Goal: Task Accomplishment & Management: Manage account settings

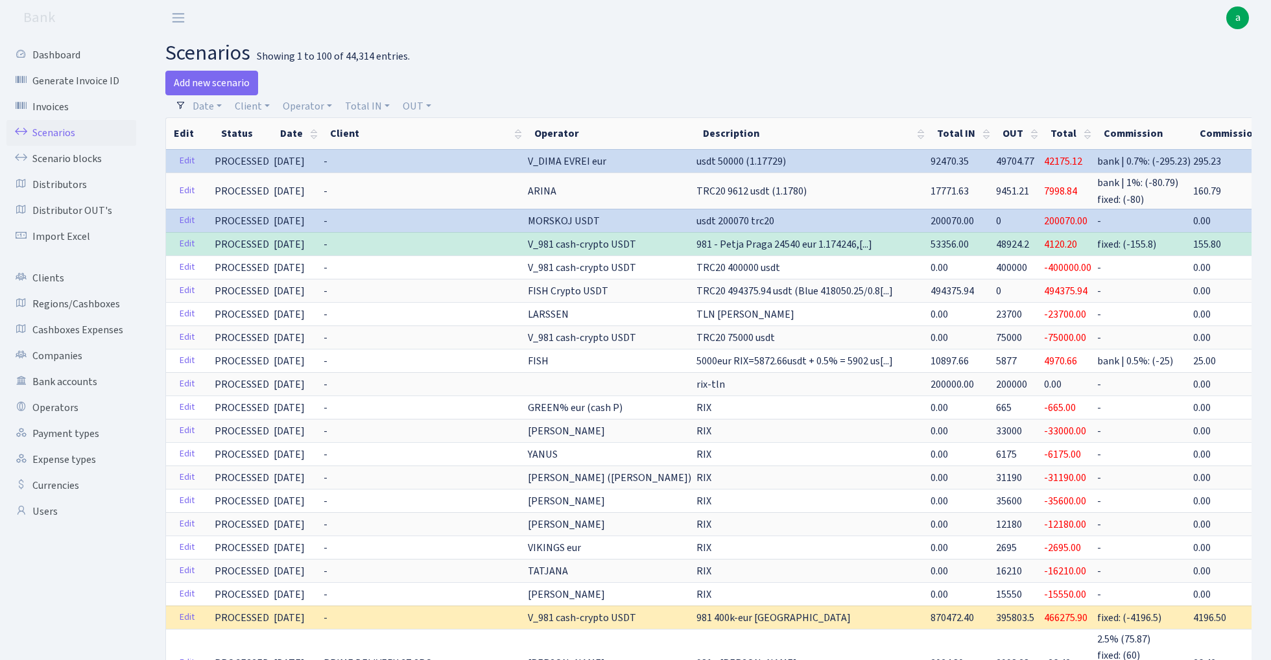
select select "100"
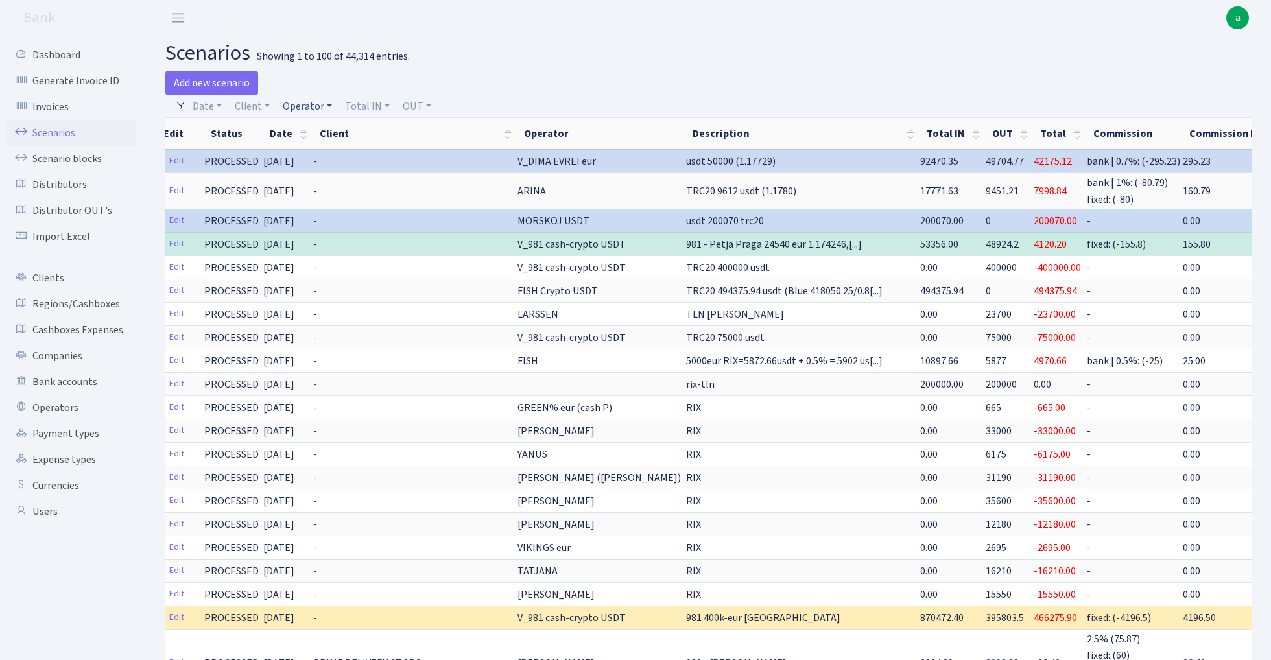
click at [310, 105] on link "Operator" at bounding box center [308, 106] width 60 height 22
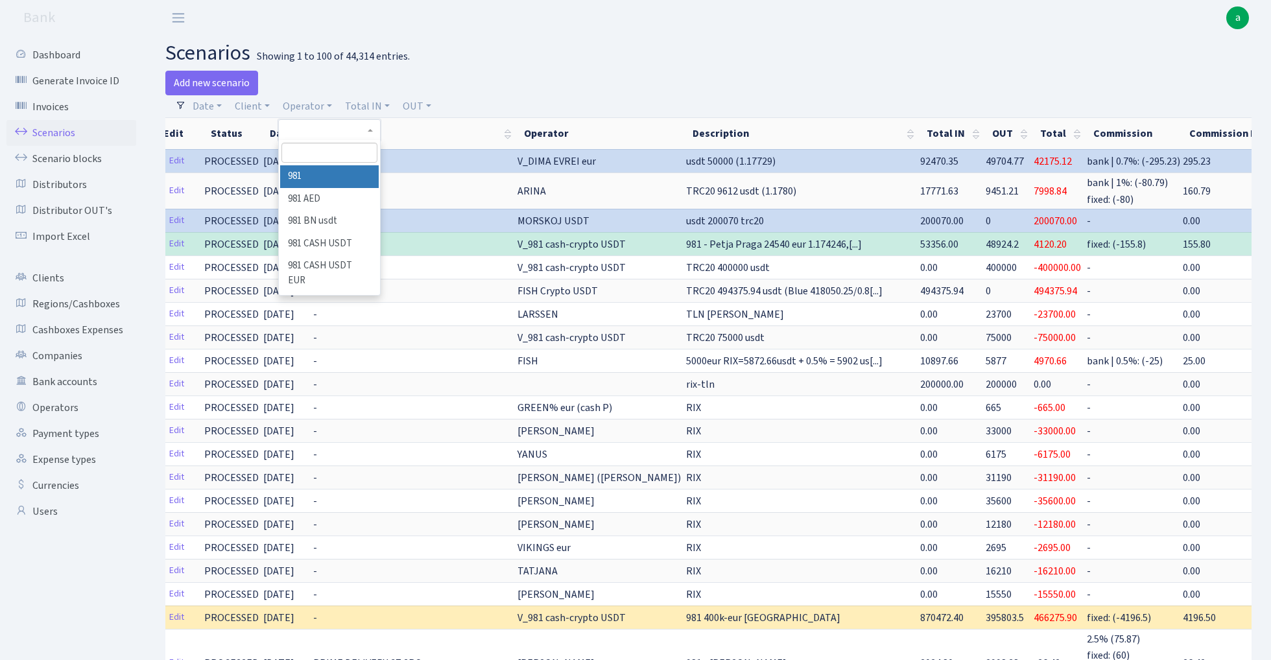
click at [323, 152] on input "search" at bounding box center [328, 153] width 95 height 20
type input "lars"
click at [327, 175] on li "LARSSEN" at bounding box center [329, 176] width 98 height 23
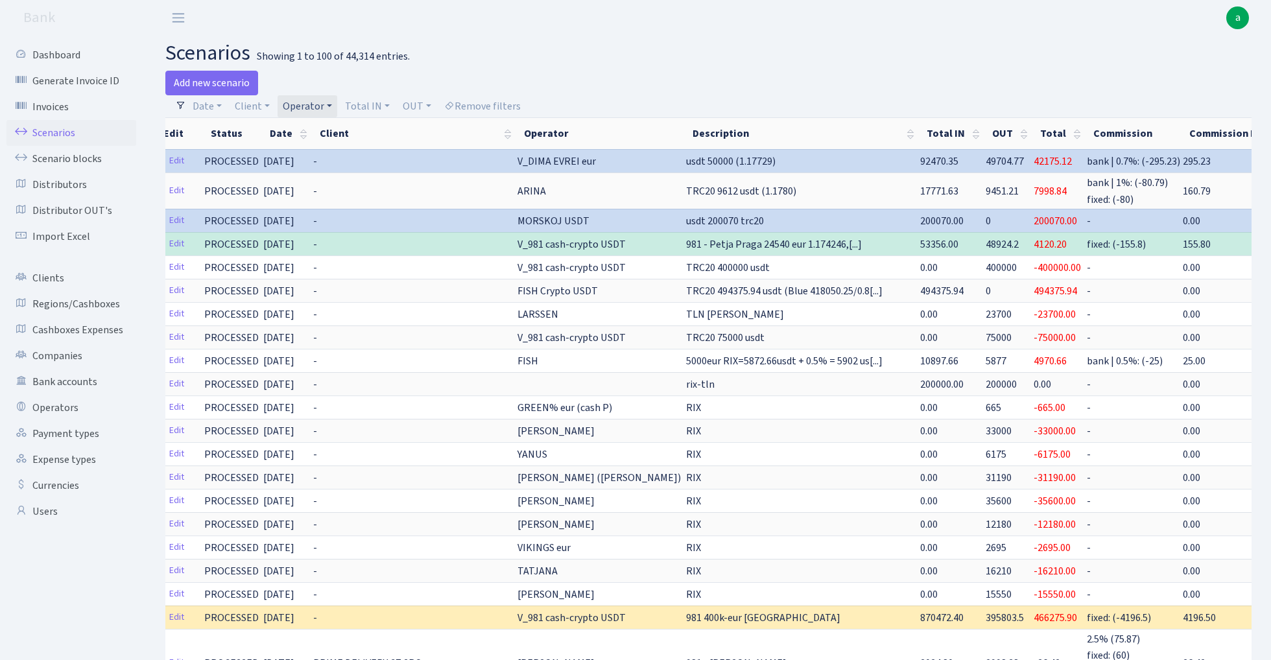
click at [314, 104] on link "Operator" at bounding box center [308, 106] width 60 height 22
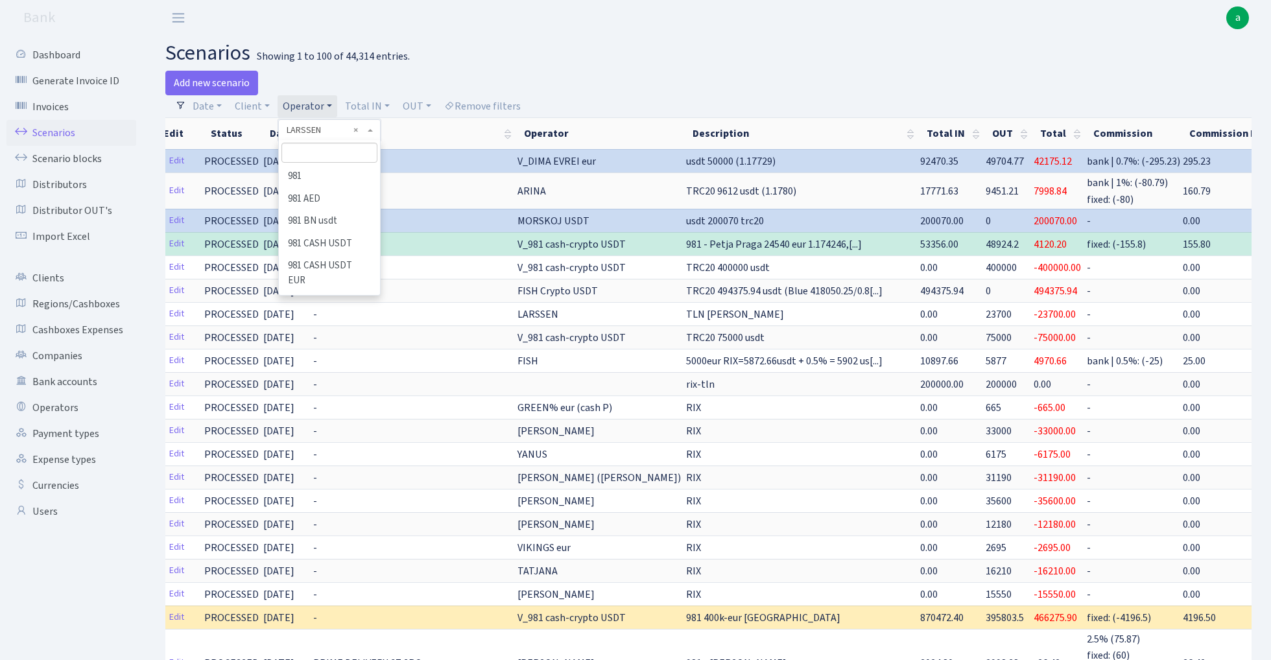
scroll to position [4259, 0]
click at [316, 125] on span "× LARSSEN" at bounding box center [326, 130] width 78 height 13
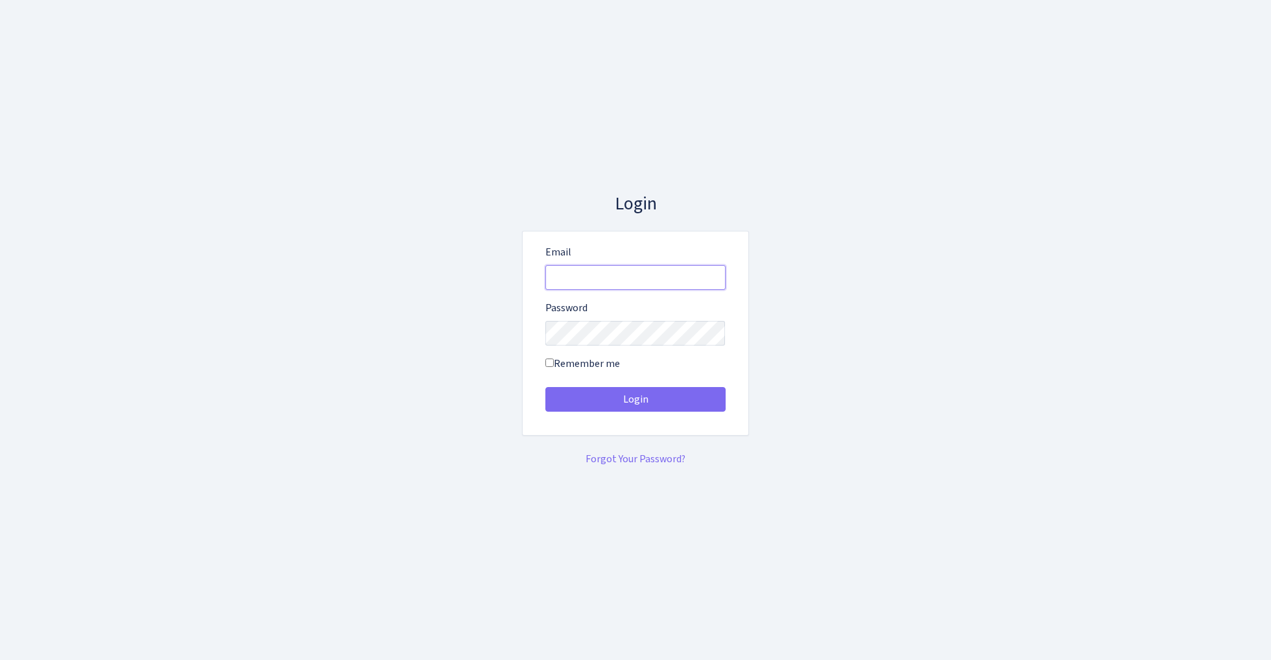
type input "[EMAIL_ADDRESS][DOMAIN_NAME]"
click at [635, 399] on button "Login" at bounding box center [635, 399] width 180 height 25
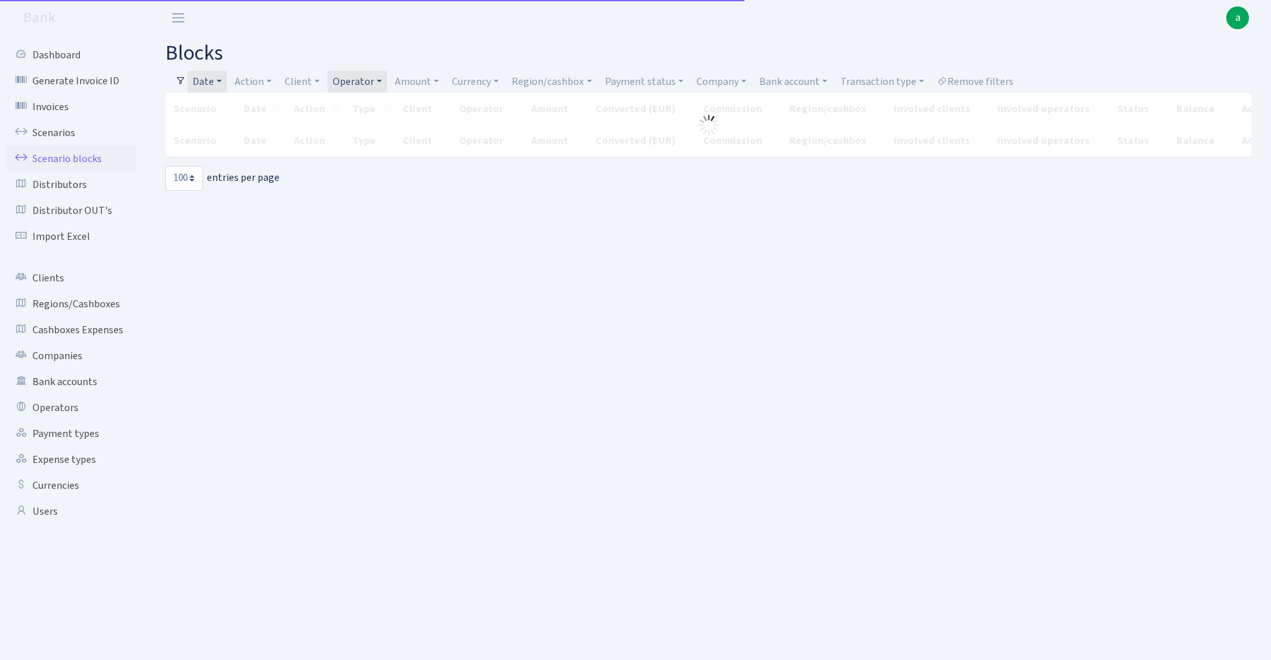
select select "100"
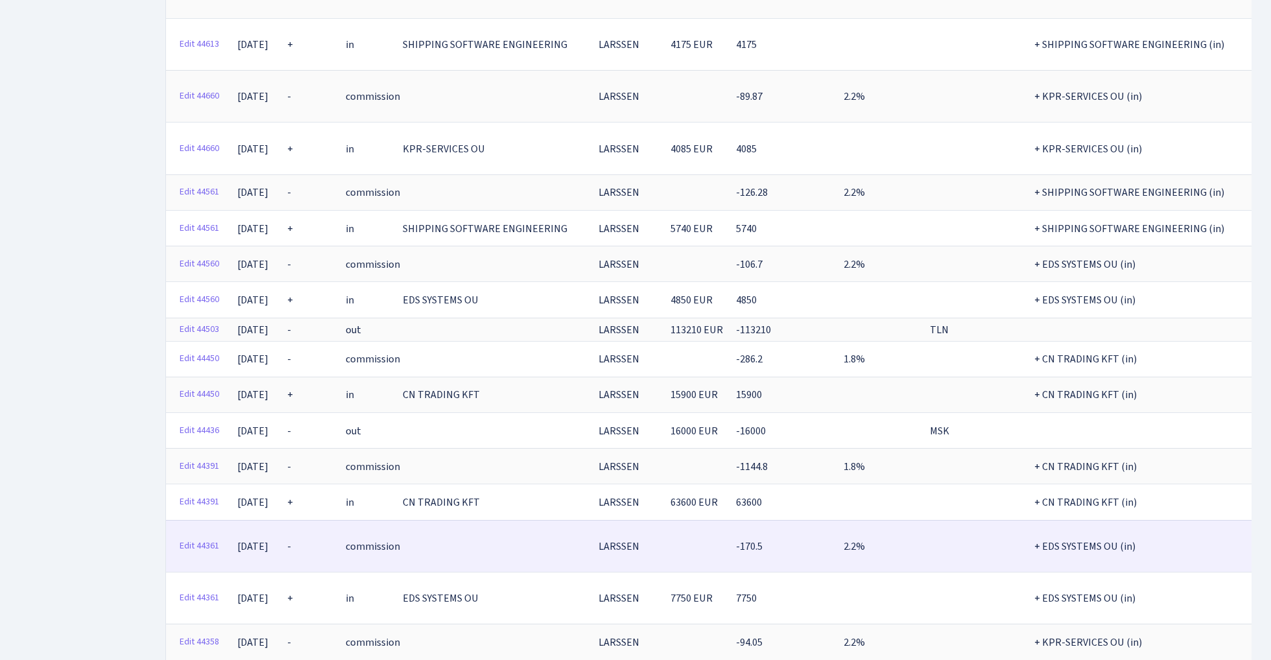
scroll to position [3521, 0]
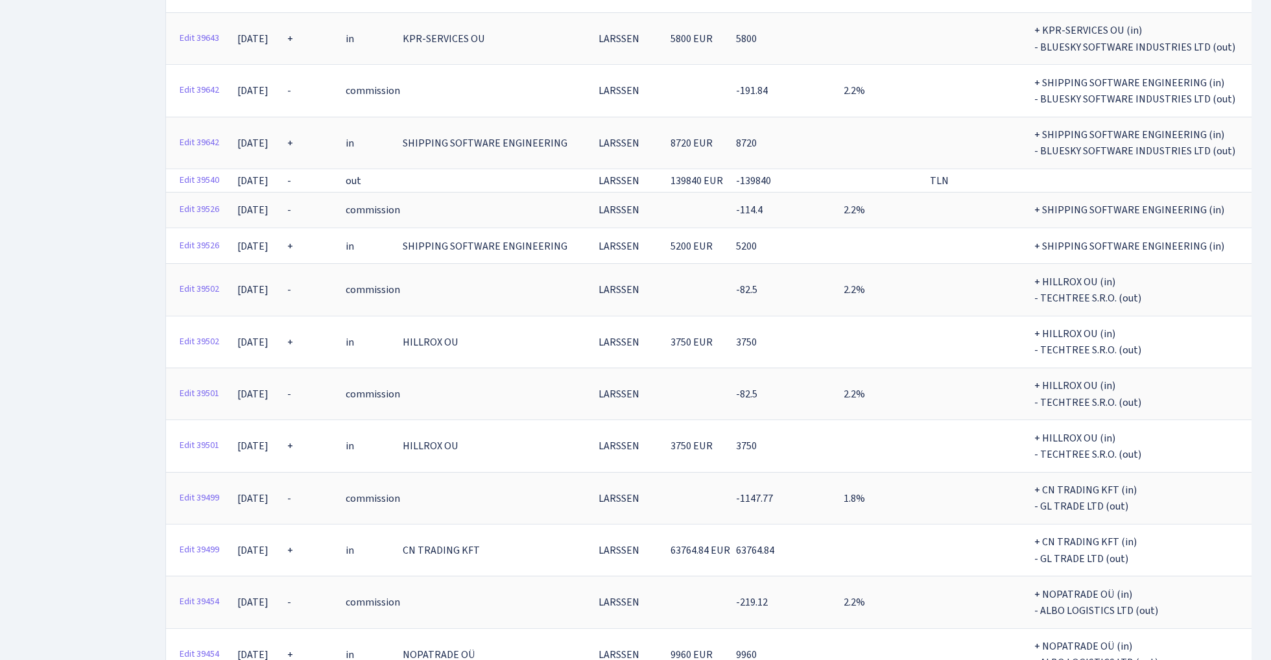
scroll to position [4101, 0]
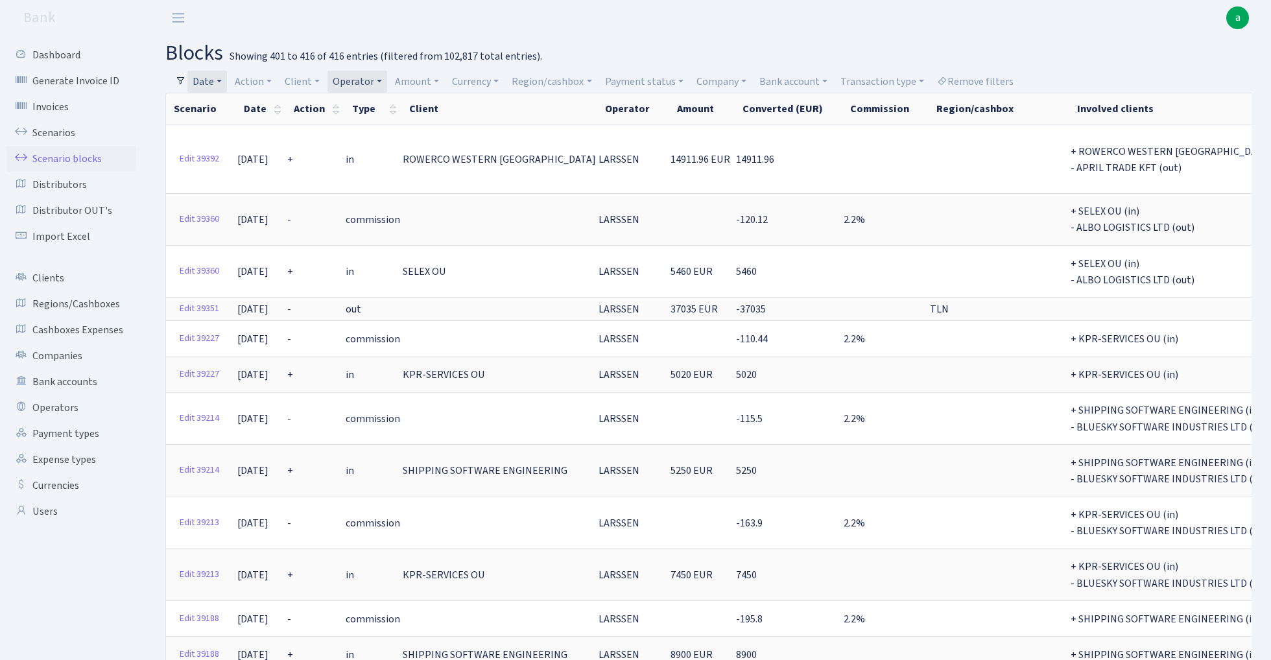
scroll to position [0, 0]
click at [218, 78] on link "Date" at bounding box center [207, 82] width 40 height 22
click at [233, 104] on input "01.03.2025 - 30.09.2025" at bounding box center [292, 107] width 154 height 25
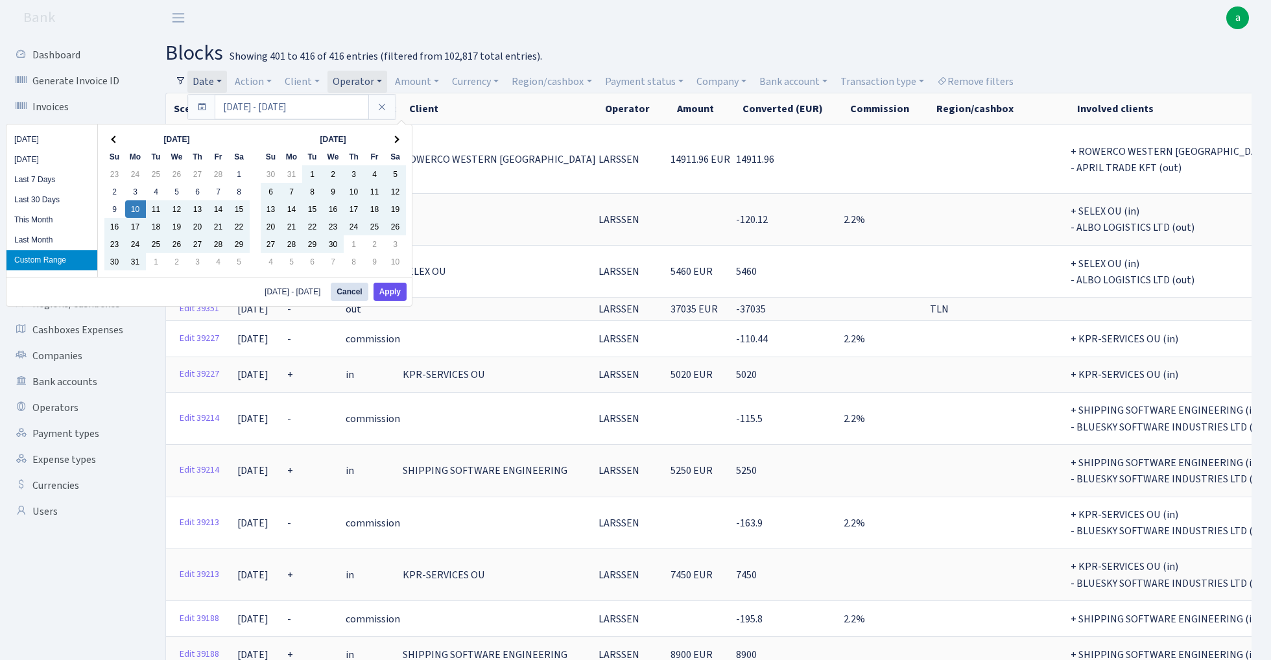
click at [389, 292] on button "Apply" at bounding box center [389, 292] width 33 height 18
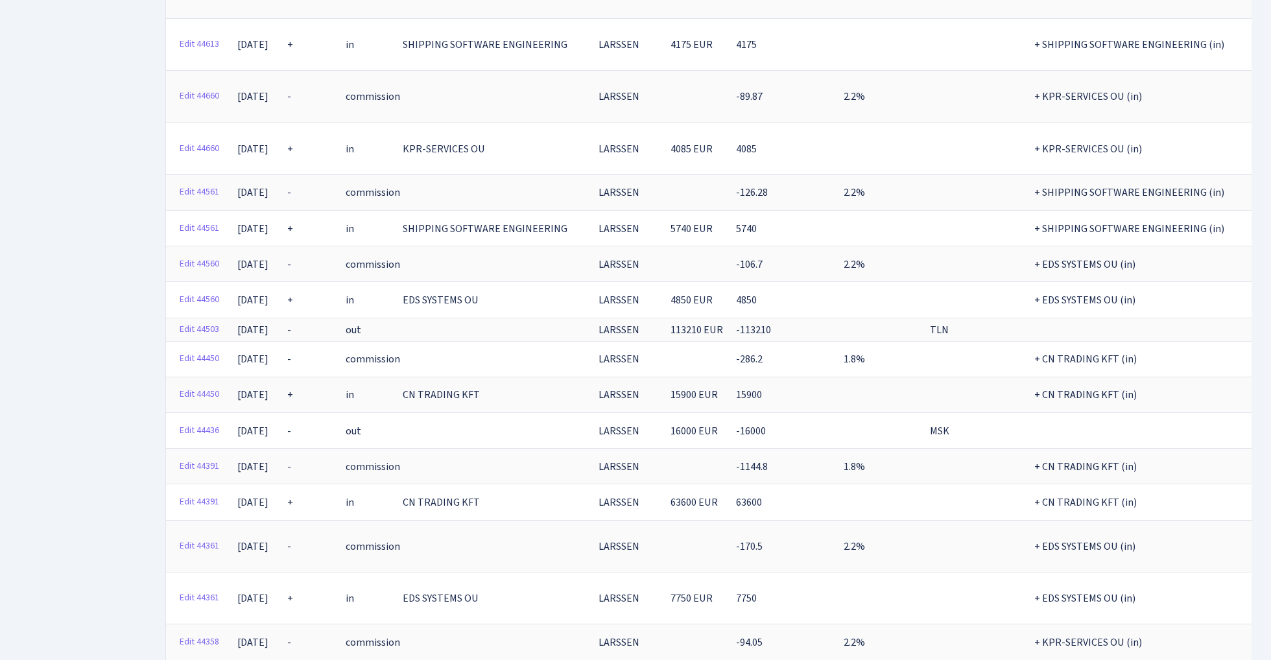
scroll to position [3521, 0]
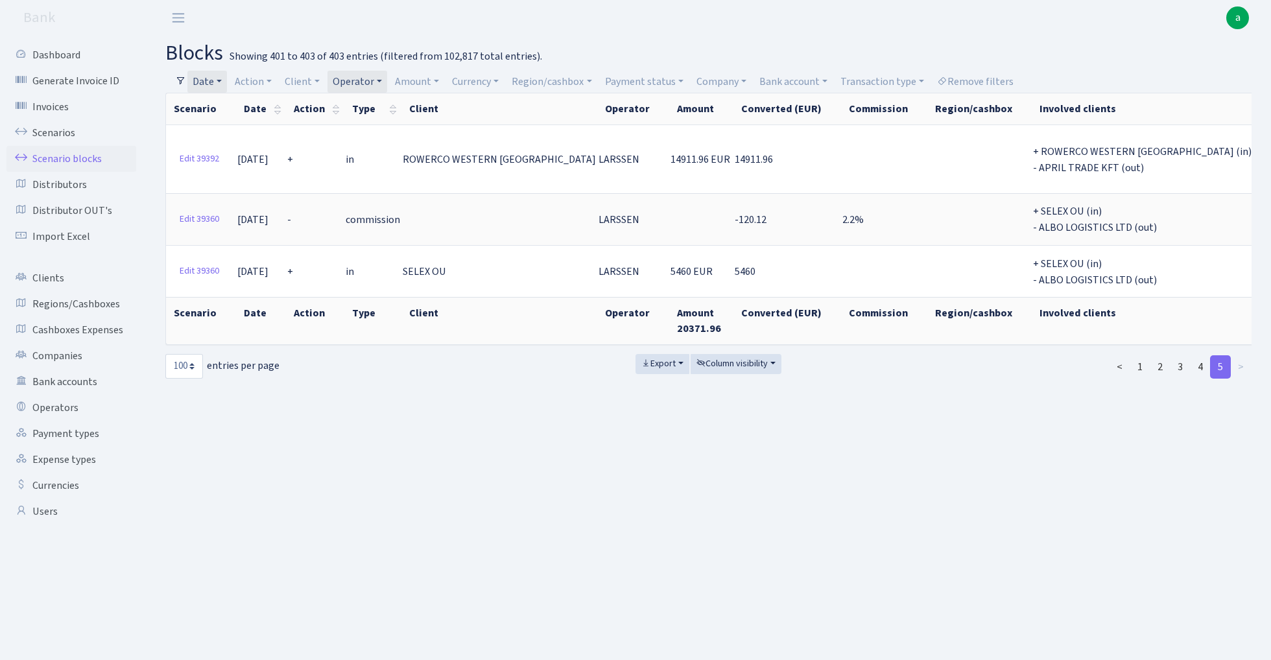
scroll to position [0, 0]
click at [1202, 358] on link "4" at bounding box center [1200, 366] width 21 height 23
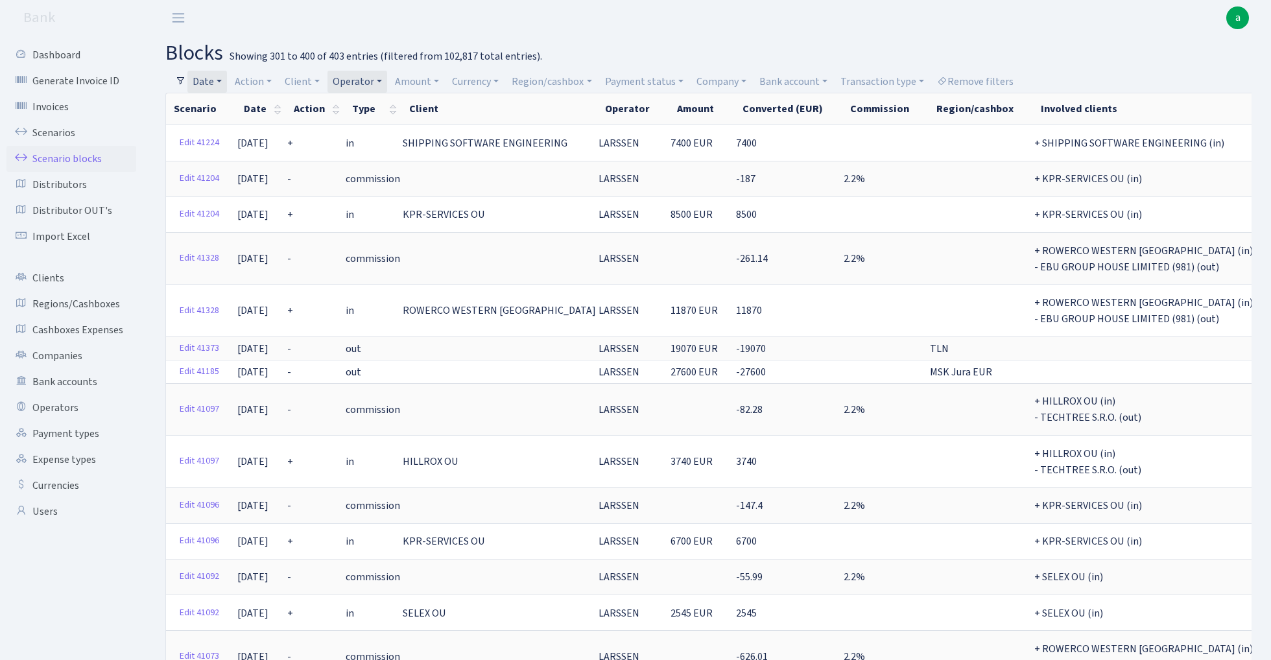
click at [214, 80] on link "Date" at bounding box center [207, 82] width 40 height 22
click at [231, 104] on input "10.03.2025 - 30.09.2025" at bounding box center [292, 107] width 154 height 25
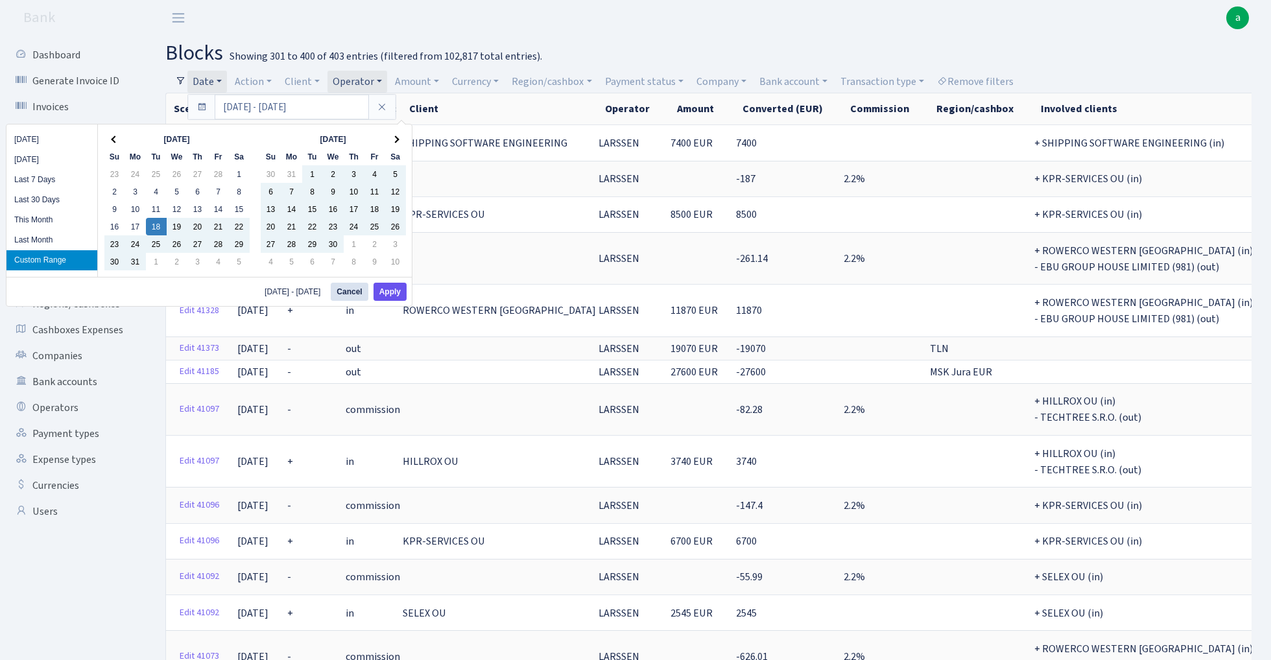
click at [397, 296] on button "Apply" at bounding box center [389, 292] width 33 height 18
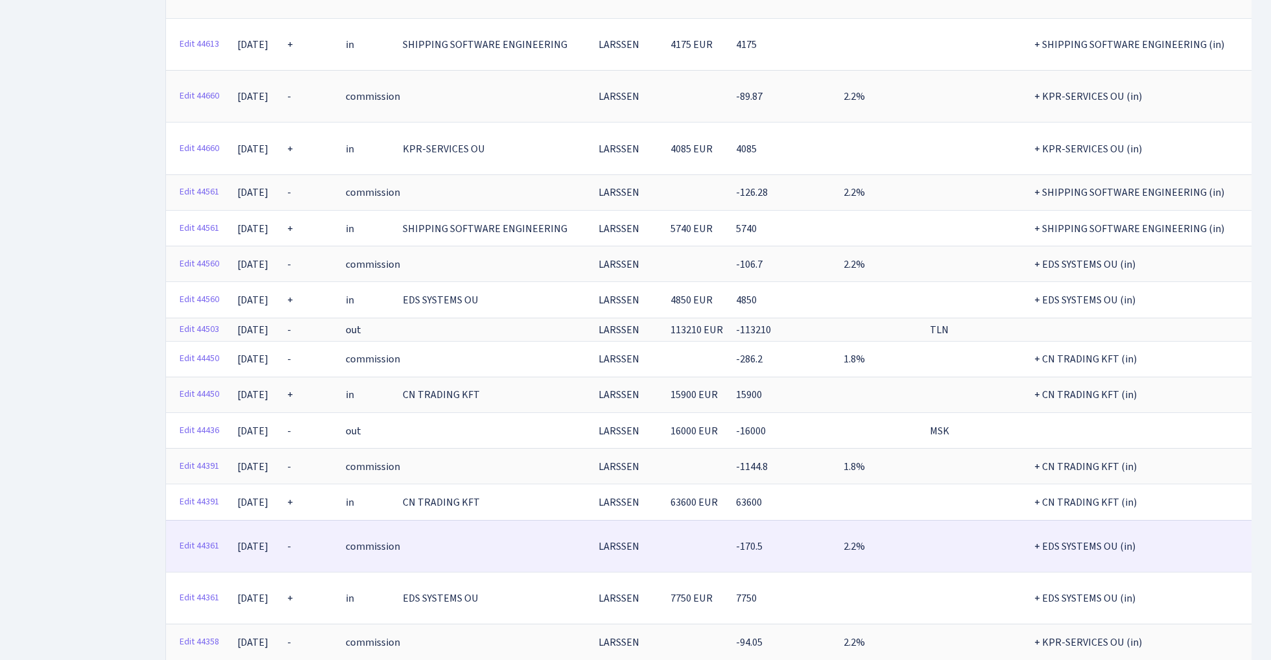
scroll to position [3521, 0]
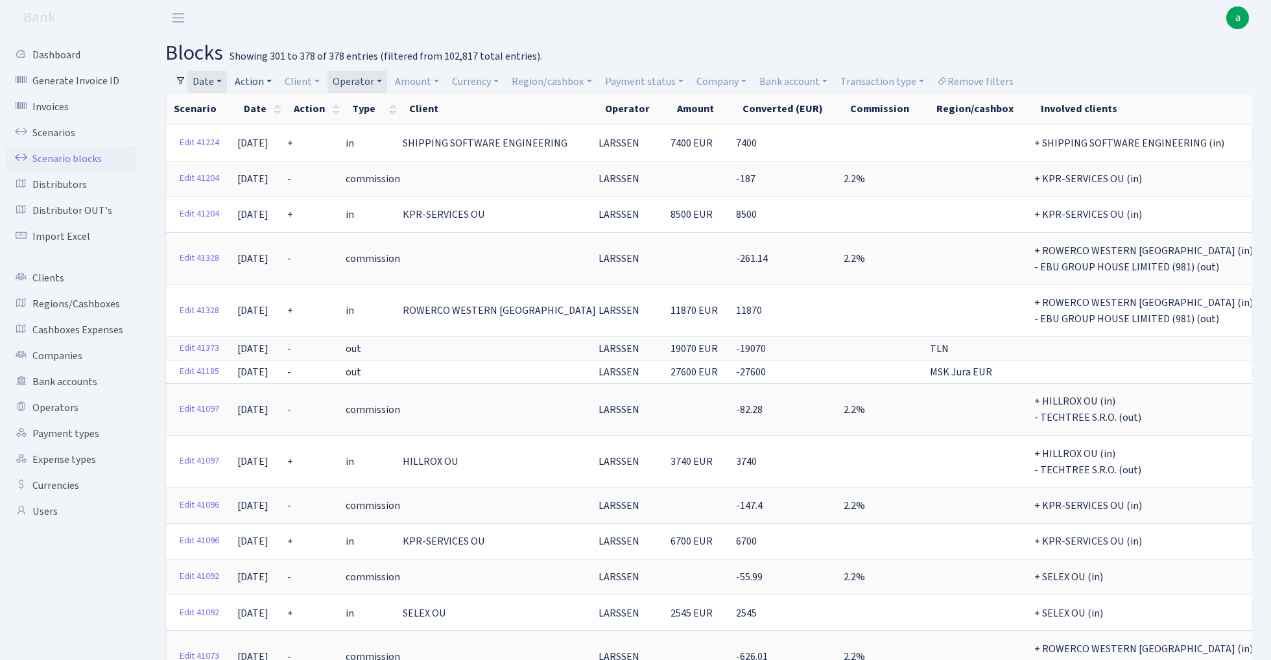
scroll to position [0, 0]
click at [213, 80] on link "Date" at bounding box center [207, 82] width 40 height 22
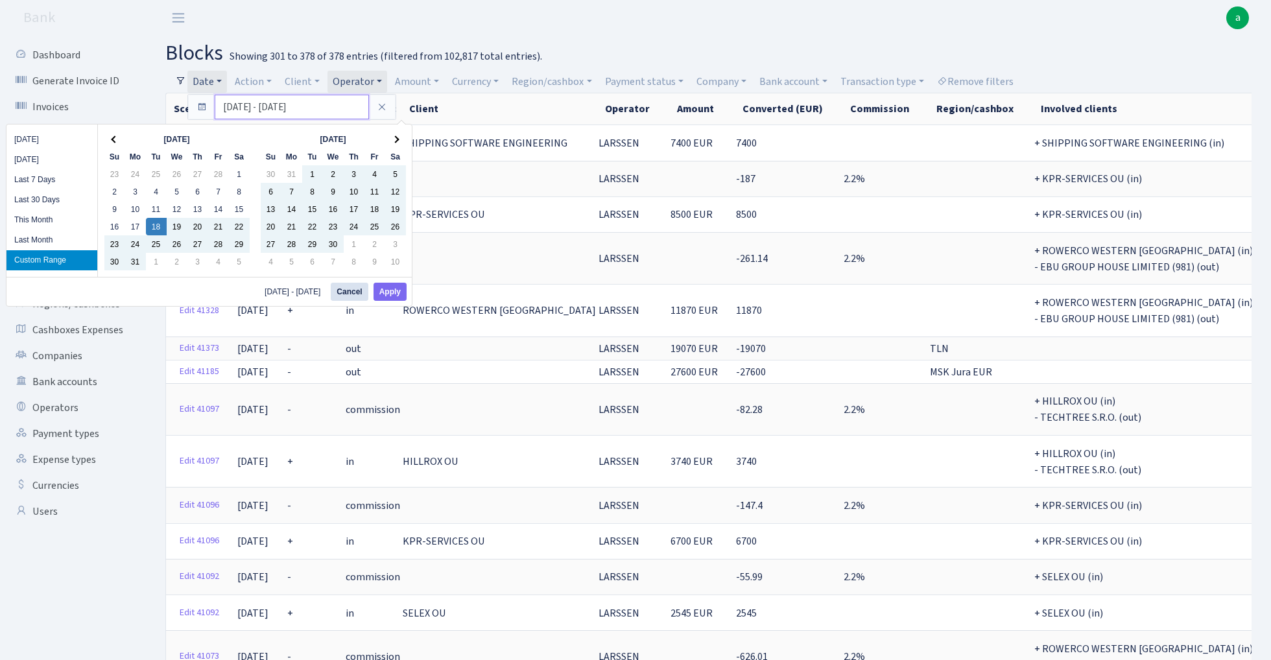
click at [235, 100] on input "18.03.2025 - 30.09.2025" at bounding box center [292, 107] width 154 height 25
drag, startPoint x: 231, startPoint y: 107, endPoint x: 213, endPoint y: 108, distance: 17.5
click at [213, 108] on div "18.03.2025 - 30.09.2025" at bounding box center [291, 107] width 207 height 25
type input "25.03.2025 - 30.09.2025"
click at [396, 290] on button "Apply" at bounding box center [389, 292] width 33 height 18
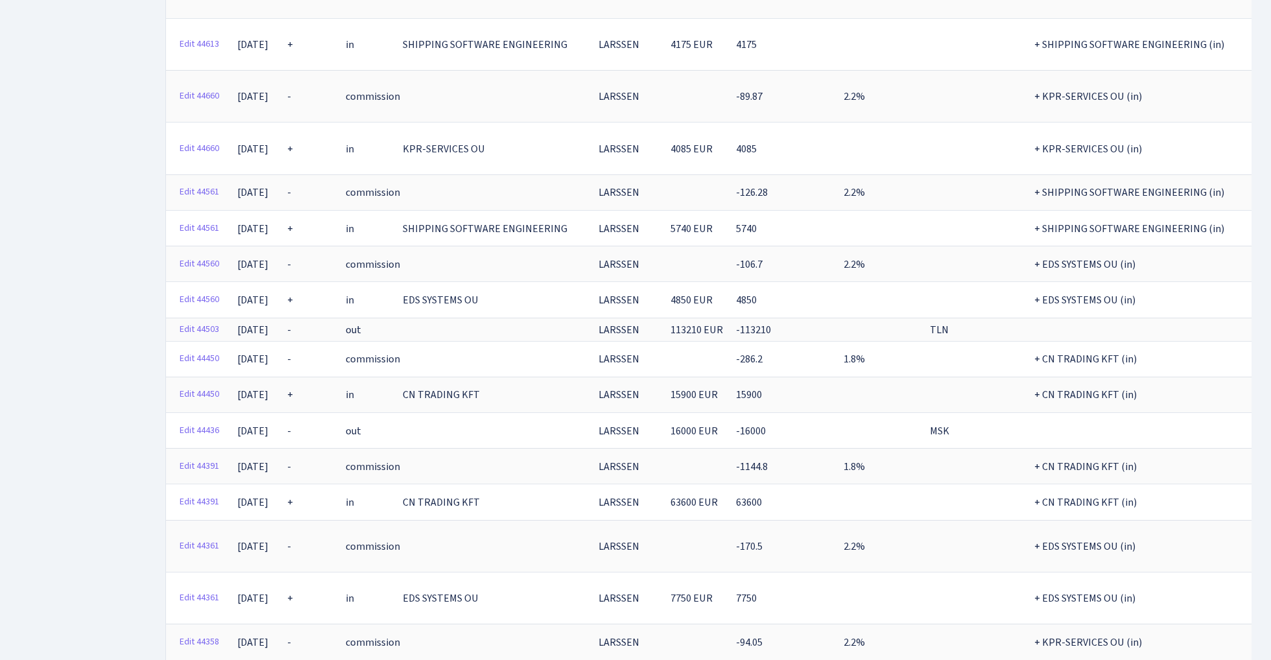
scroll to position [3521, 0]
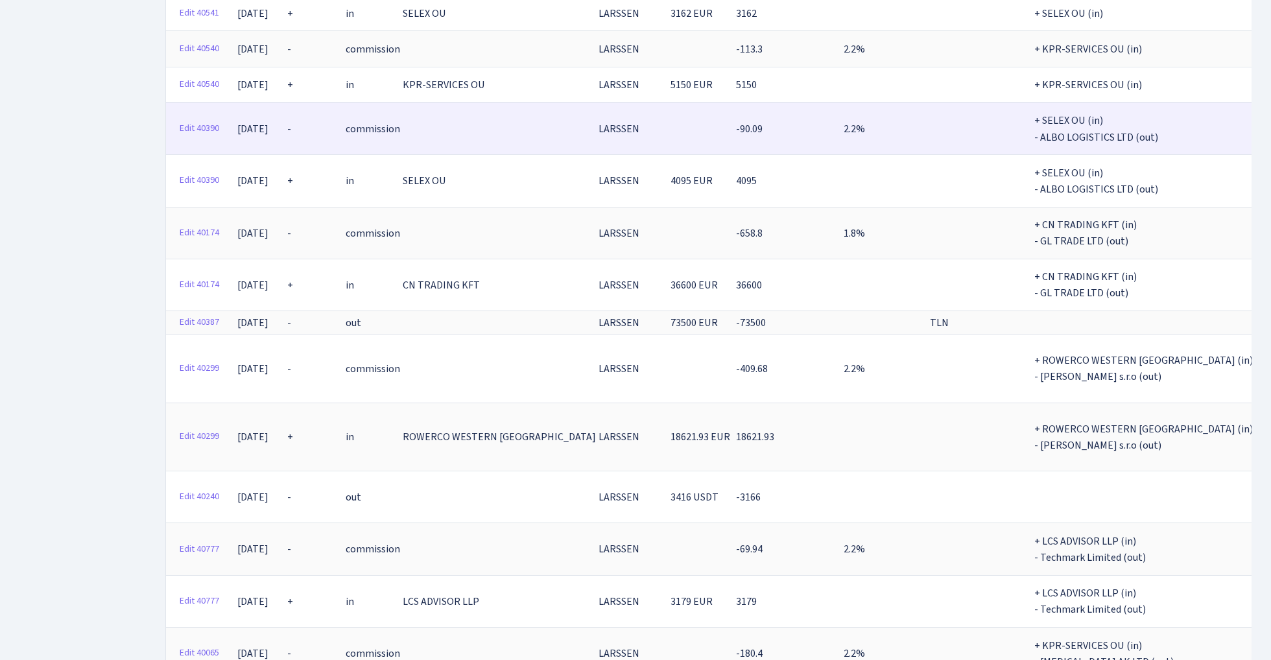
scroll to position [2272, 0]
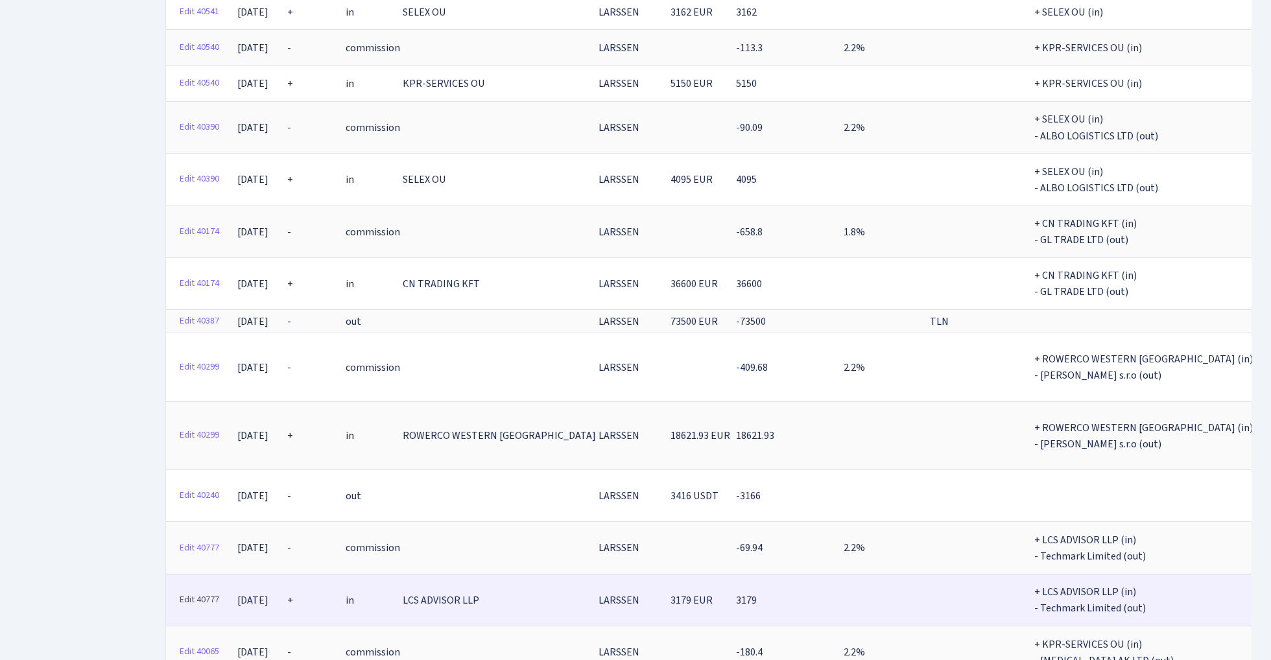
click at [198, 590] on link "Edit 40777" at bounding box center [199, 600] width 51 height 20
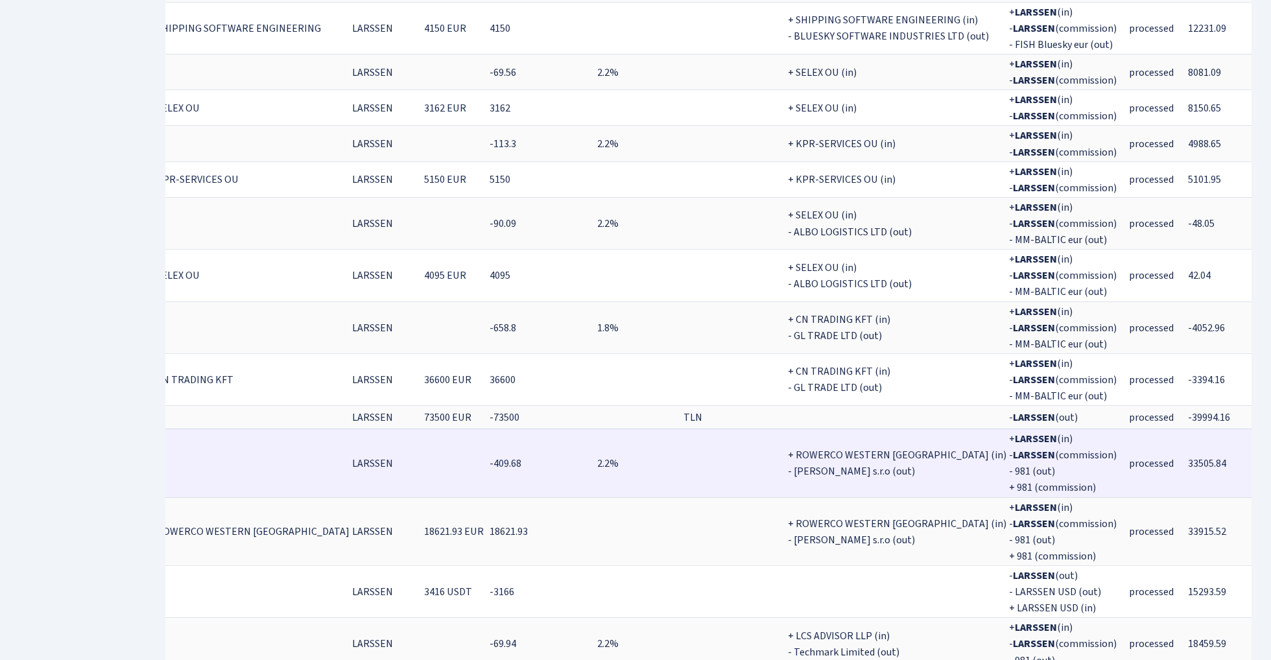
scroll to position [2171, 0]
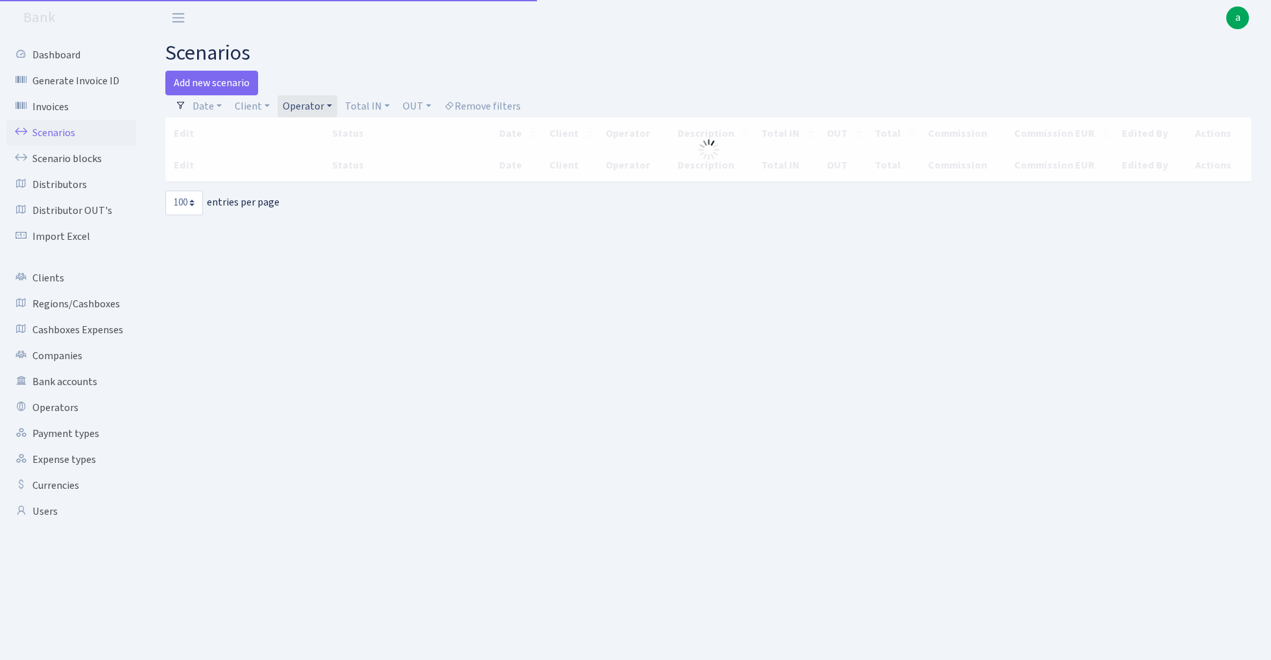
select select "100"
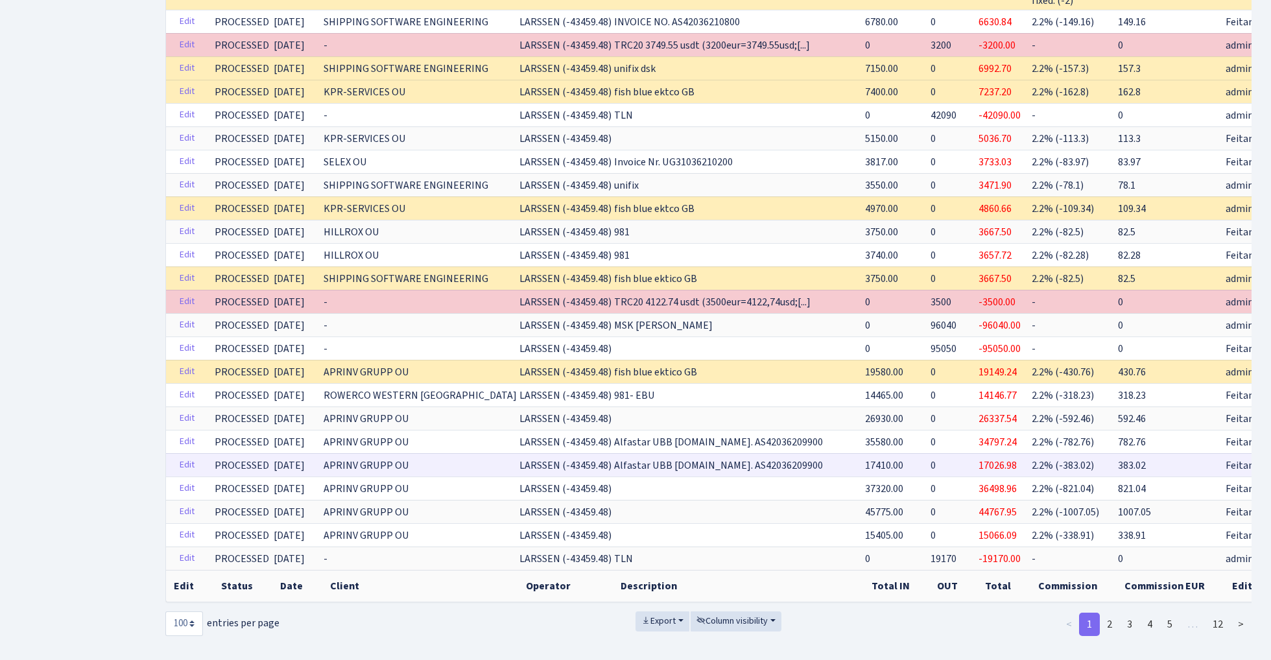
scroll to position [2075, 0]
click at [1111, 613] on link "2" at bounding box center [1109, 624] width 21 height 23
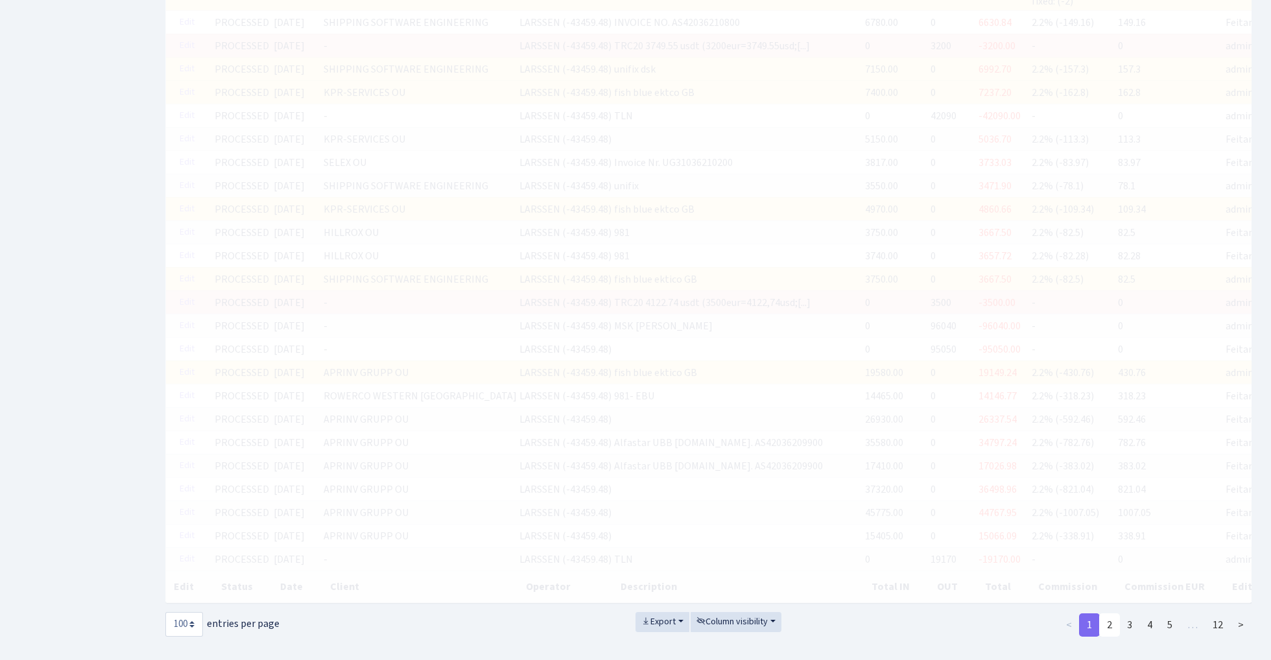
scroll to position [1938, 0]
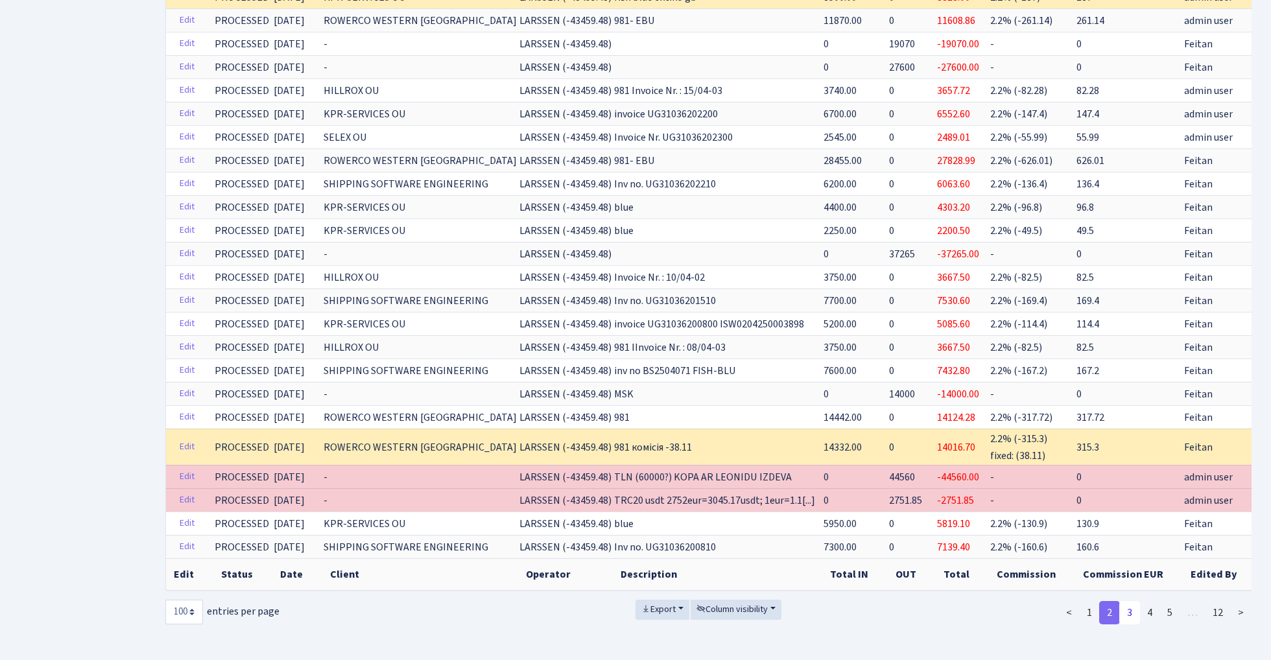
click at [1129, 611] on link "3" at bounding box center [1129, 612] width 21 height 23
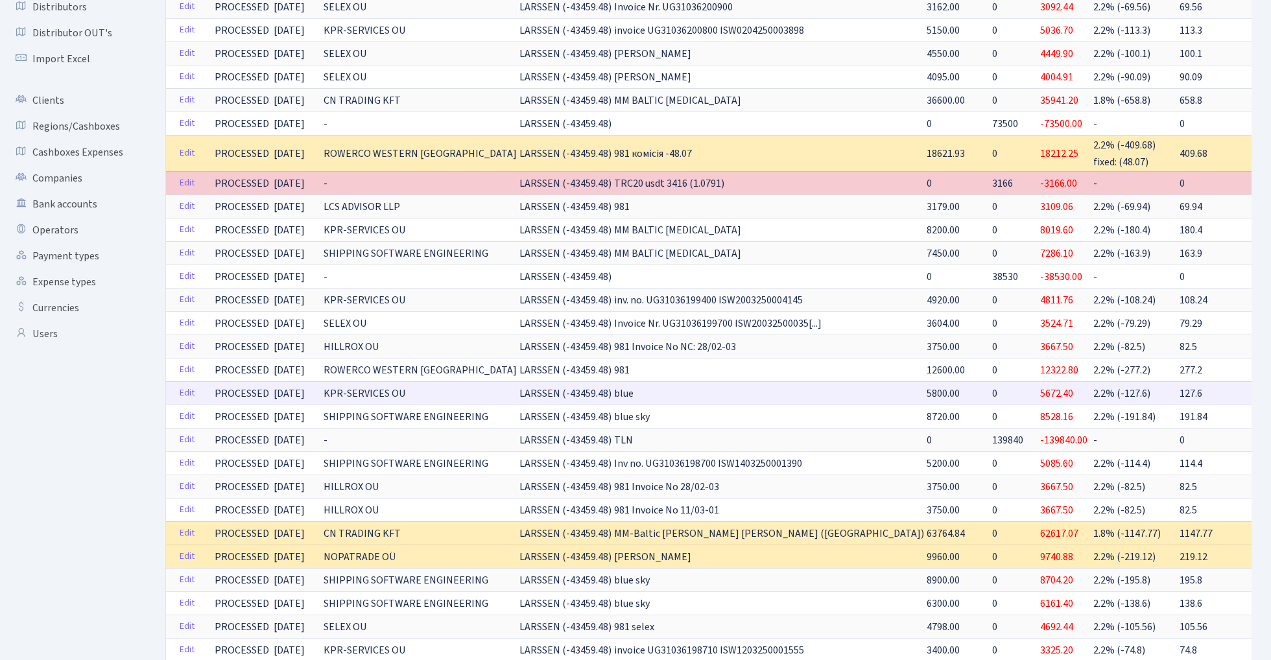
scroll to position [172, 0]
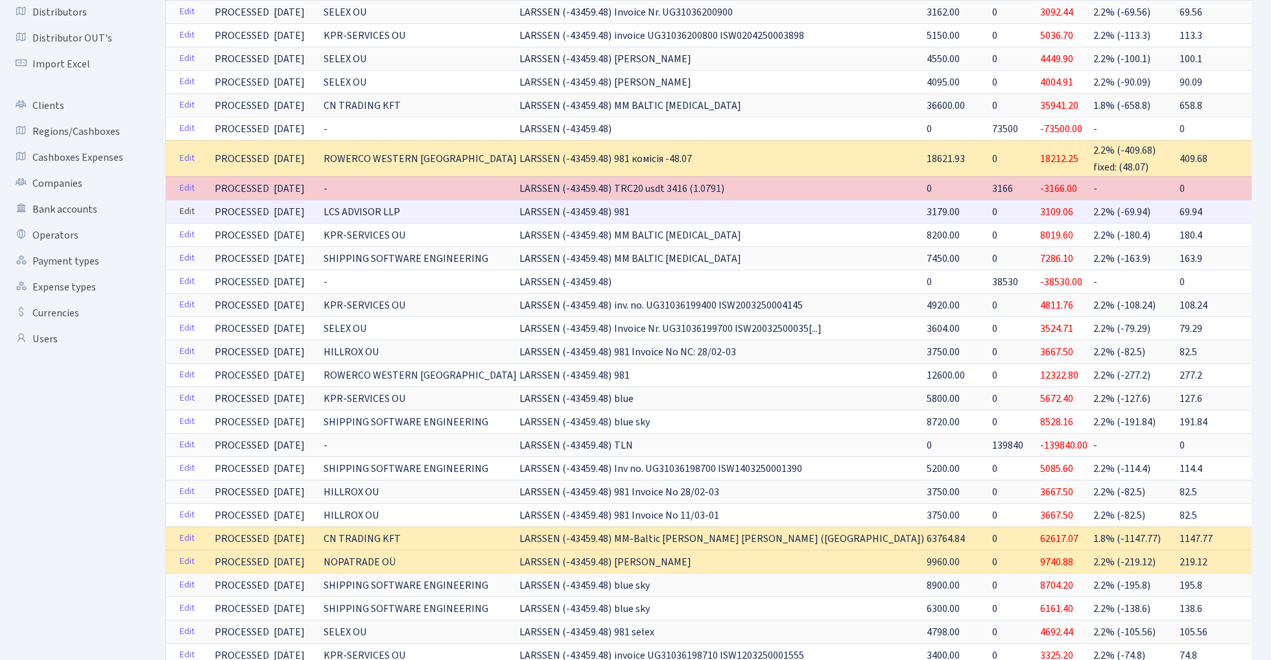
click at [183, 206] on link "Edit" at bounding box center [187, 212] width 27 height 20
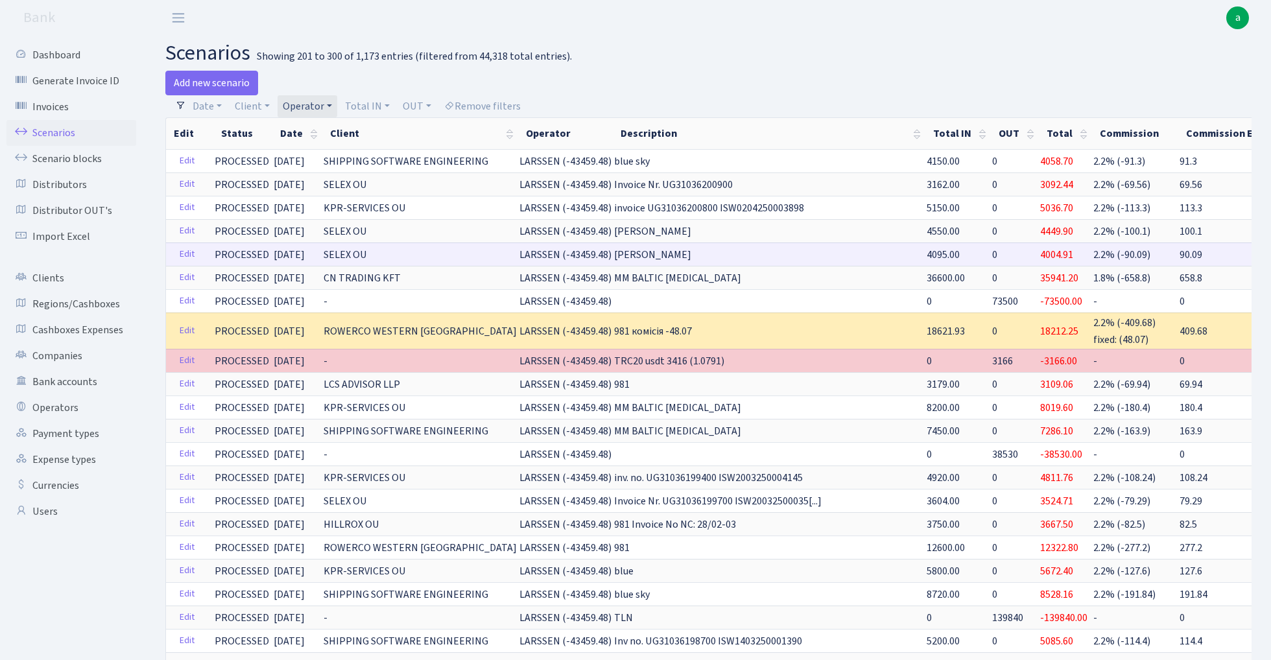
scroll to position [0, 0]
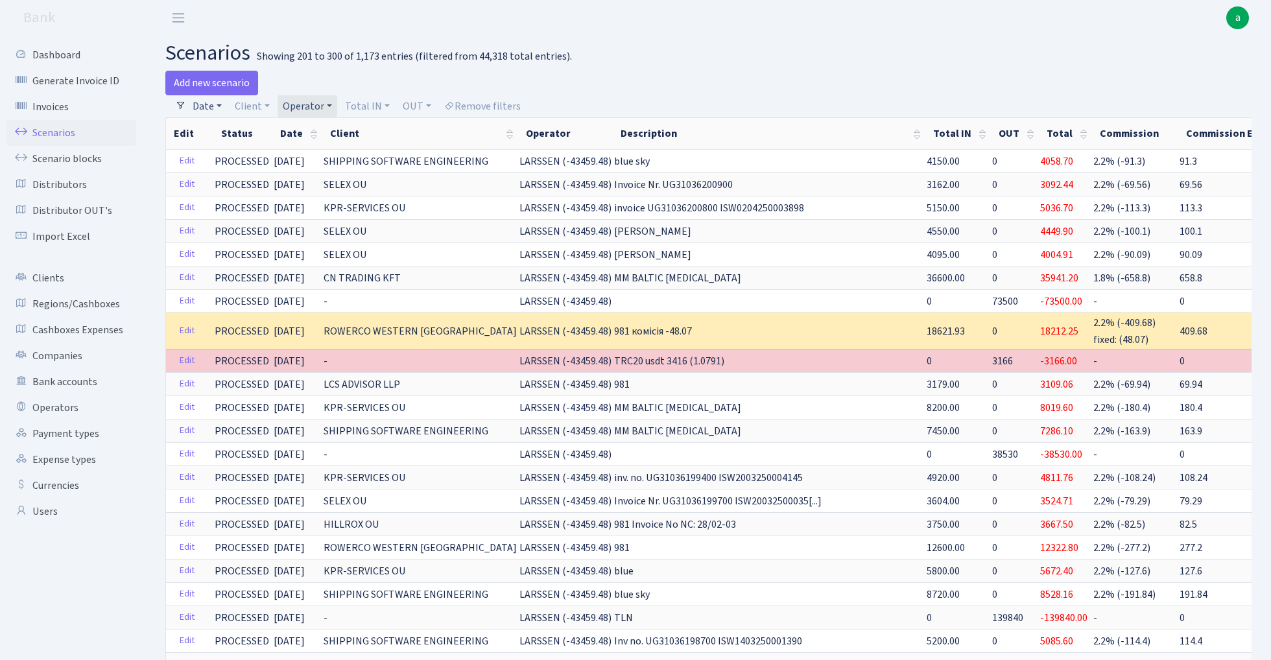
click at [209, 104] on link "Date" at bounding box center [207, 106] width 40 height 22
click at [244, 132] on input "22.09.2025 - 22.09.2025" at bounding box center [292, 131] width 154 height 25
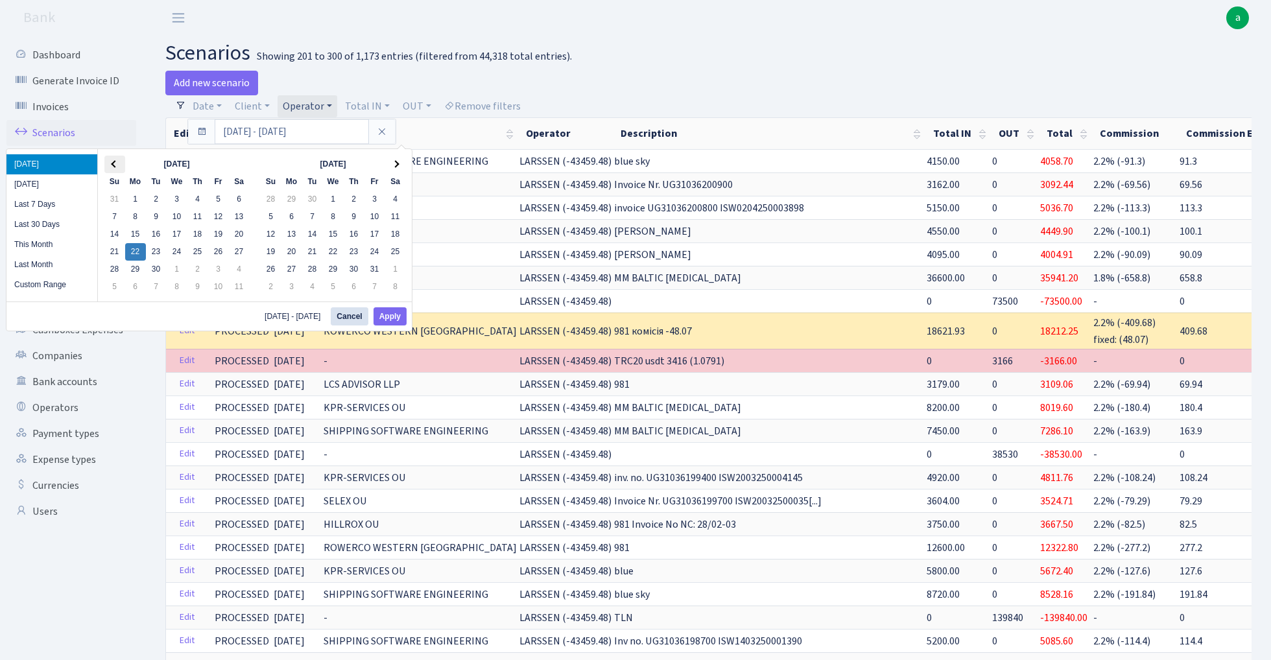
click at [112, 161] on th at bounding box center [114, 165] width 21 height 18
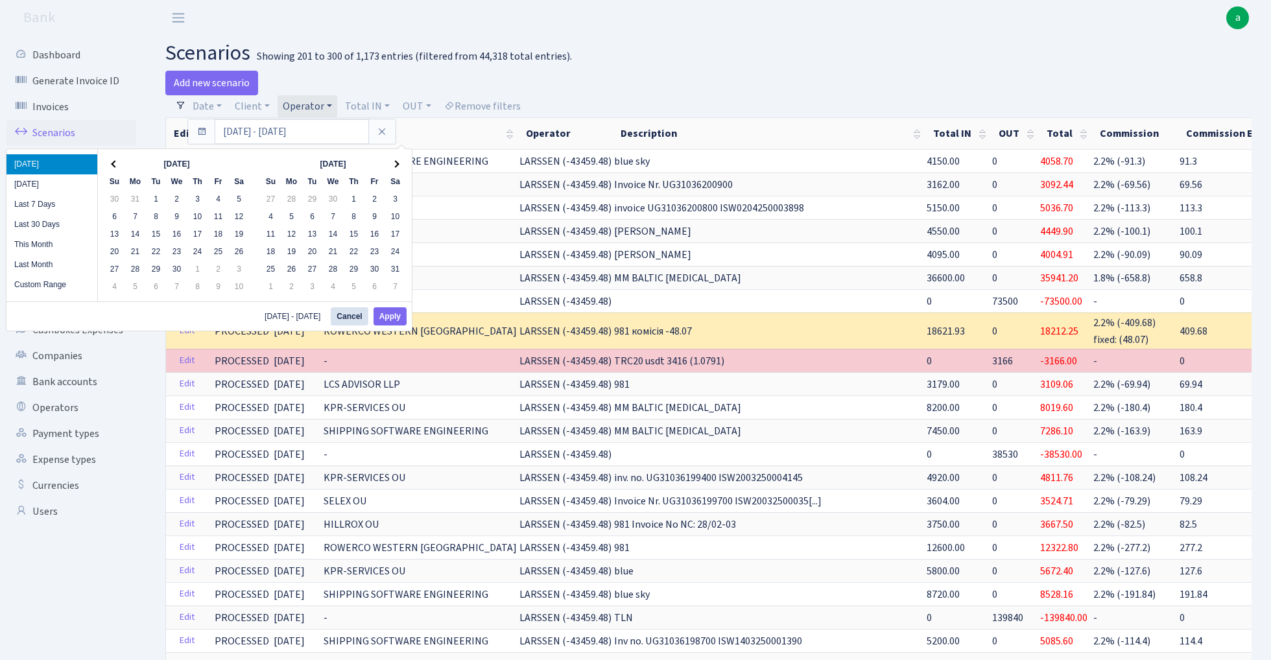
click at [112, 161] on th at bounding box center [114, 165] width 21 height 18
click at [400, 164] on th at bounding box center [395, 165] width 21 height 18
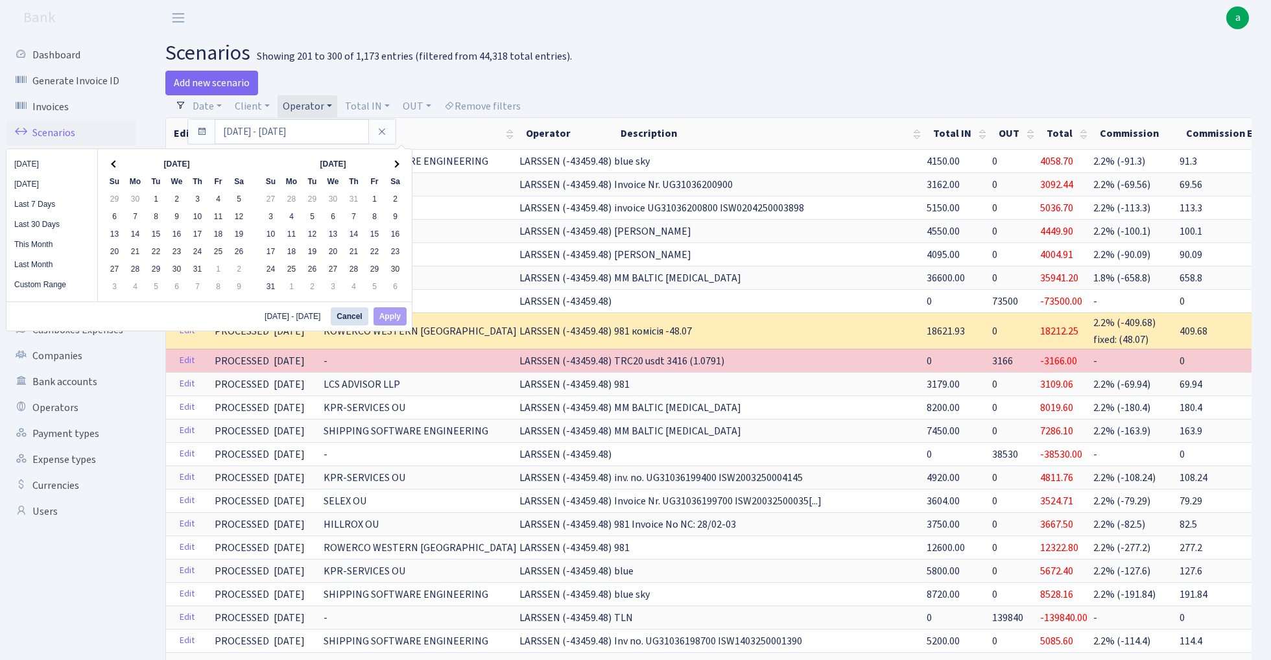
click at [400, 164] on th at bounding box center [395, 165] width 21 height 18
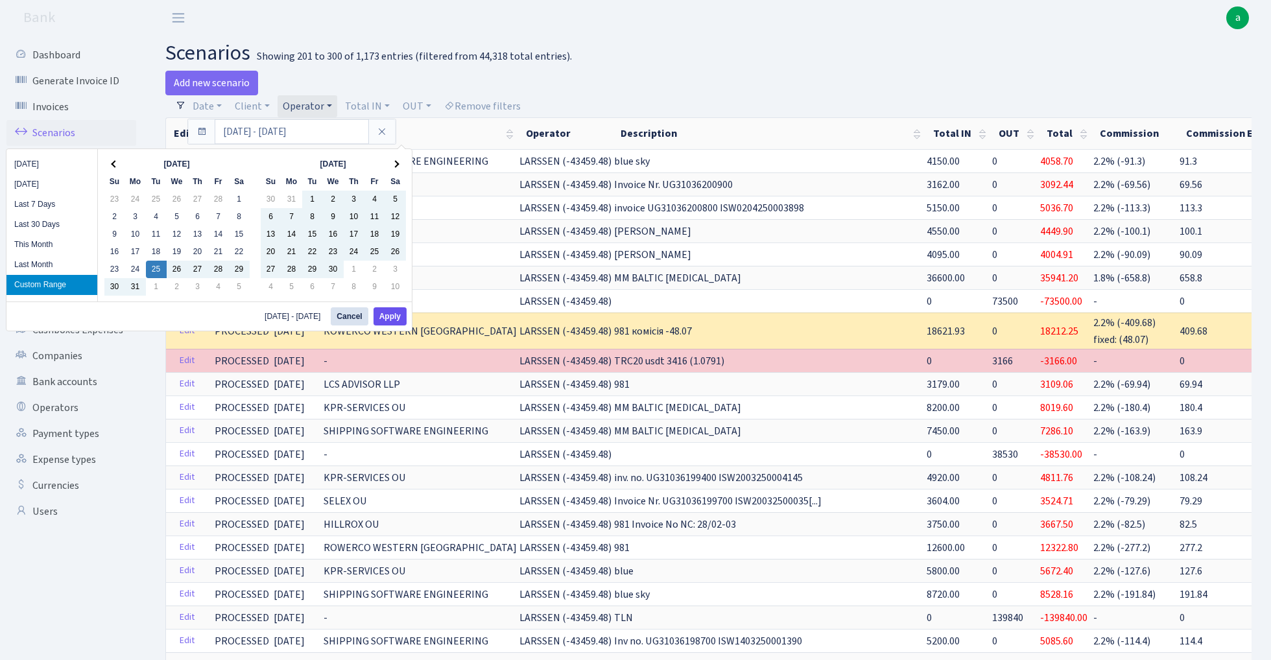
click at [393, 319] on button "Apply" at bounding box center [389, 316] width 33 height 18
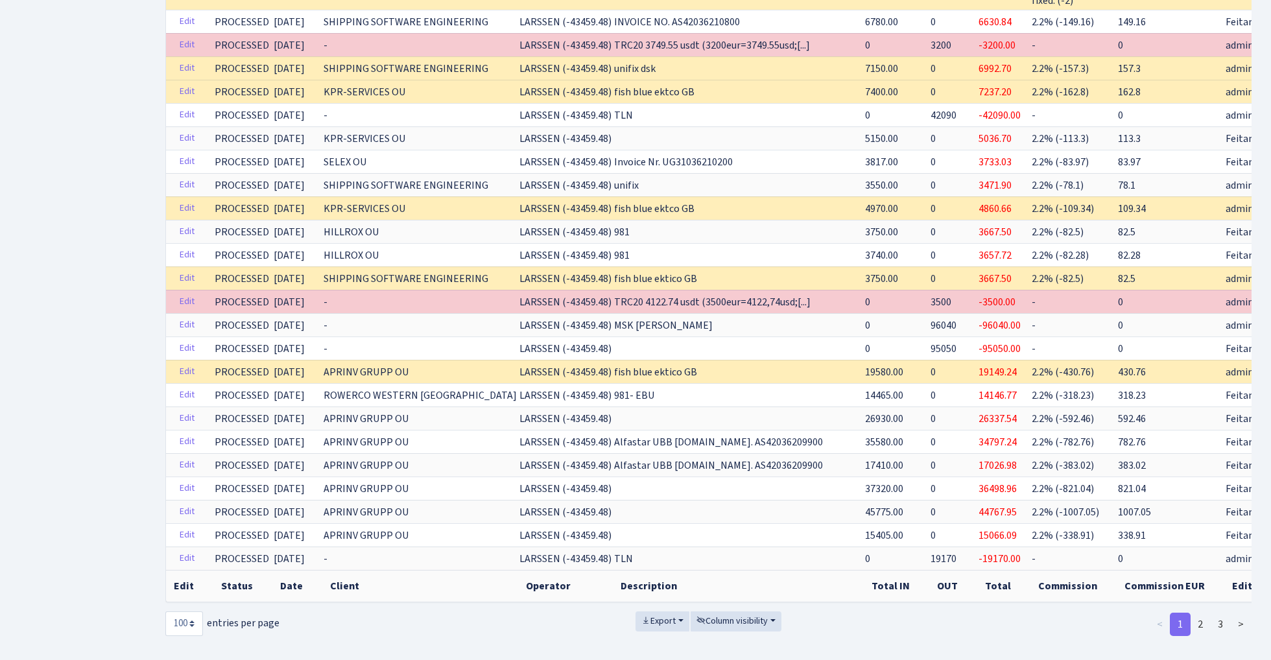
scroll to position [2075, 0]
click at [1219, 613] on link "3" at bounding box center [1220, 624] width 21 height 23
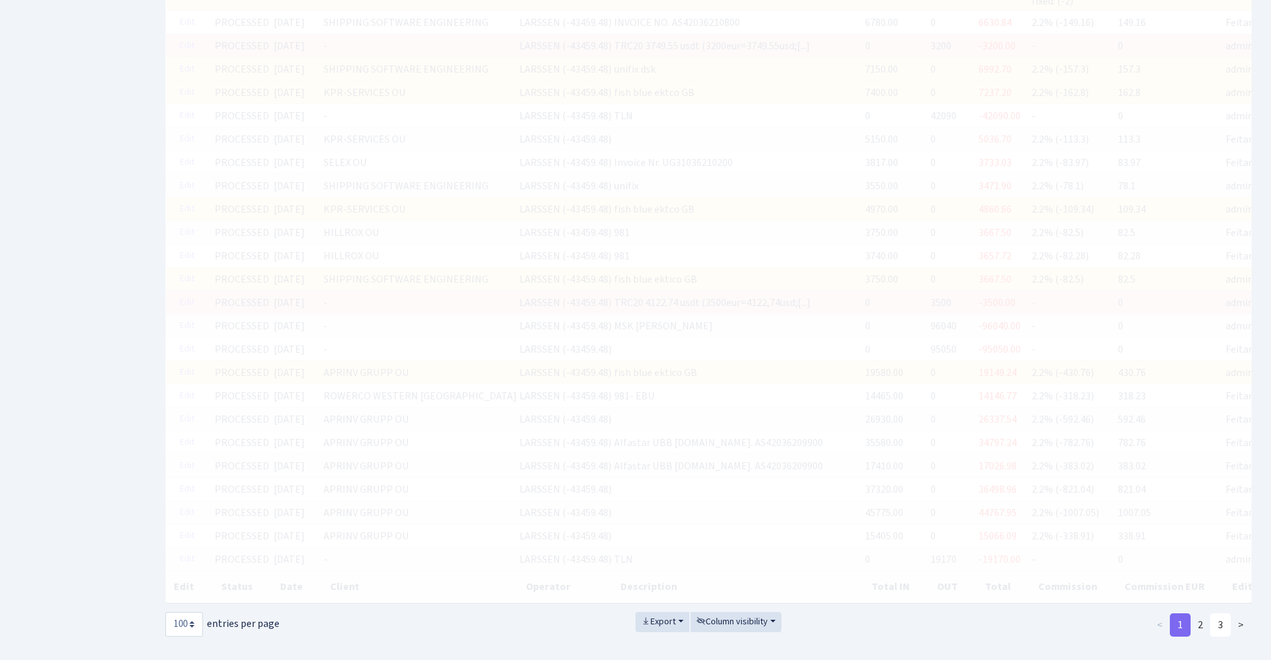
scroll to position [0, 0]
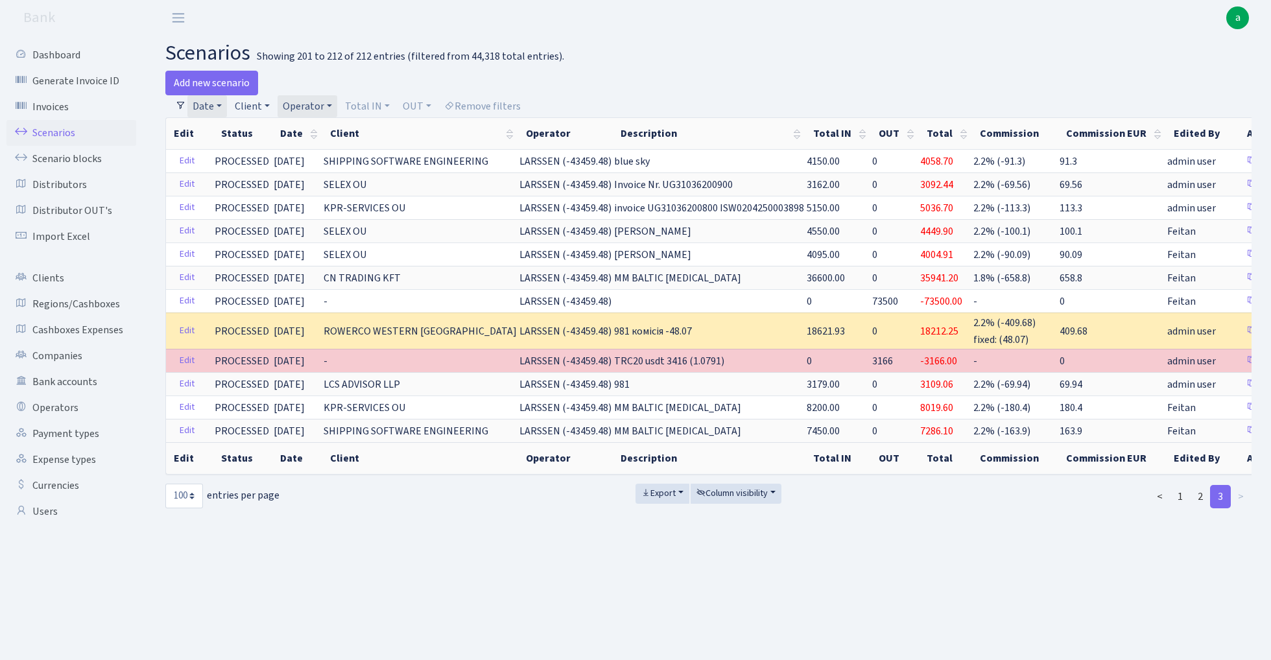
click at [255, 104] on link "Client" at bounding box center [252, 106] width 45 height 22
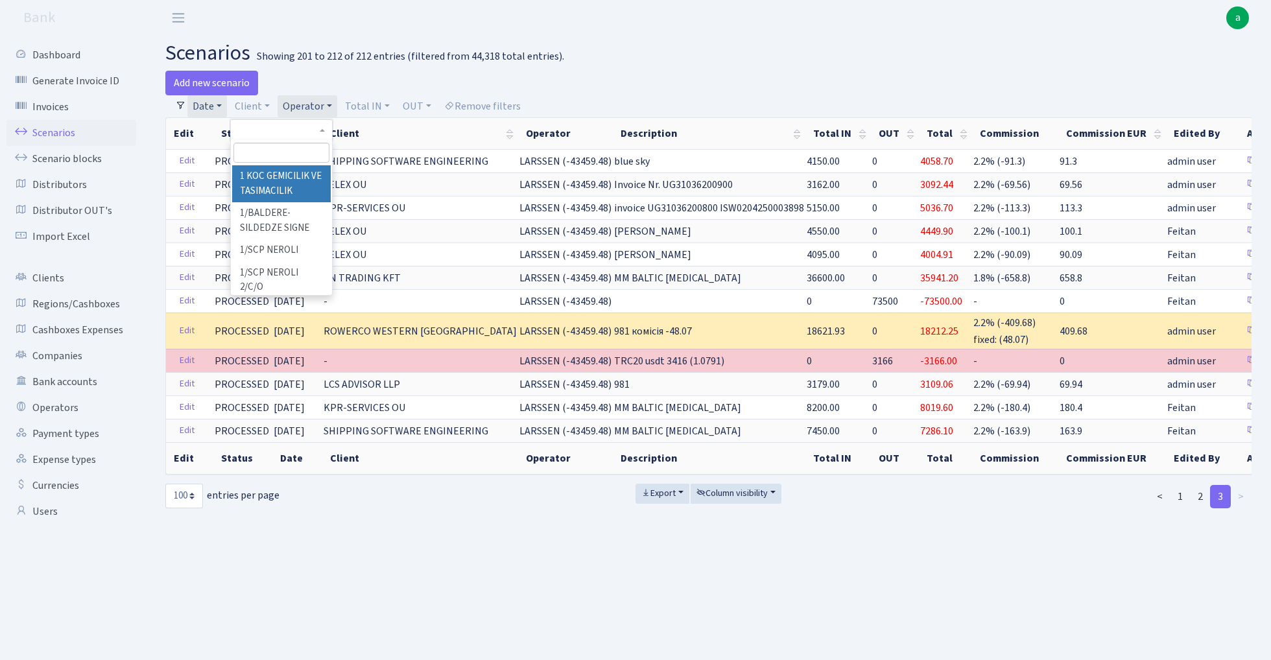
click at [267, 152] on input "search" at bounding box center [280, 153] width 95 height 20
type input "lcs"
click at [290, 176] on li "LCS ADVISOR LLP" at bounding box center [281, 176] width 98 height 23
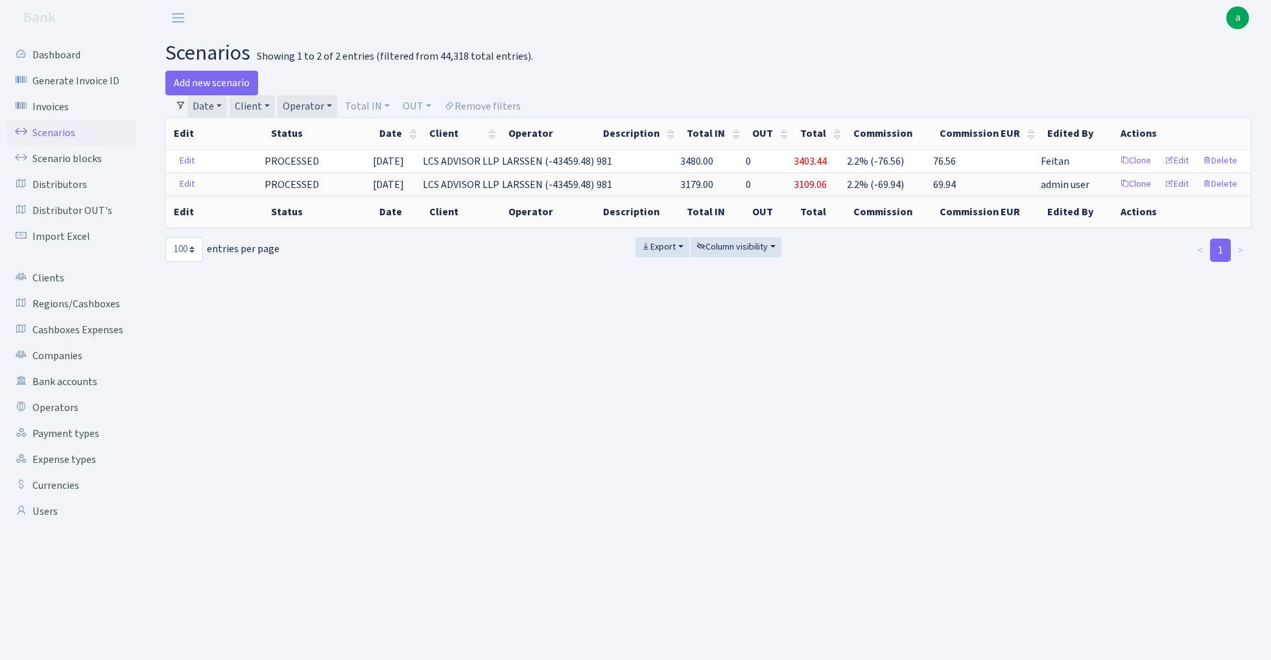
click at [263, 105] on link "Client" at bounding box center [252, 106] width 45 height 22
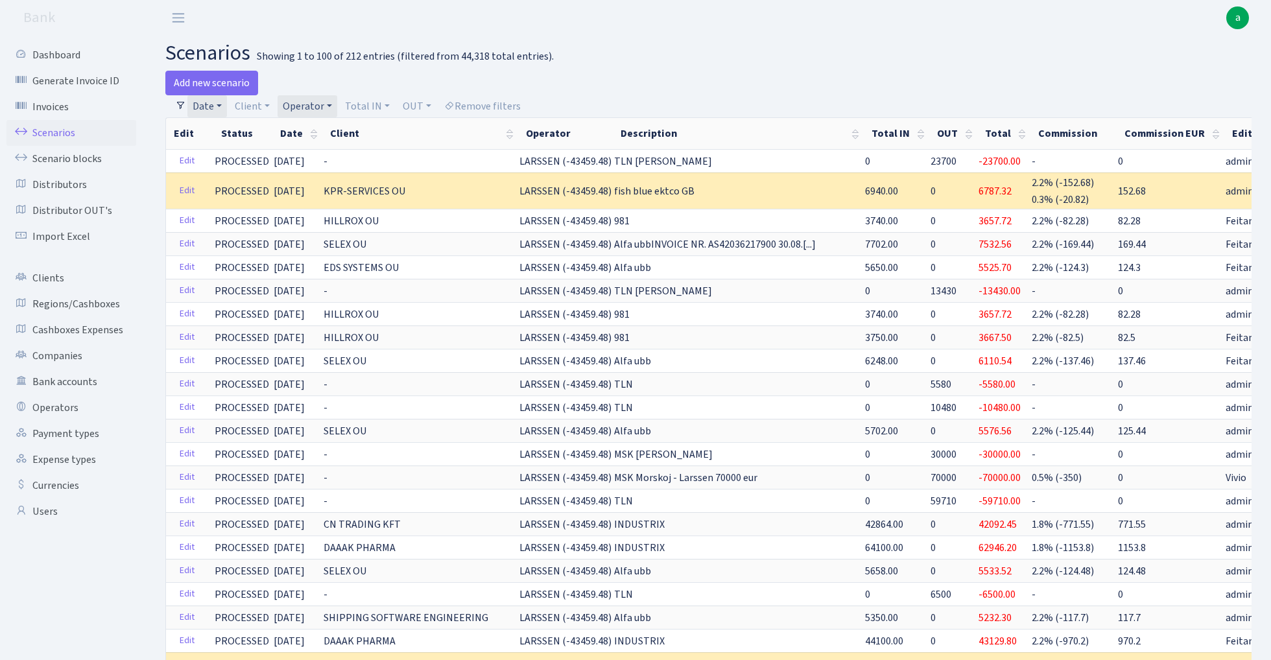
click at [214, 106] on link "Date" at bounding box center [207, 106] width 40 height 22
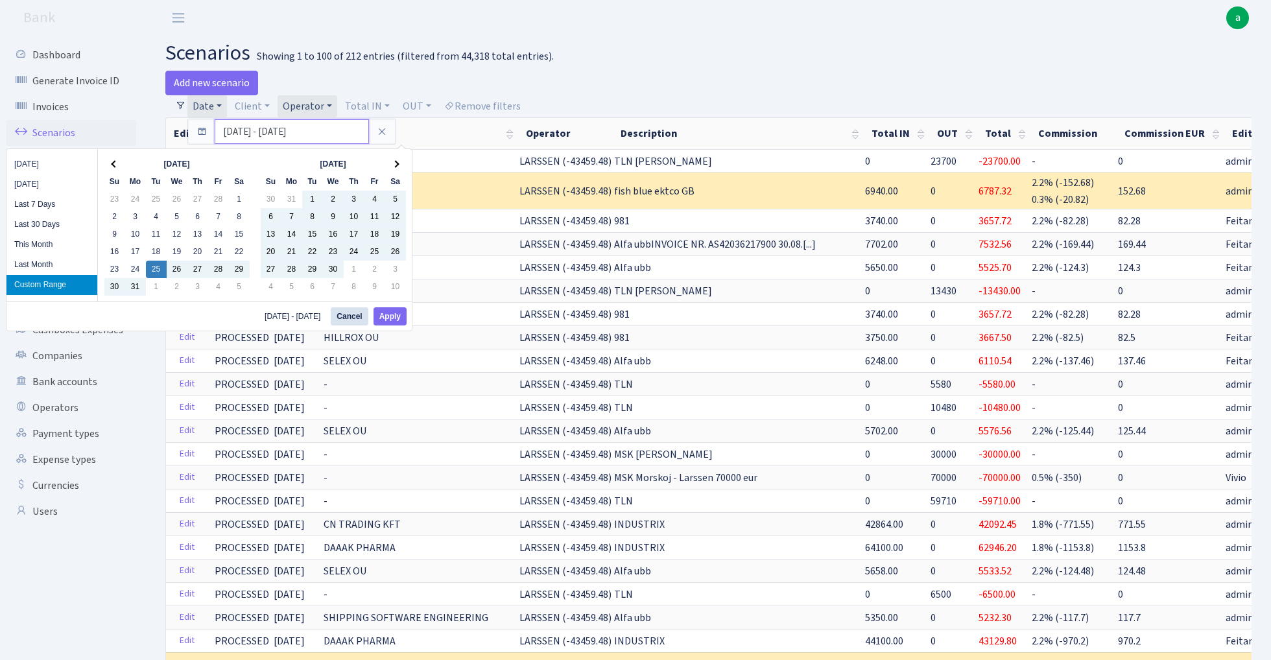
click at [252, 130] on input "25.03.2025 - 30.09.2025" at bounding box center [292, 131] width 154 height 25
click at [112, 163] on th at bounding box center [114, 165] width 21 height 18
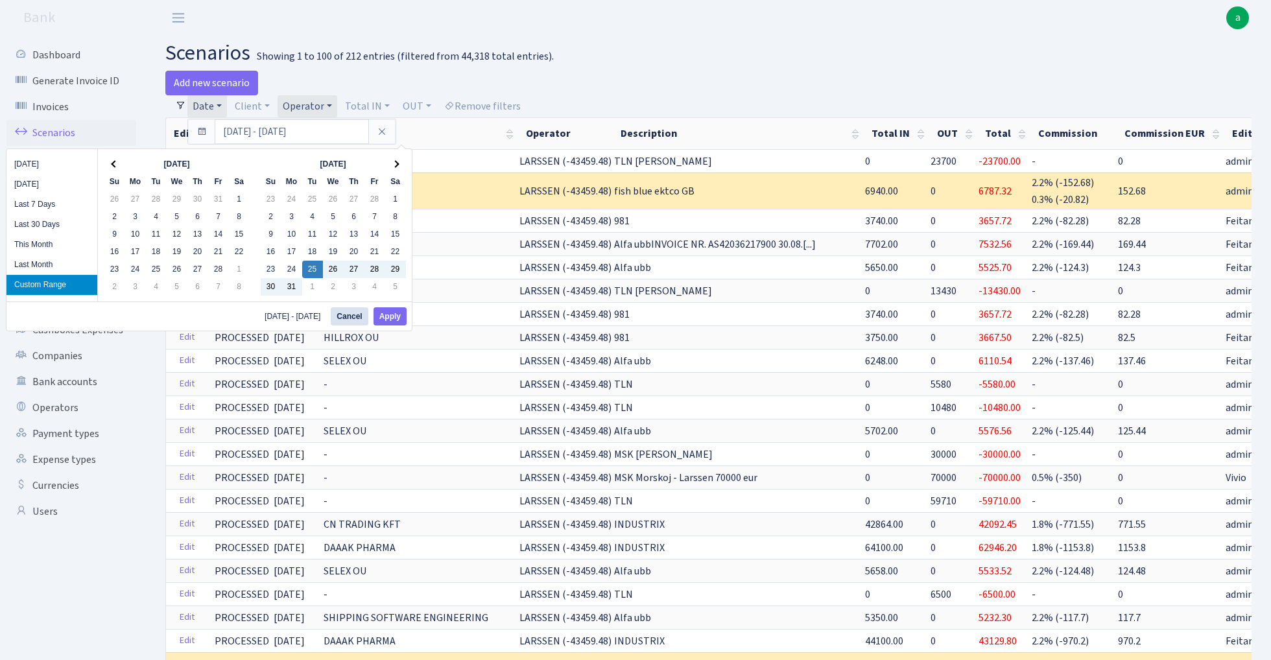
click at [112, 163] on th at bounding box center [114, 165] width 21 height 18
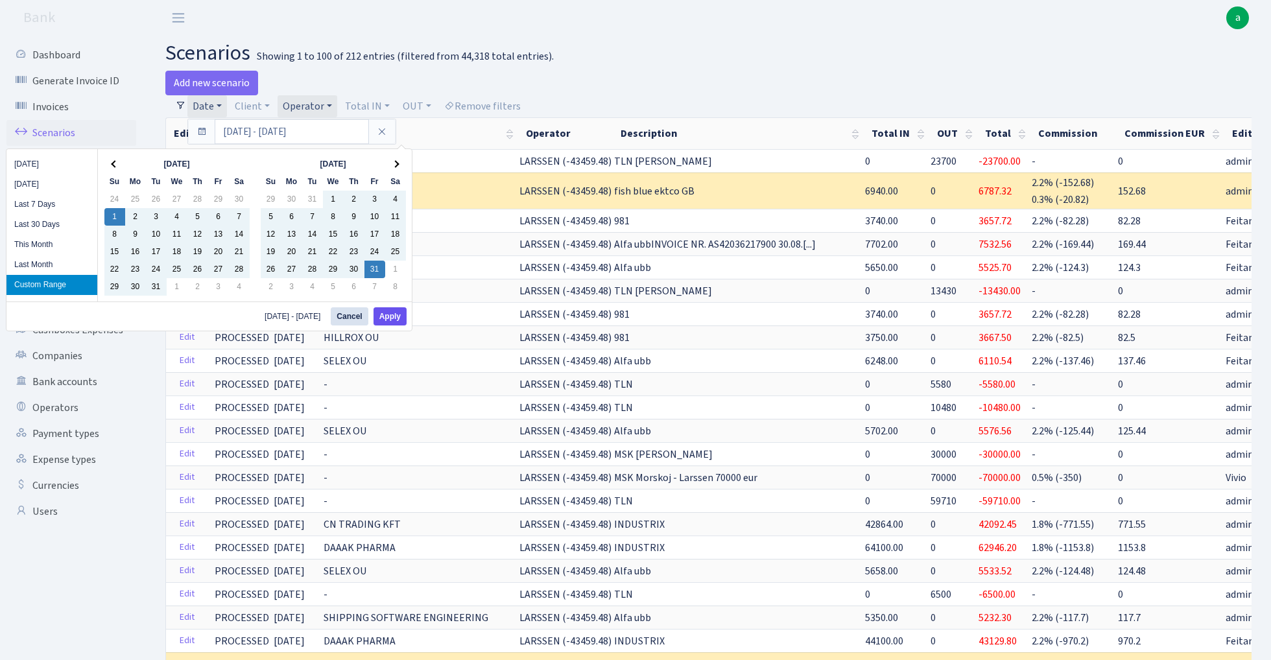
click at [397, 314] on button "Apply" at bounding box center [389, 316] width 33 height 18
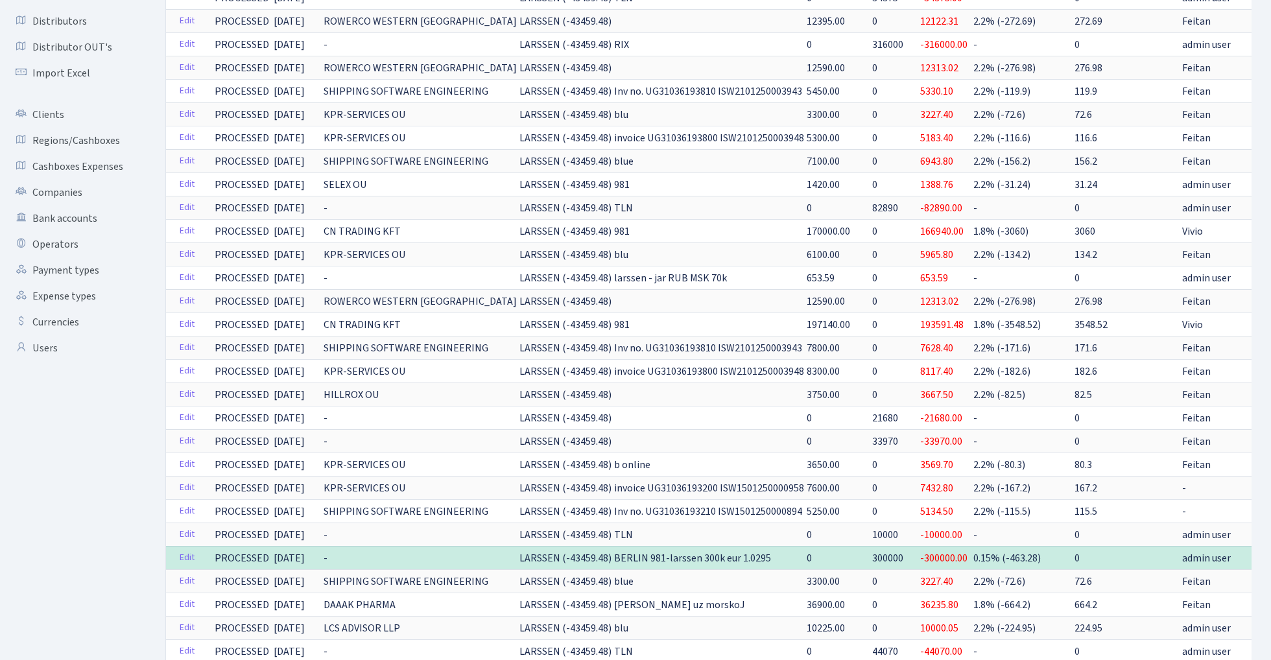
scroll to position [95, 0]
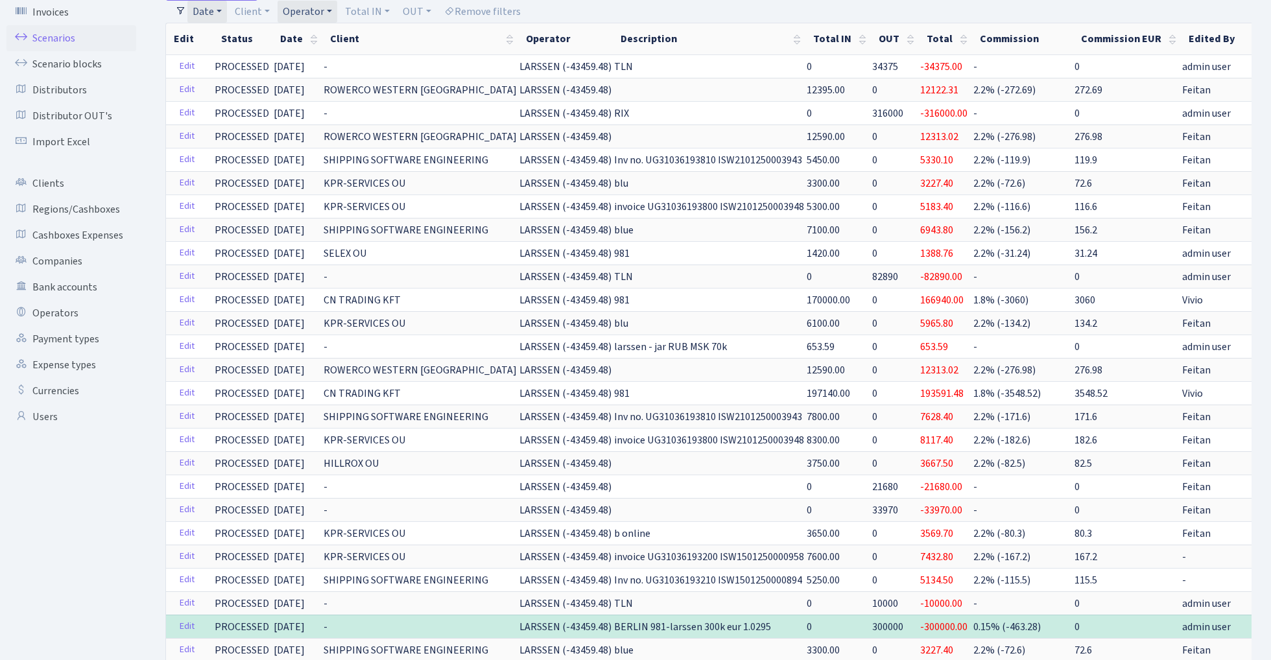
click at [209, 11] on link "Date" at bounding box center [207, 12] width 40 height 22
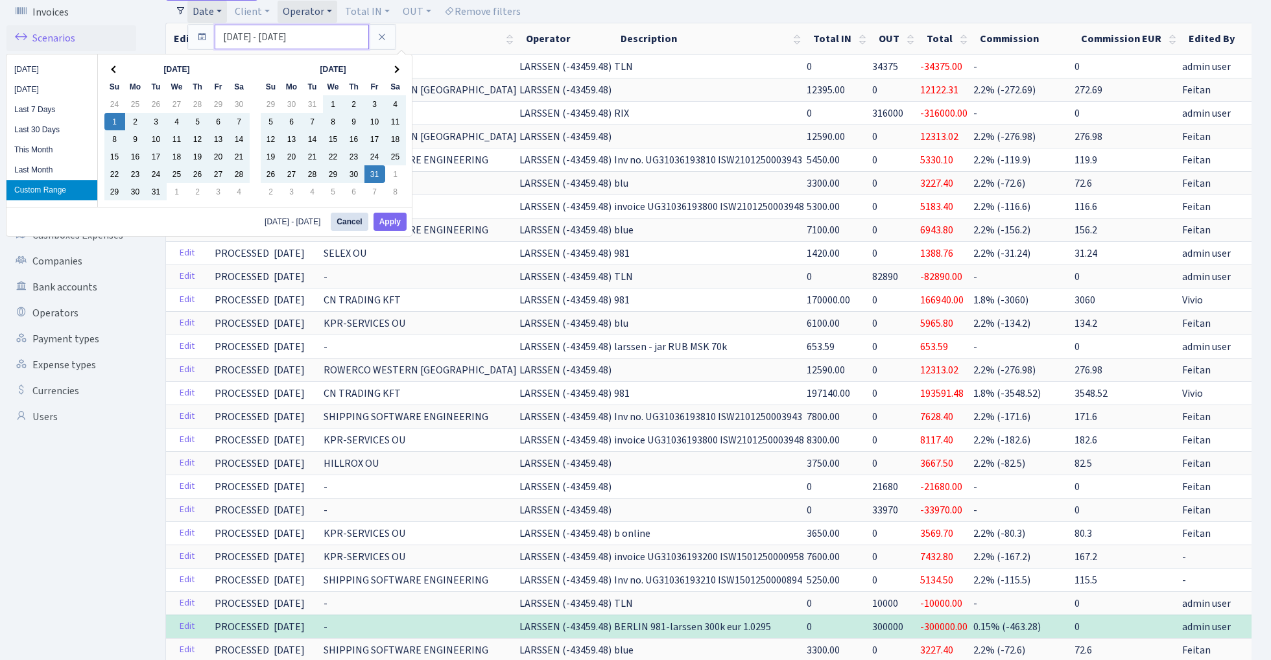
drag, startPoint x: 234, startPoint y: 34, endPoint x: 187, endPoint y: 35, distance: 47.3
click at [187, 35] on div "01.12.2024 - 31.01.2025" at bounding box center [291, 37] width 209 height 26
click at [244, 36] on input "25.12.2024 - 31.01.2025" at bounding box center [292, 37] width 154 height 25
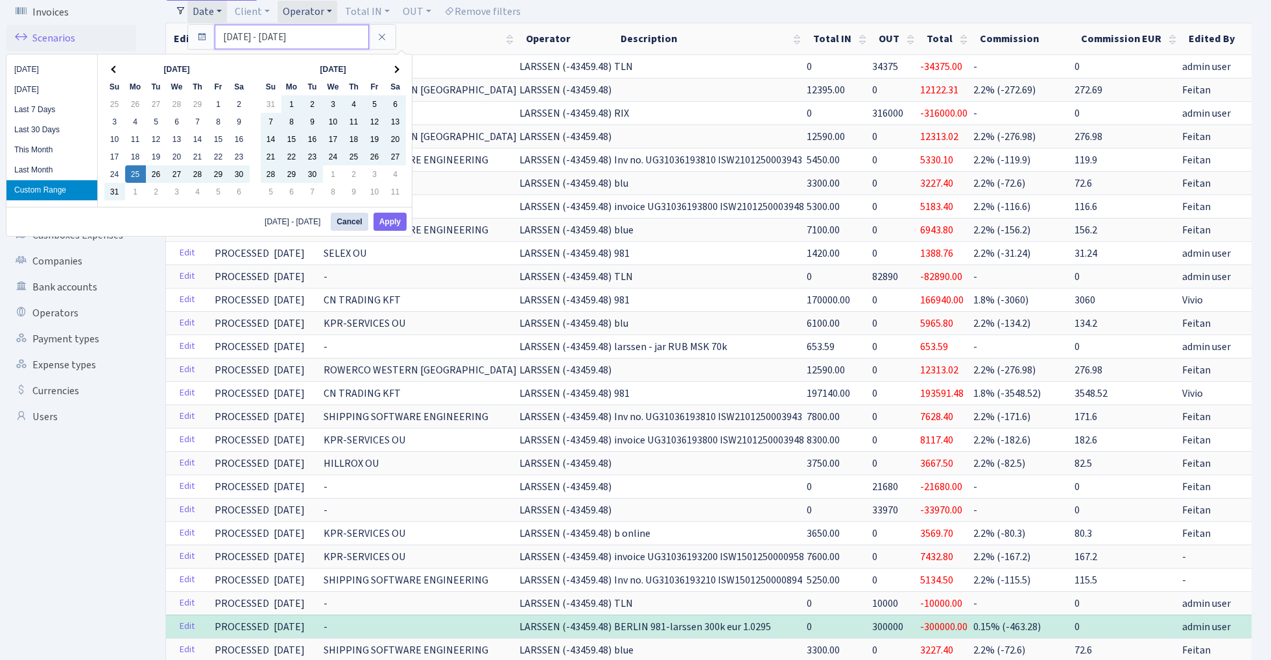
click at [266, 35] on input "25.03.2024 - 31.01.2025" at bounding box center [292, 37] width 154 height 25
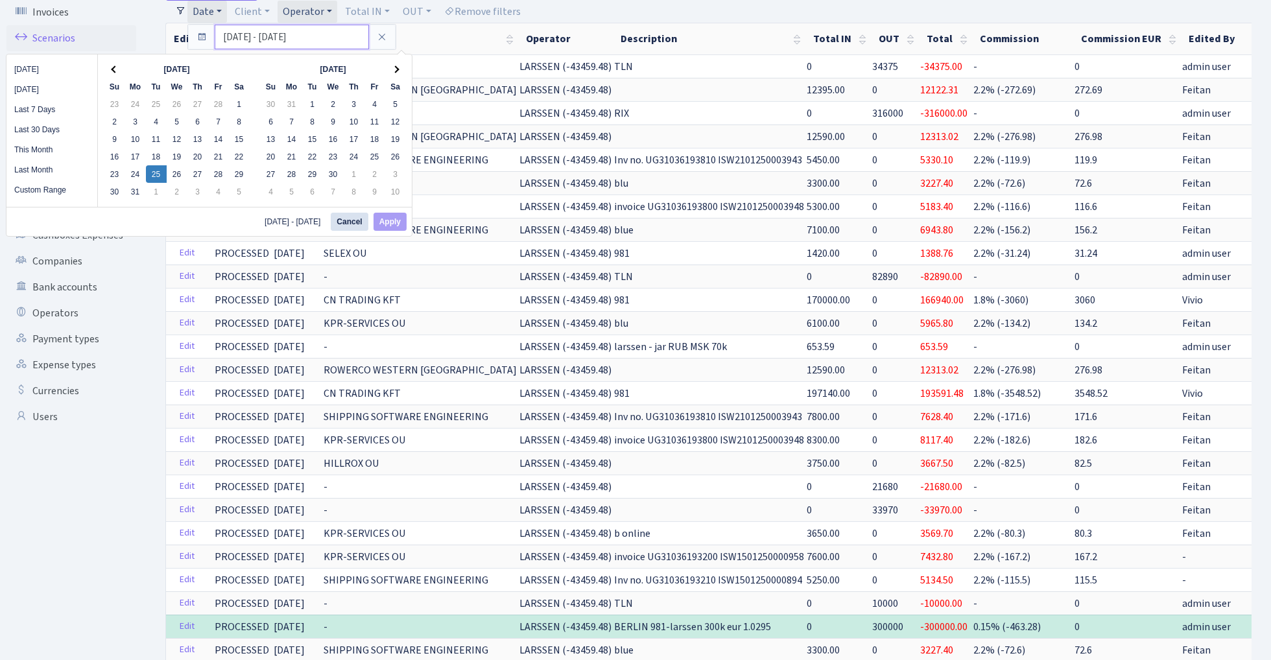
click at [294, 32] on input "25.03.2025 - 31.01.2025" at bounding box center [292, 37] width 154 height 25
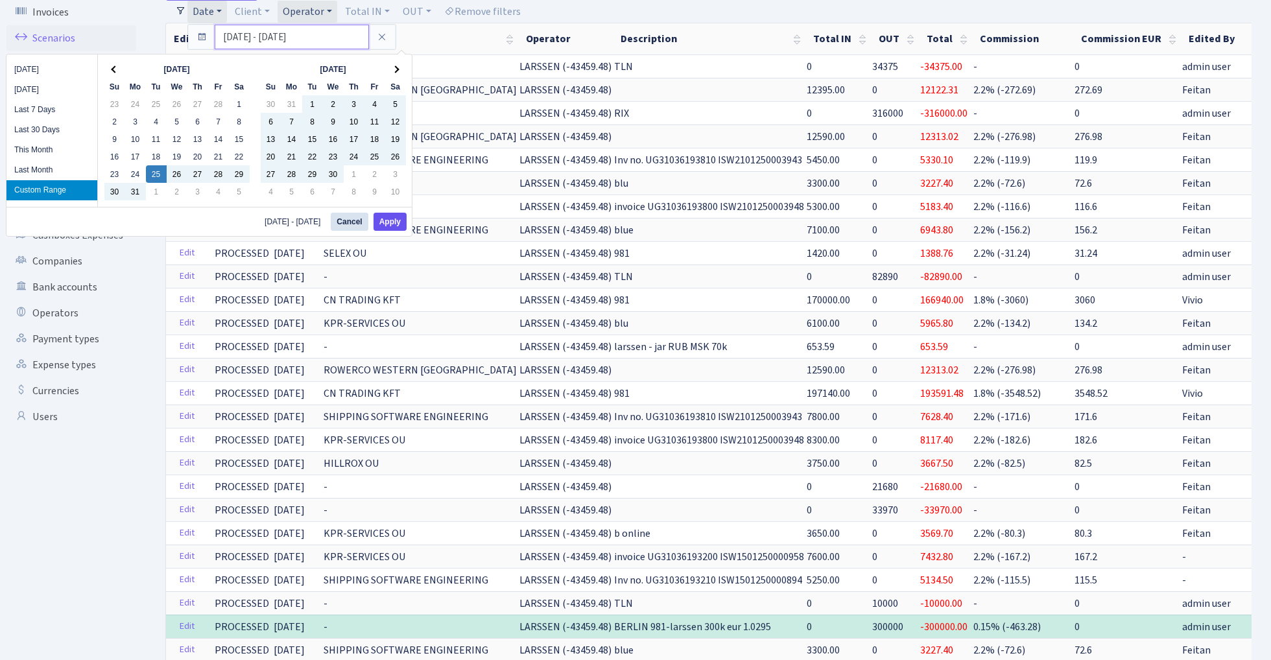
type input "25.03.2025 - 30.09.2025"
click at [392, 219] on button "Apply" at bounding box center [389, 222] width 33 height 18
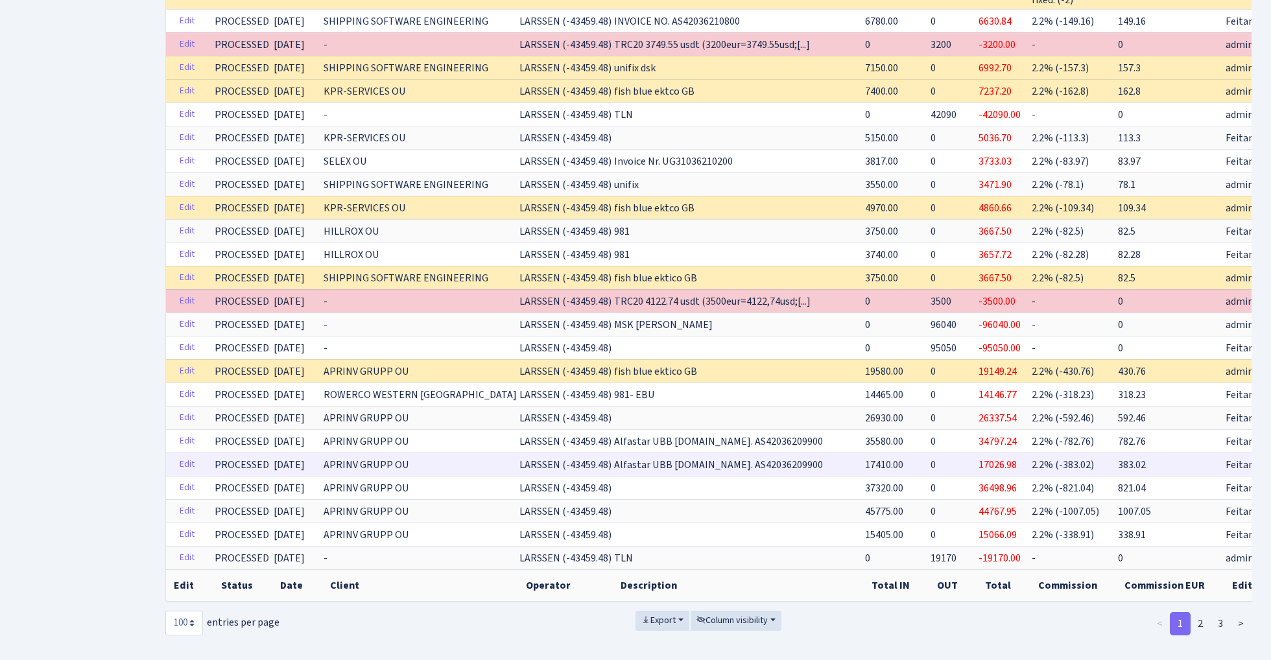
scroll to position [2075, 0]
click at [1219, 613] on link "3" at bounding box center [1220, 624] width 21 height 23
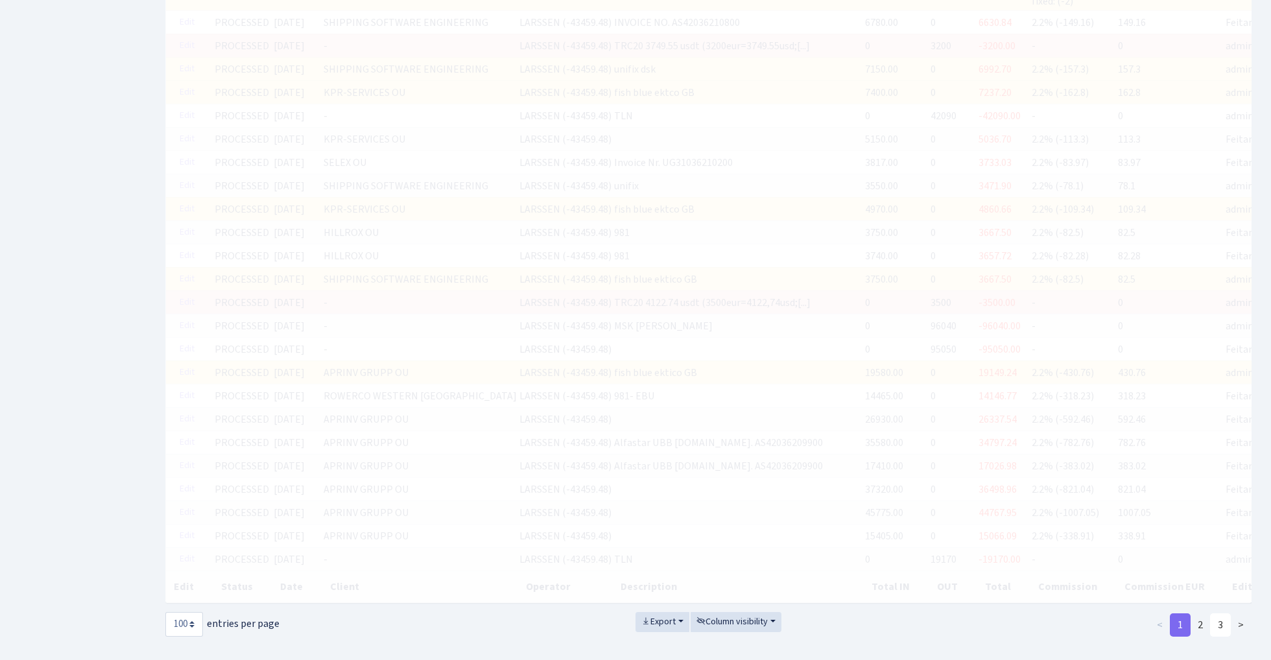
scroll to position [0, 0]
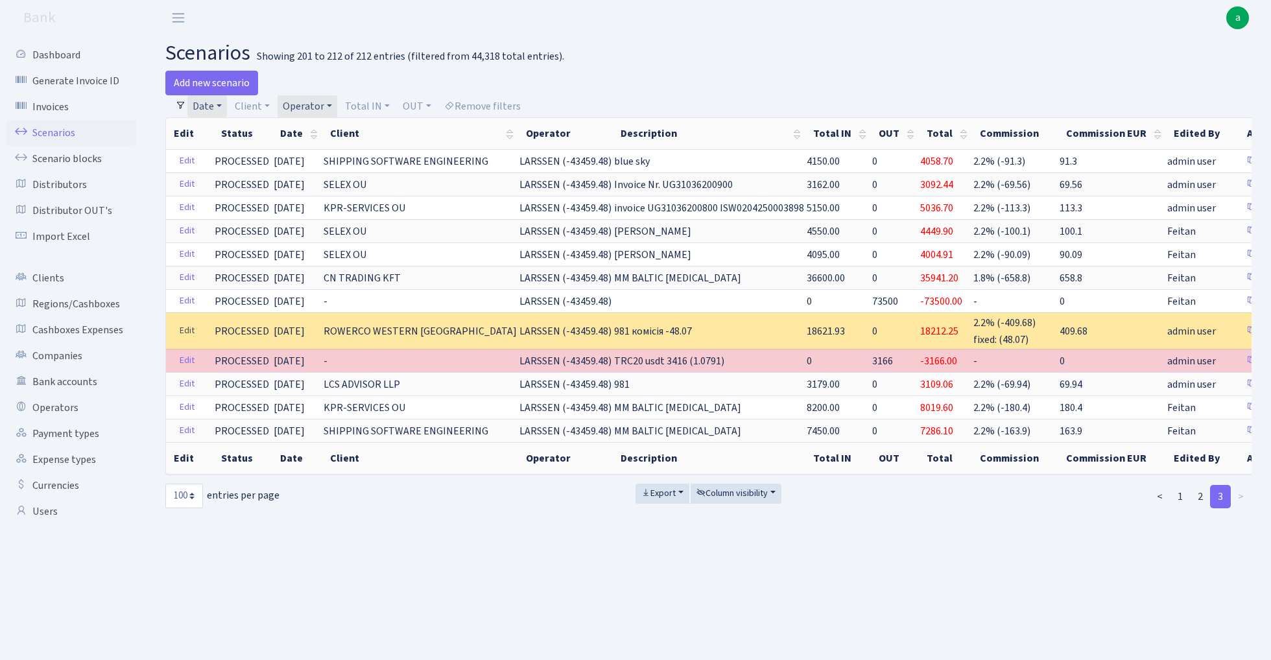
click at [185, 328] on link "Edit" at bounding box center [187, 331] width 27 height 20
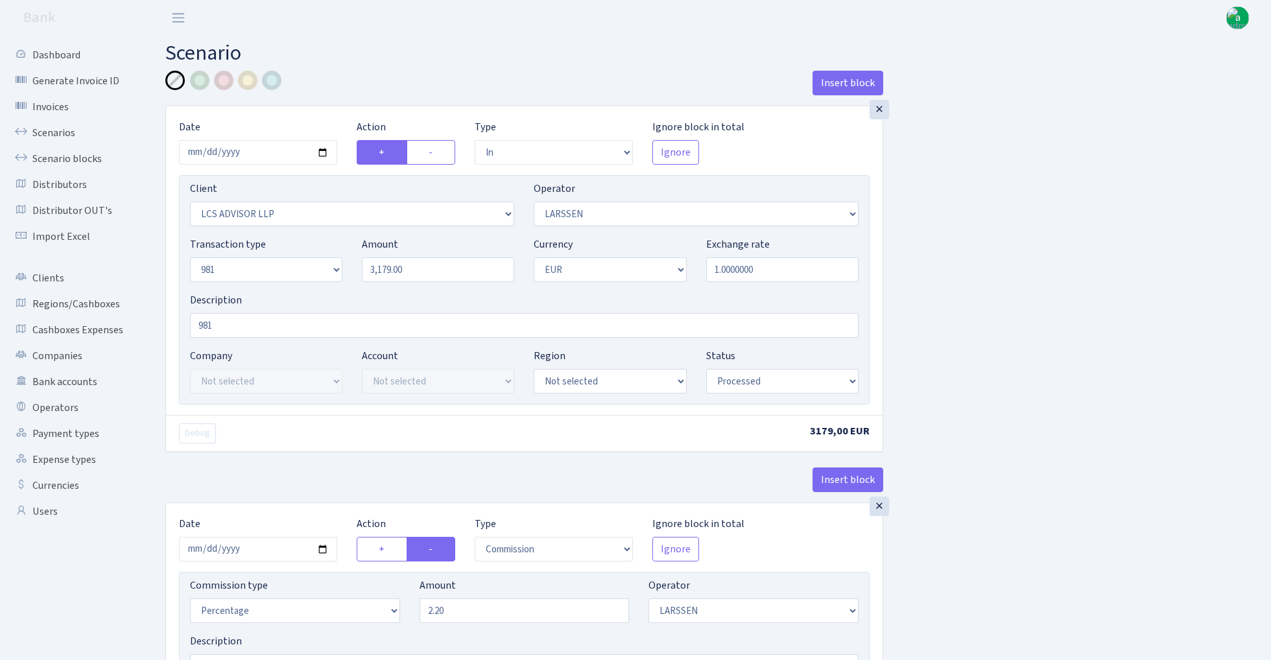
select select "in"
select select "1127"
select select "36"
select select "8"
select select "1"
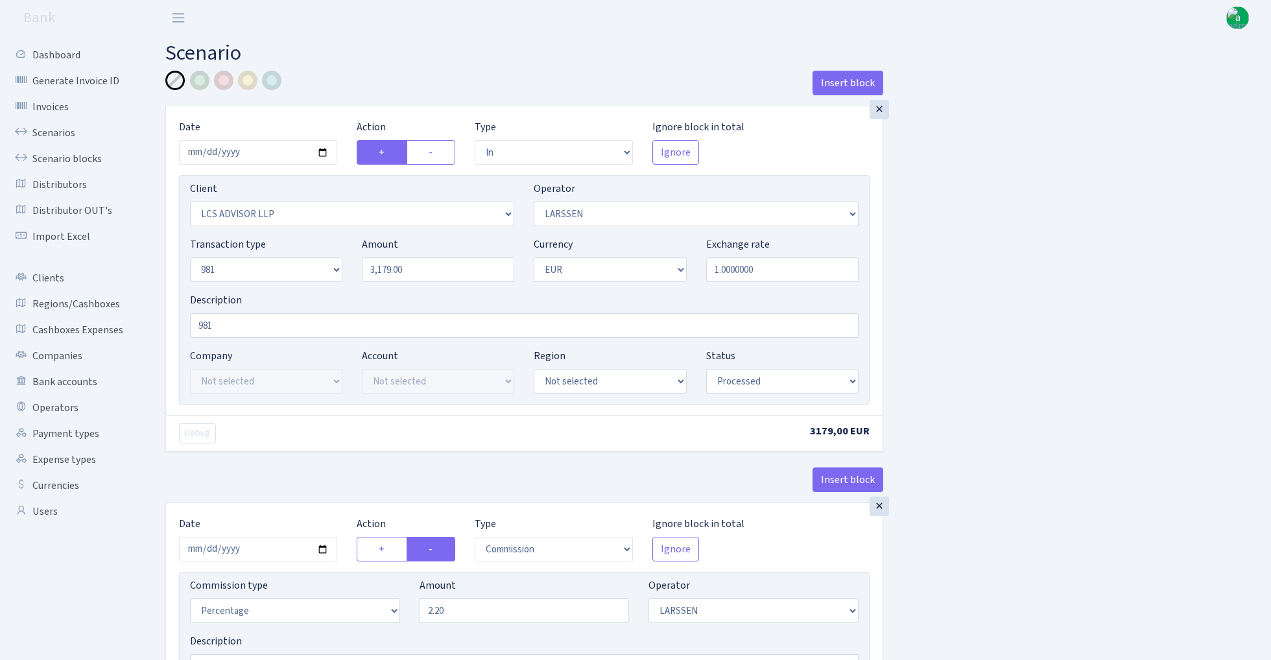
select select "processed"
select select "commission"
select select "36"
select select "processed"
select select "out"
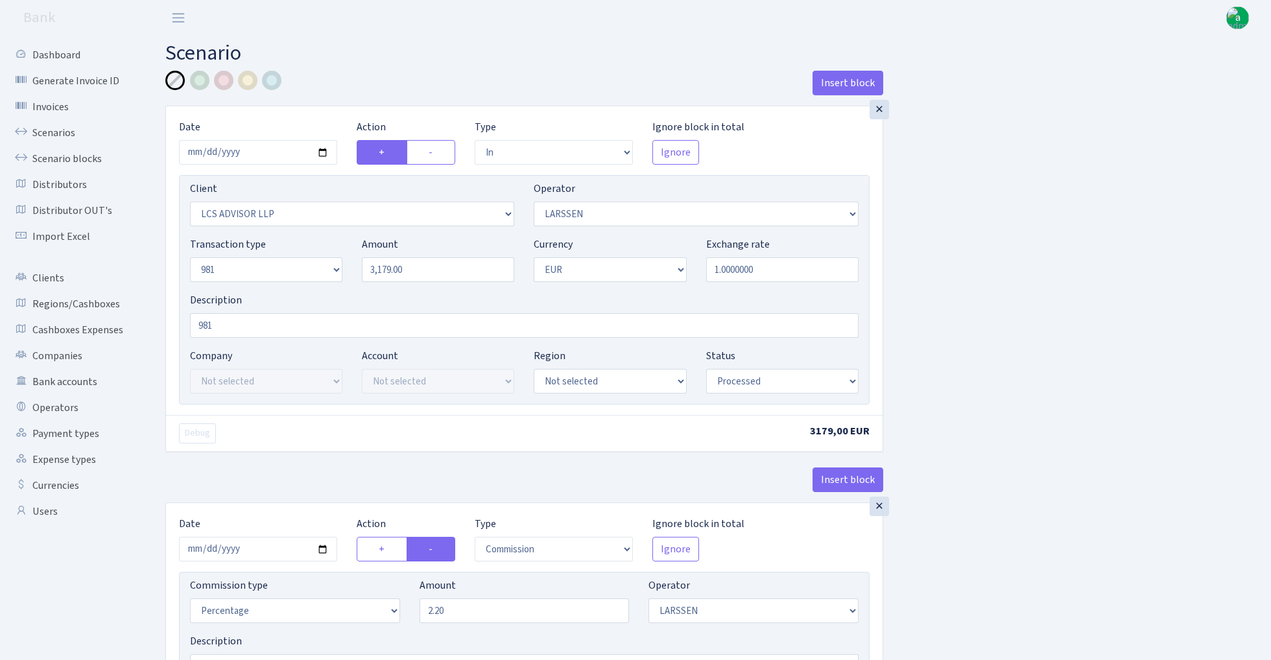
select select "3040"
select select "61"
select select "8"
select select "1"
select select "processed"
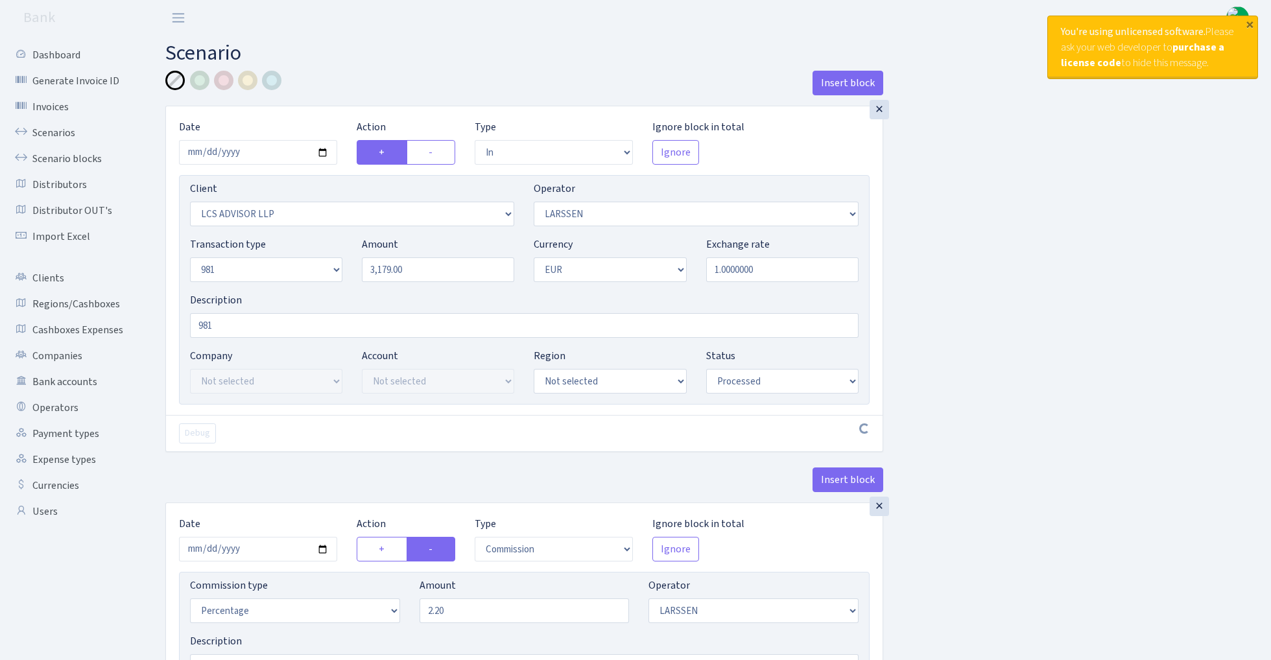
select select "in"
select select "1127"
select select "36"
select select "8"
select select "1"
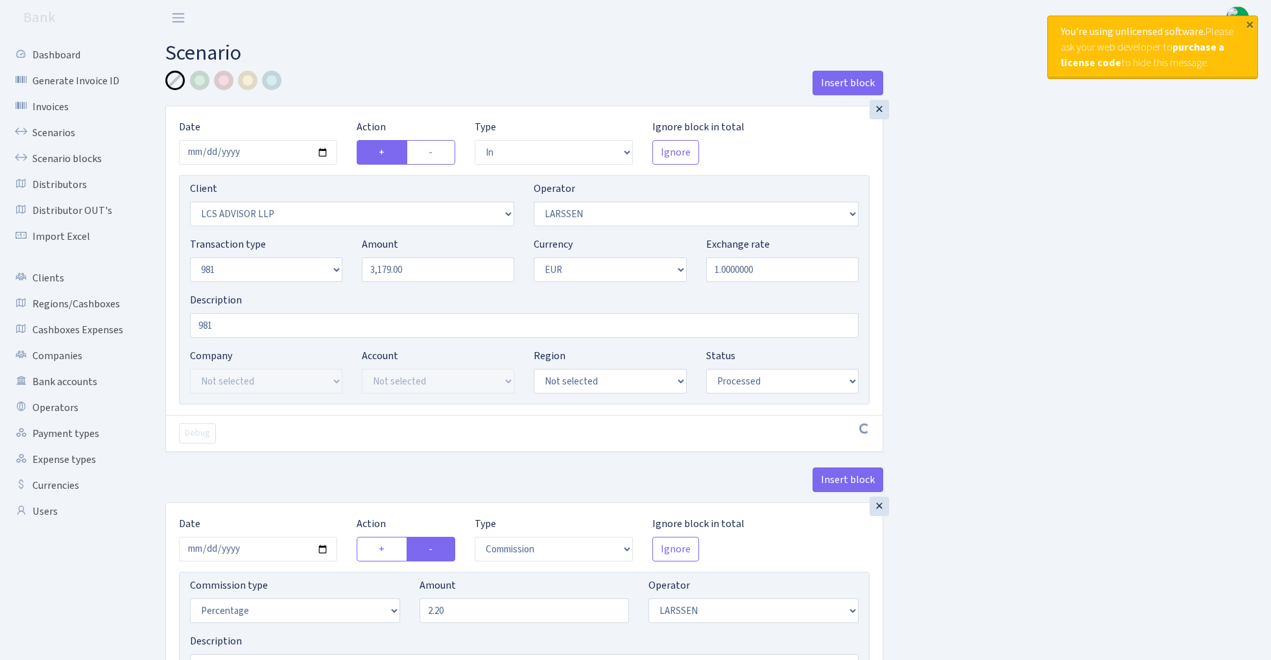
select select "processed"
select select "commission"
select select "36"
select select "processed"
select select "out"
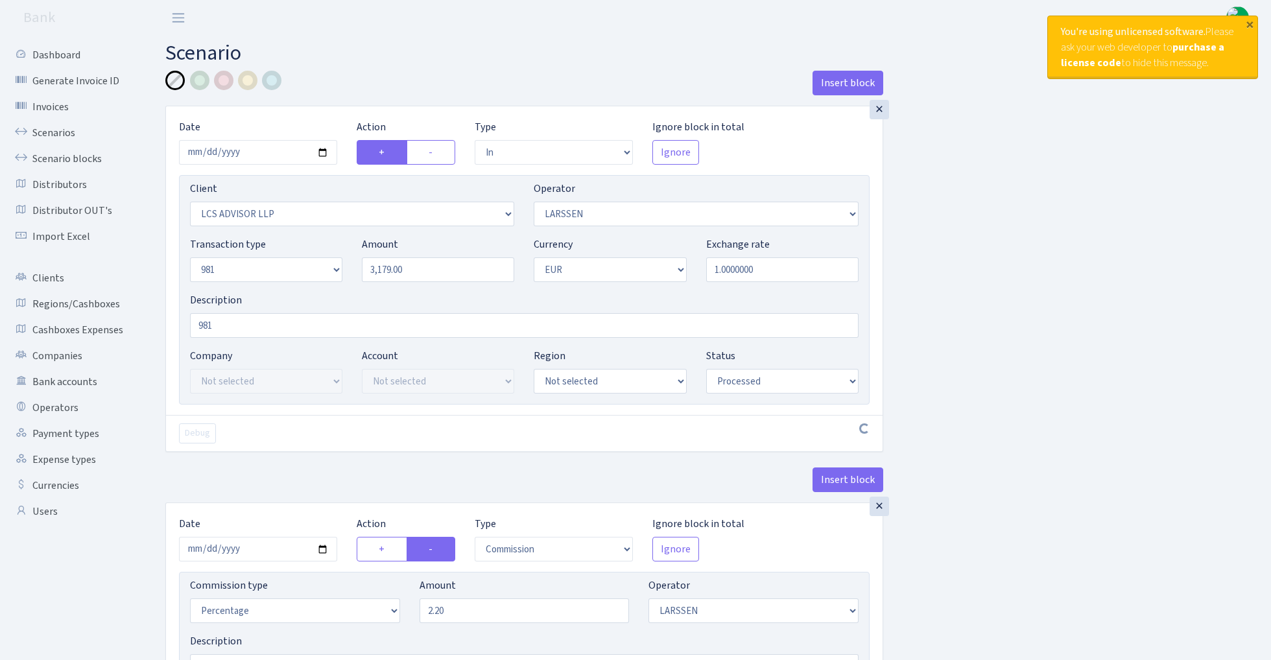
select select "3040"
select select "61"
select select "8"
select select "1"
select select "processed"
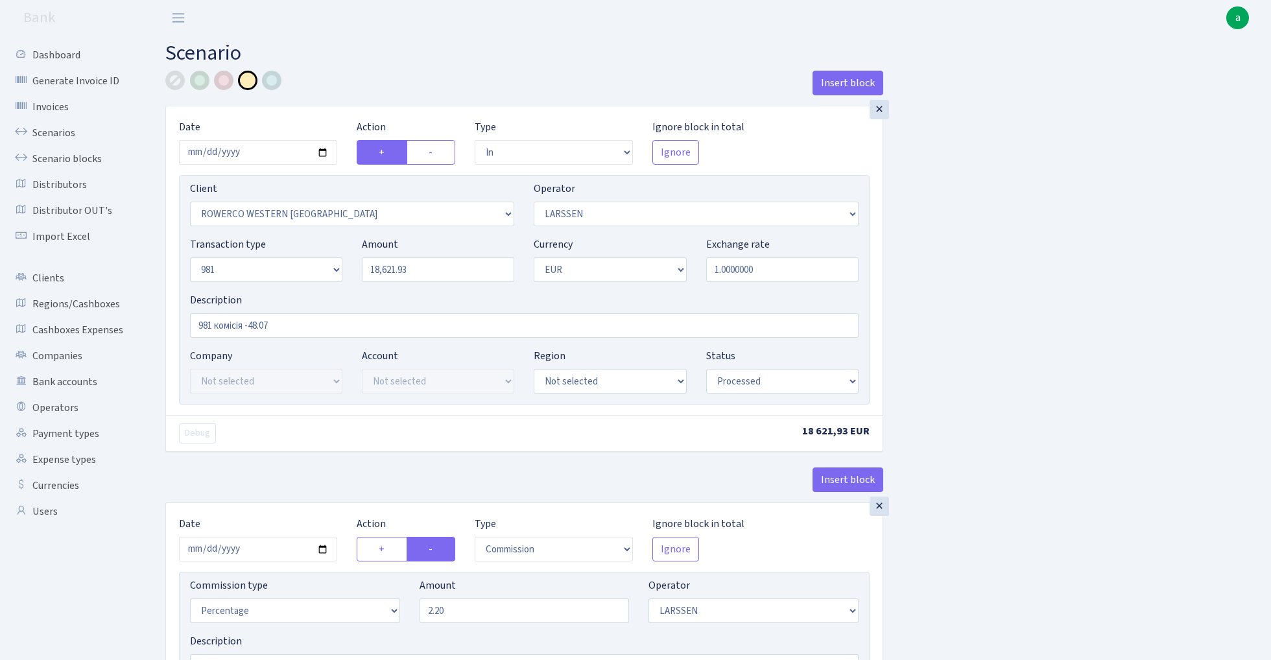
select select "in"
select select "2819"
select select "36"
select select "8"
select select "1"
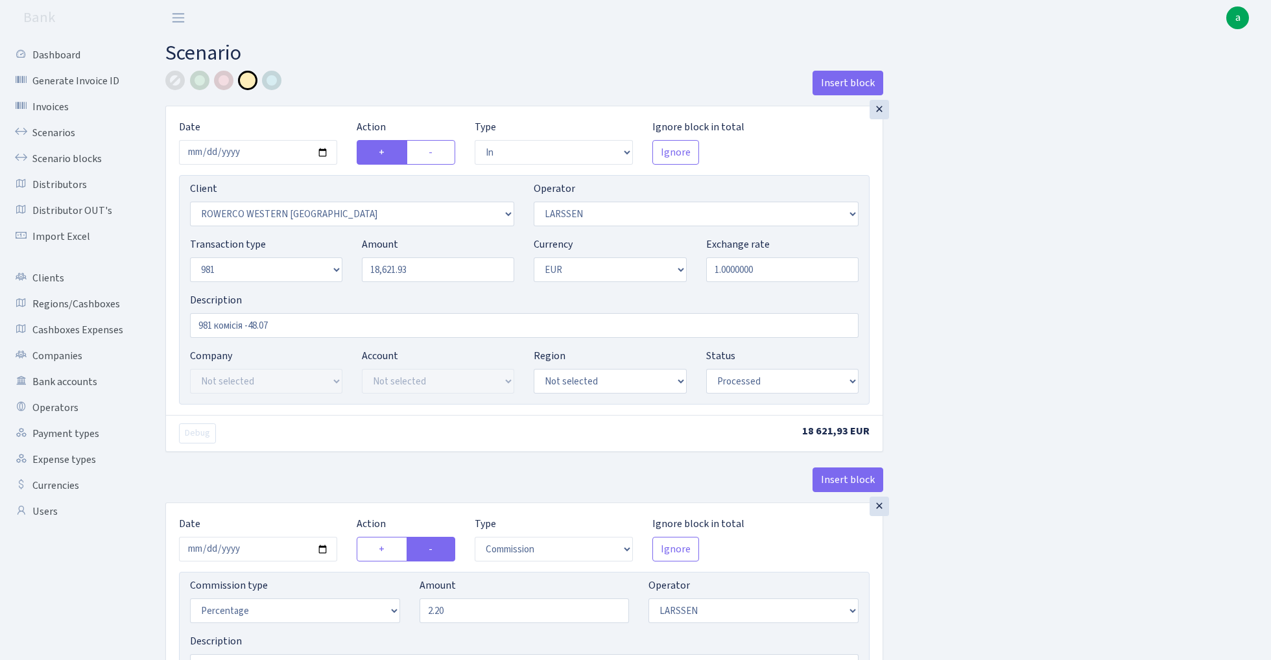
select select "processed"
select select "commission"
select select "36"
select select "processed"
select select "out"
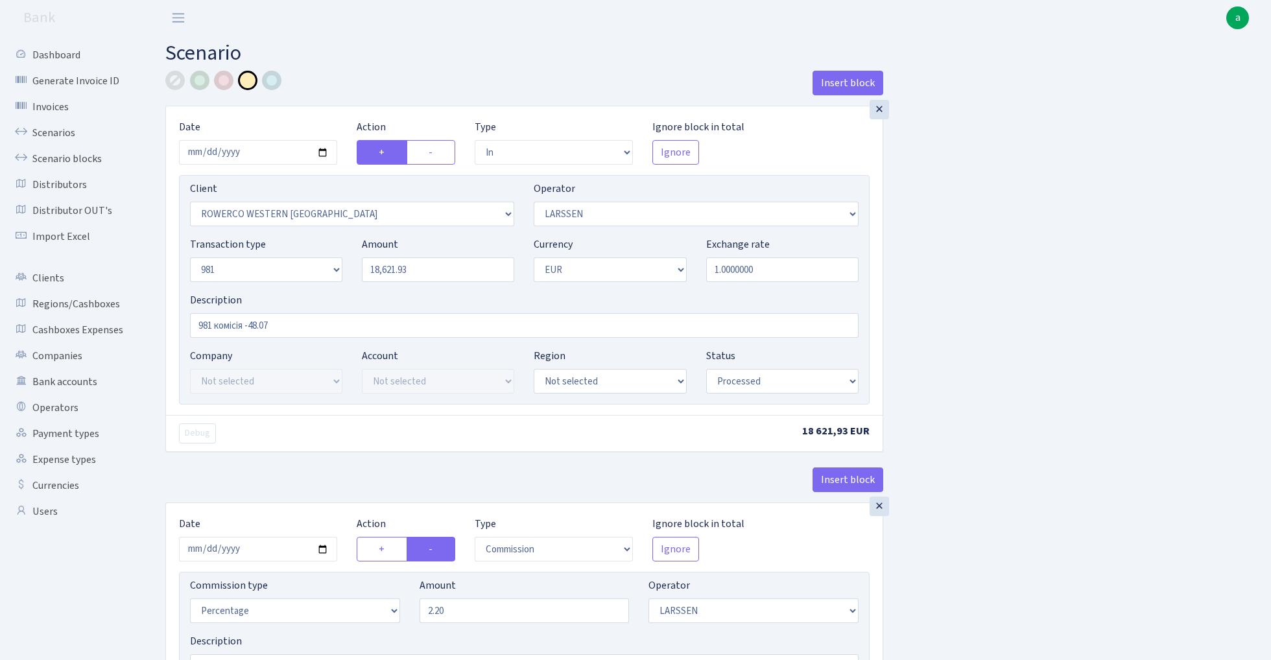
select select "2129"
select select "61"
select select "8"
select select "1"
select select "processed"
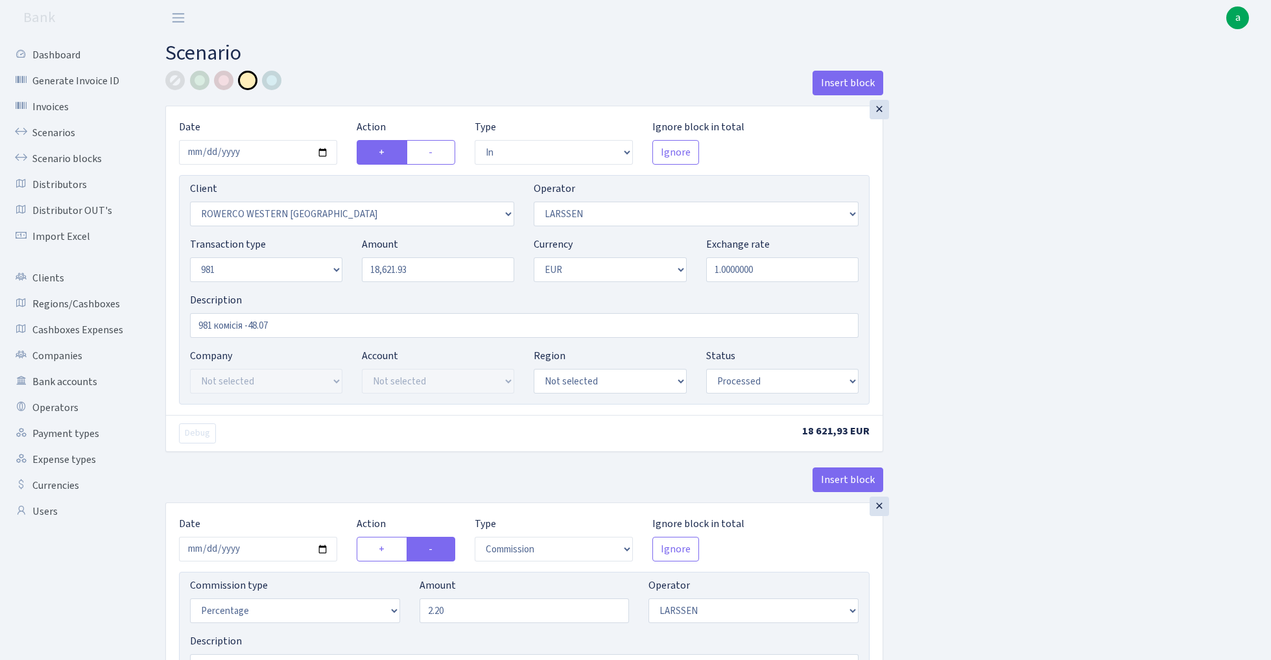
select select "commission"
select select "fixed"
select select "61"
select select "processed"
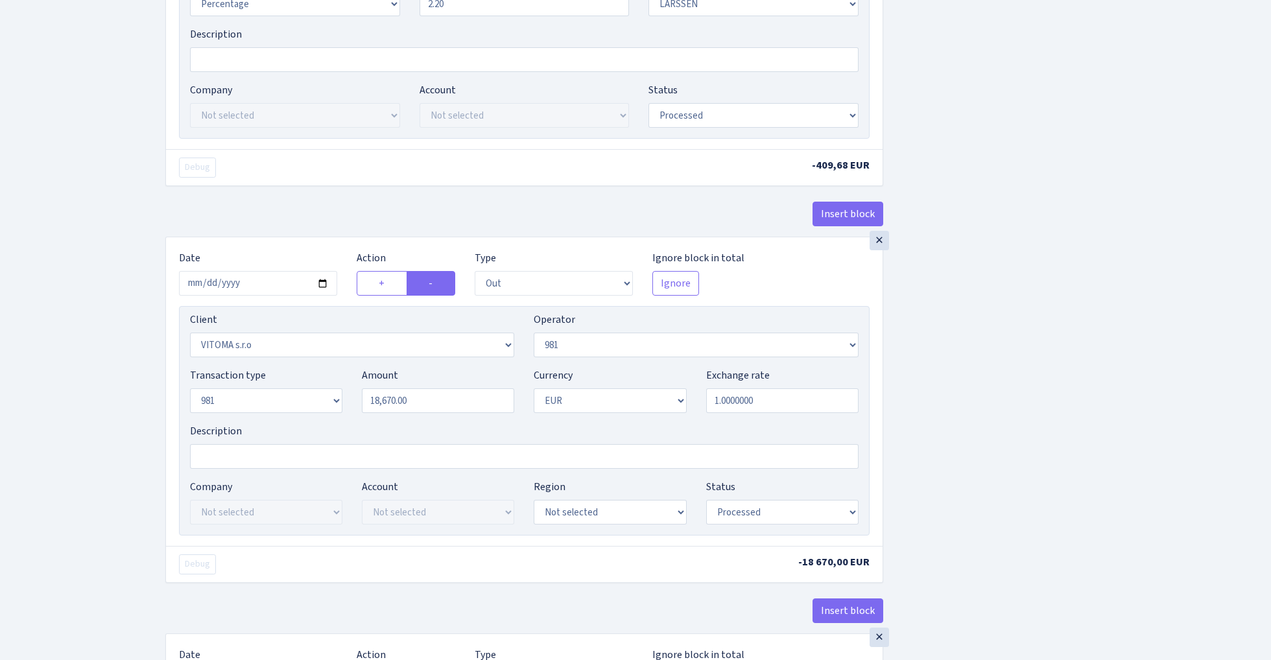
scroll to position [605, 0]
type input "18670.00"
click at [424, 408] on input "18670.00" at bounding box center [438, 402] width 152 height 25
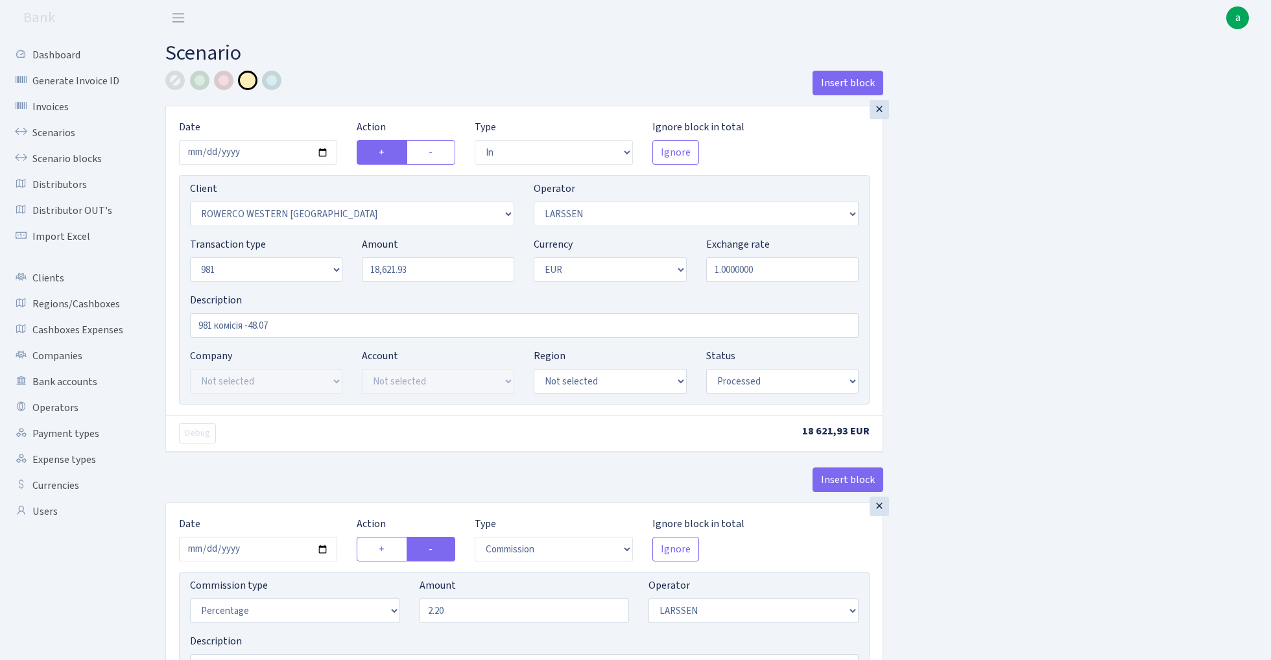
scroll to position [0, 0]
type input "18621.93"
type input "18,670.00"
click at [439, 268] on input "18621.93" at bounding box center [438, 269] width 152 height 25
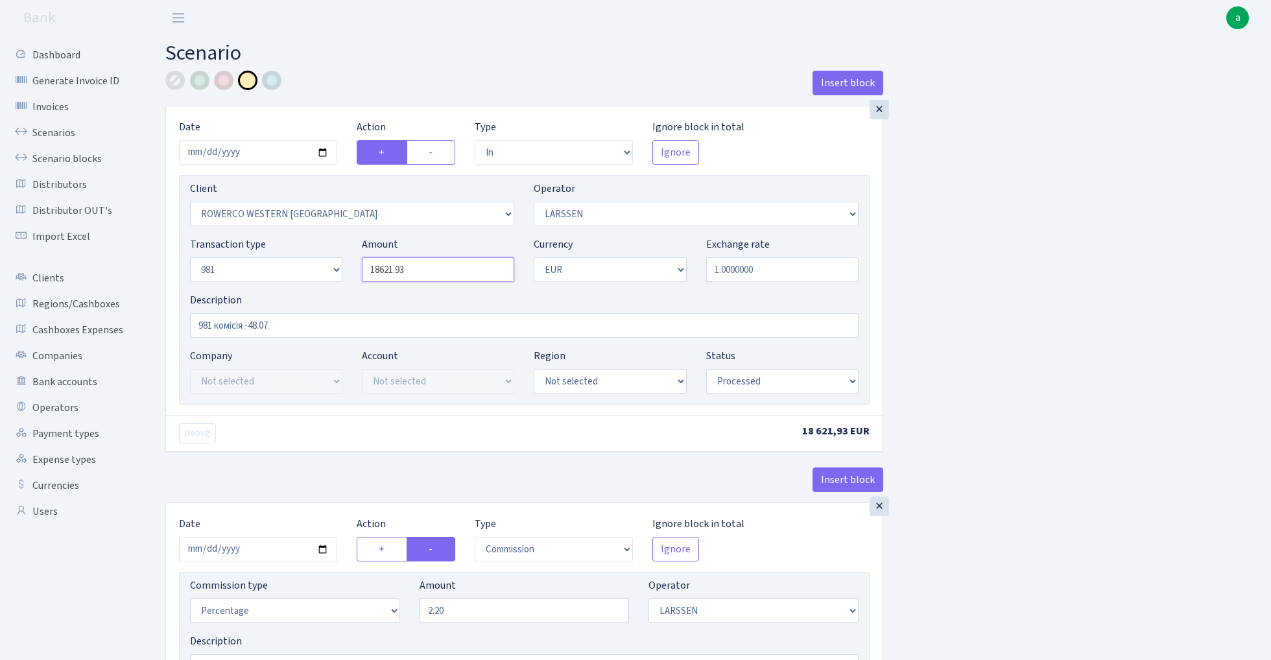
paste input "70.00"
type input "18,670.00"
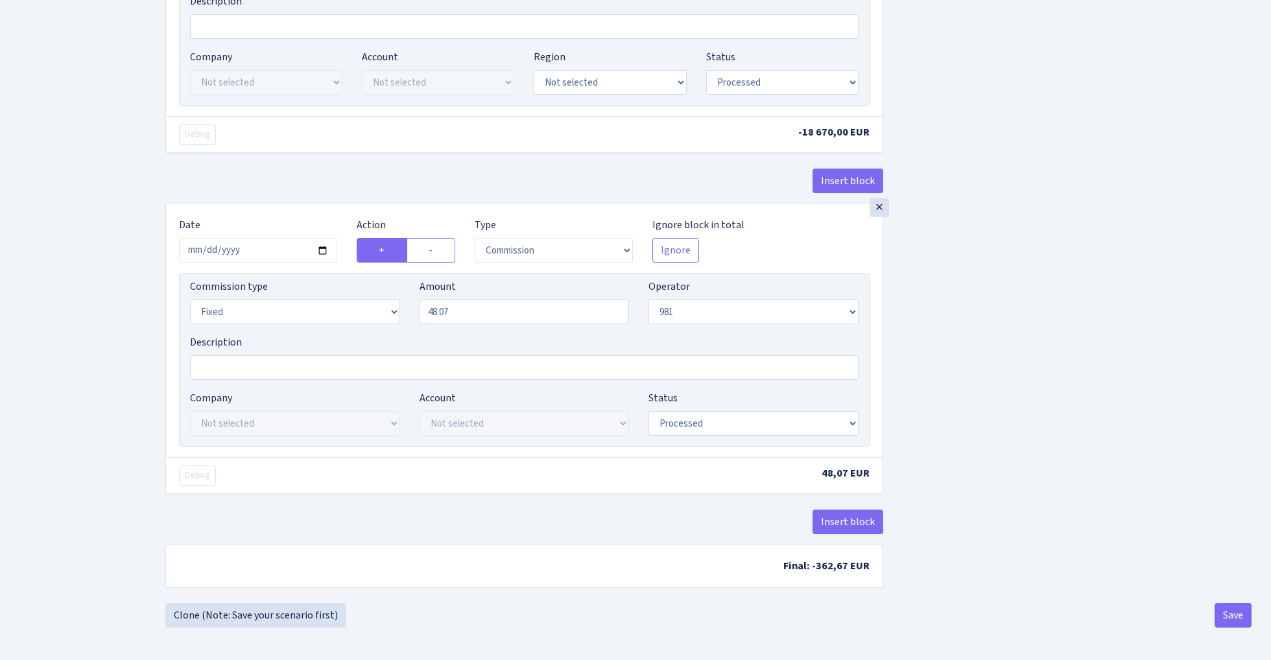
scroll to position [1044, 0]
click at [1231, 617] on button "Save" at bounding box center [1232, 615] width 37 height 25
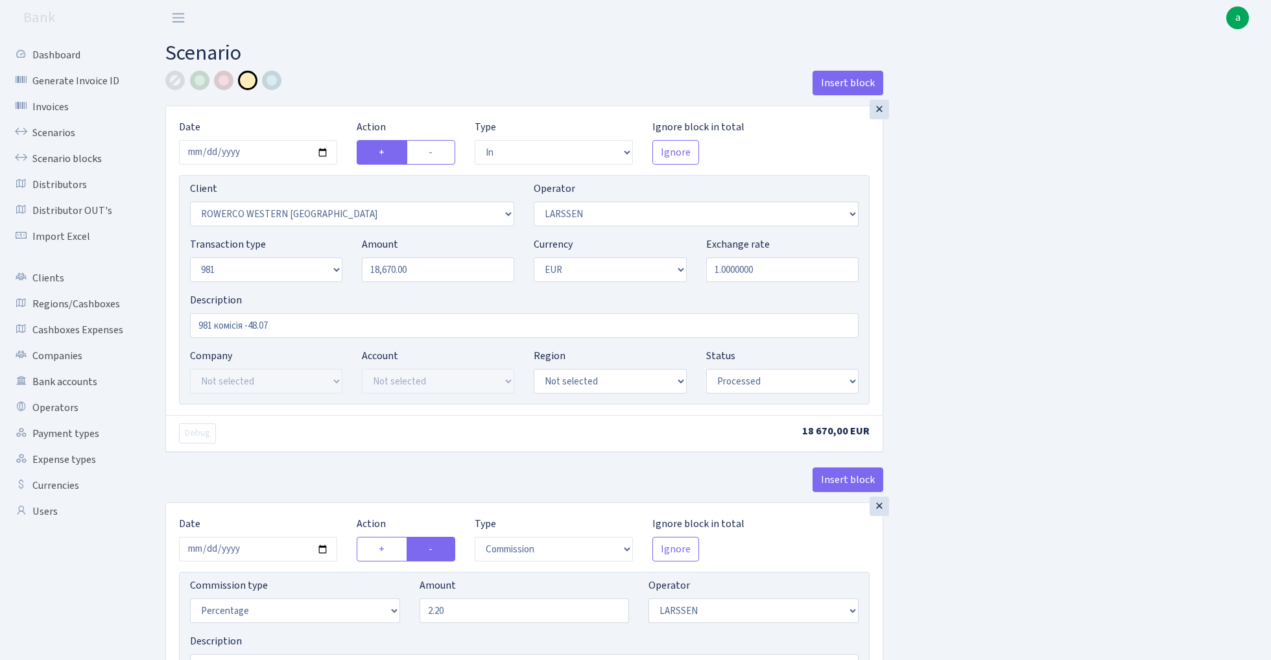
select select "in"
select select "2819"
select select "36"
select select "8"
select select "1"
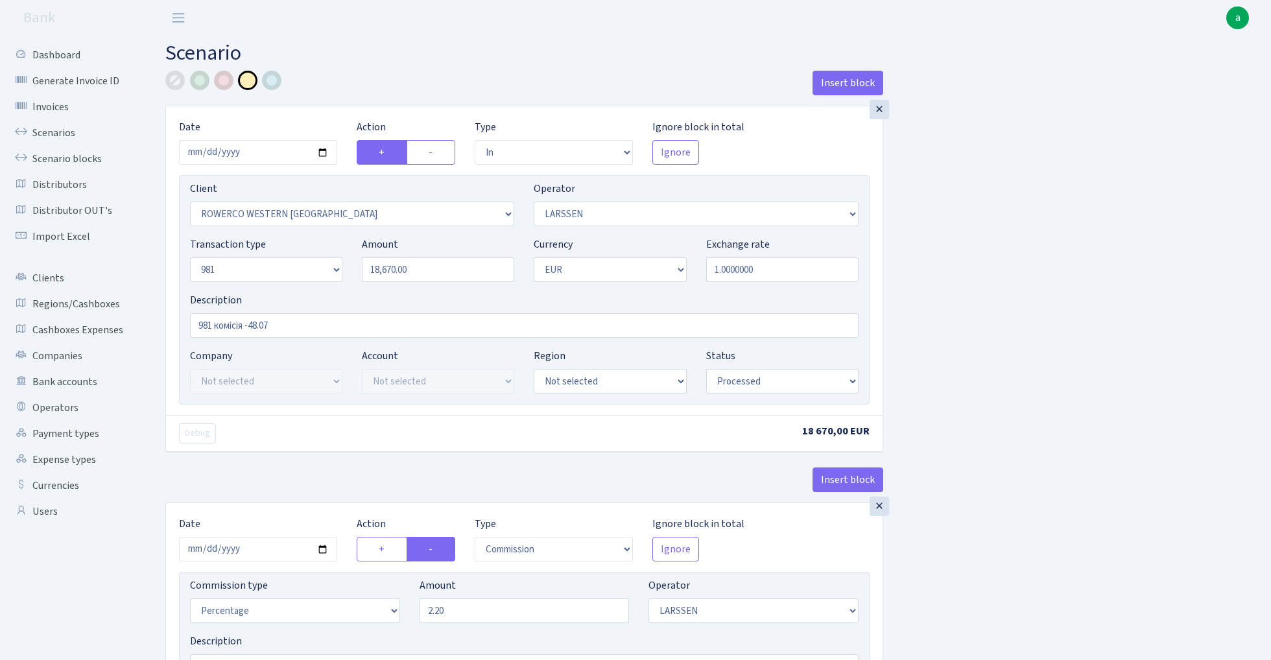
select select "processed"
select select "commission"
select select "36"
select select "processed"
select select "out"
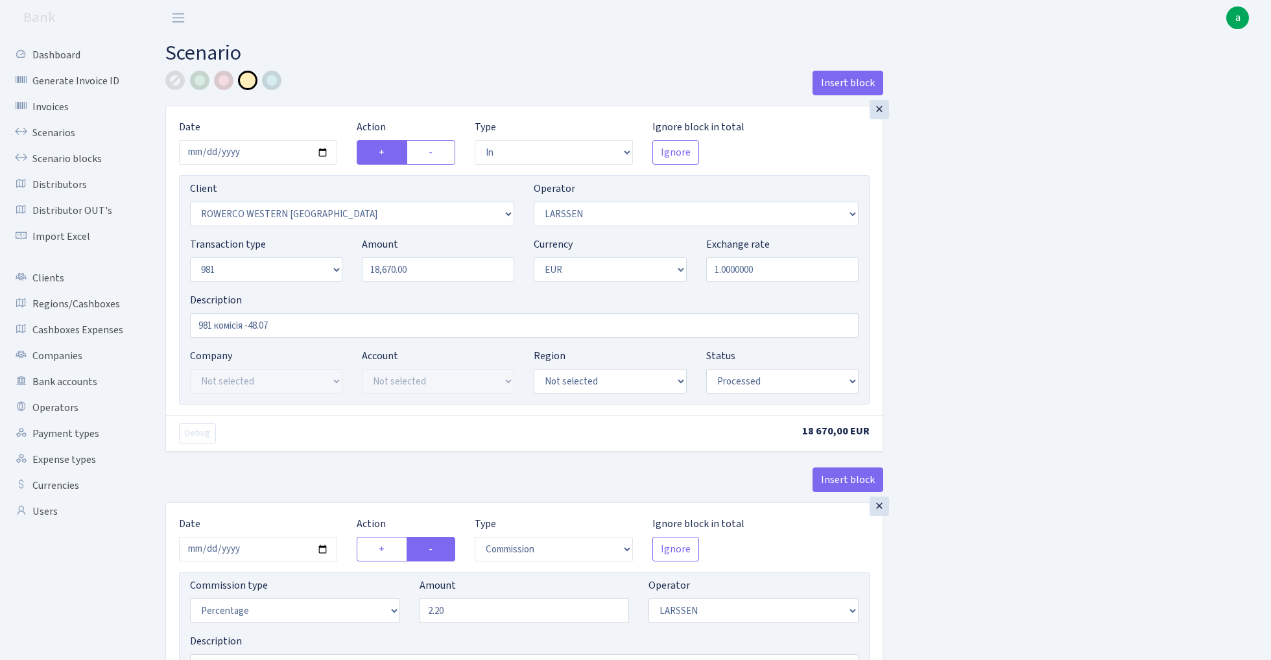
select select "2129"
select select "61"
select select "8"
select select "1"
select select "processed"
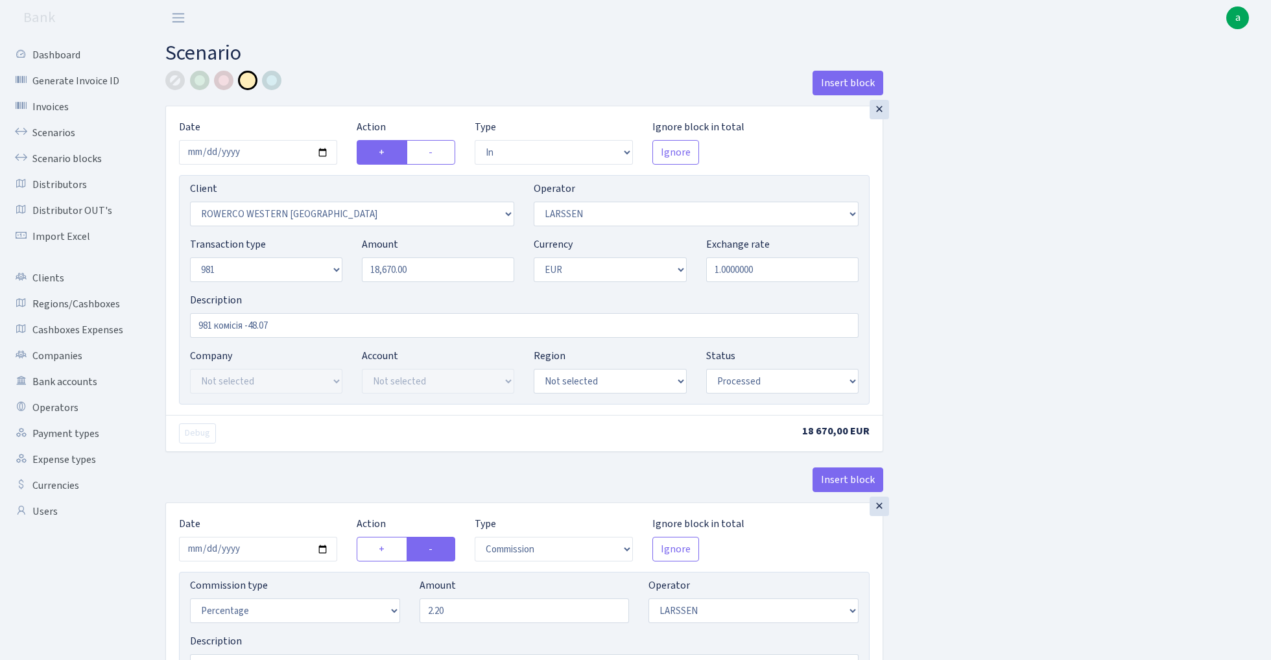
select select "commission"
select select "fixed"
select select "61"
select select "processed"
click at [44, 135] on link "Scenarios" at bounding box center [71, 133] width 130 height 26
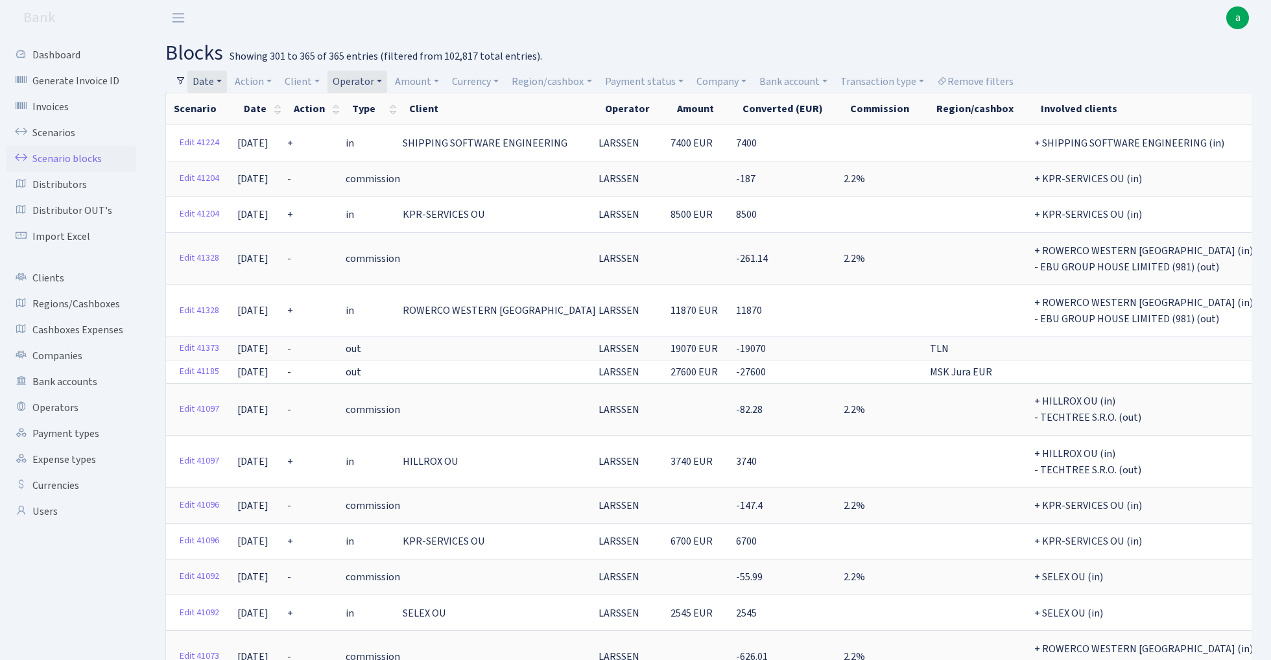
click at [214, 79] on link "Date" at bounding box center [207, 82] width 40 height 22
click at [248, 108] on input "[DATE] - [DATE]" at bounding box center [292, 107] width 154 height 25
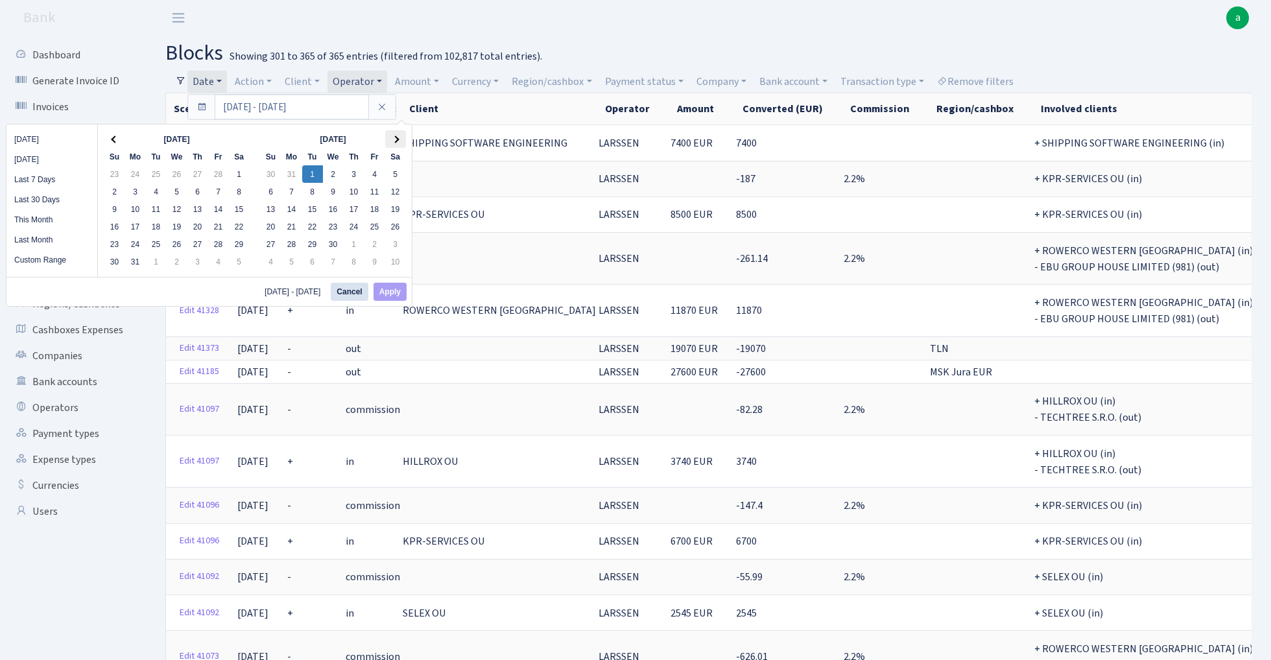
click at [398, 141] on span at bounding box center [395, 139] width 7 height 7
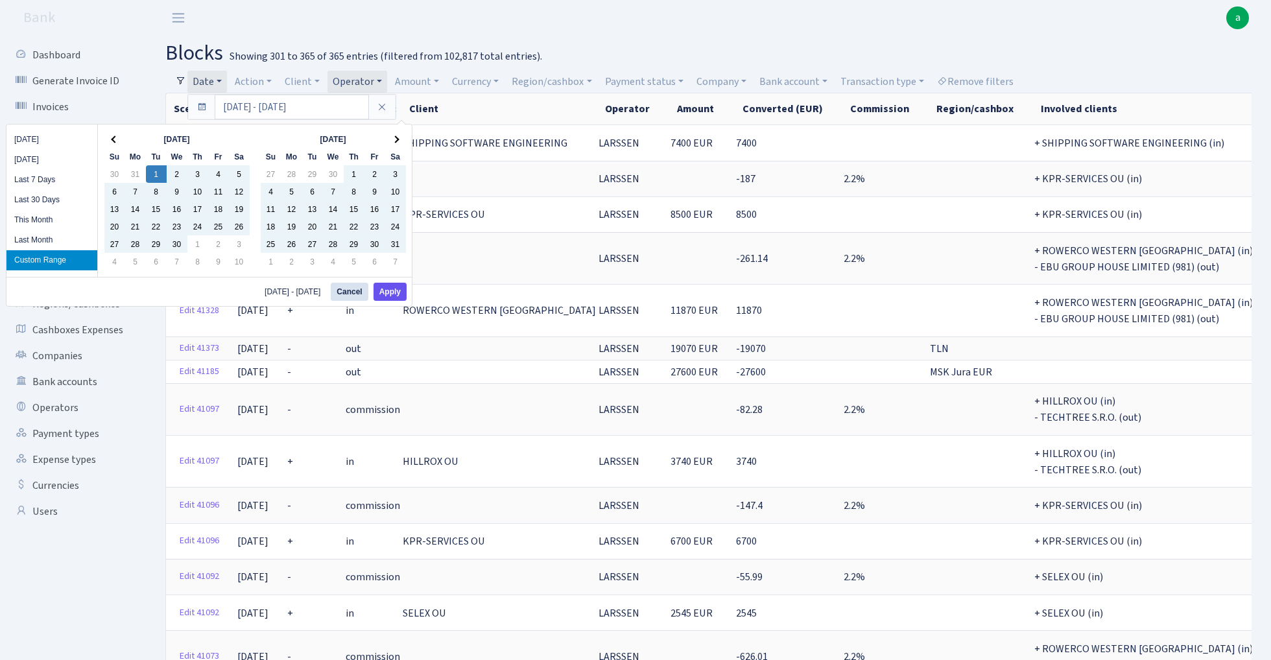
click at [393, 294] on button "Apply" at bounding box center [389, 292] width 33 height 18
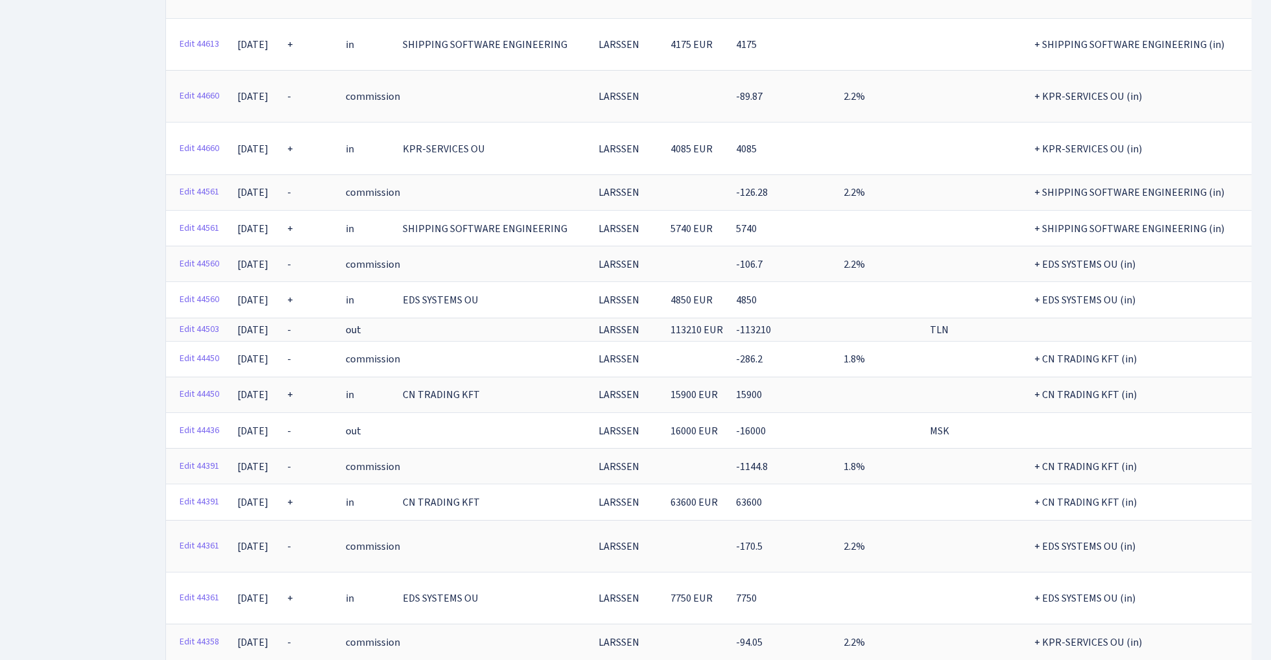
scroll to position [3521, 0]
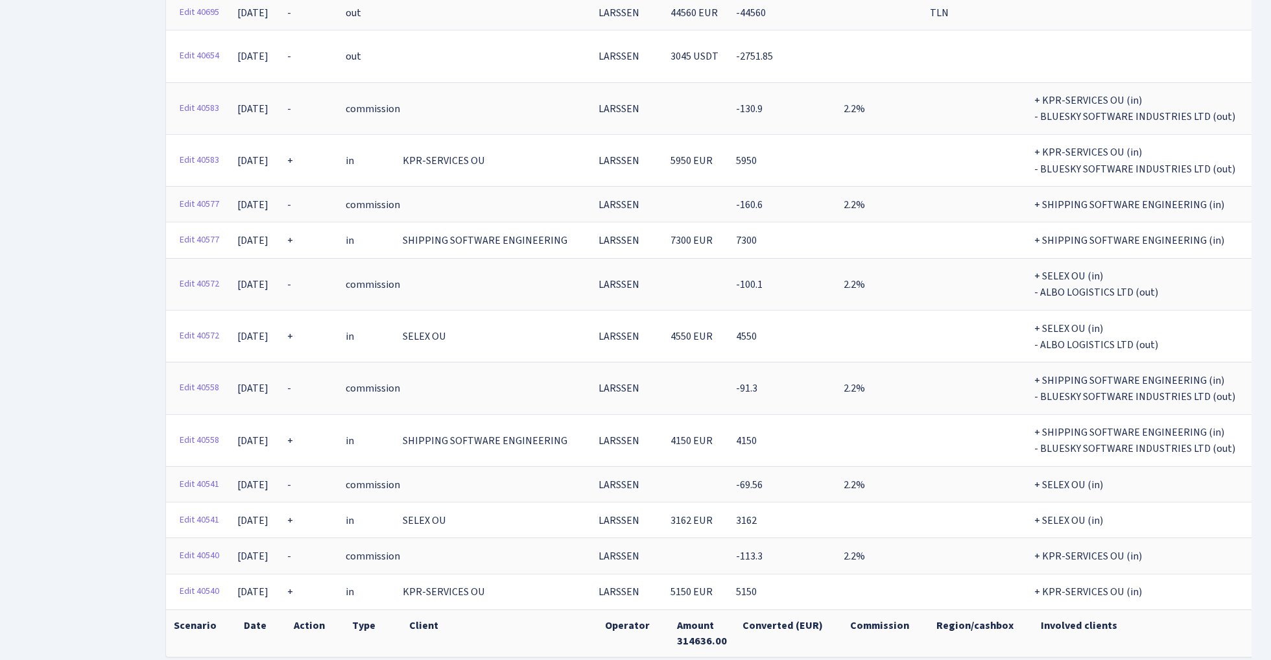
scroll to position [1762, 0]
select select "-1"
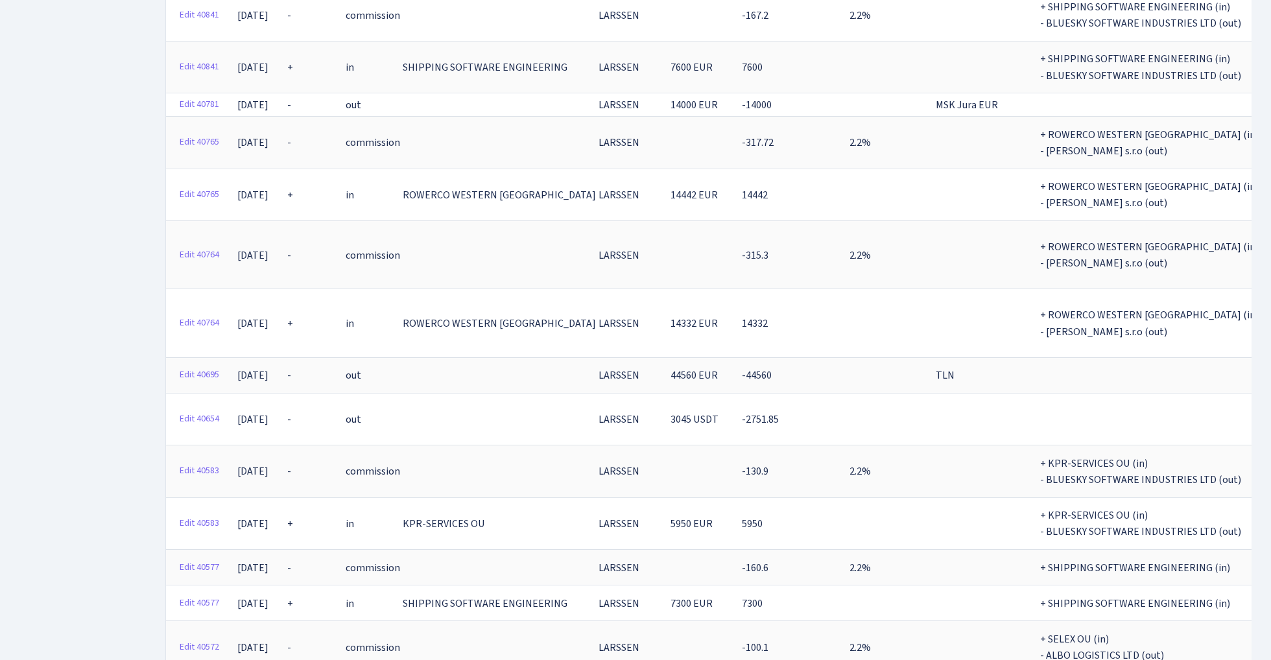
scroll to position [13570, 0]
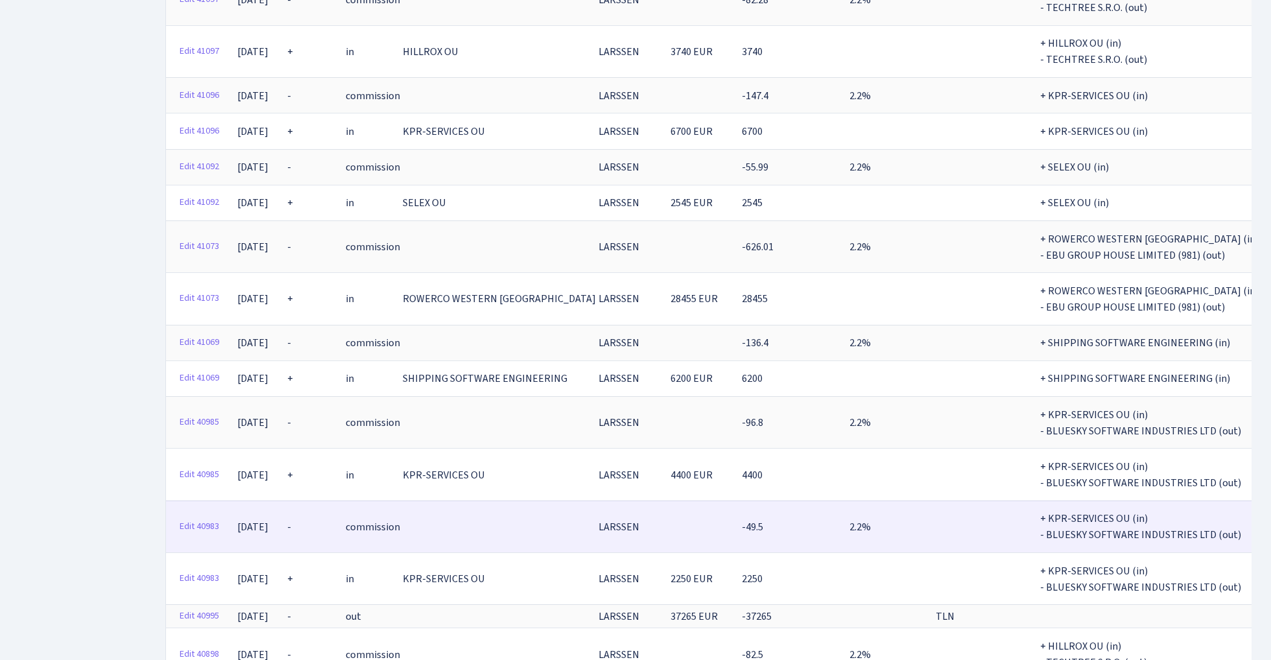
scroll to position [0, 0]
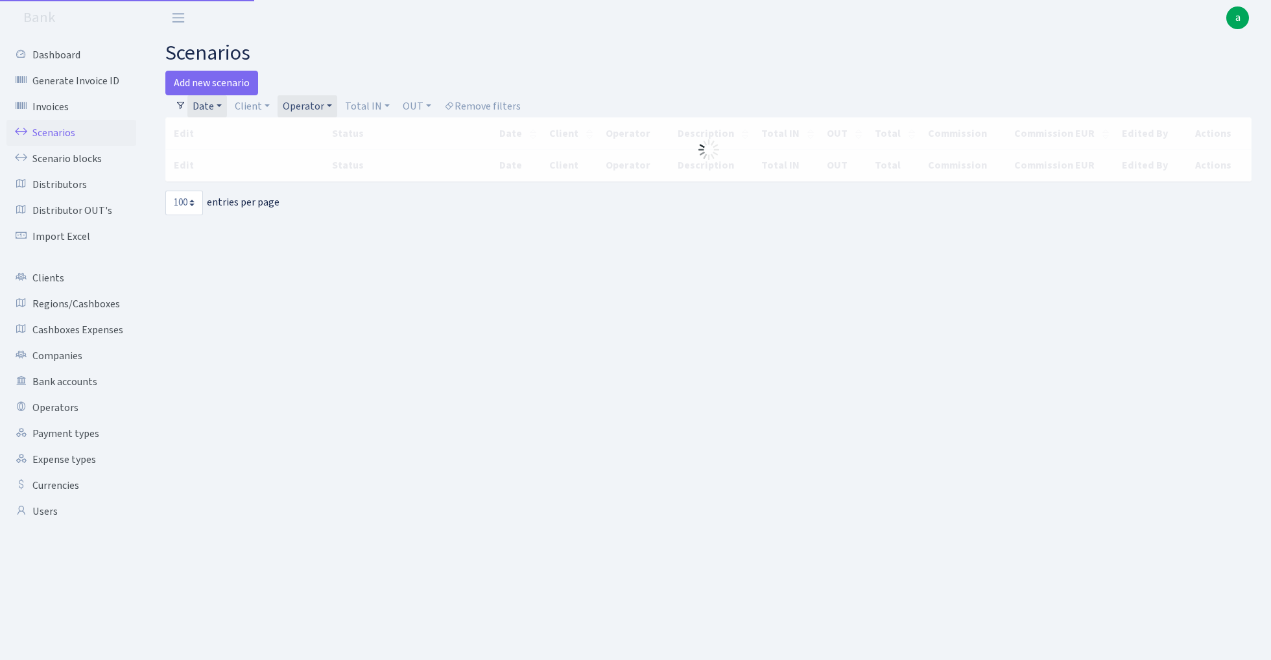
select select "100"
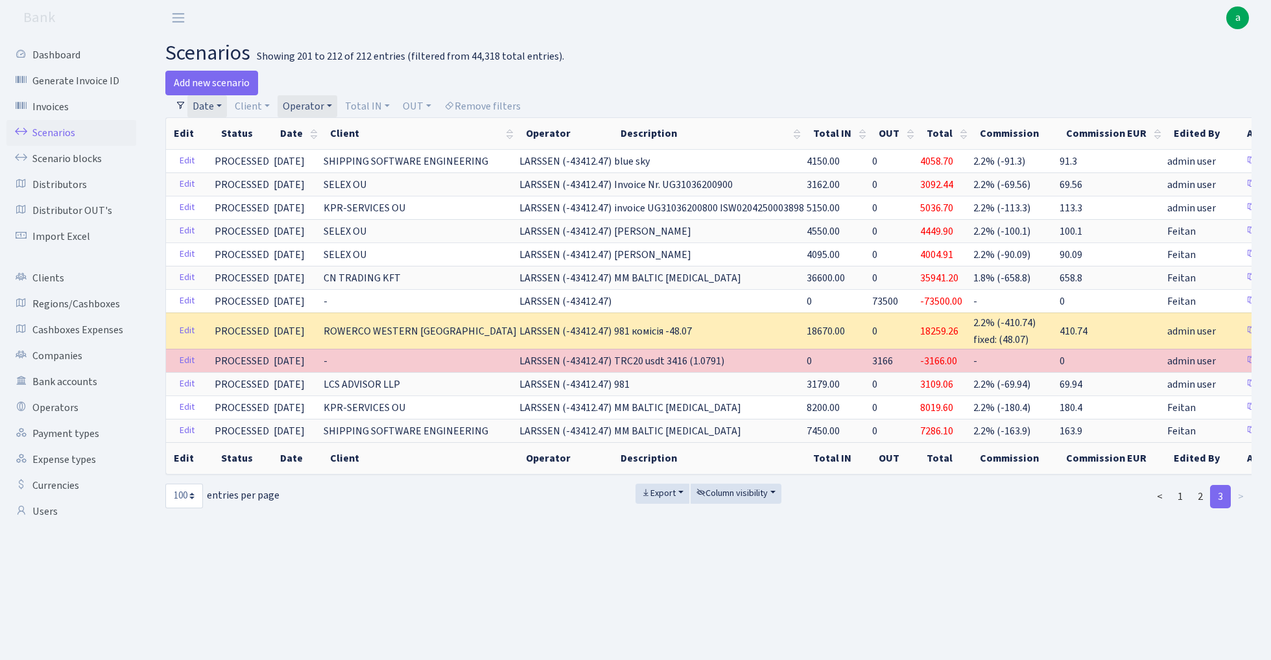
click at [209, 105] on link "Date" at bounding box center [207, 106] width 40 height 22
click at [236, 131] on input "[DATE] - [DATE]" at bounding box center [292, 131] width 154 height 25
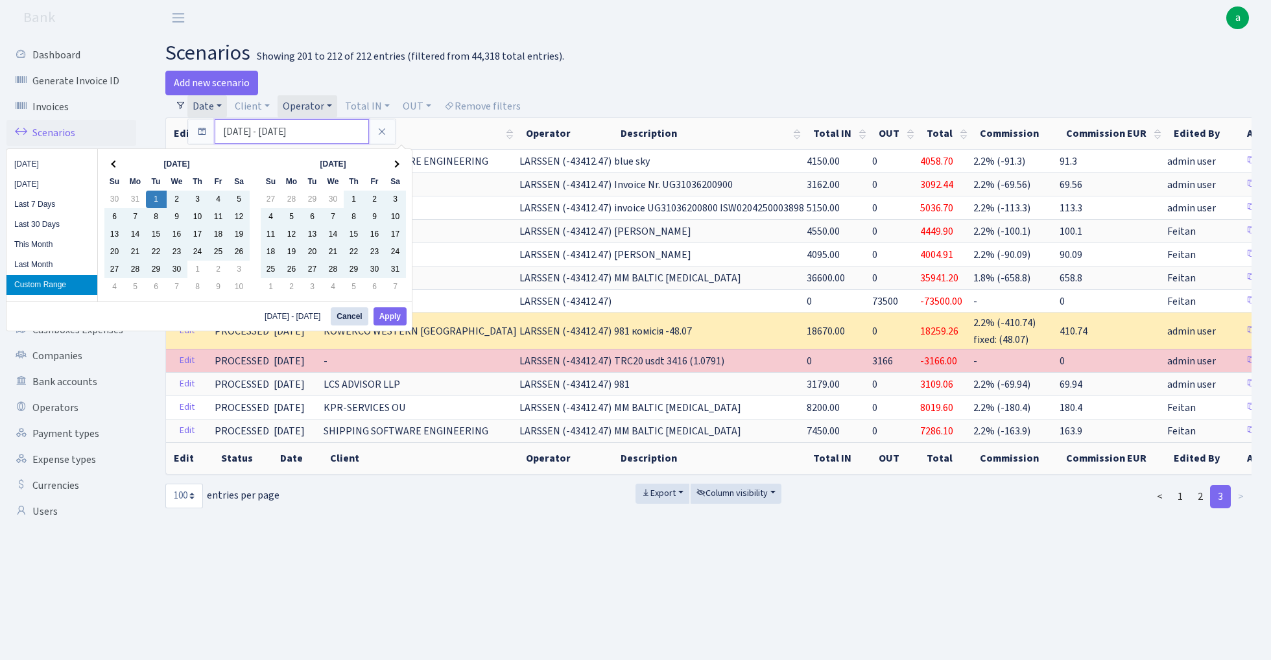
click at [281, 130] on input "[DATE] - [DATE]" at bounding box center [292, 131] width 154 height 25
type input "[DATE] - [DATE]"
click at [392, 319] on button "Apply" at bounding box center [389, 316] width 33 height 18
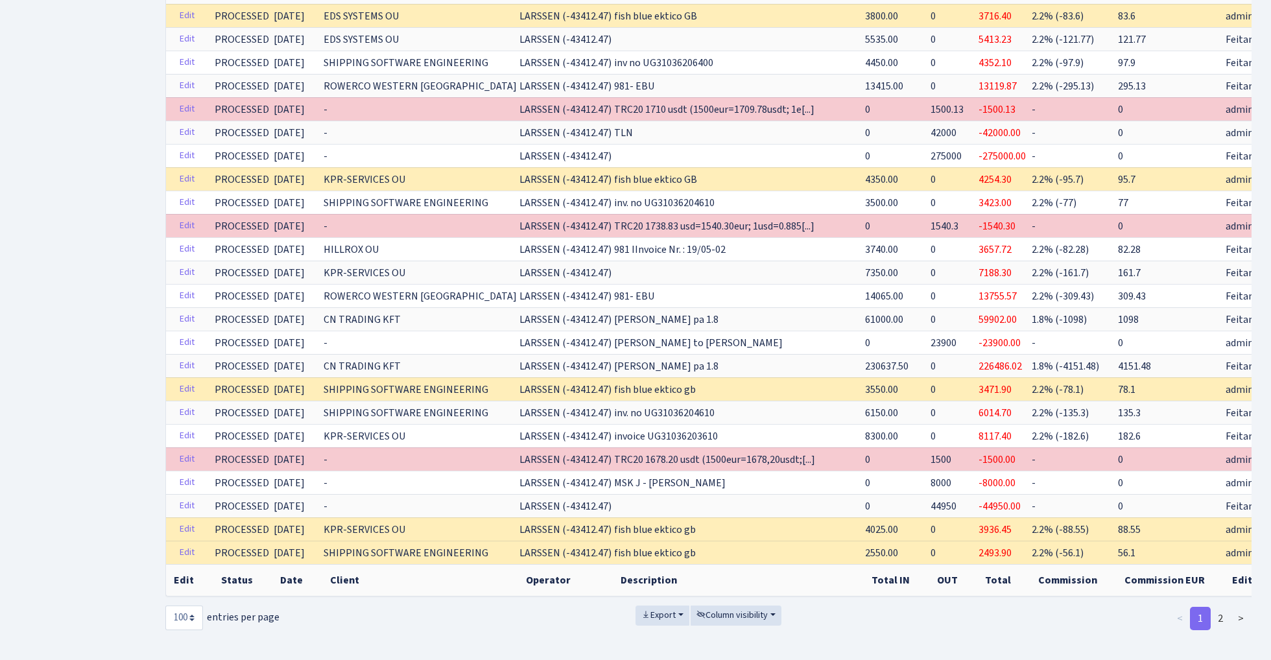
scroll to position [2018, 0]
click at [1222, 608] on link "2" at bounding box center [1220, 619] width 21 height 23
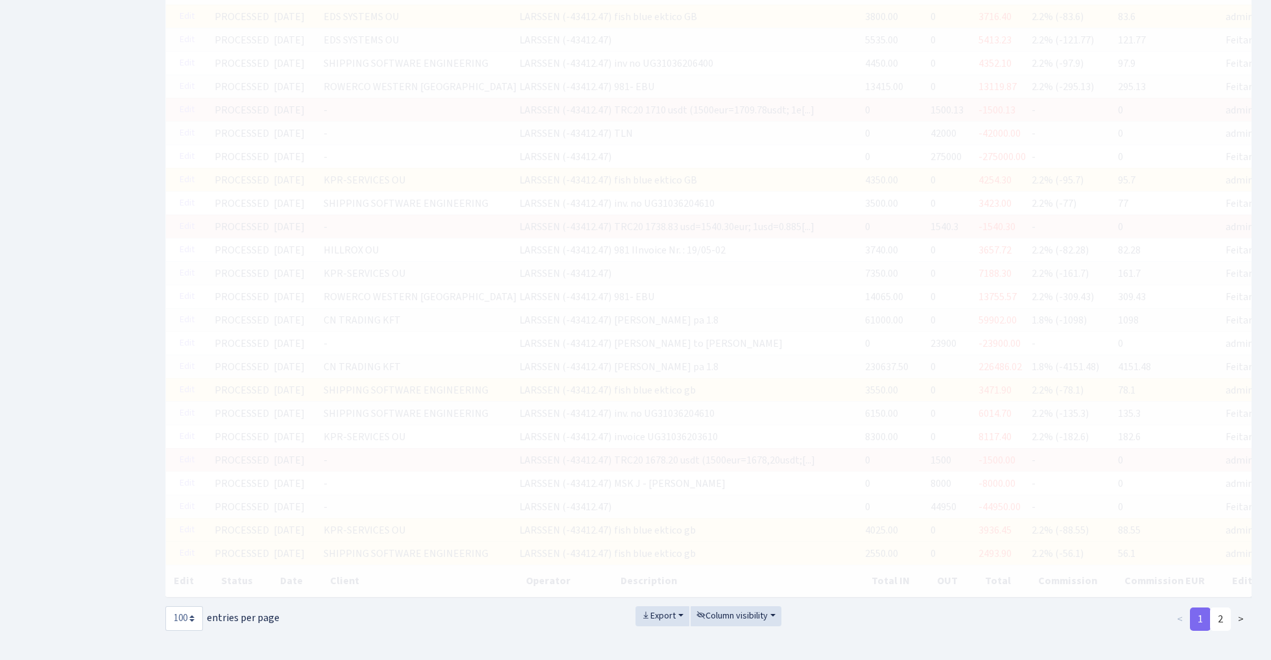
scroll to position [864, 0]
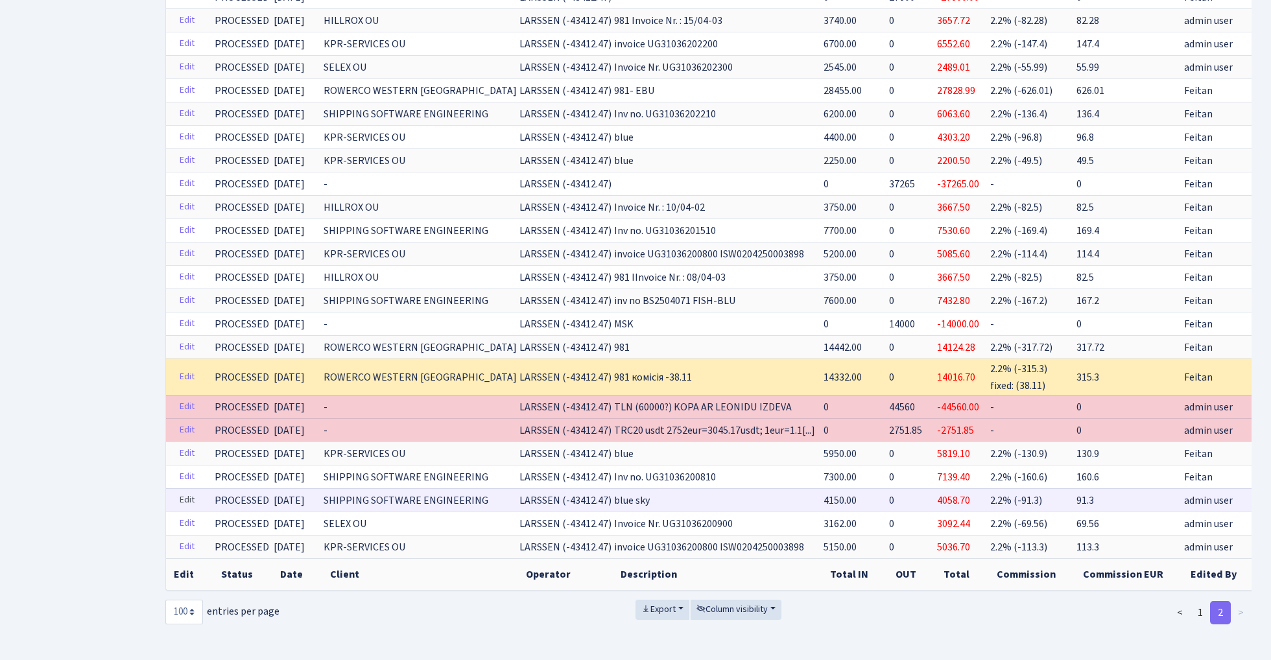
click at [193, 497] on link "Edit" at bounding box center [187, 500] width 27 height 20
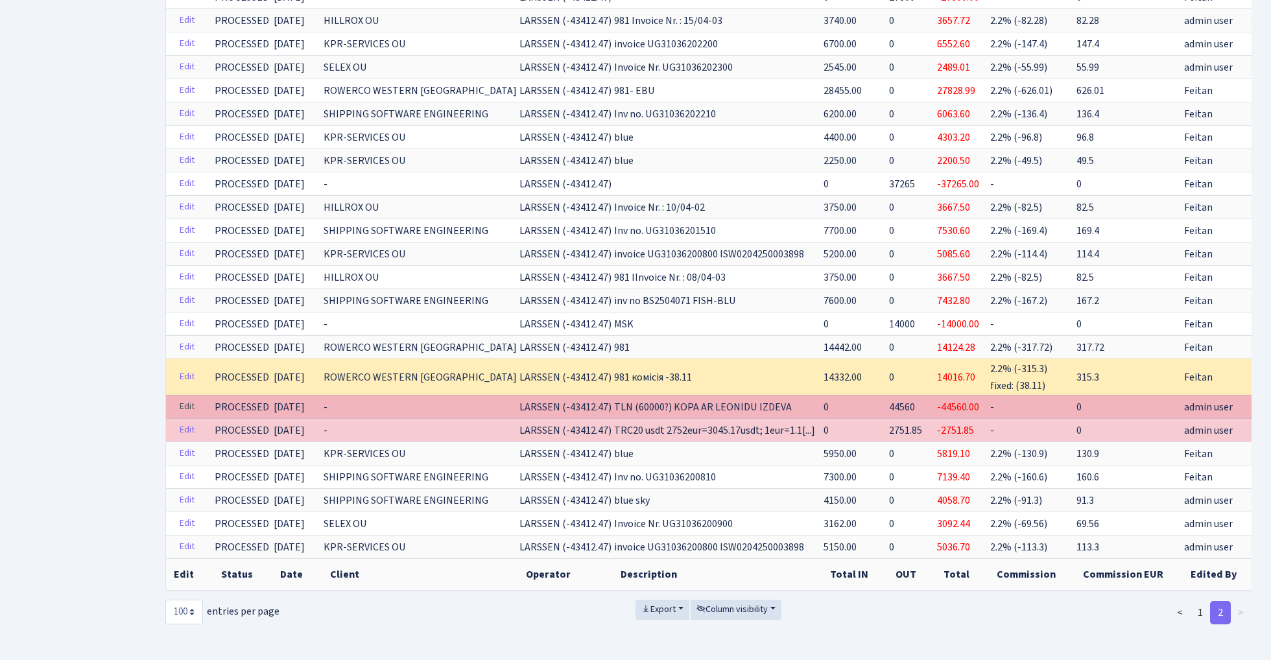
click at [184, 405] on link "Edit" at bounding box center [187, 407] width 27 height 20
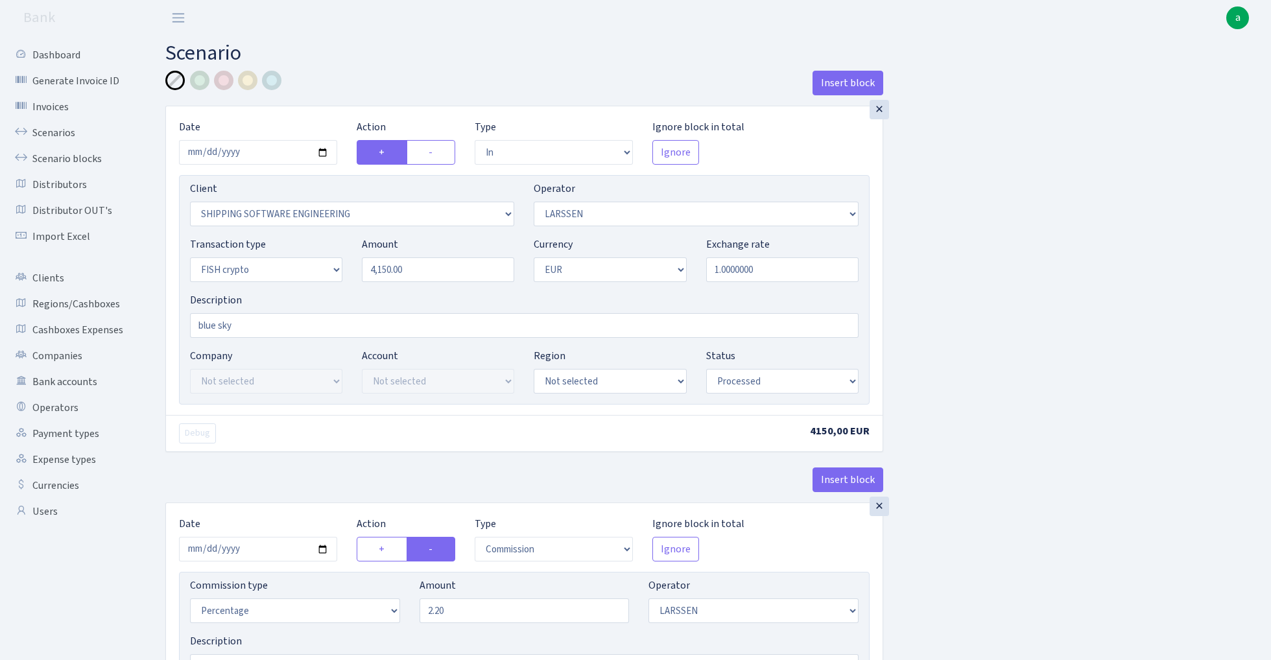
select select "in"
select select "305"
select select "36"
select select "17"
select select "1"
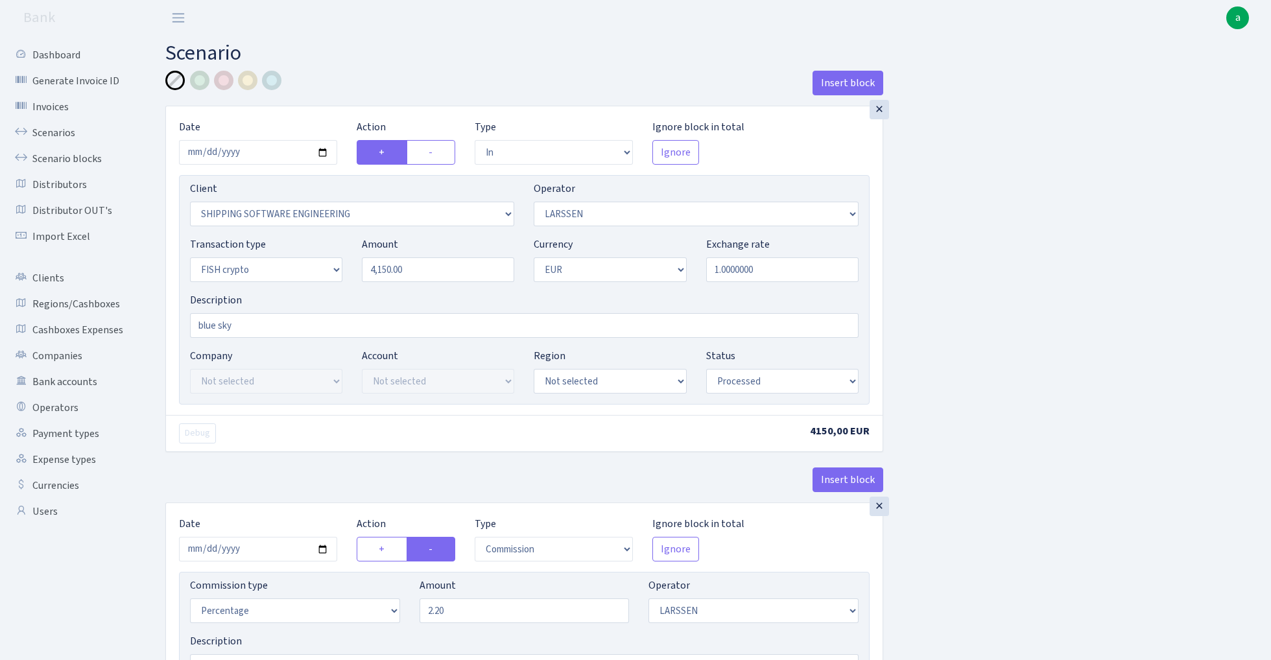
select select "processed"
select select "commission"
select select "36"
select select "processed"
select select "out"
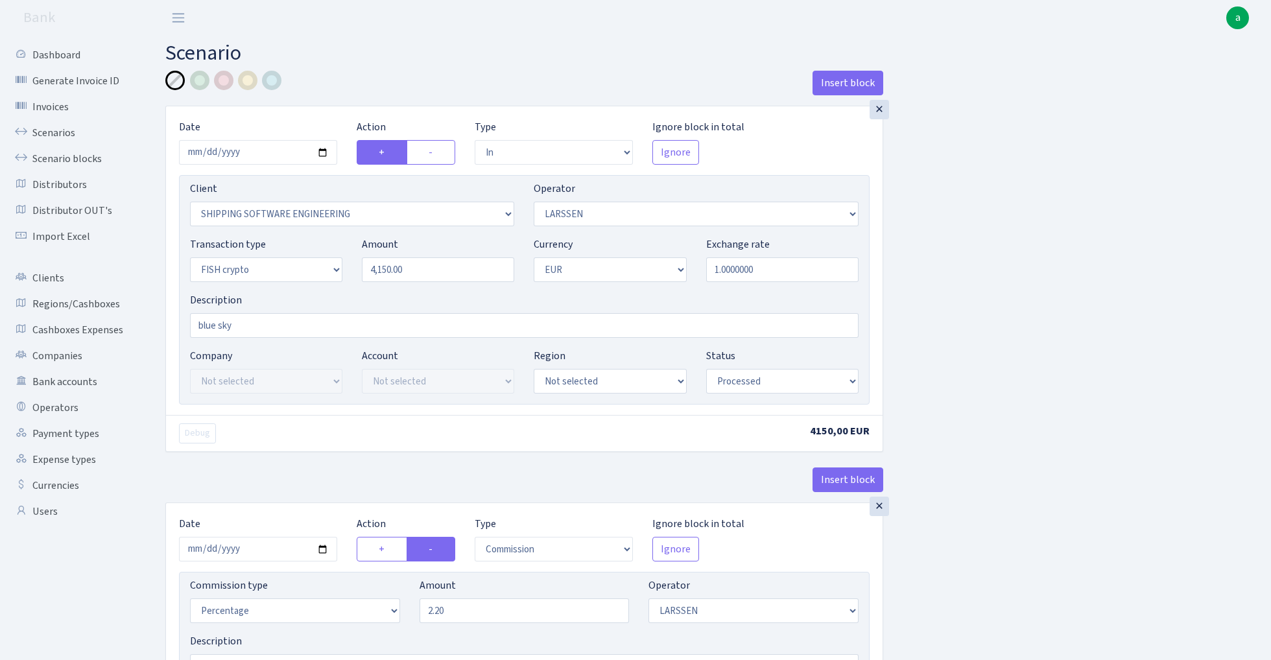
select select "2867"
select select "460"
select select "17"
select select "1"
select select "processed"
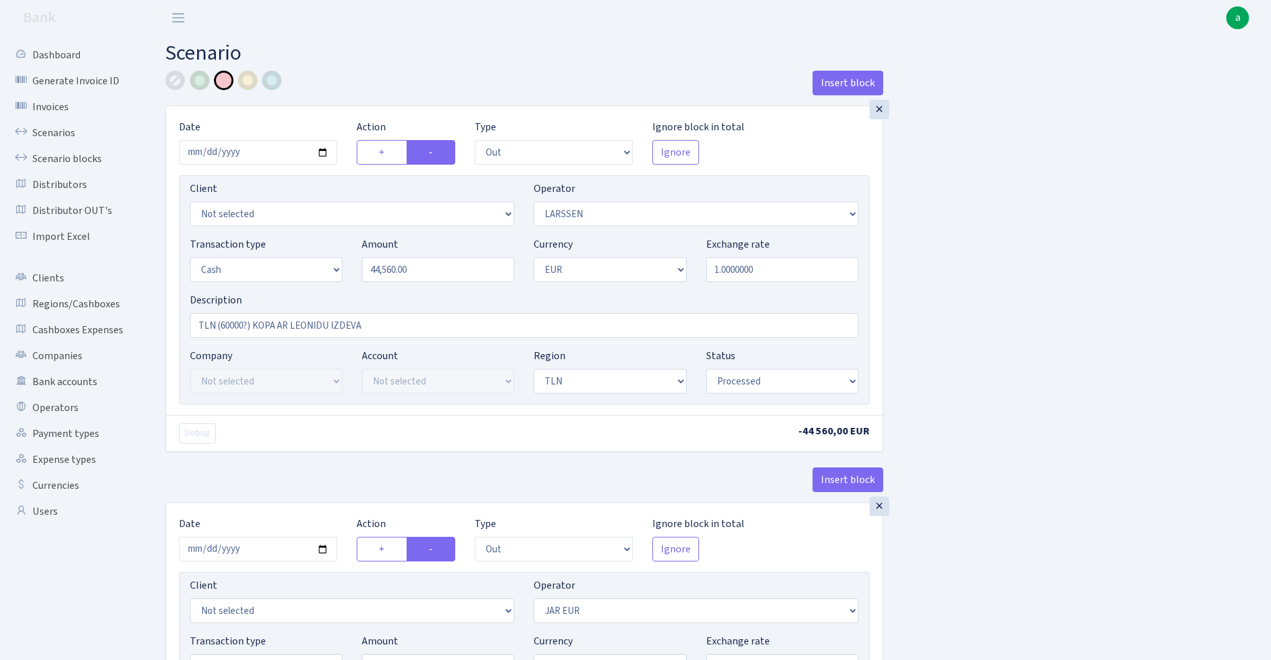
select select "out"
select select "36"
select select "1"
select select "2"
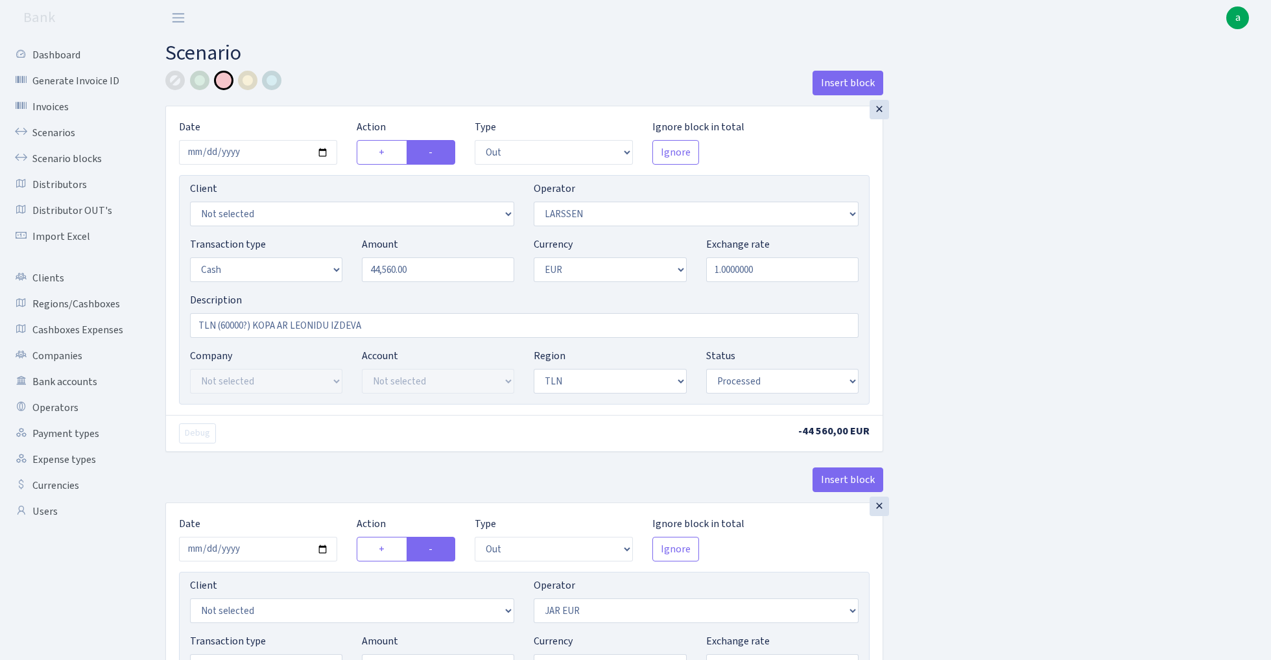
select select "processed"
select select "out"
select select "262"
select select "1"
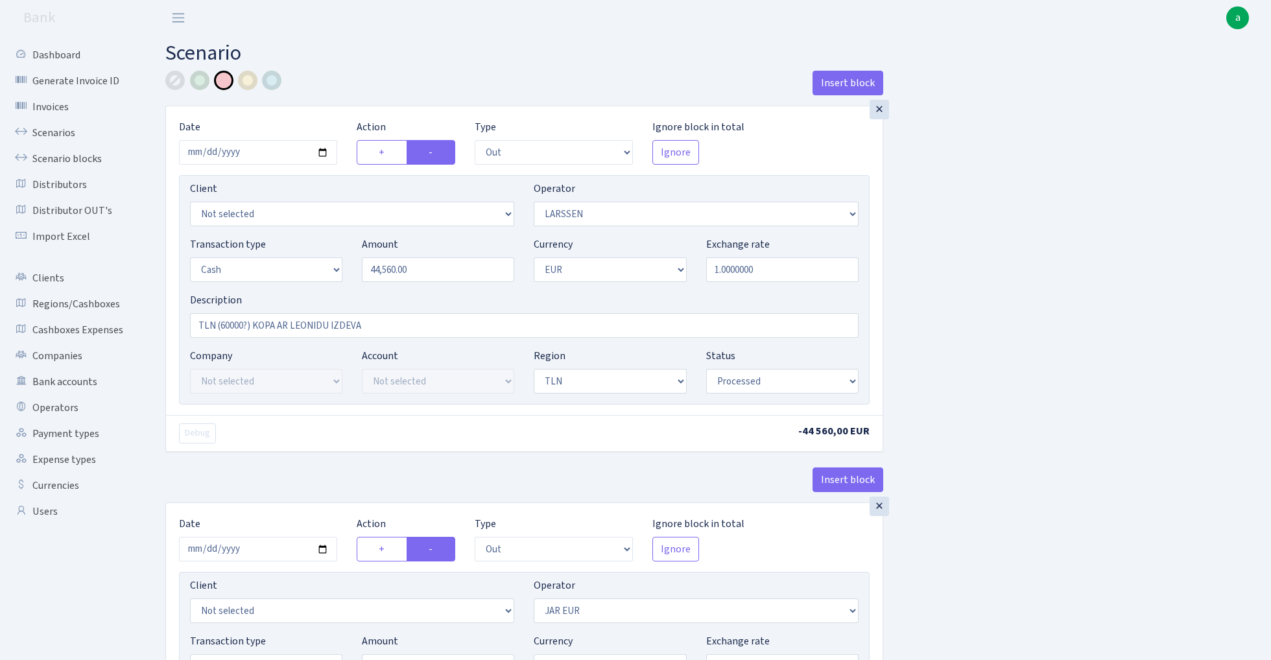
select select "2"
select select "processed"
click at [236, 323] on input "TLN (60000?) KOPA AR LEONIDU IZDEVA" at bounding box center [524, 325] width 668 height 25
drag, startPoint x: 254, startPoint y: 325, endPoint x: 392, endPoint y: 328, distance: 137.5
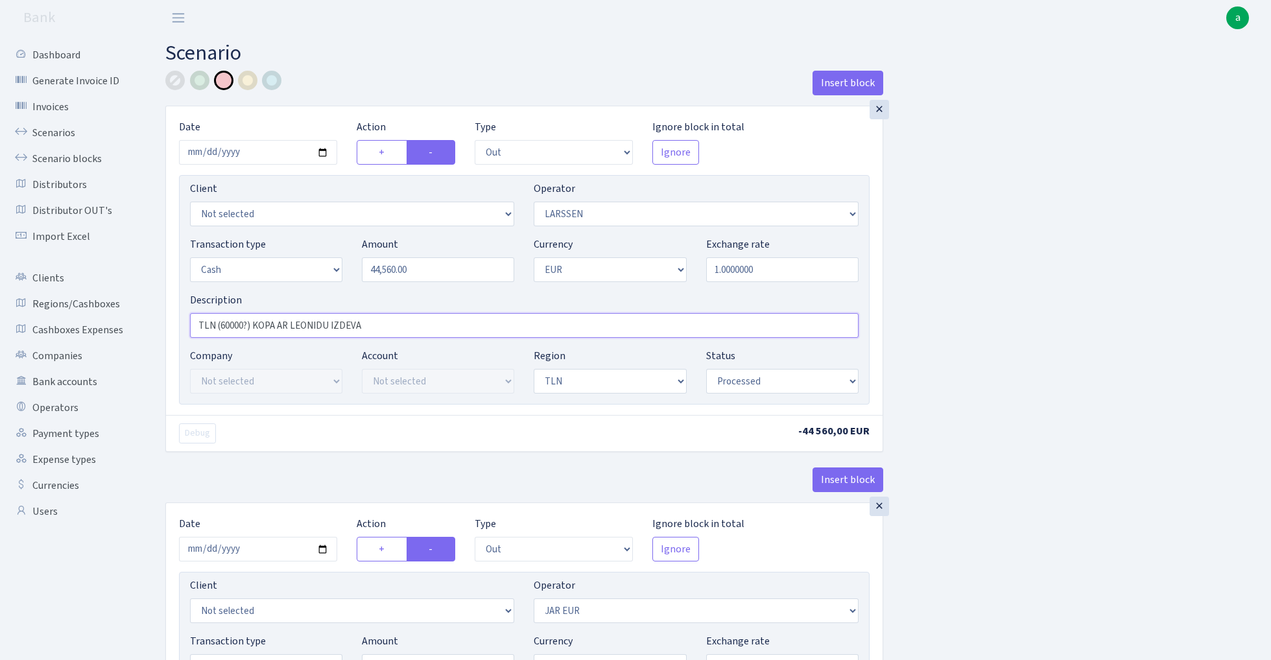
click at [392, 328] on input "TLN (60000?) KOPA AR LEONIDU IZDEVA" at bounding box center [524, 325] width 668 height 25
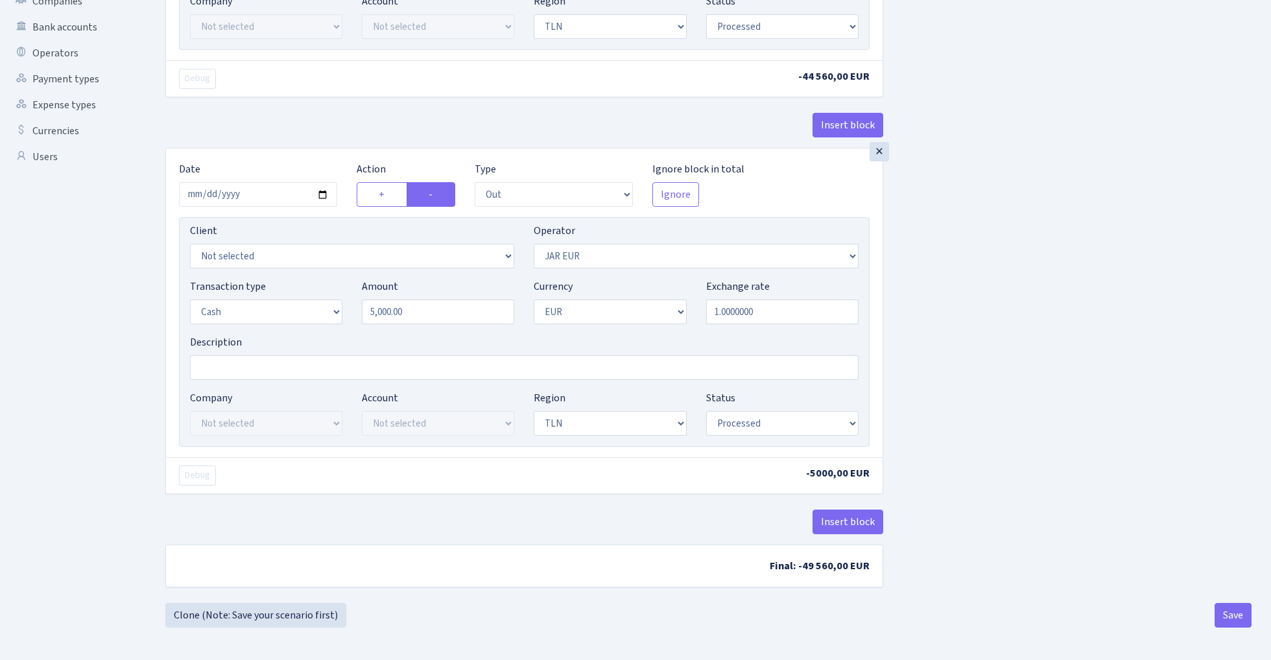
scroll to position [359, 0]
type input "TLN (60000?) alex 55000 - leonid 10440 - 5000 jar"
click at [1235, 613] on button "Save" at bounding box center [1232, 615] width 37 height 25
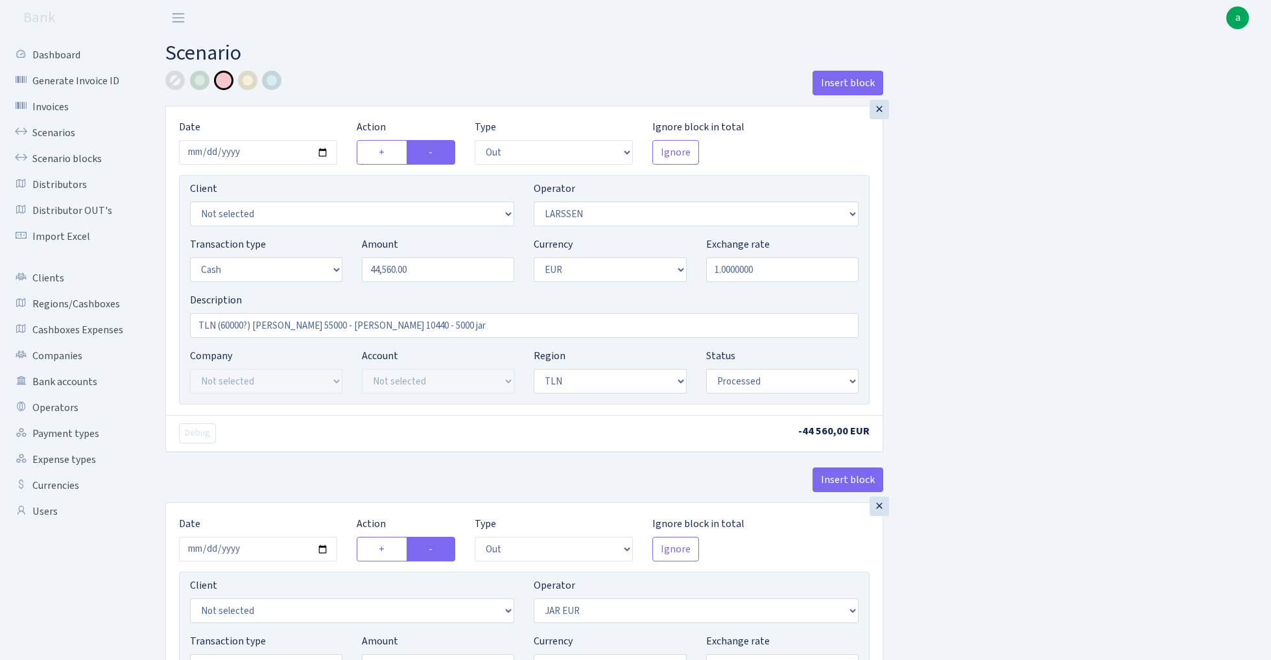
select select "out"
select select "36"
select select "1"
select select "2"
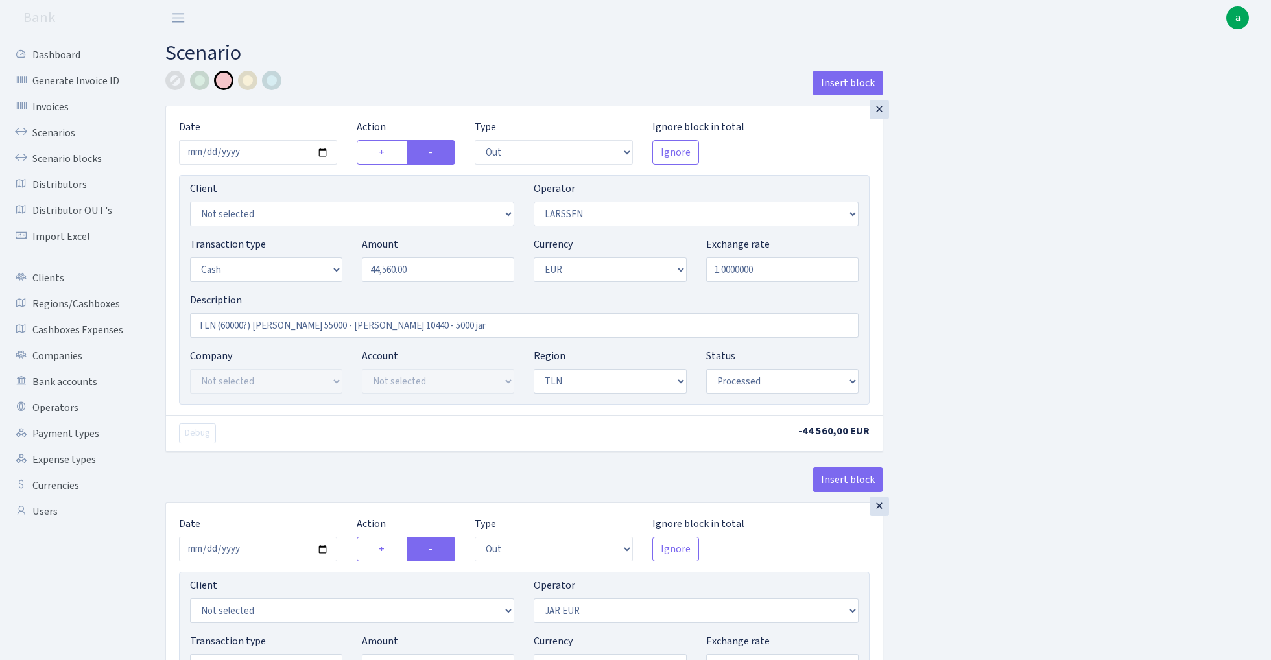
select select "processed"
select select "out"
select select "262"
select select "1"
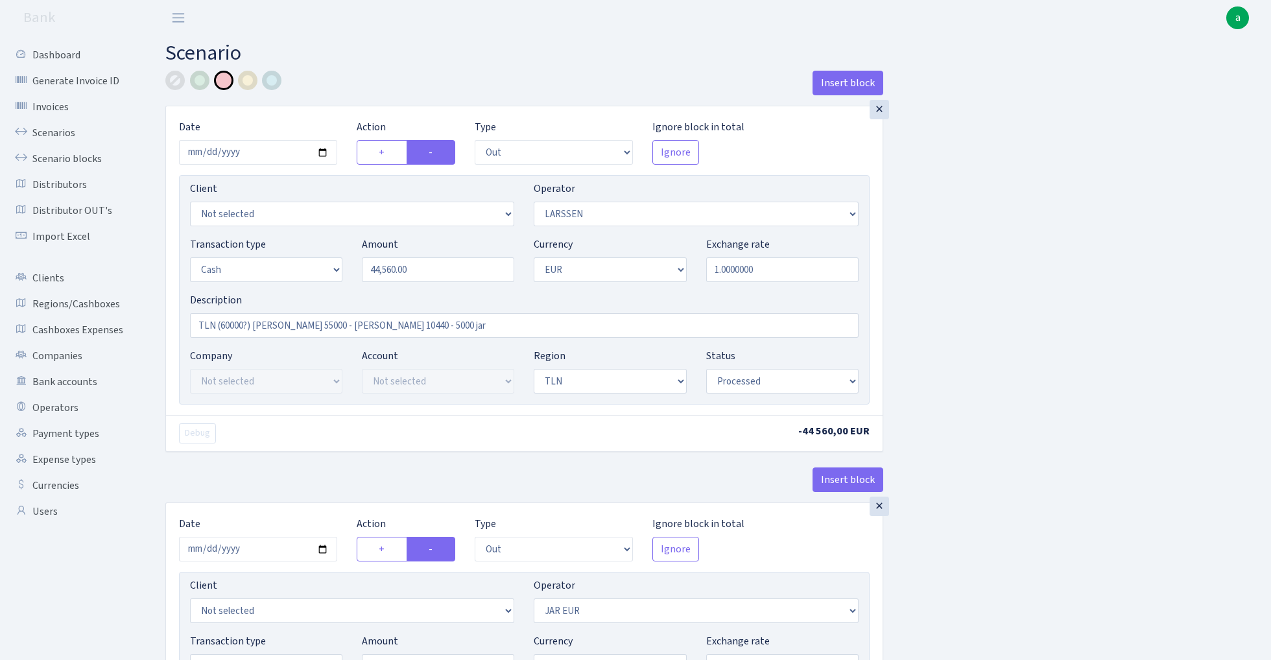
select select "2"
select select "processed"
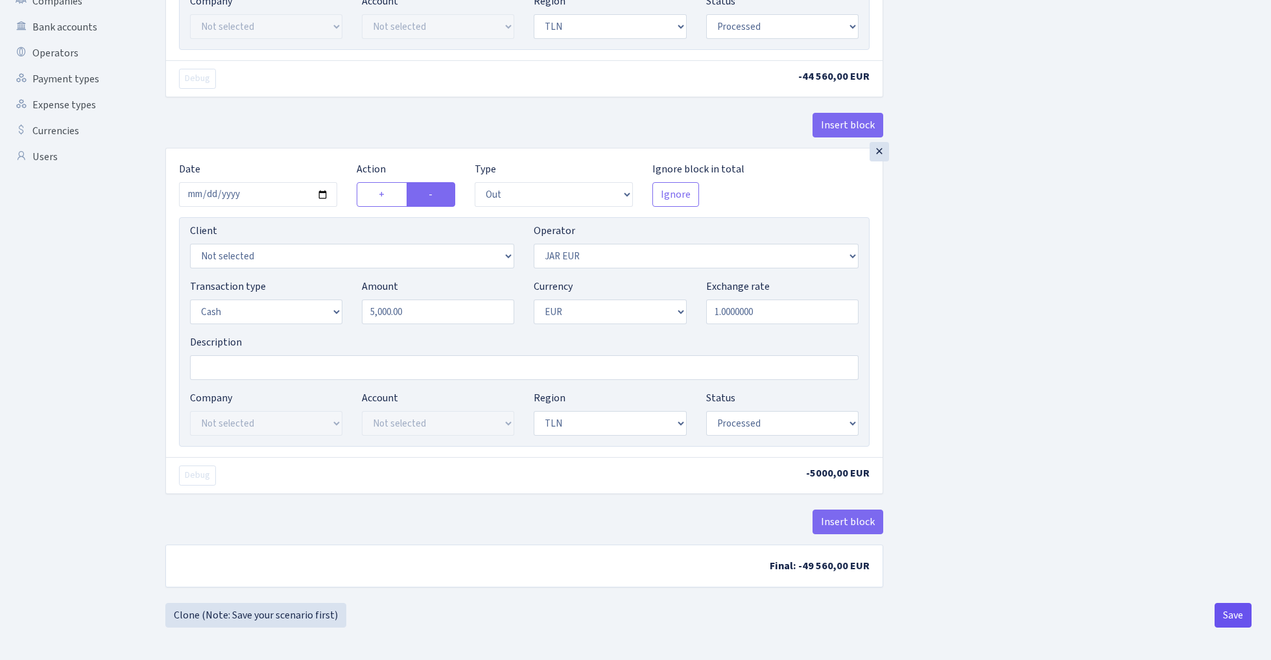
scroll to position [359, 0]
click at [1227, 619] on button "Save" at bounding box center [1232, 615] width 37 height 25
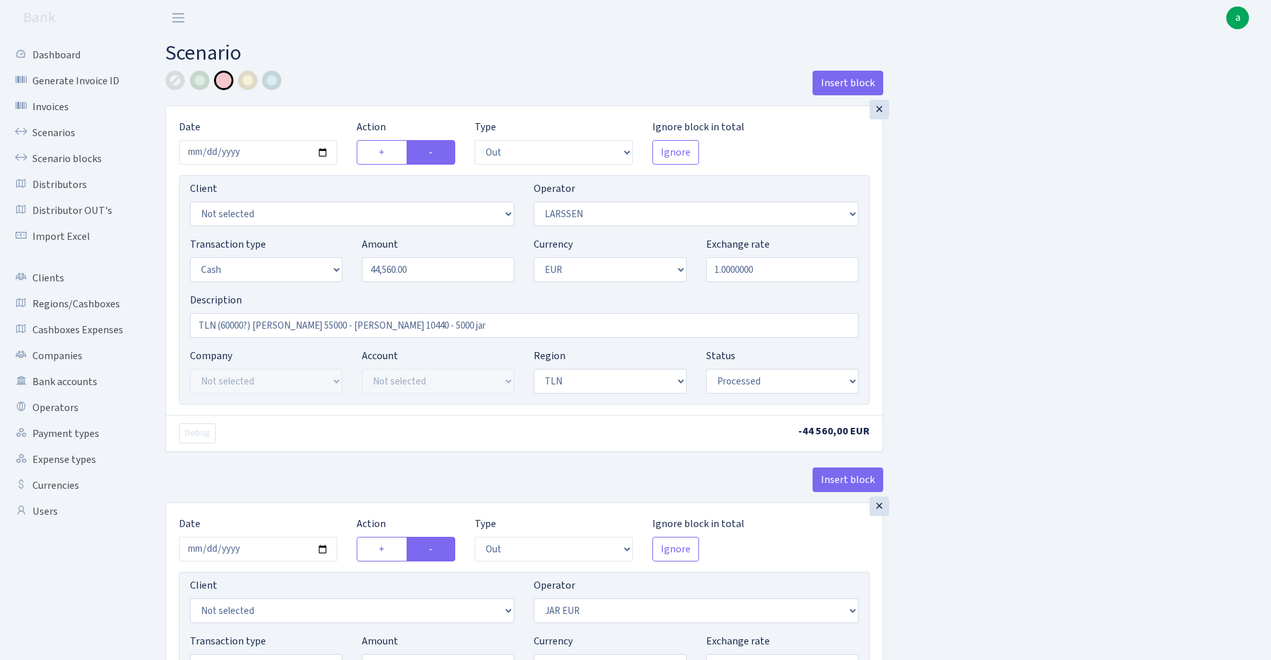
select select "out"
select select "36"
select select "1"
select select "2"
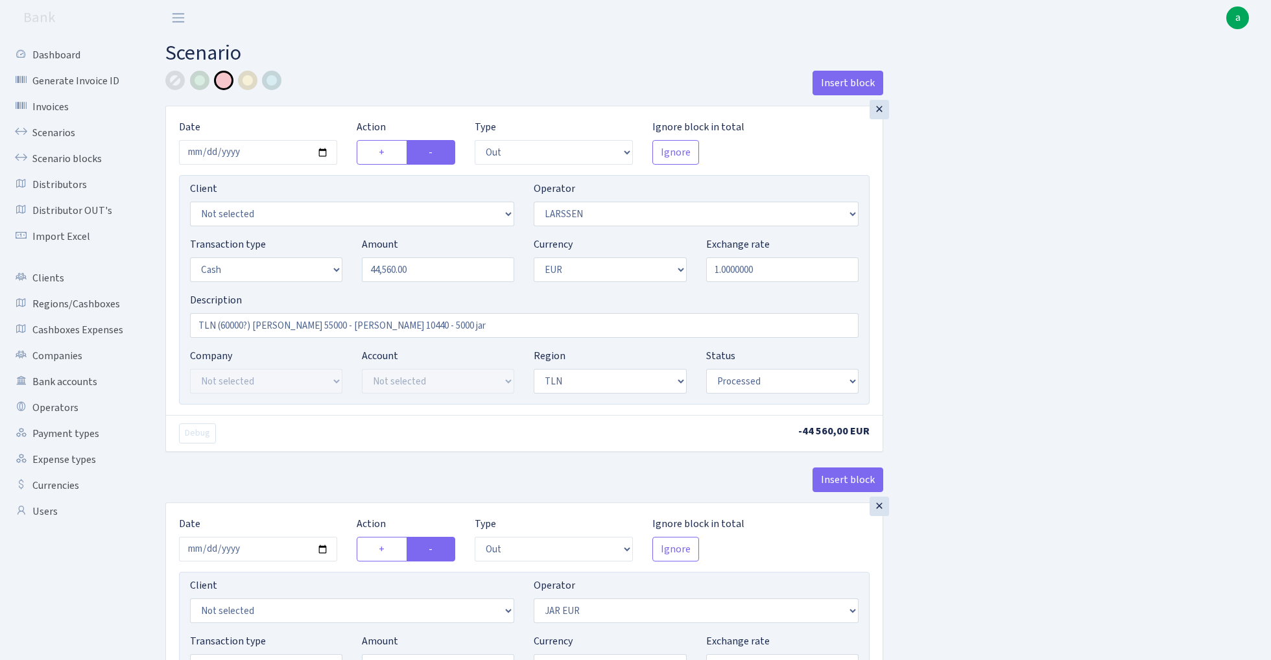
select select "processed"
select select "out"
select select "262"
select select "1"
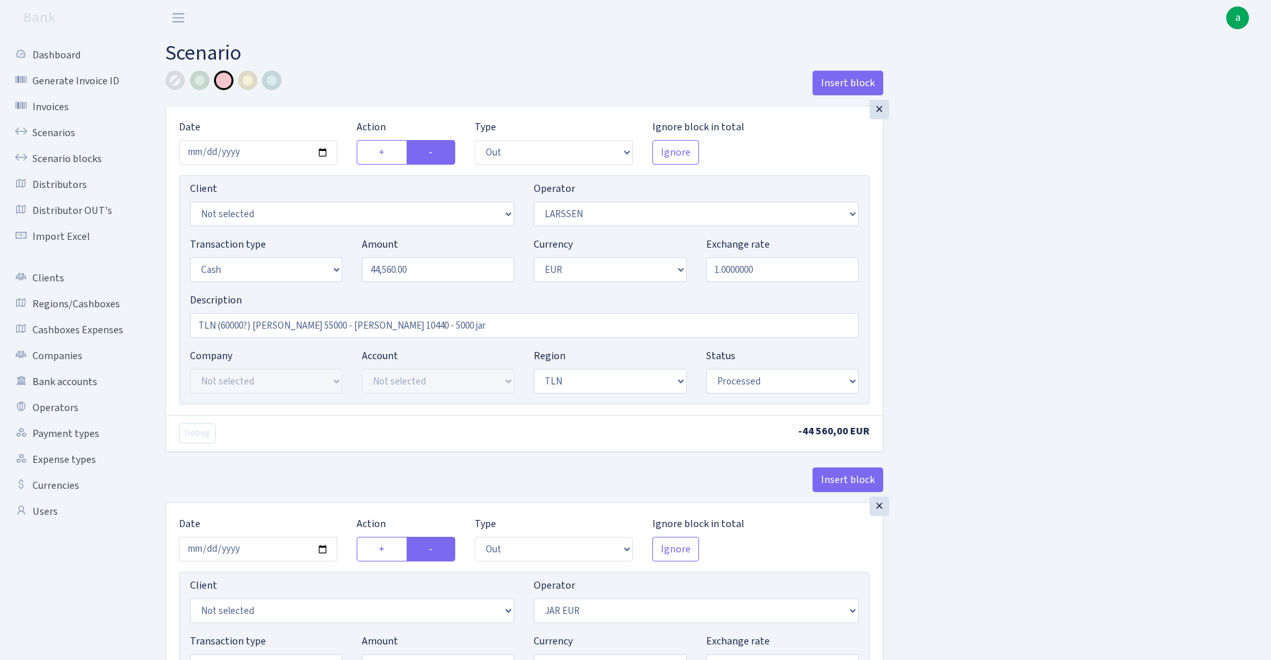
select select "2"
select select "processed"
click at [50, 130] on link "Scenarios" at bounding box center [71, 133] width 130 height 26
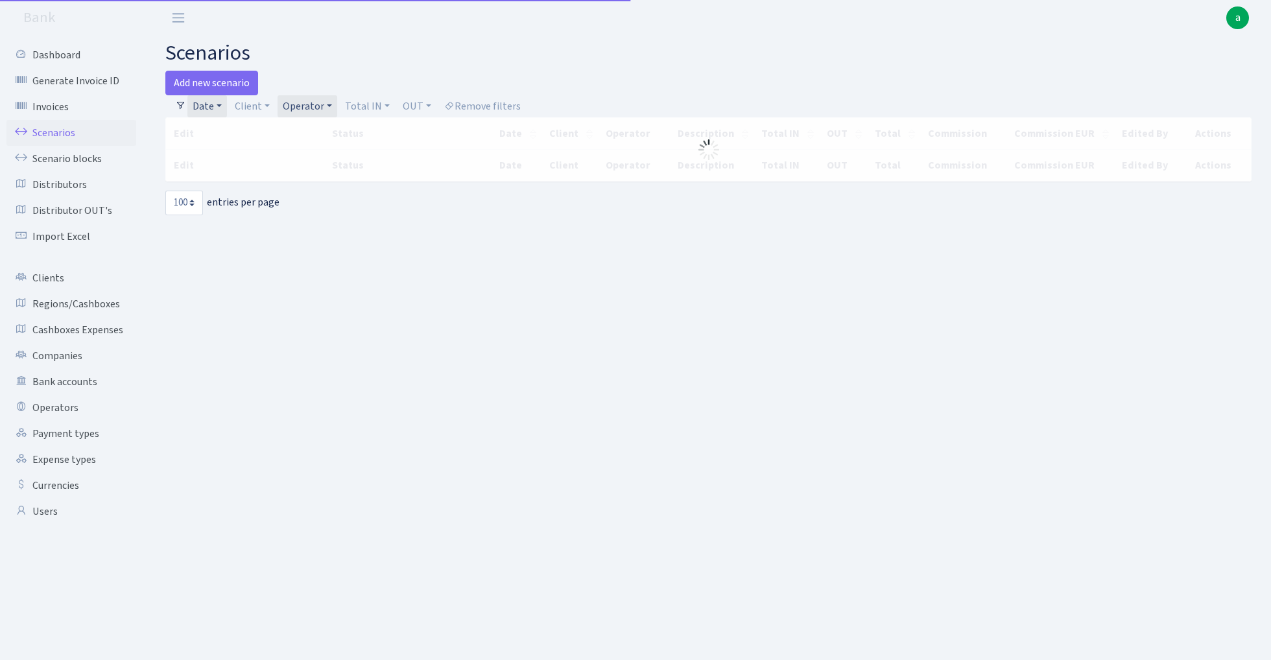
select select "100"
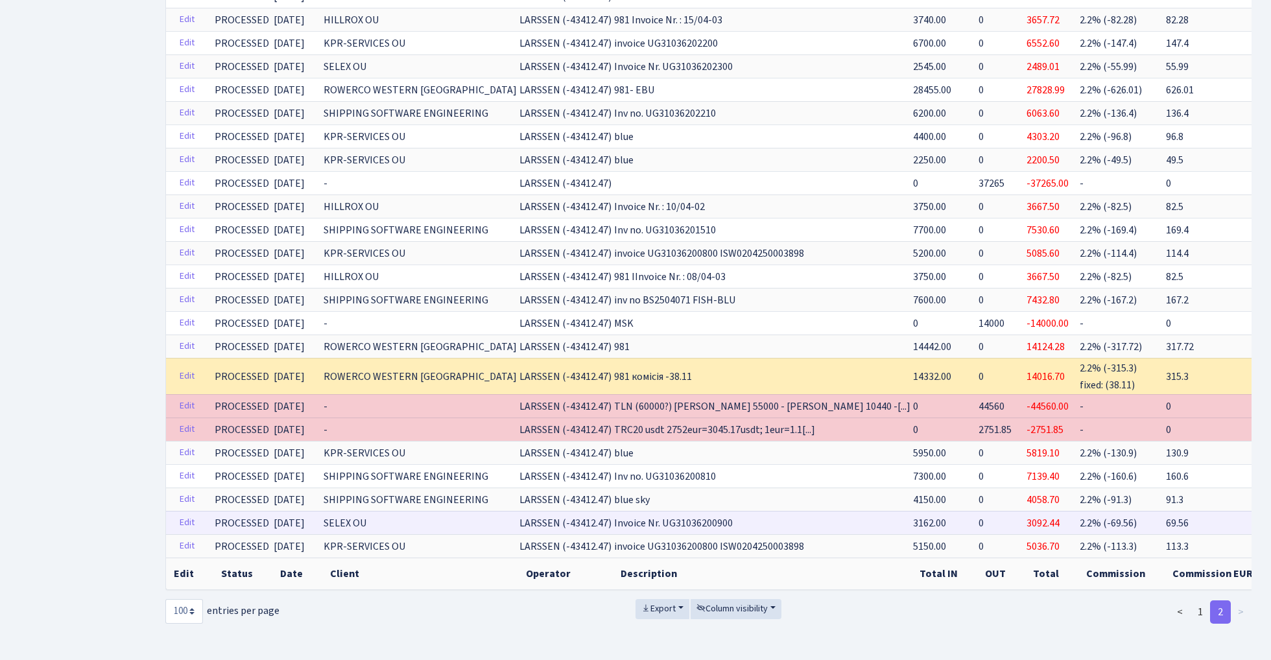
scroll to position [864, 0]
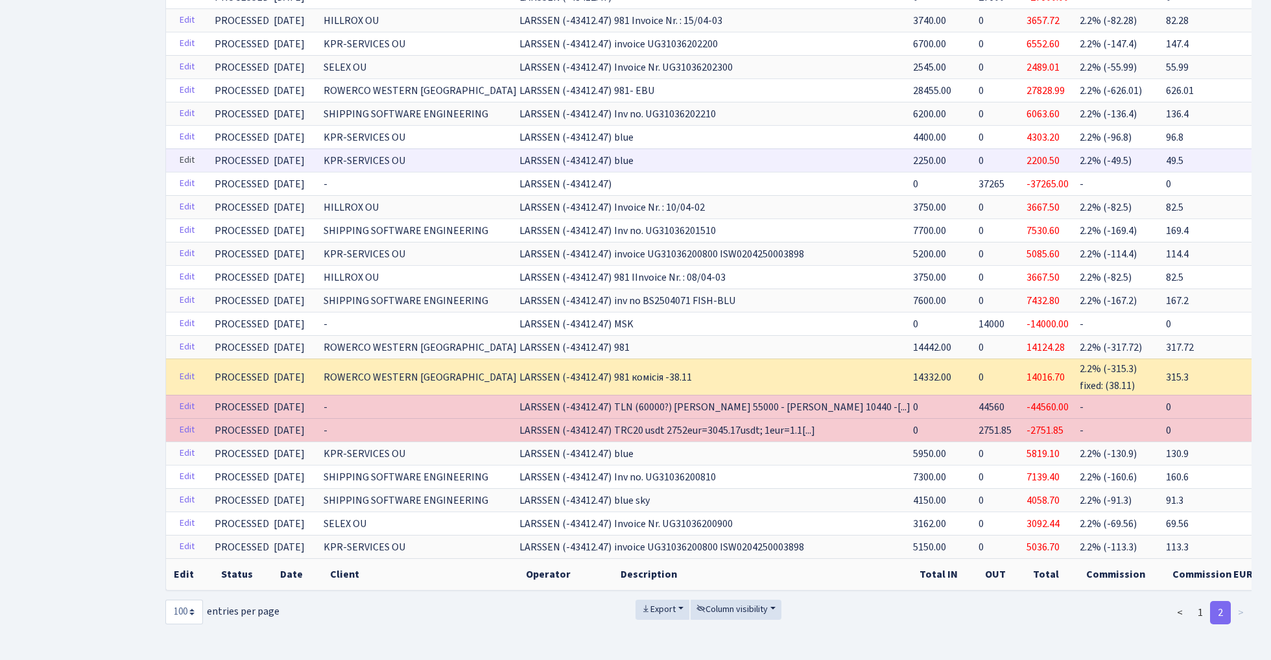
click at [189, 157] on link "Edit" at bounding box center [187, 160] width 27 height 20
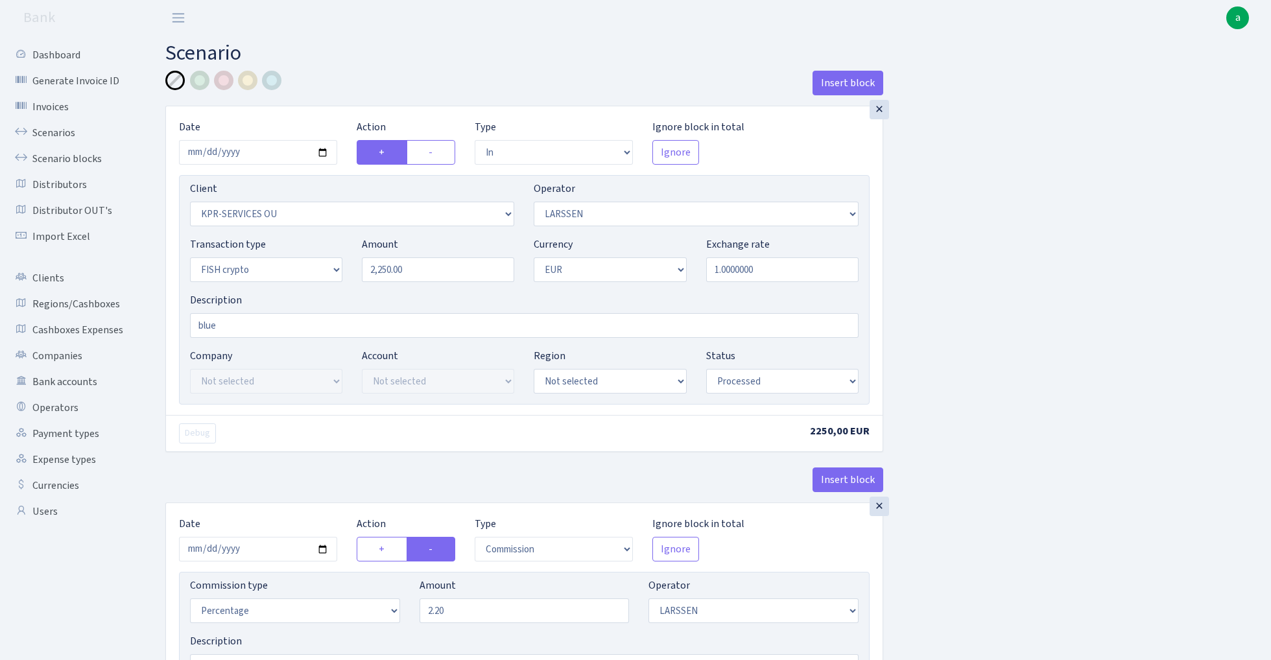
select select "in"
select select "303"
select select "36"
select select "17"
select select "1"
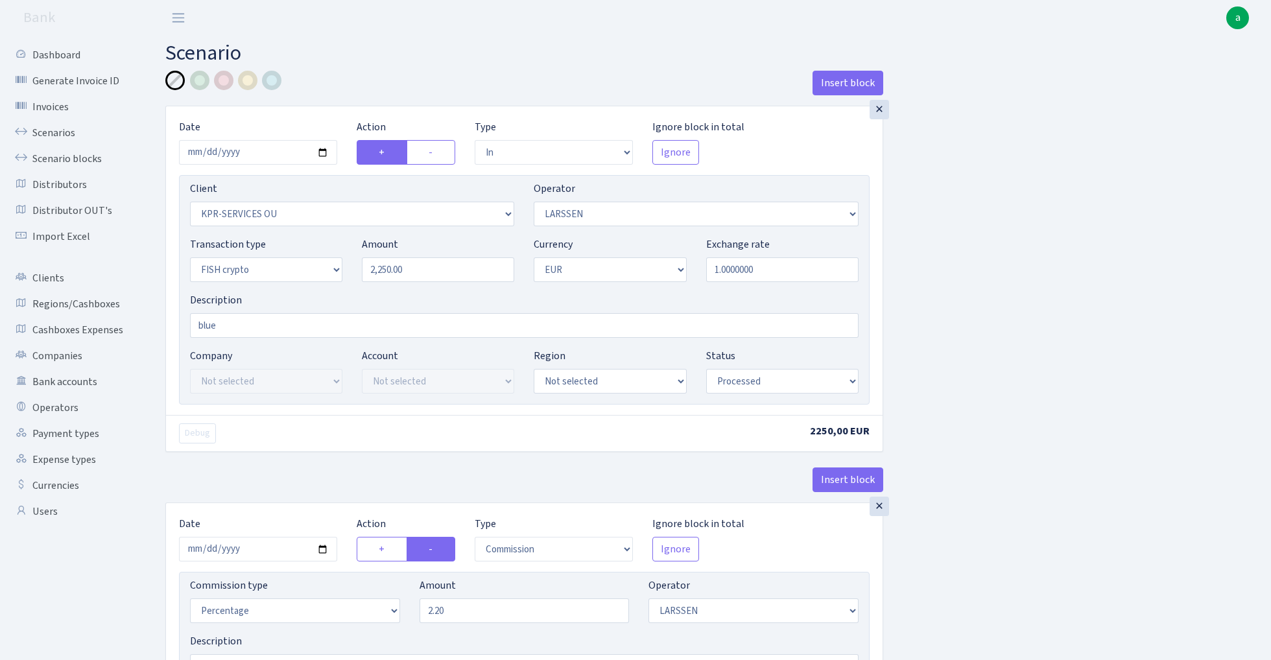
select select "processed"
select select "commission"
select select "36"
select select "processed"
select select "out"
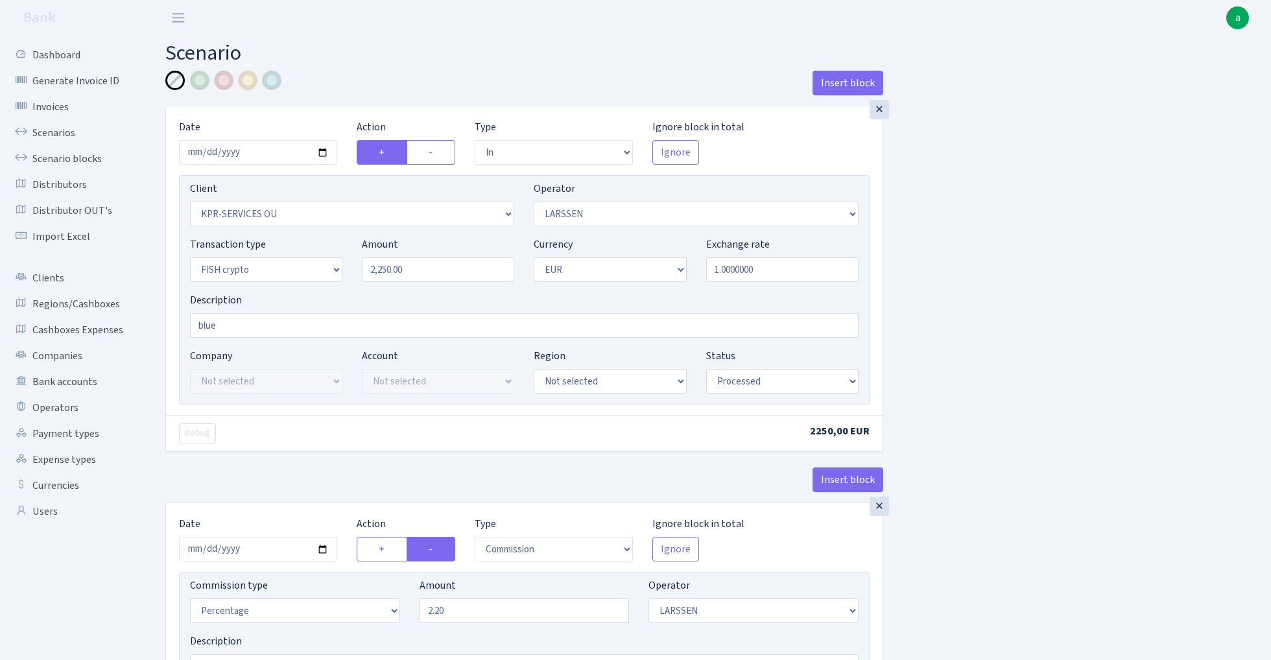
select select "2867"
select select "460"
select select "17"
select select "1"
select select "processed"
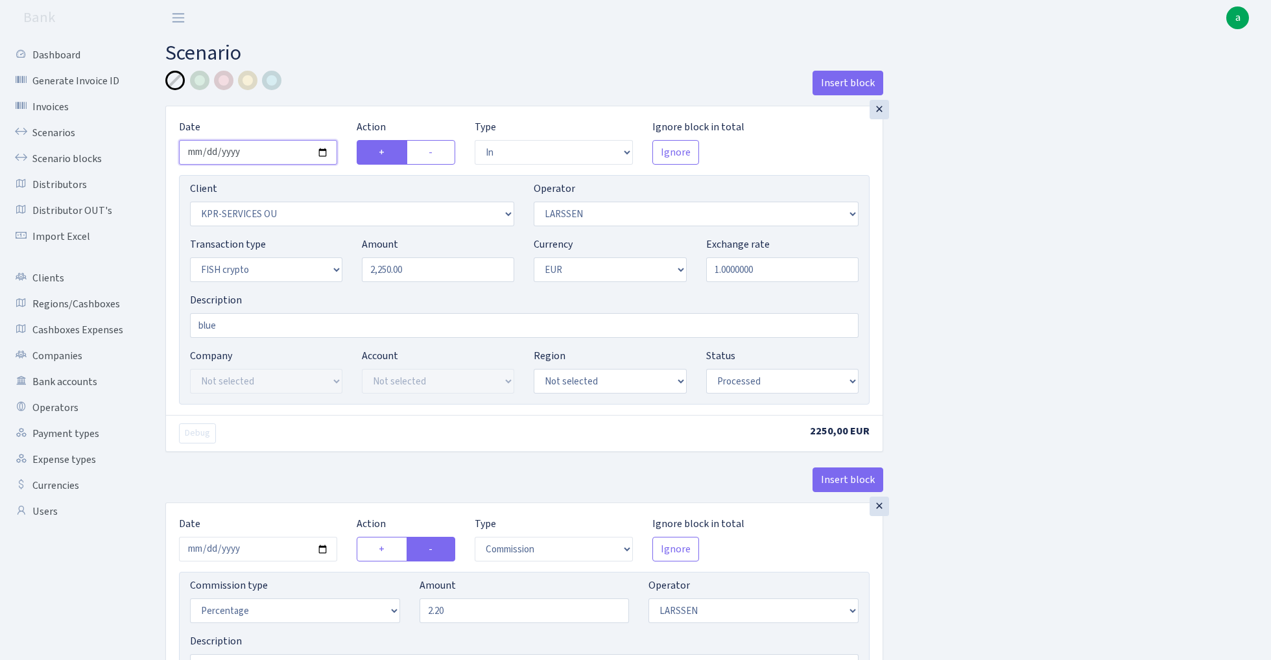
click at [252, 154] on input "[DATE]" at bounding box center [258, 152] width 158 height 25
type input "2025-04-11"
click at [358, 96] on div "Insert block" at bounding box center [524, 88] width 718 height 35
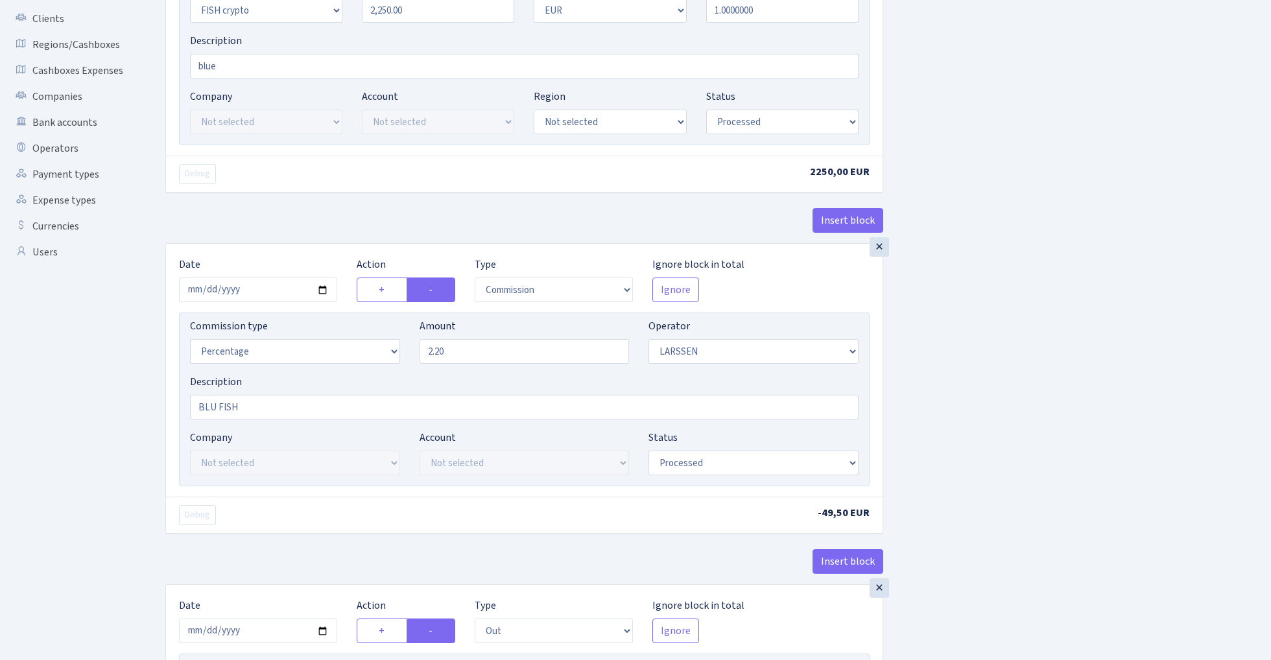
scroll to position [267, 0]
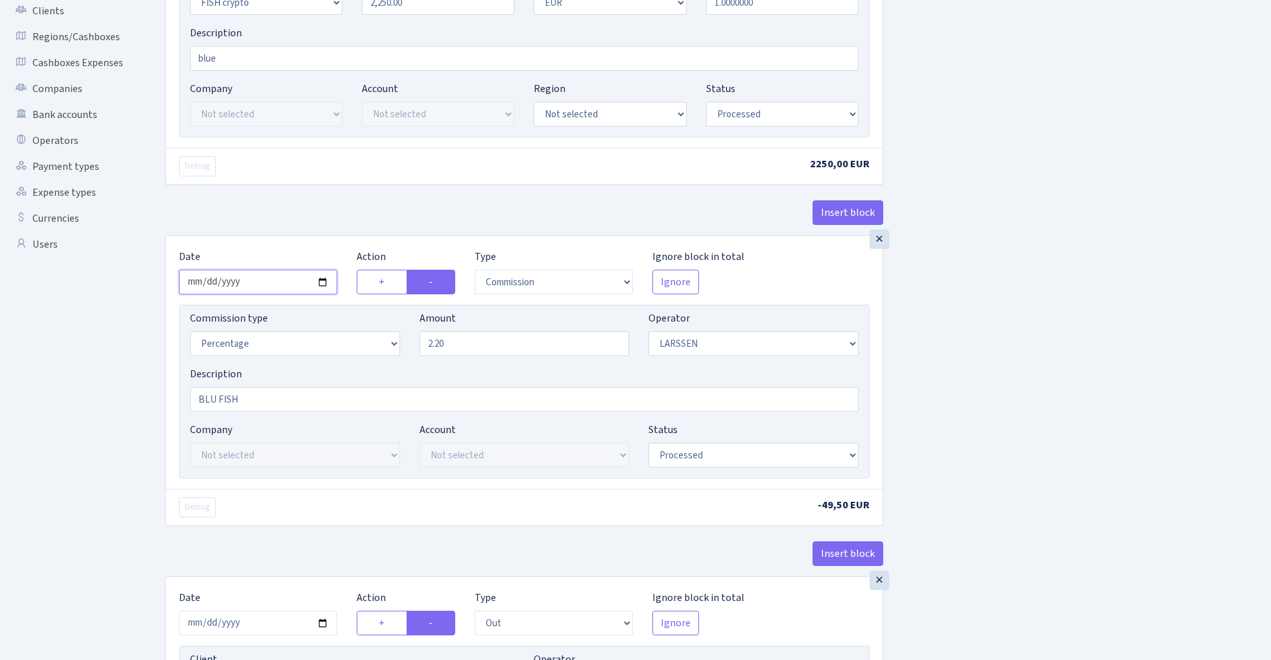
click at [257, 284] on input "2025-04-14" at bounding box center [258, 282] width 158 height 25
type input "2025-04-11"
click at [271, 192] on div "× Date 2025-04-11 Action + - Type --- In Out Commission Field required. Ignore …" at bounding box center [524, 37] width 718 height 397
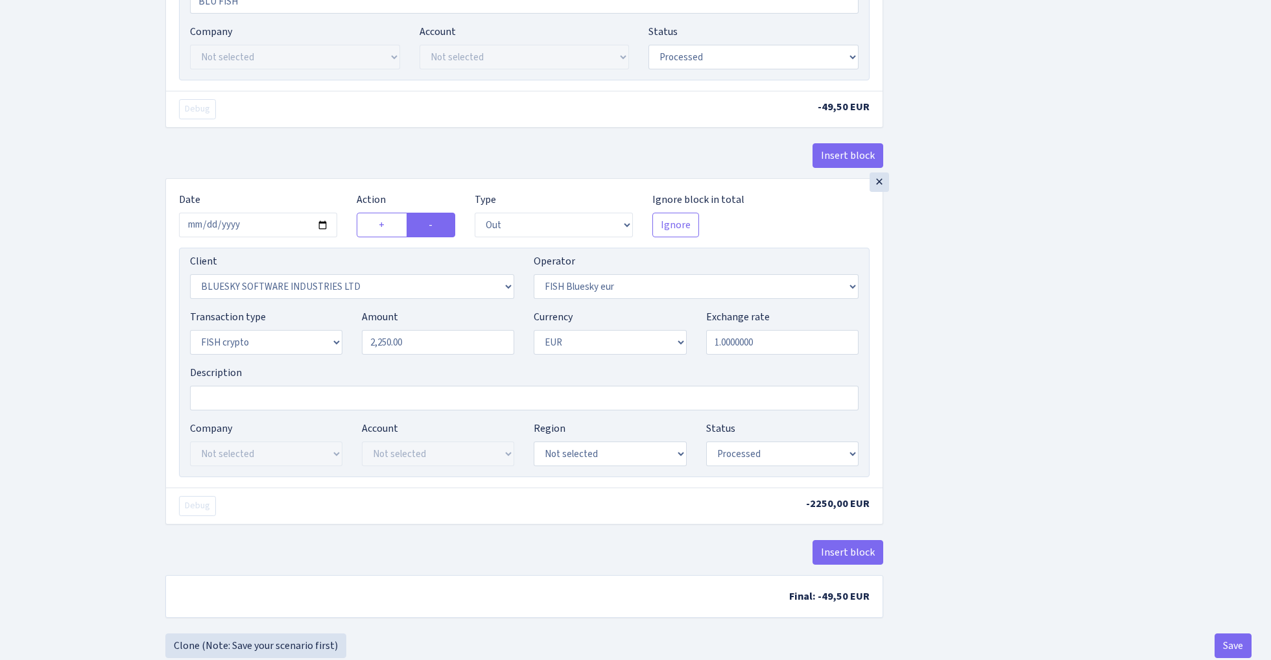
scroll to position [680, 0]
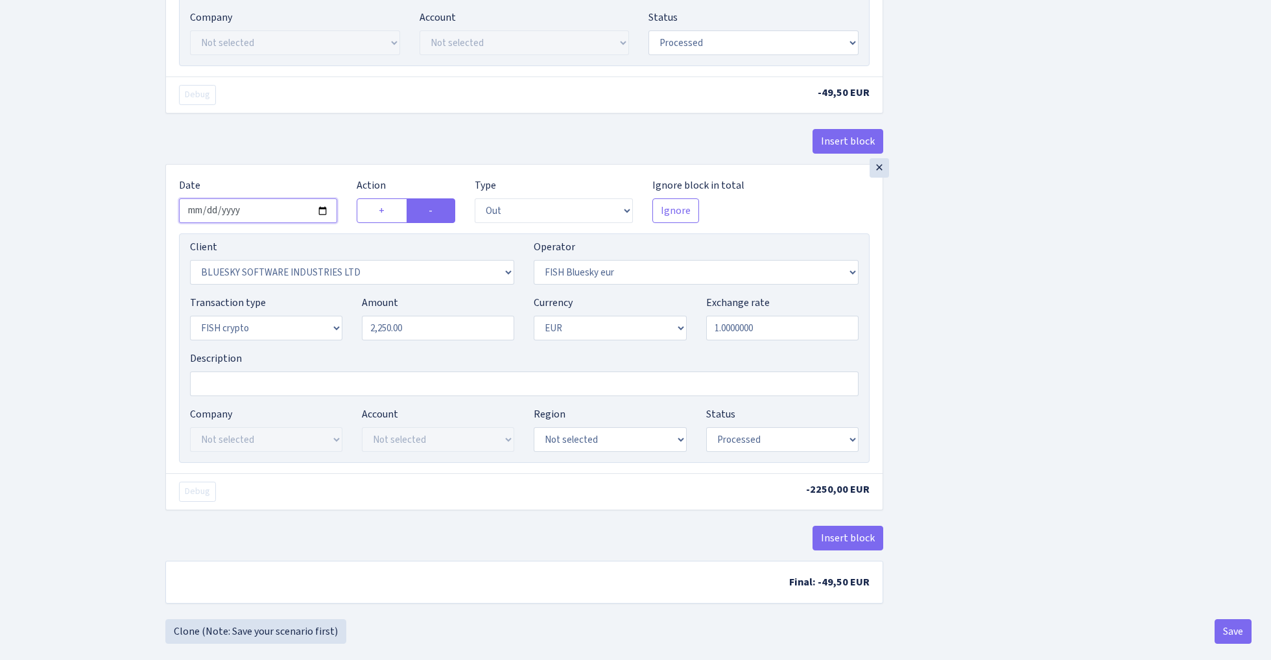
click at [265, 215] on input "2025-04-14" at bounding box center [258, 210] width 158 height 25
type input "2025-04-11"
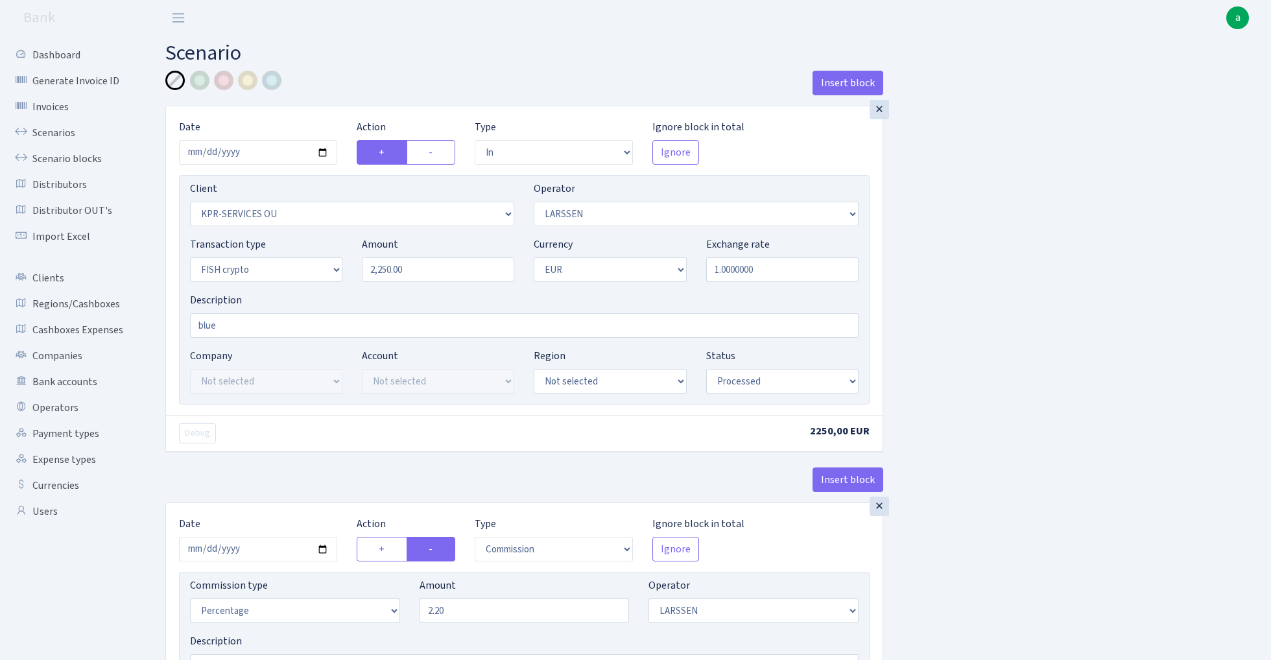
scroll to position [0, 0]
click at [270, 328] on input "blue" at bounding box center [524, 325] width 668 height 25
click at [195, 322] on input "blue" at bounding box center [524, 325] width 668 height 25
click at [268, 324] on input "fish blue" at bounding box center [524, 325] width 668 height 25
type input "fish blue ektico MT"
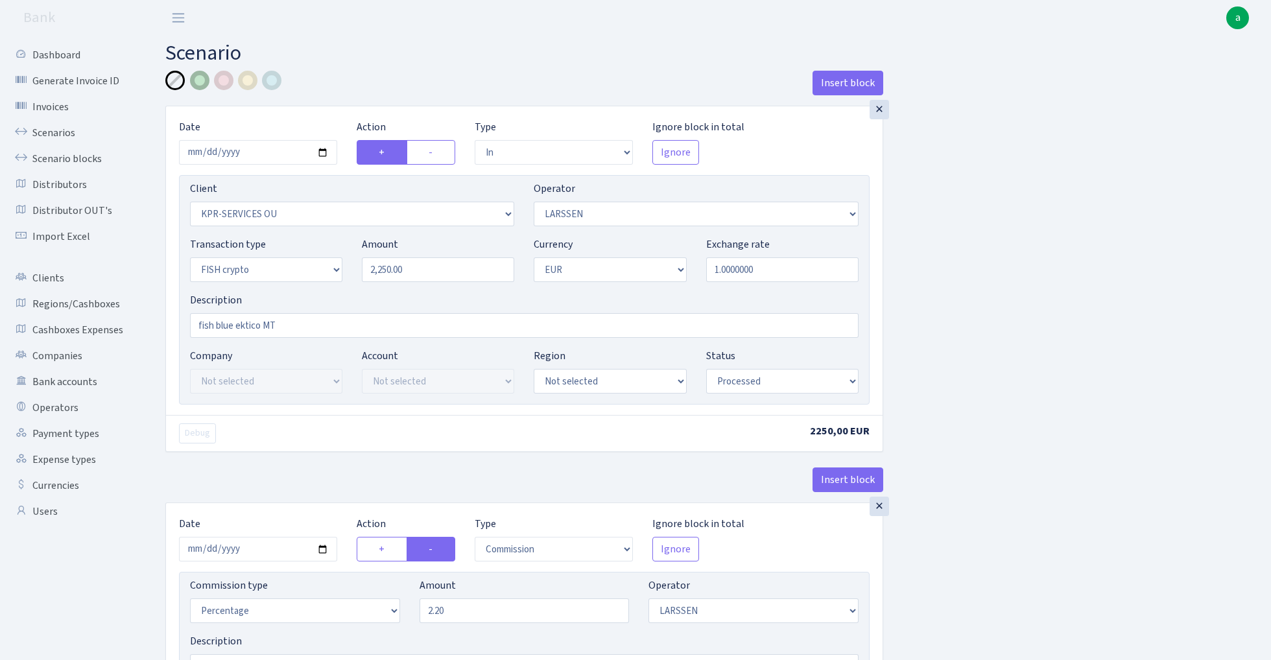
click at [204, 81] on div at bounding box center [199, 80] width 19 height 19
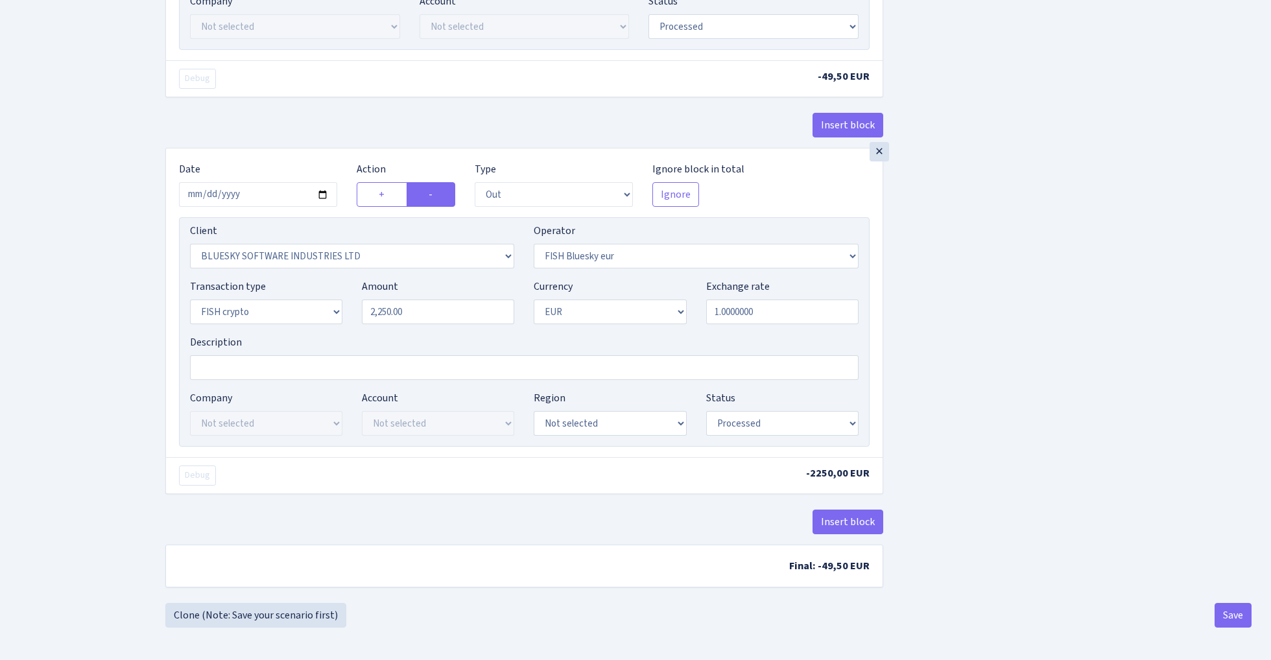
scroll to position [701, 0]
click at [1237, 617] on button "Save" at bounding box center [1232, 615] width 37 height 25
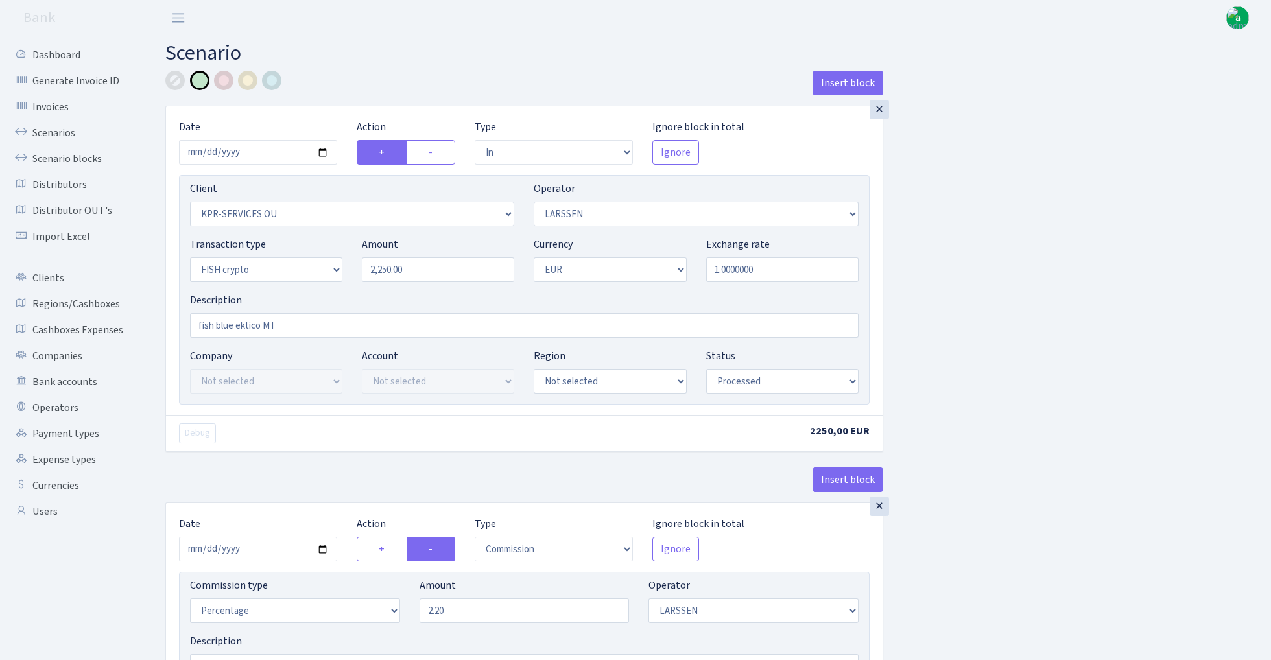
select select "in"
select select "303"
select select "36"
select select "17"
select select "1"
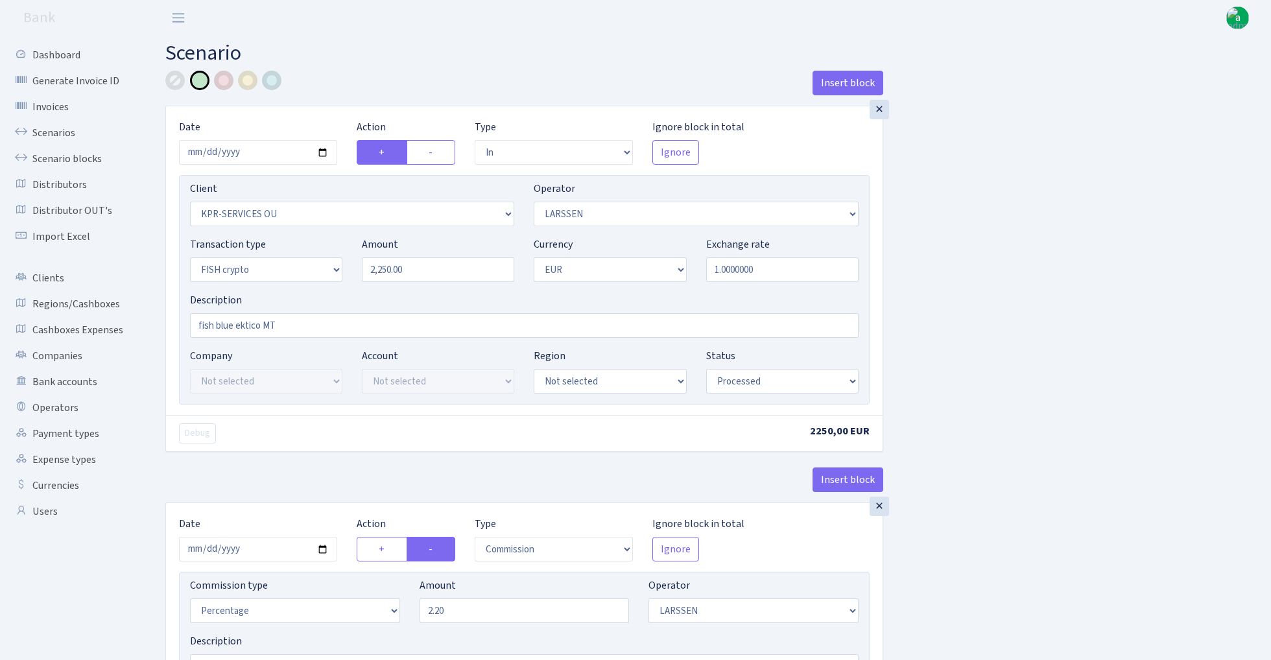
select select "processed"
select select "commission"
select select "36"
select select "processed"
select select "out"
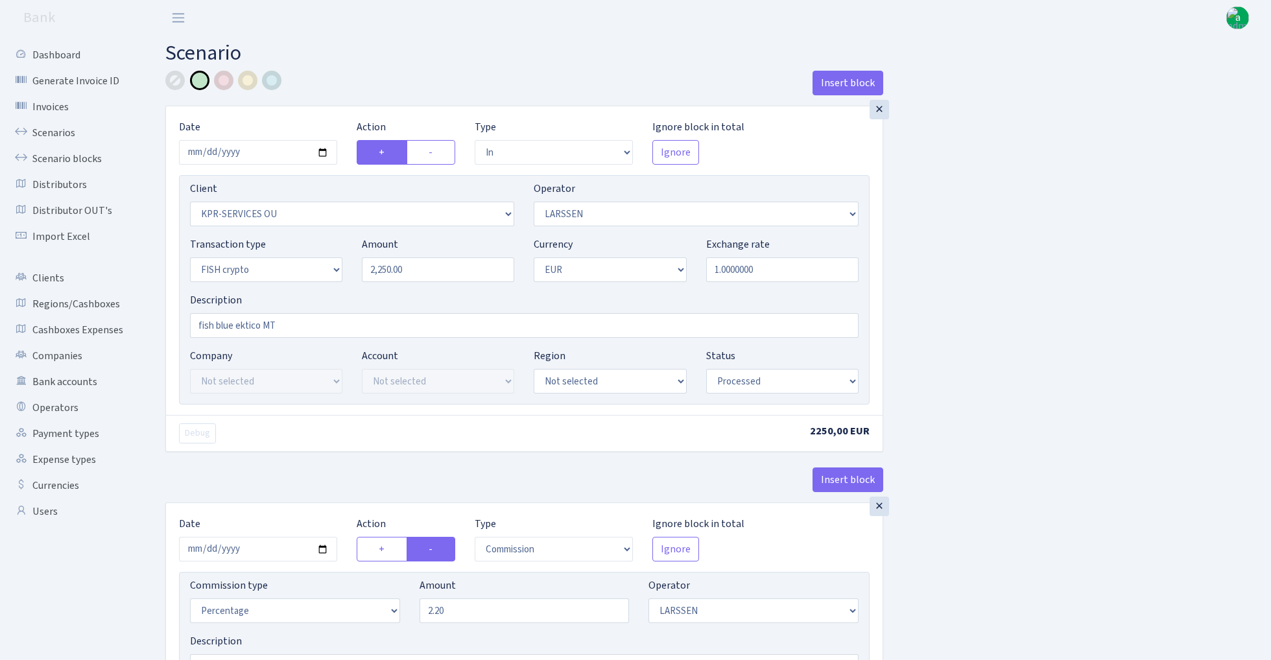
select select "2867"
select select "460"
select select "17"
select select "1"
select select "processed"
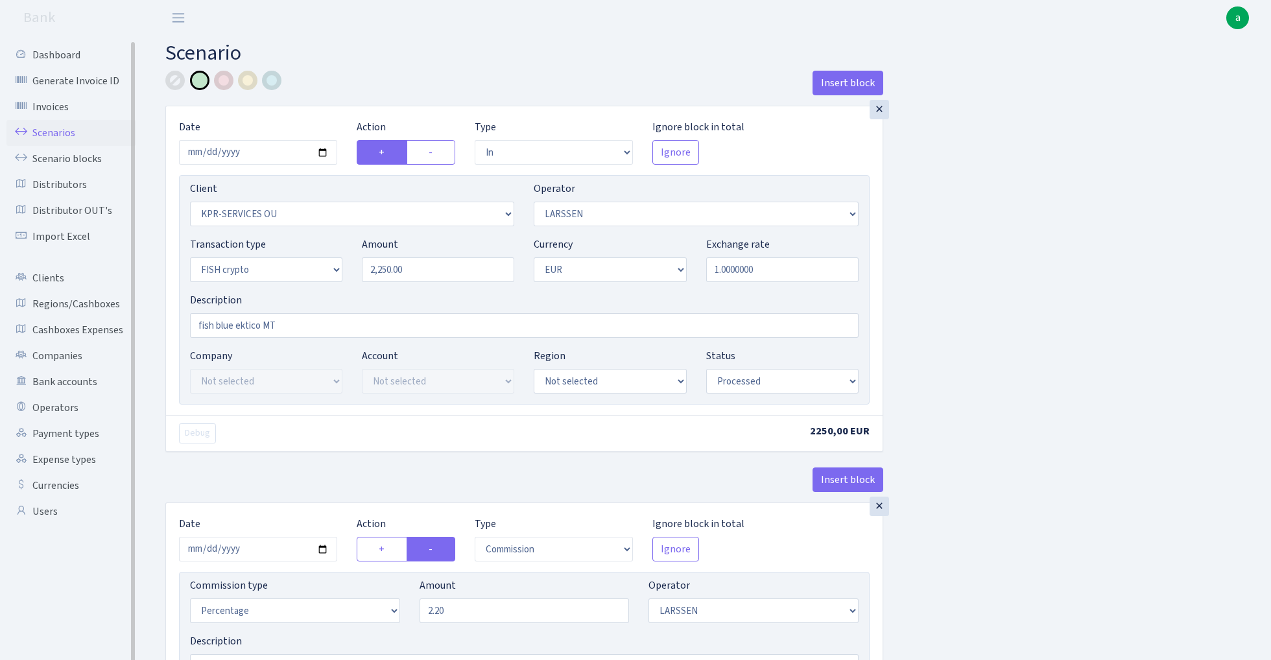
click at [47, 132] on link "Scenarios" at bounding box center [71, 133] width 130 height 26
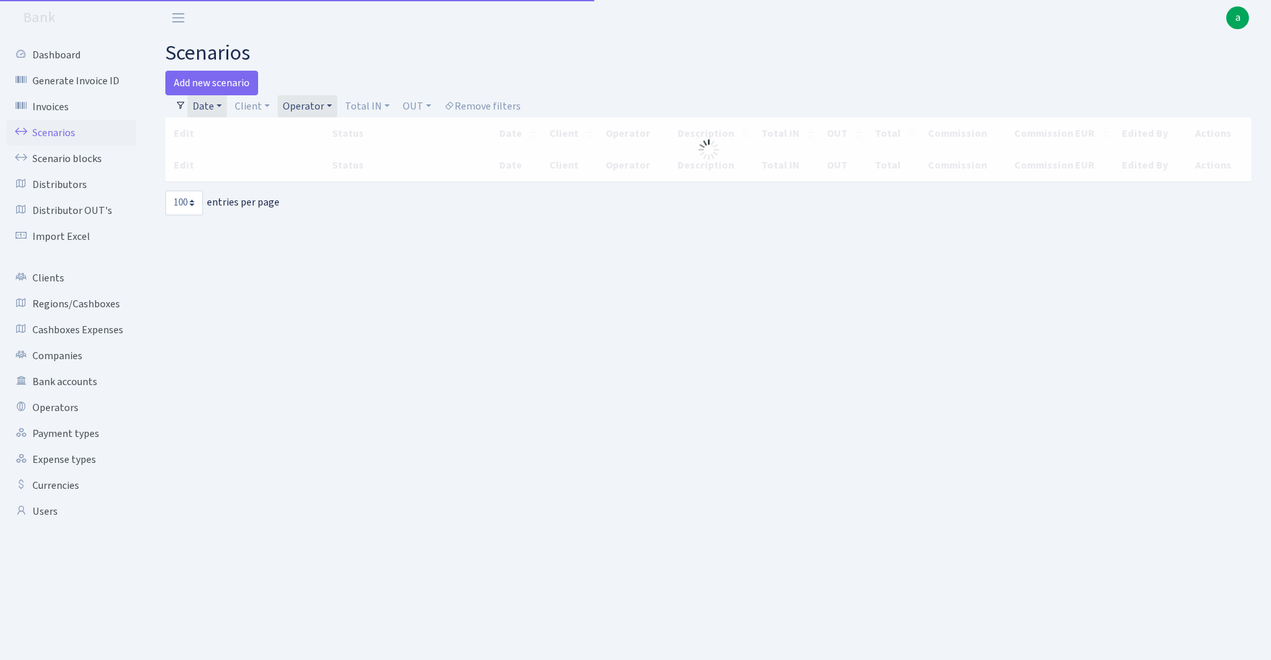
select select "100"
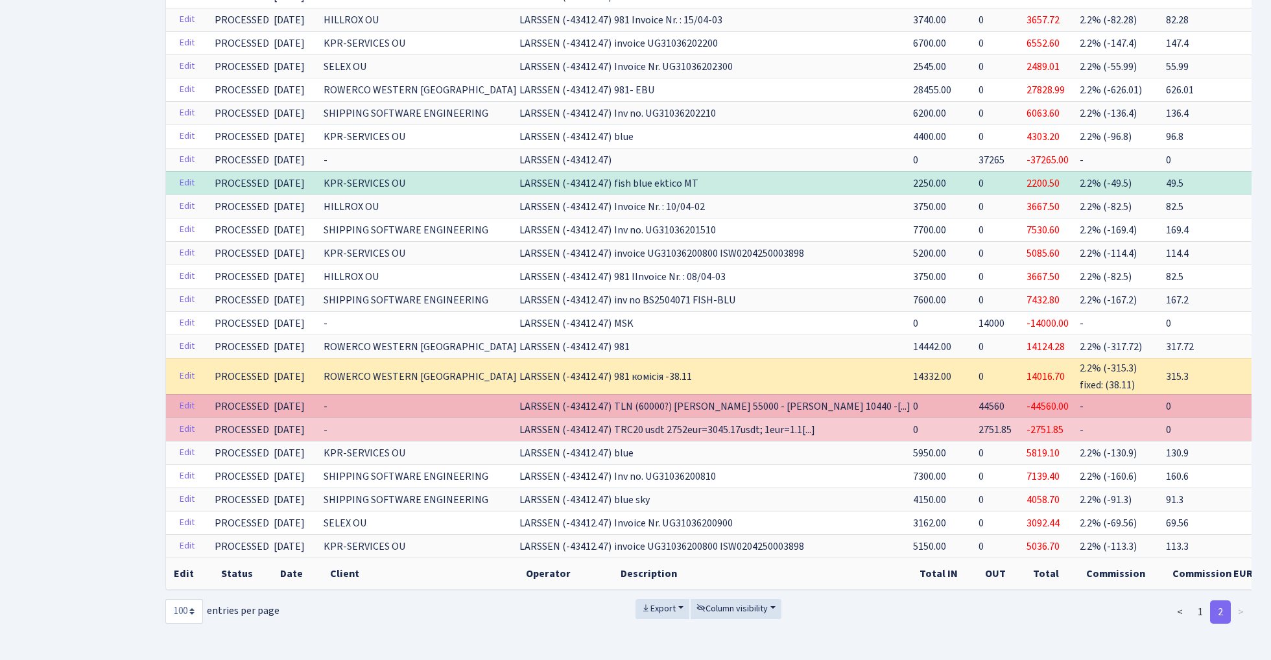
scroll to position [864, 0]
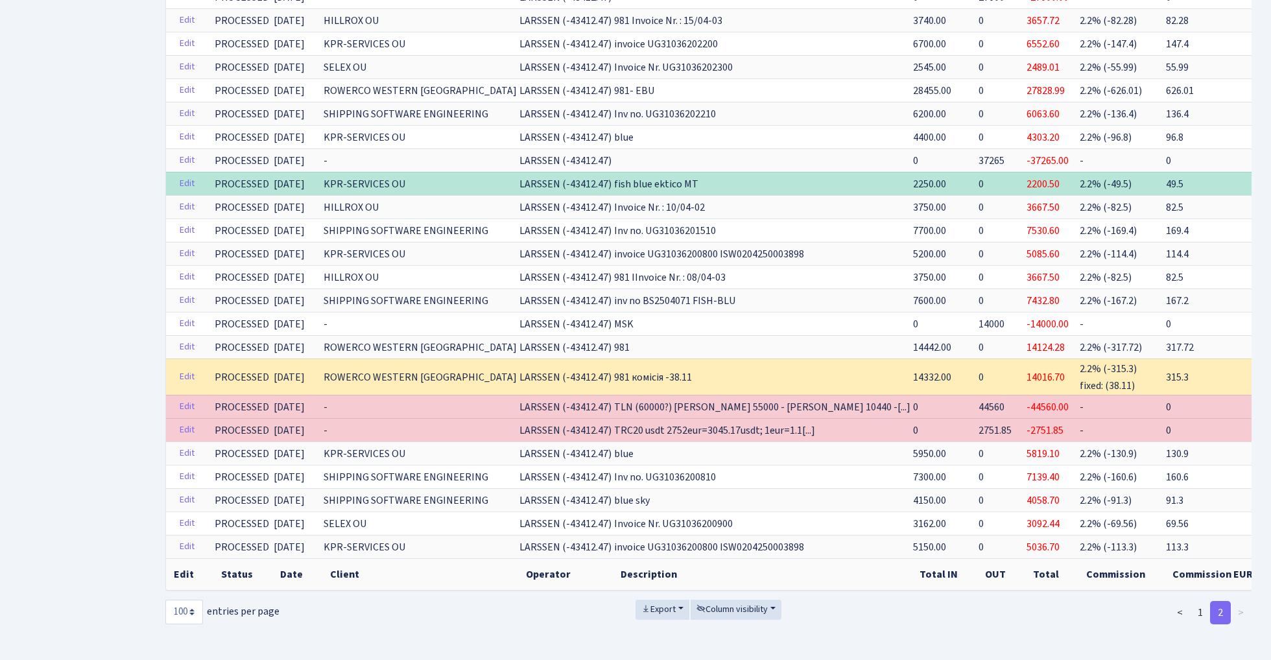
drag, startPoint x: 569, startPoint y: 183, endPoint x: 664, endPoint y: 183, distance: 94.7
click at [664, 183] on td "fish blue ektico MT" at bounding box center [762, 183] width 299 height 23
copy span "fish blue ektico MT"
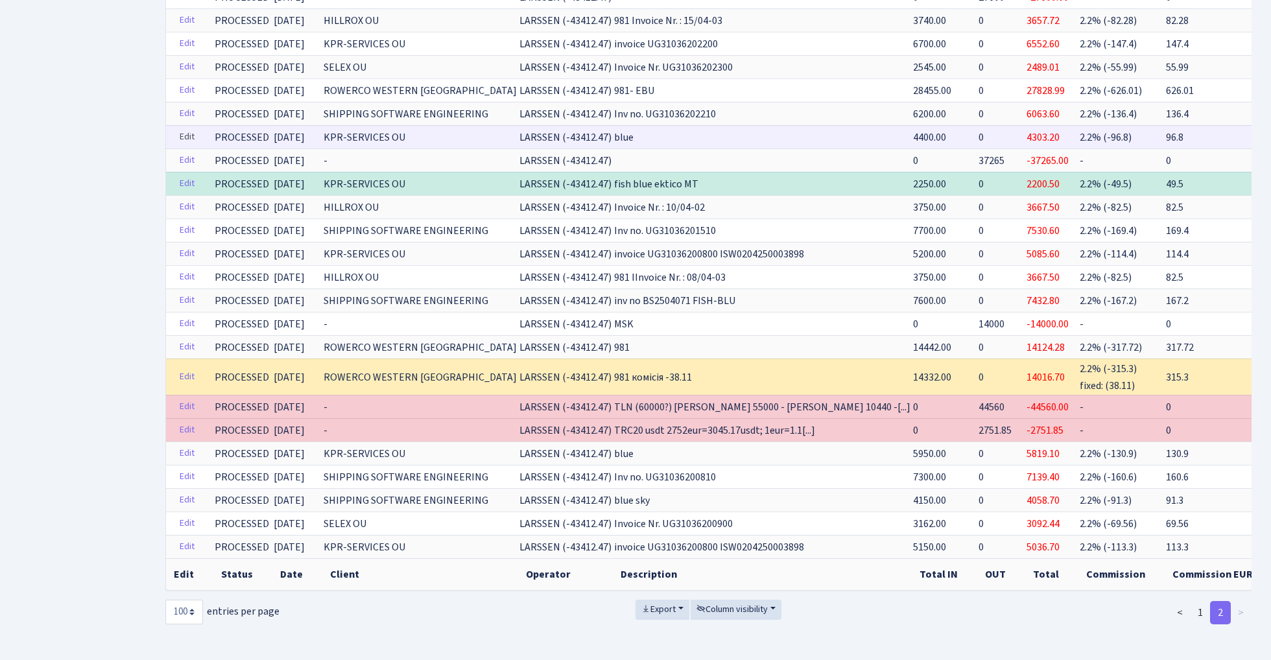
click at [185, 134] on link "Edit" at bounding box center [187, 137] width 27 height 20
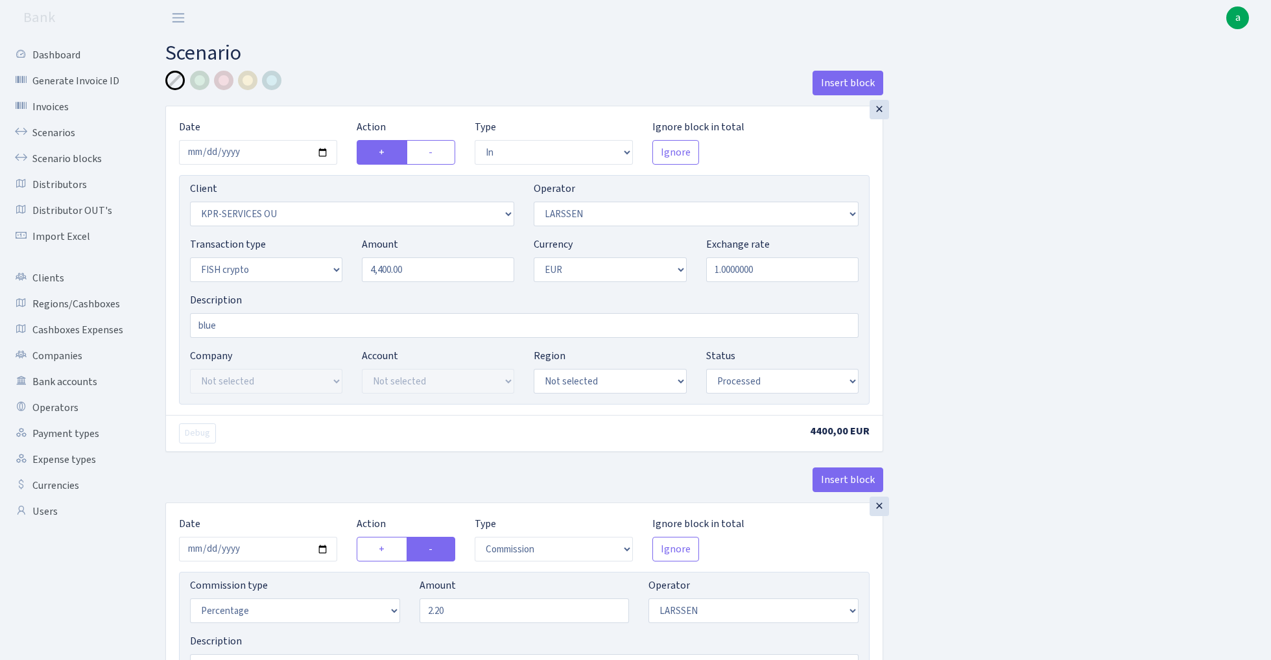
select select "in"
select select "303"
select select "36"
select select "17"
select select "1"
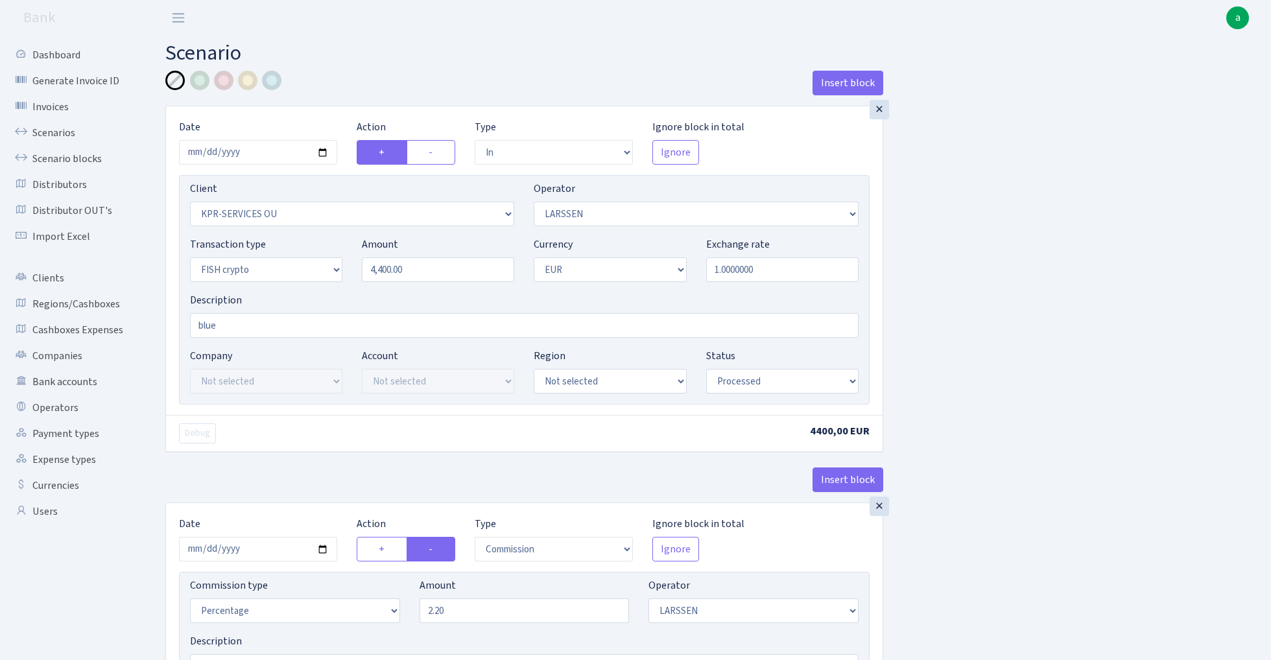
select select "processed"
select select "commission"
select select "36"
select select "processed"
select select "out"
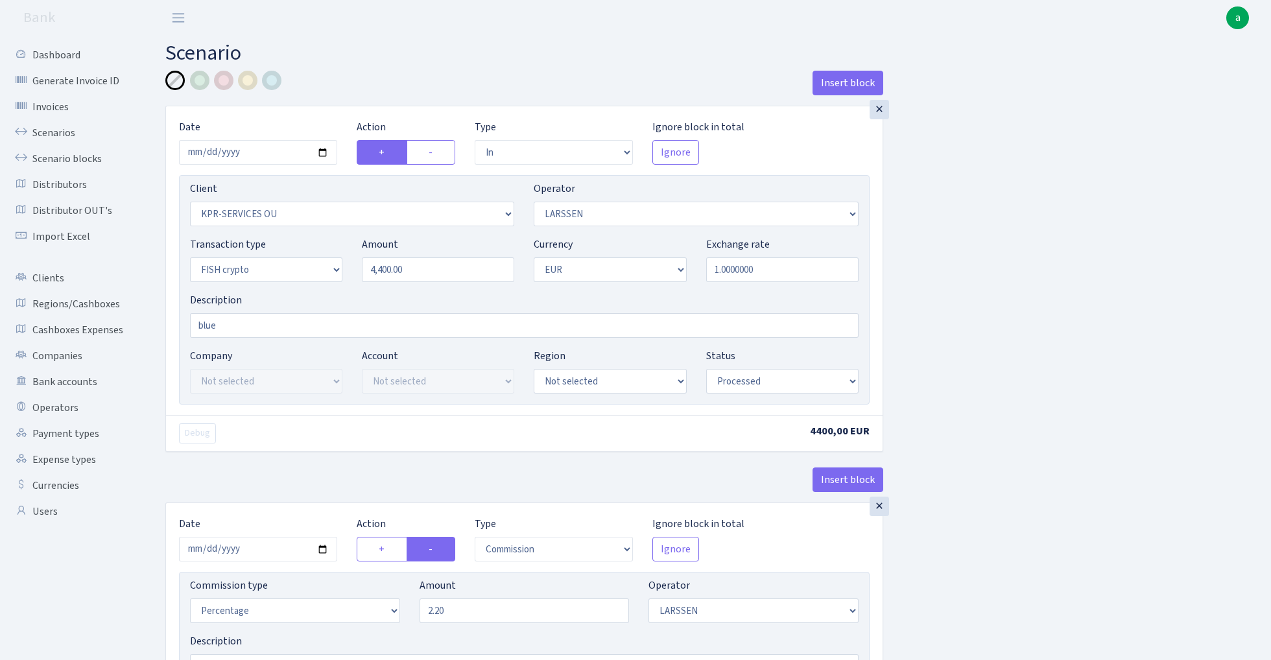
select select "2867"
select select "460"
select select "17"
select select "1"
select select "processed"
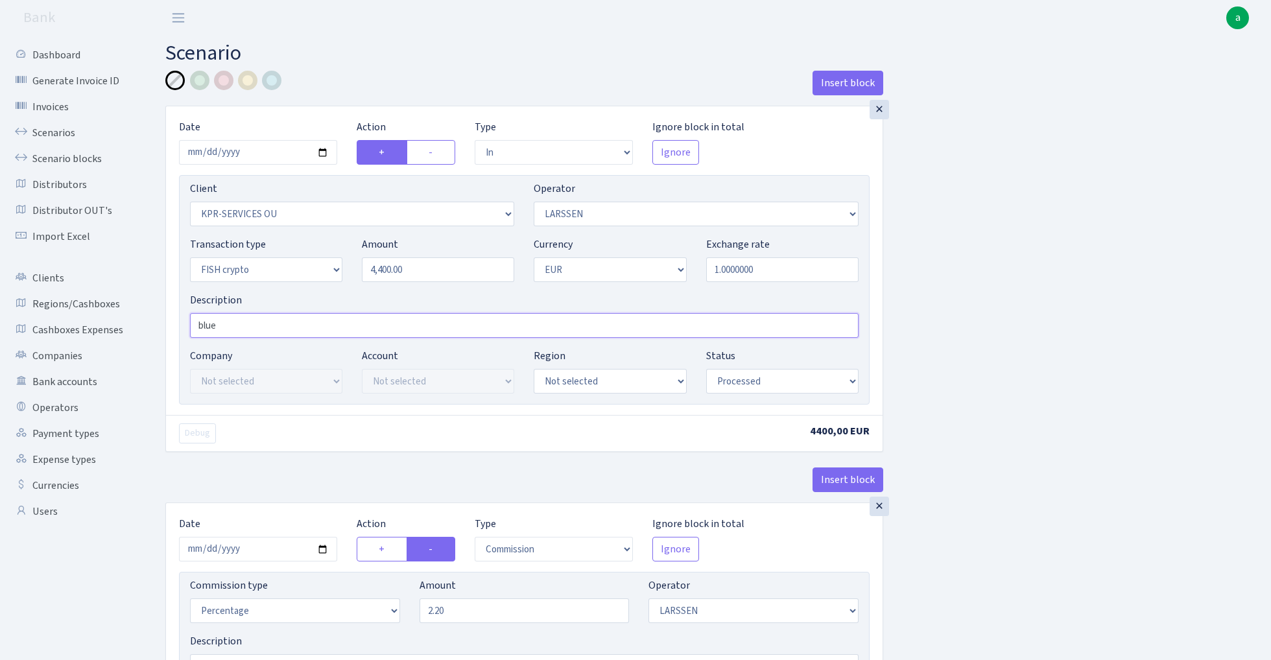
click at [275, 327] on input "blue" at bounding box center [524, 325] width 668 height 25
paste input "fish blue ektico MT"
type input "fish blue ektico MT"
click at [202, 77] on div at bounding box center [199, 80] width 19 height 19
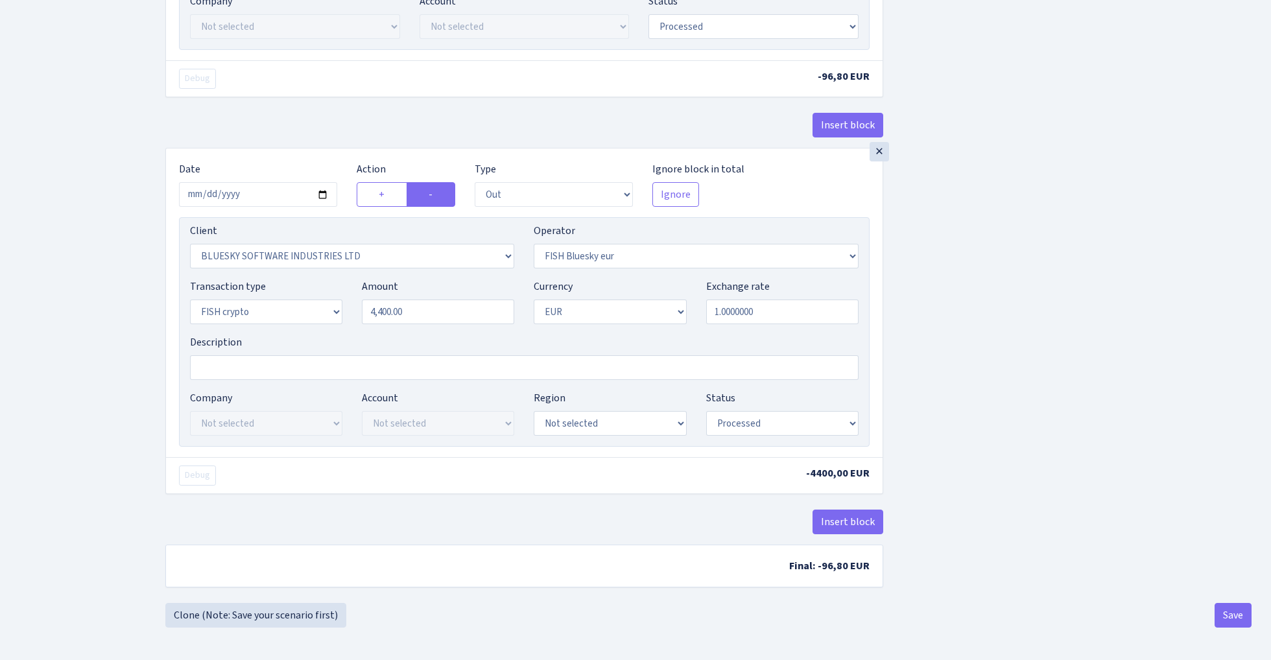
scroll to position [701, 0]
click at [1237, 615] on button "Save" at bounding box center [1232, 615] width 37 height 25
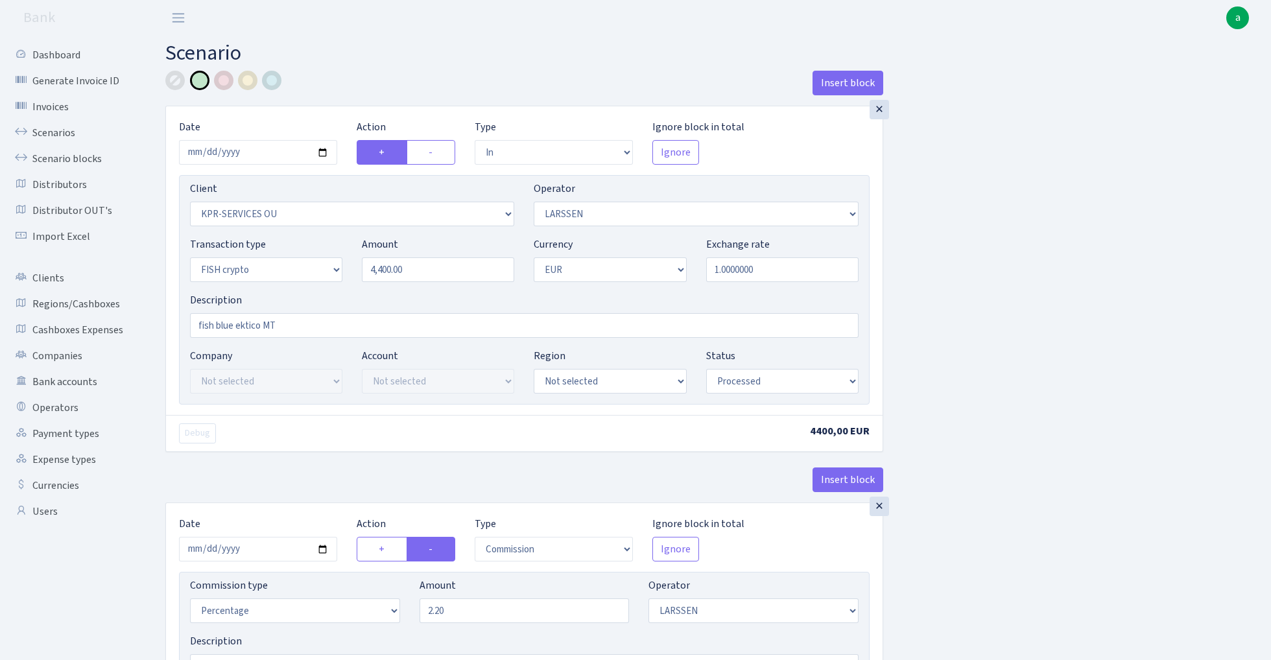
select select "in"
select select "303"
select select "36"
select select "17"
select select "1"
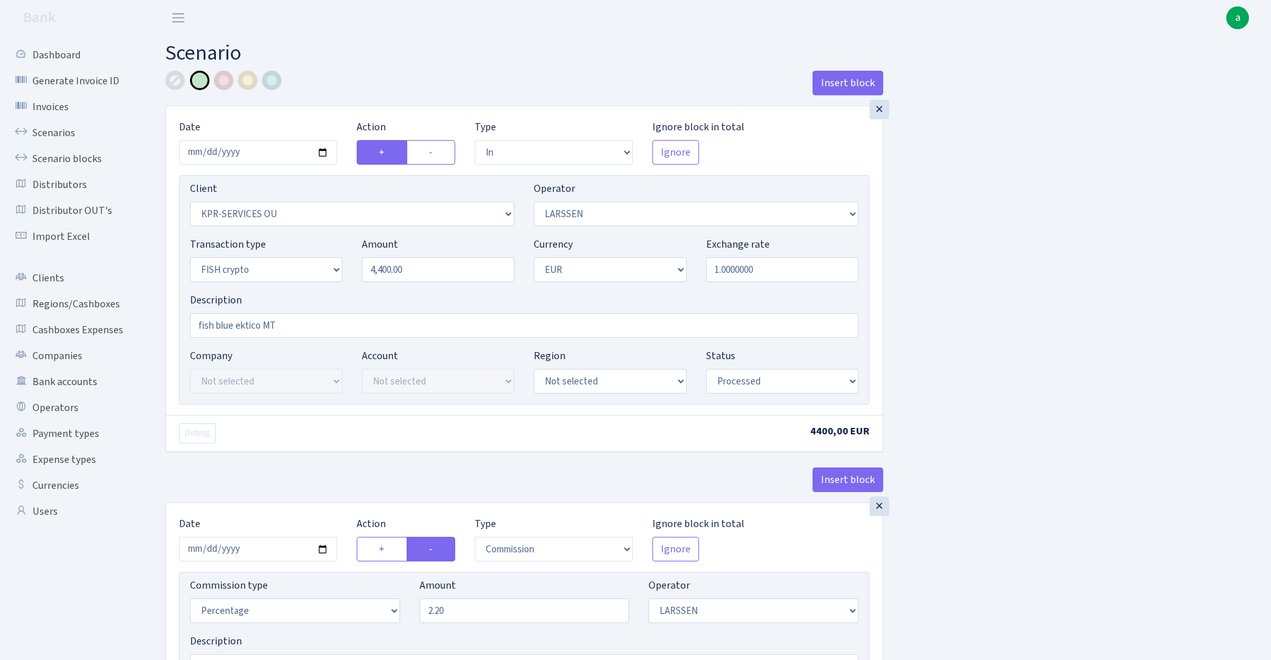
select select "processed"
select select "commission"
select select "36"
select select "processed"
select select "out"
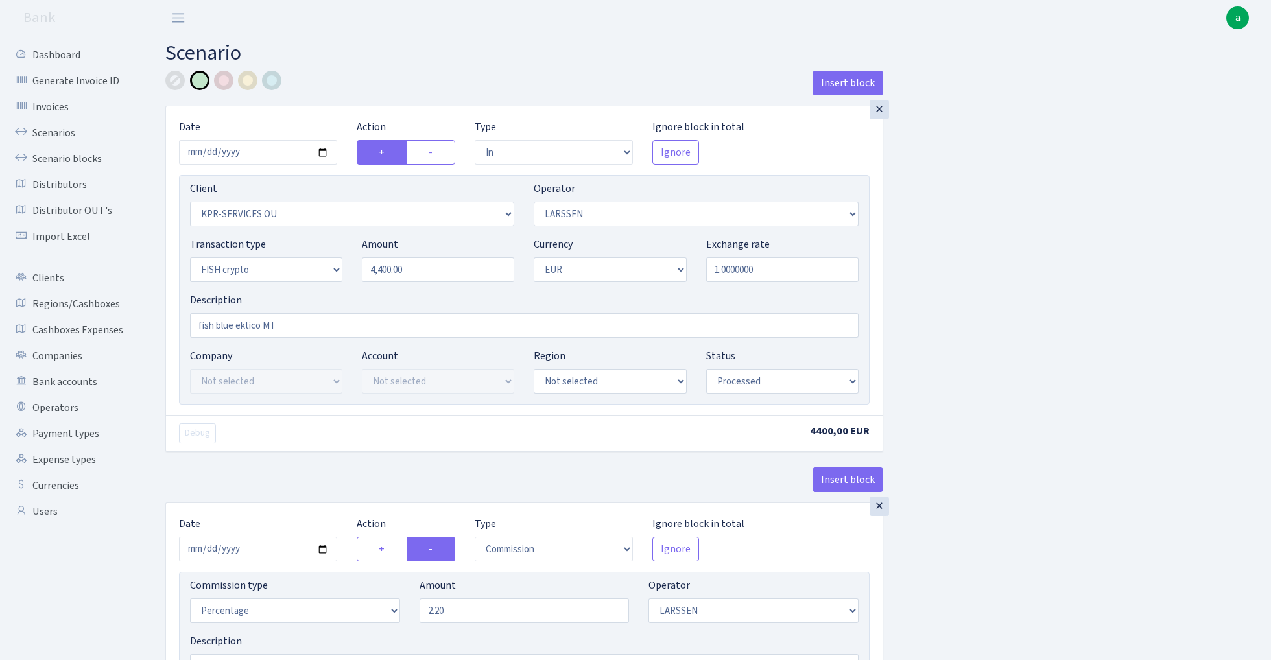
select select "2867"
select select "460"
select select "17"
select select "1"
select select "processed"
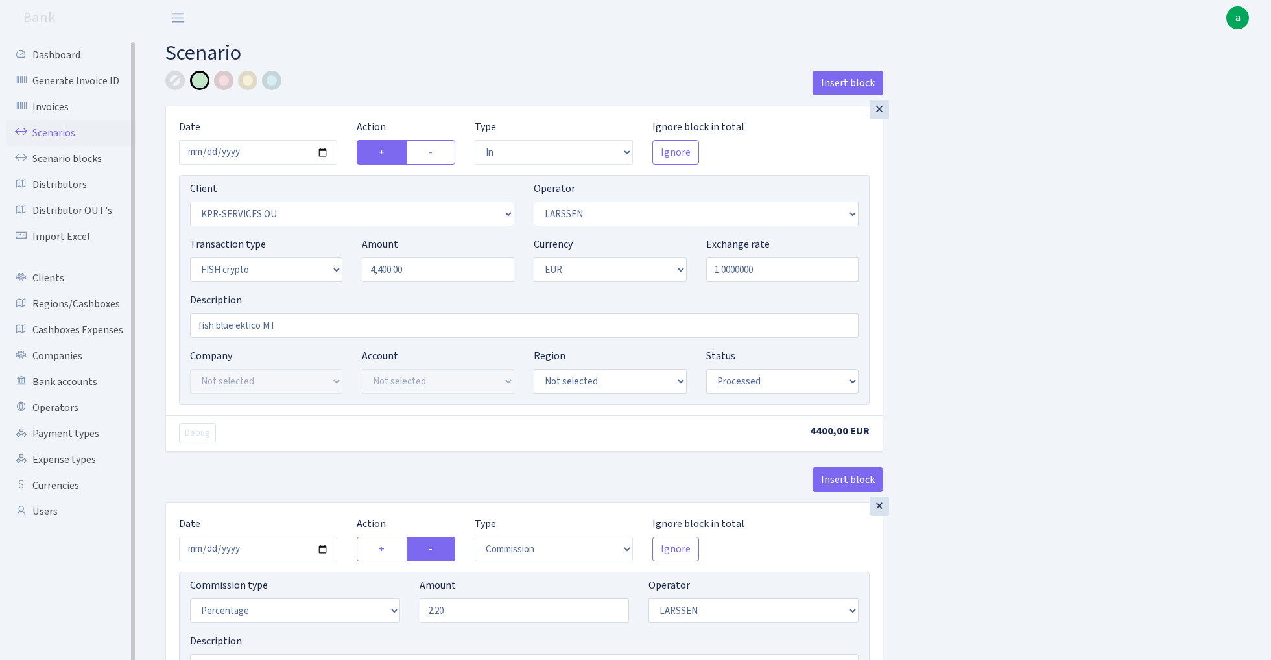
click at [42, 128] on link "Scenarios" at bounding box center [71, 133] width 130 height 26
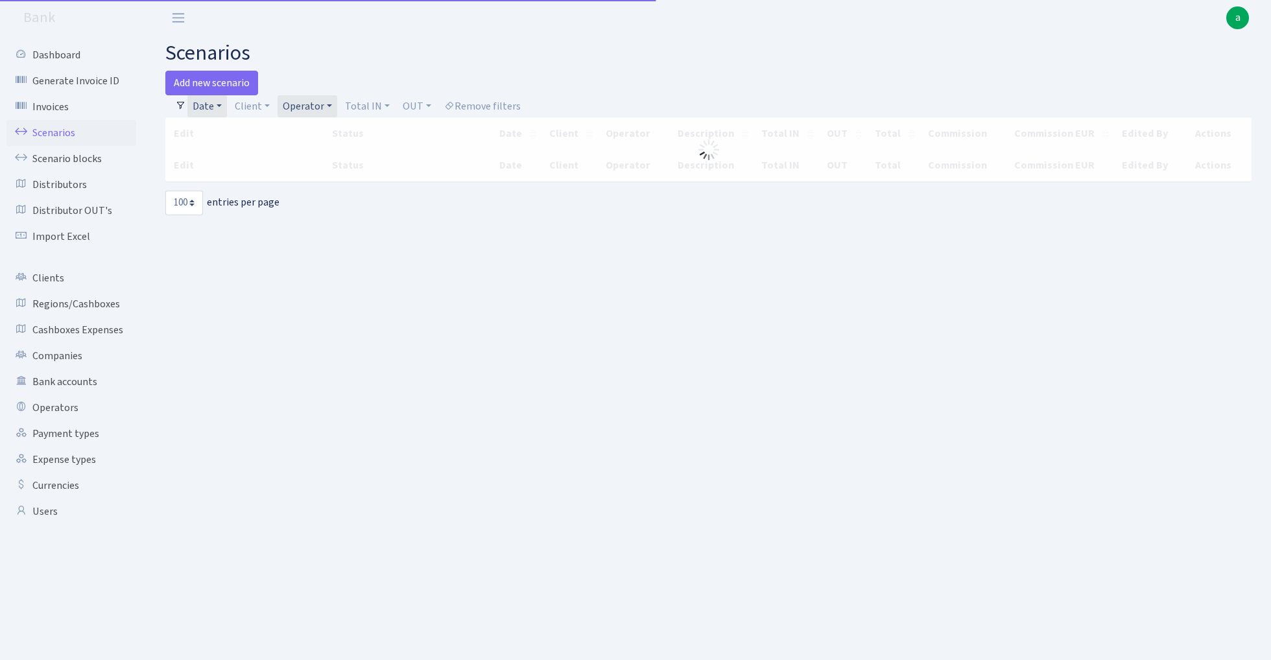
select select "100"
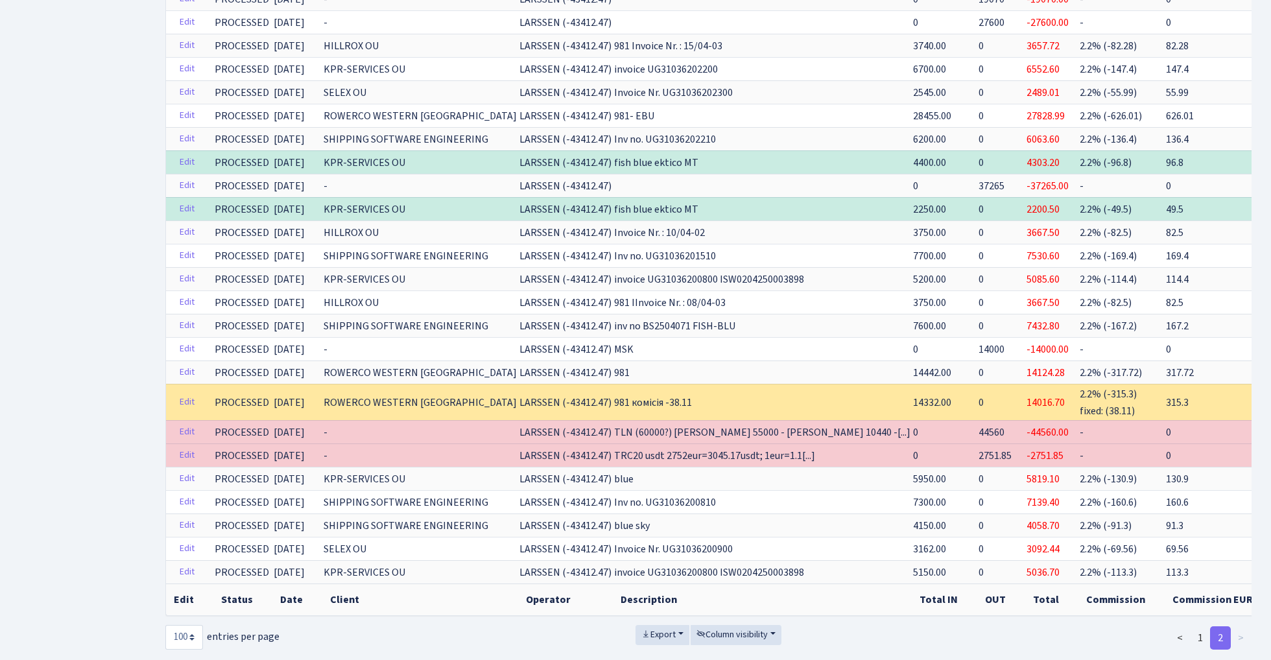
scroll to position [842, 0]
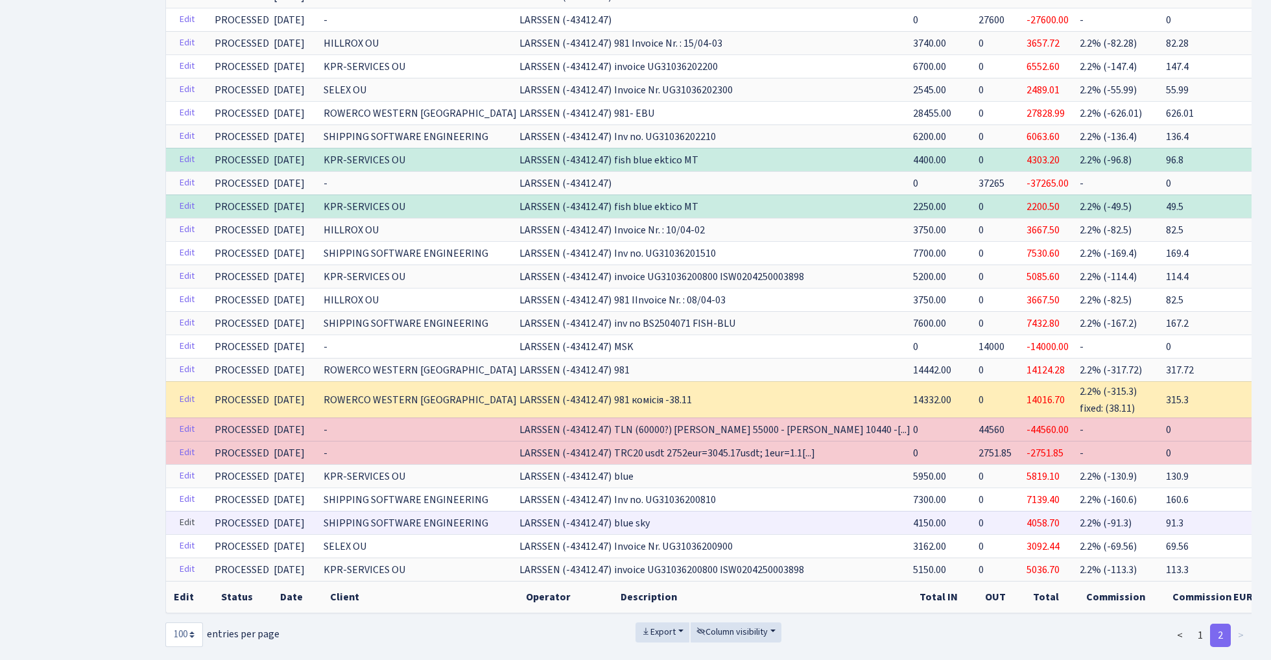
click at [183, 519] on link "Edit" at bounding box center [187, 523] width 27 height 20
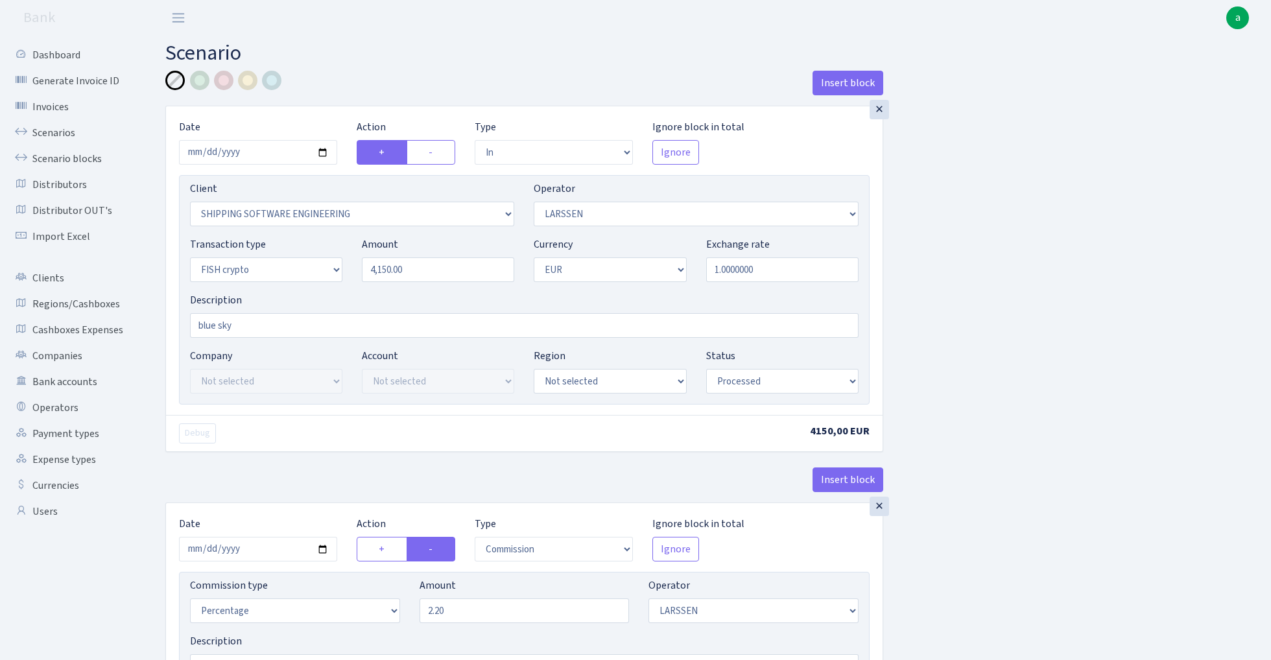
select select "in"
select select "305"
select select "36"
select select "17"
select select "1"
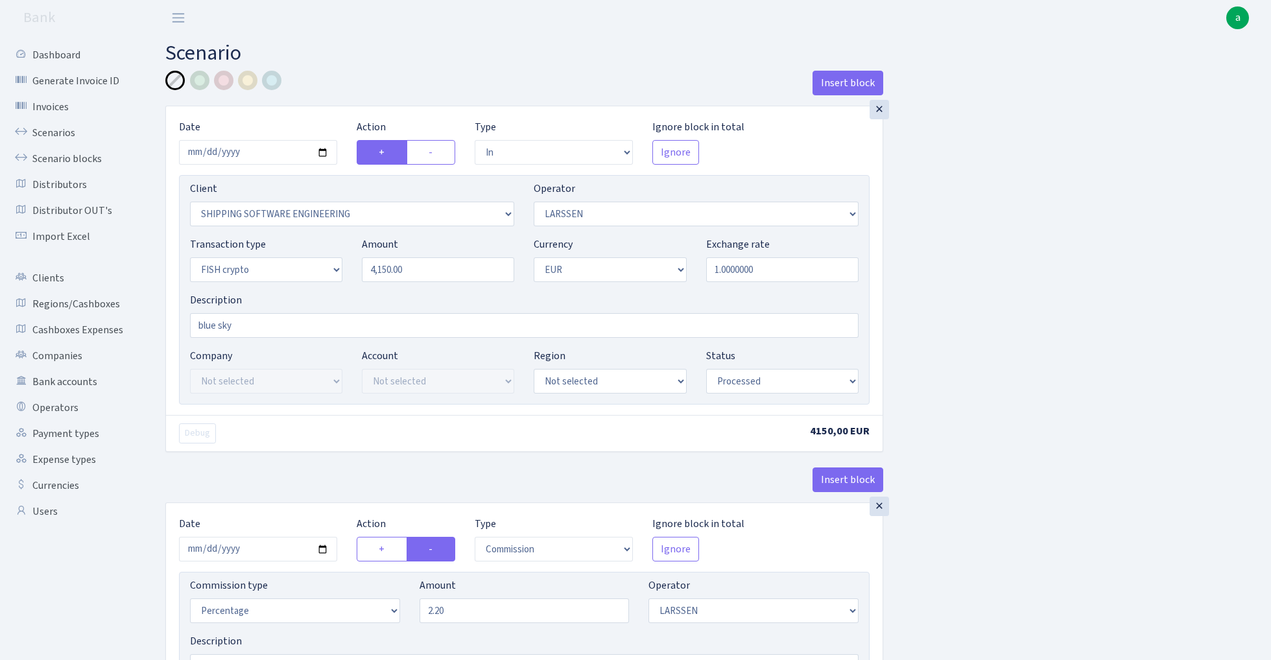
select select "processed"
select select "commission"
select select "36"
select select "processed"
select select "out"
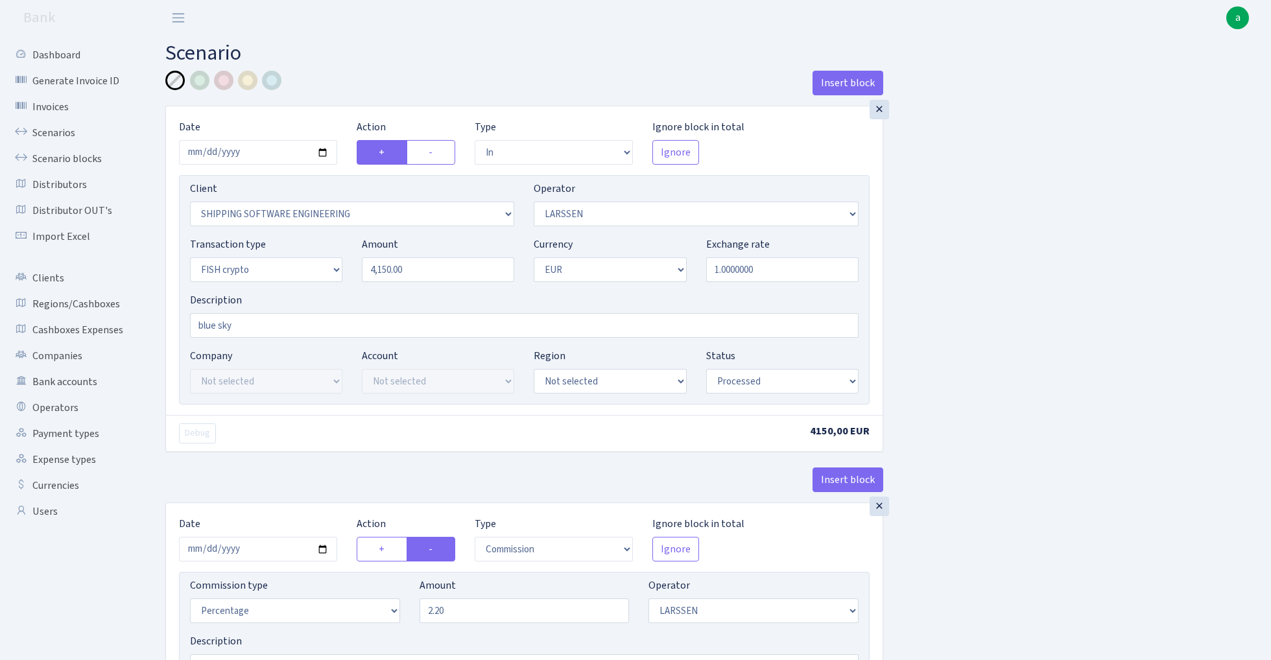
select select "2867"
select select "460"
select select "17"
select select "1"
select select "processed"
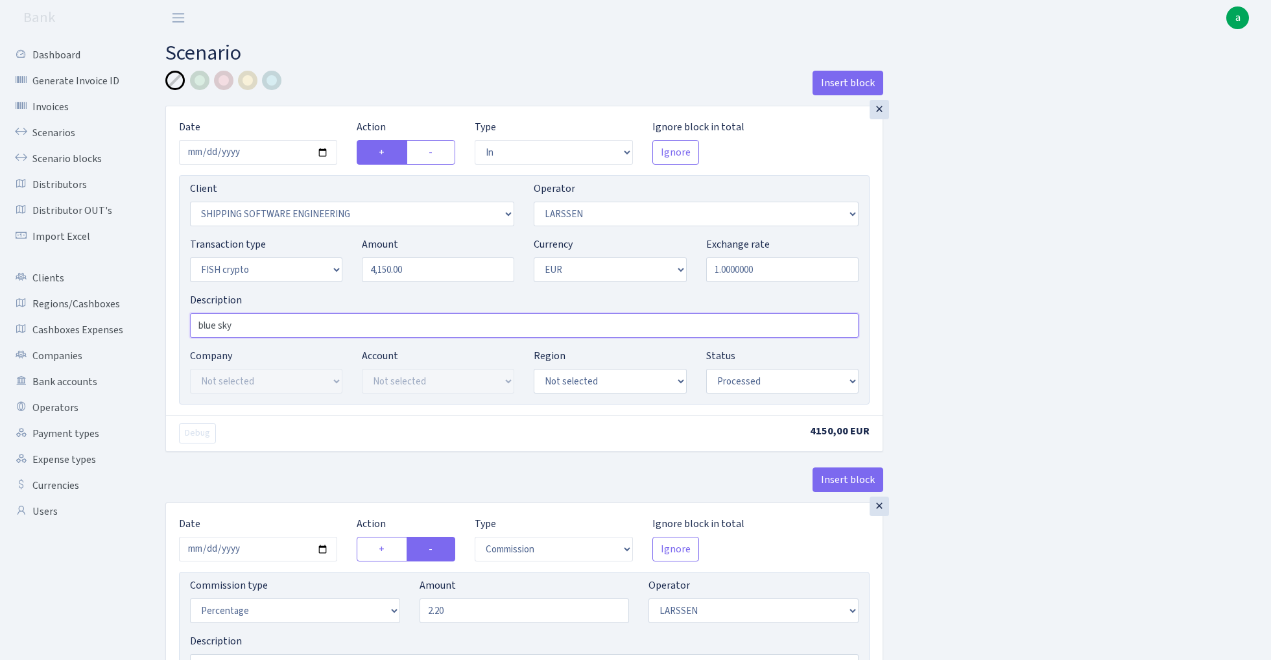
click at [270, 333] on input "blue sky" at bounding box center [524, 325] width 668 height 25
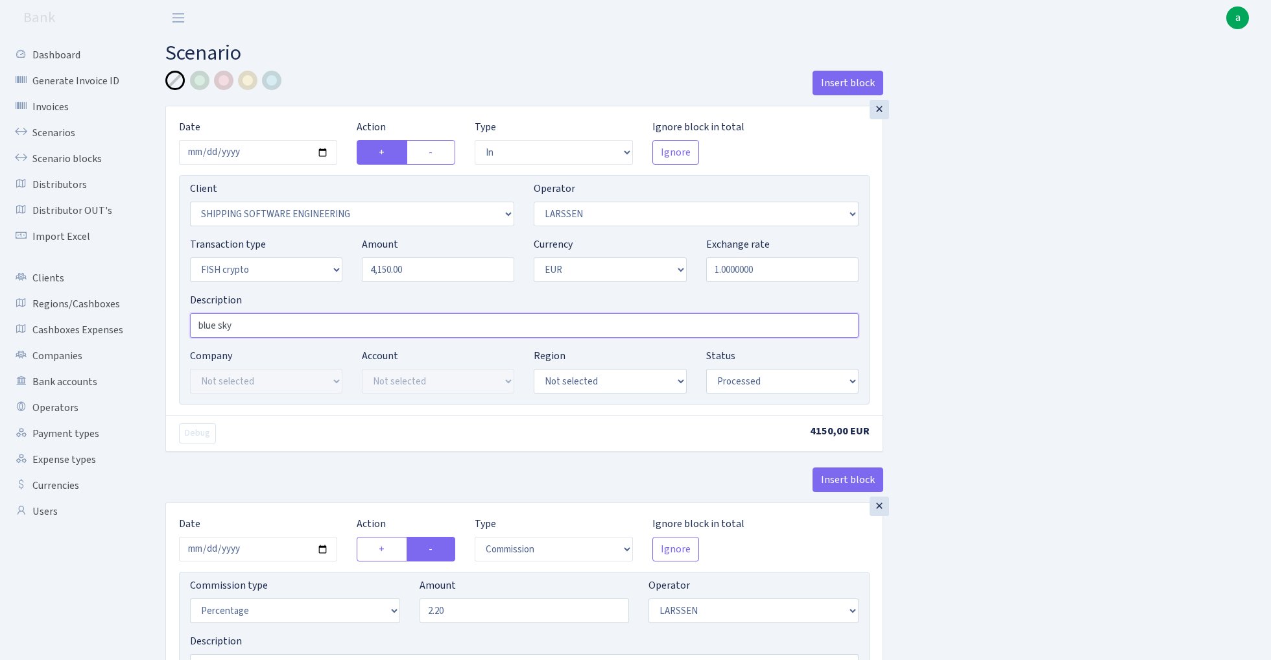
paste input "fish blue ektico MT"
type input "fish blue ektico MT"
click at [204, 83] on div at bounding box center [199, 80] width 19 height 19
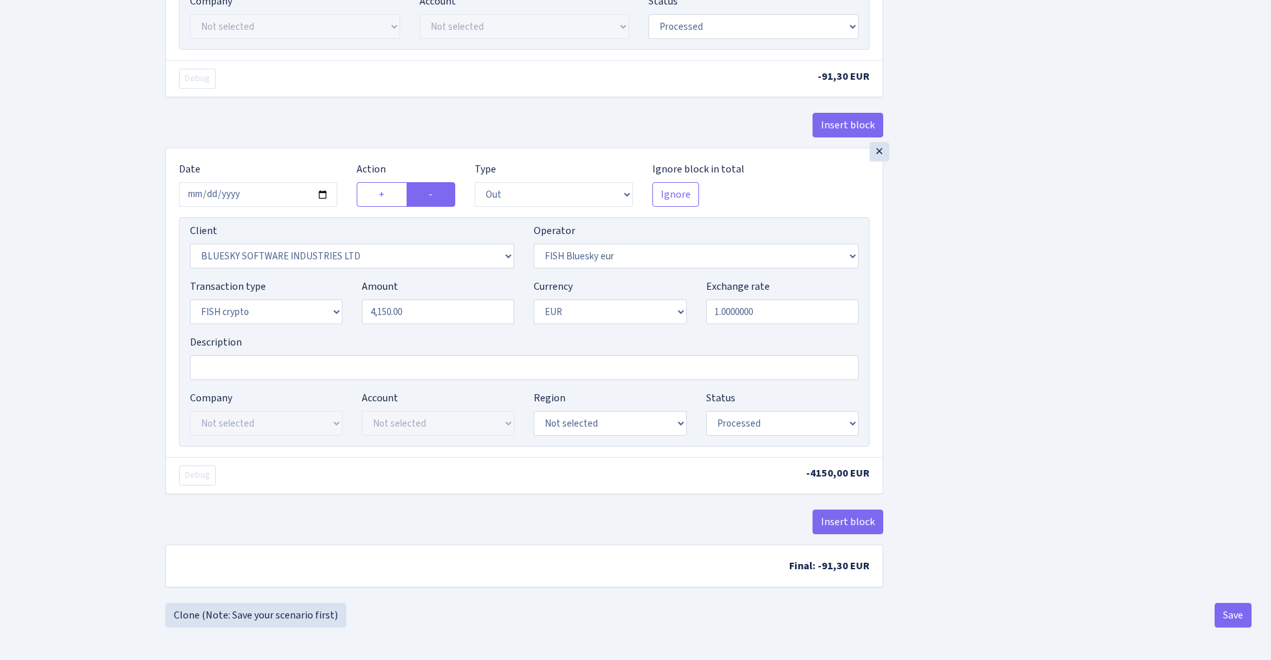
scroll to position [701, 0]
click at [1228, 613] on button "Save" at bounding box center [1232, 615] width 37 height 25
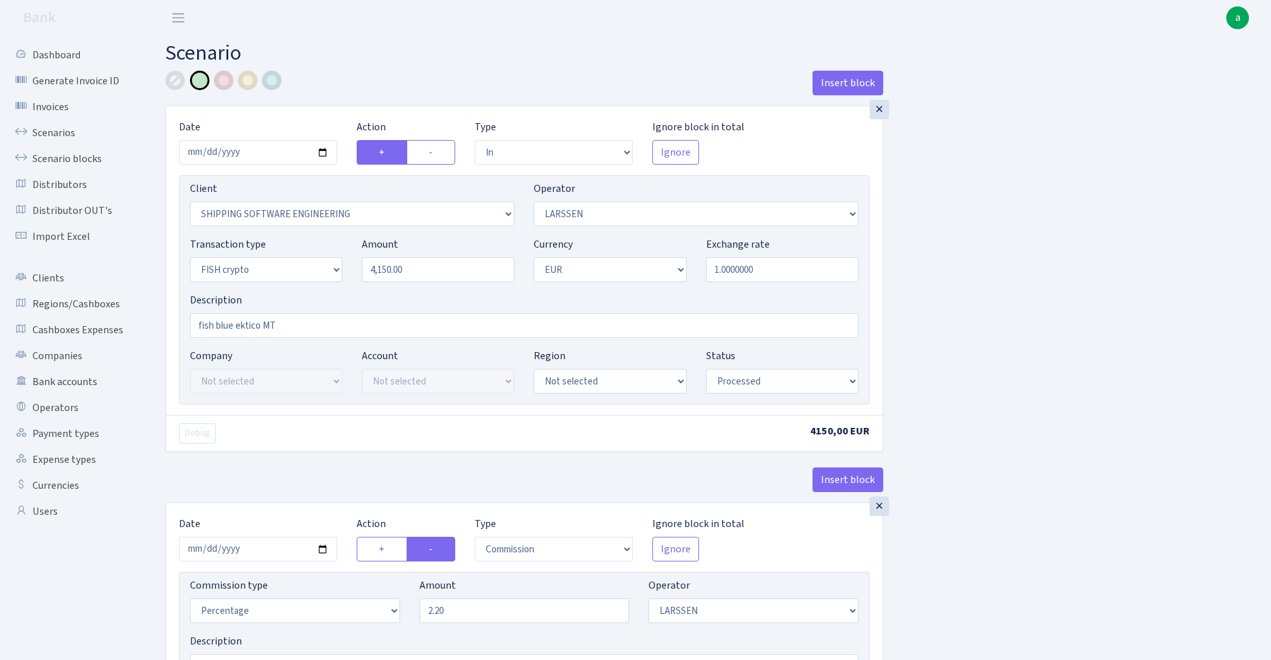
select select "in"
select select "305"
select select "36"
select select "17"
select select "1"
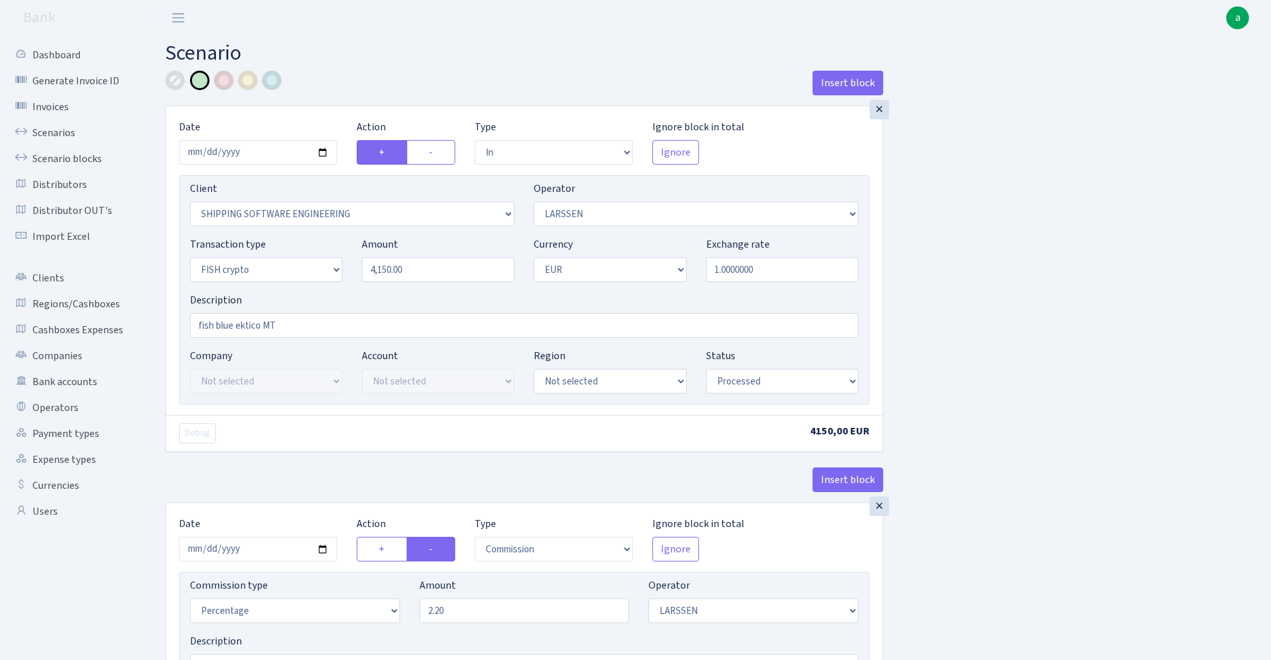
select select "processed"
select select "commission"
select select "36"
select select "processed"
select select "out"
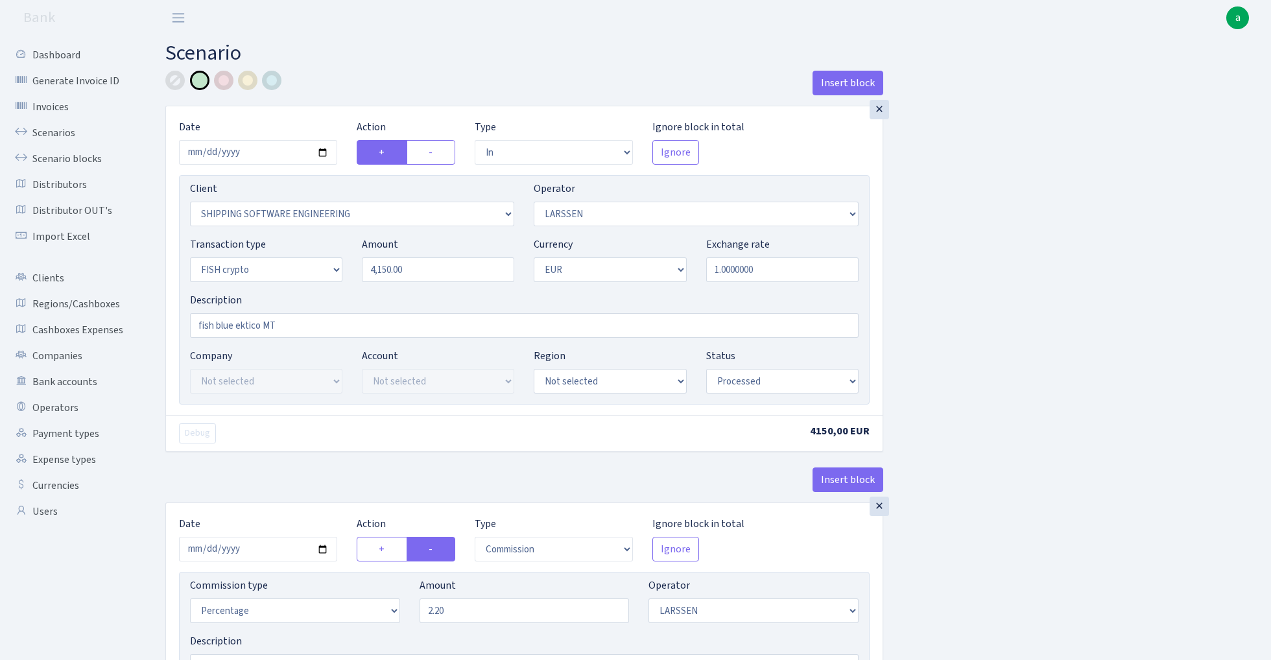
select select "2867"
select select "460"
select select "17"
select select "1"
select select "processed"
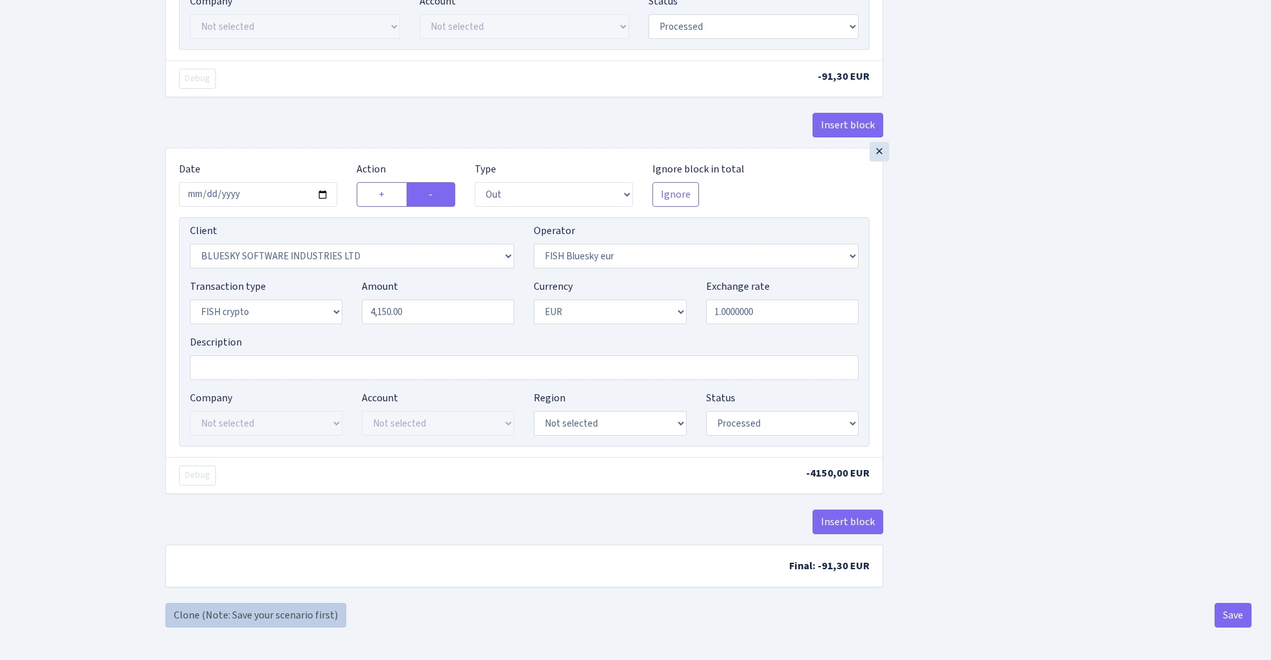
scroll to position [701, 0]
click at [270, 619] on link "Clone (Note: Save your scenario first)" at bounding box center [255, 615] width 181 height 25
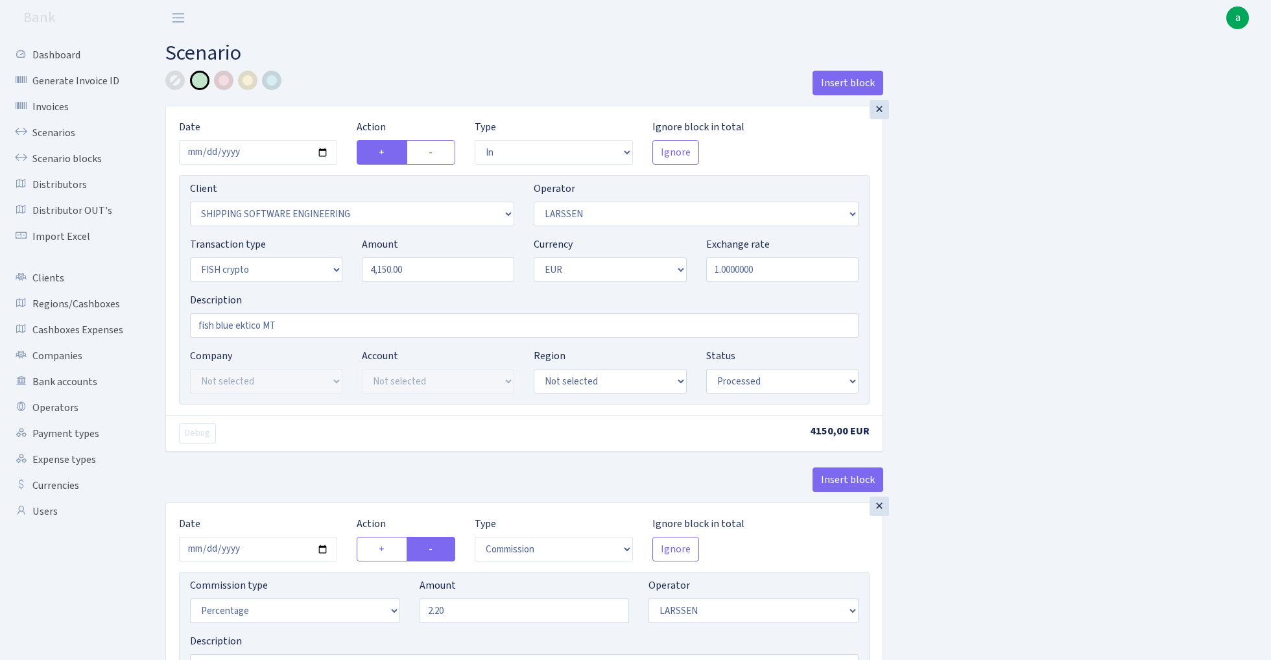
select select "in"
select select "305"
select select "36"
select select "17"
select select "1"
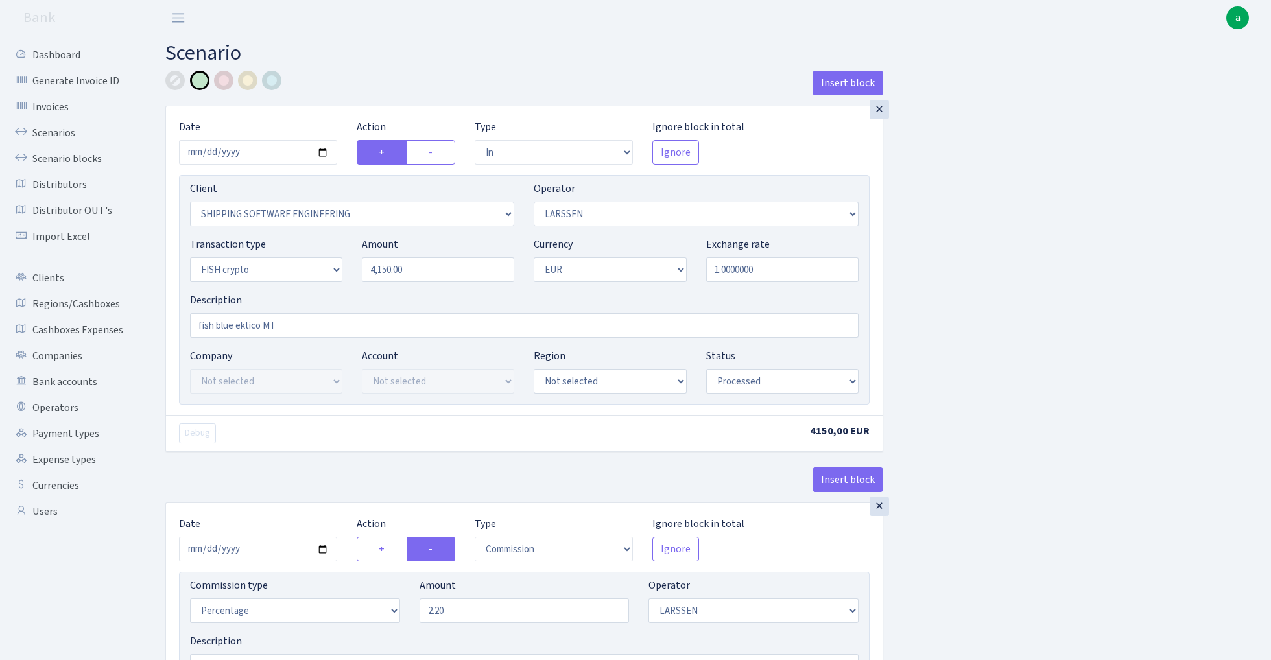
select select "processed"
select select "commission"
select select "36"
select select "processed"
select select "out"
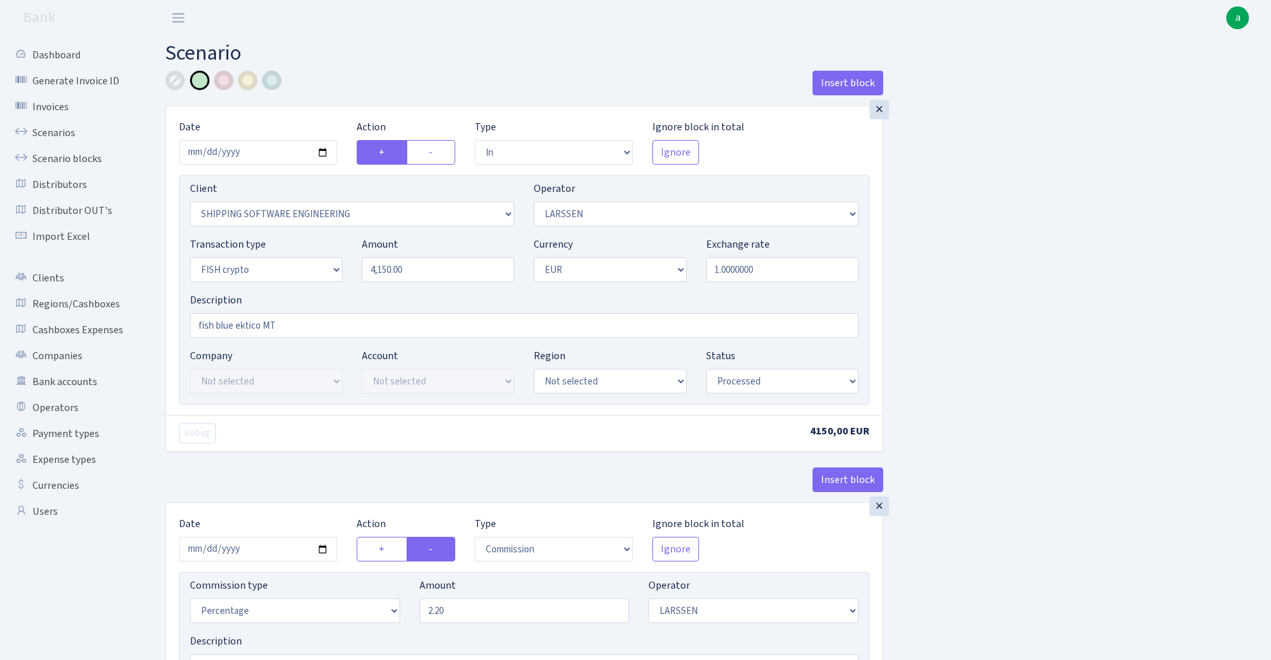
select select "2867"
select select "460"
select select "17"
select select "1"
select select "processed"
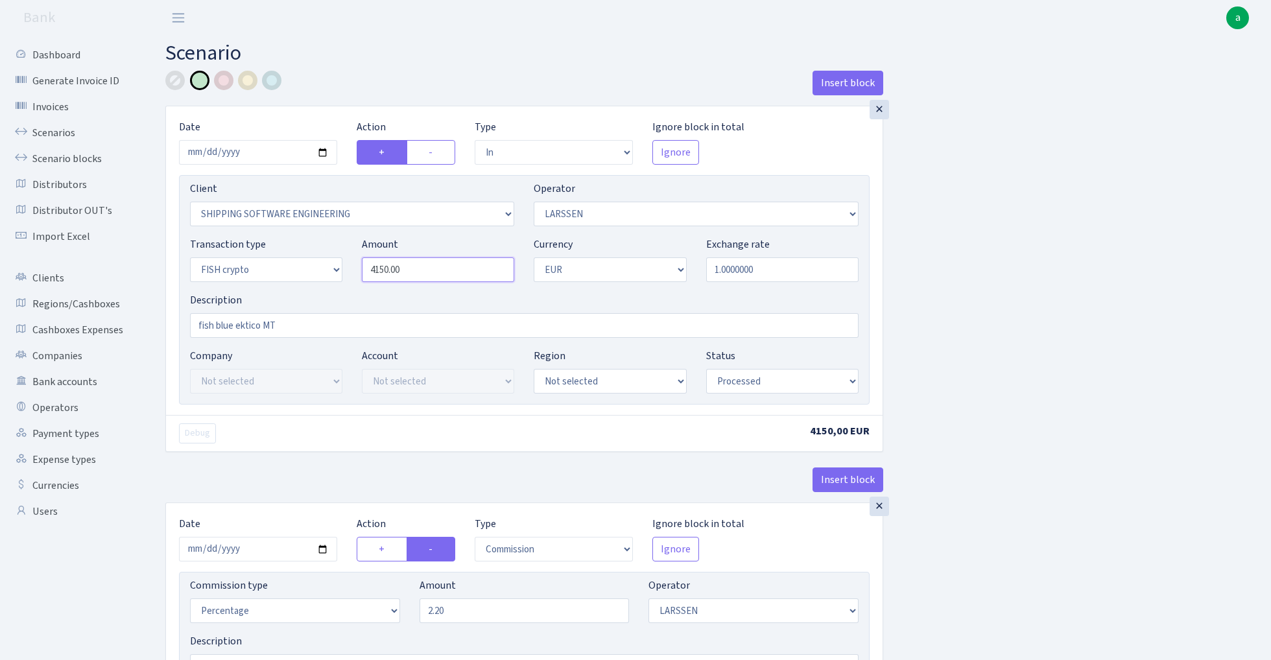
click at [418, 268] on input "4150.00" at bounding box center [438, 269] width 152 height 25
type input "7,200.00"
click at [244, 158] on input "[DATE]" at bounding box center [258, 152] width 158 height 25
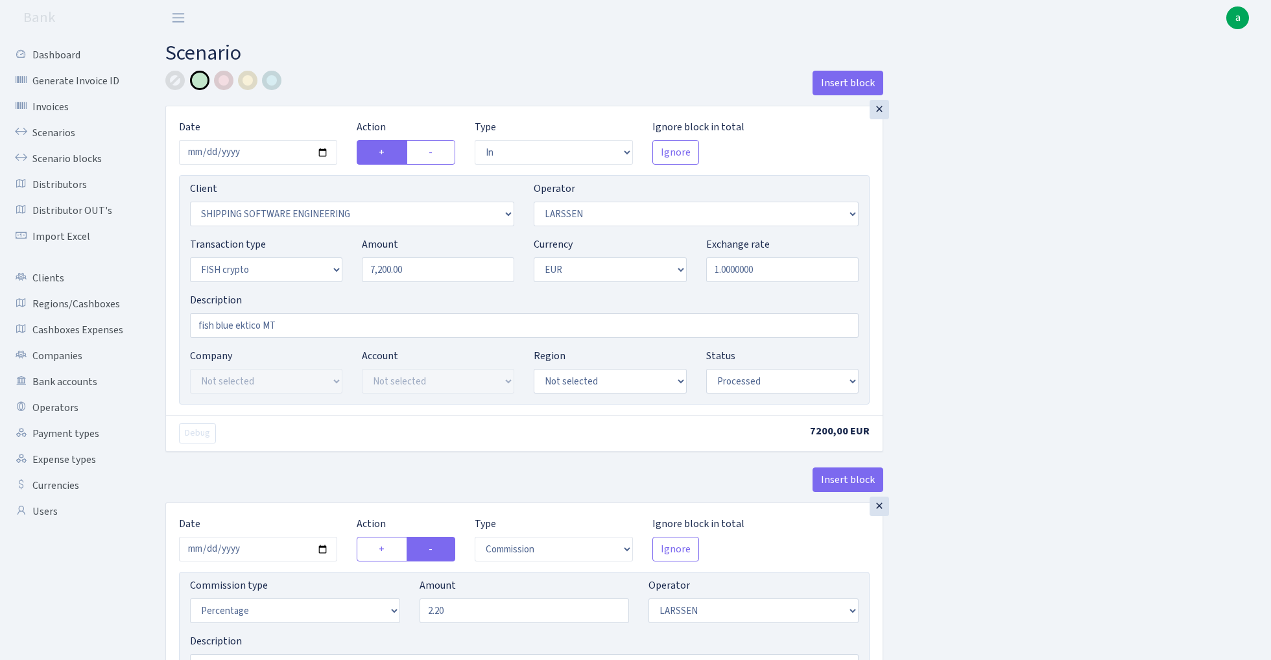
click at [250, 153] on input "[DATE]" at bounding box center [258, 152] width 158 height 25
type input "[DATE]"
click at [377, 82] on div "Insert block" at bounding box center [524, 88] width 718 height 35
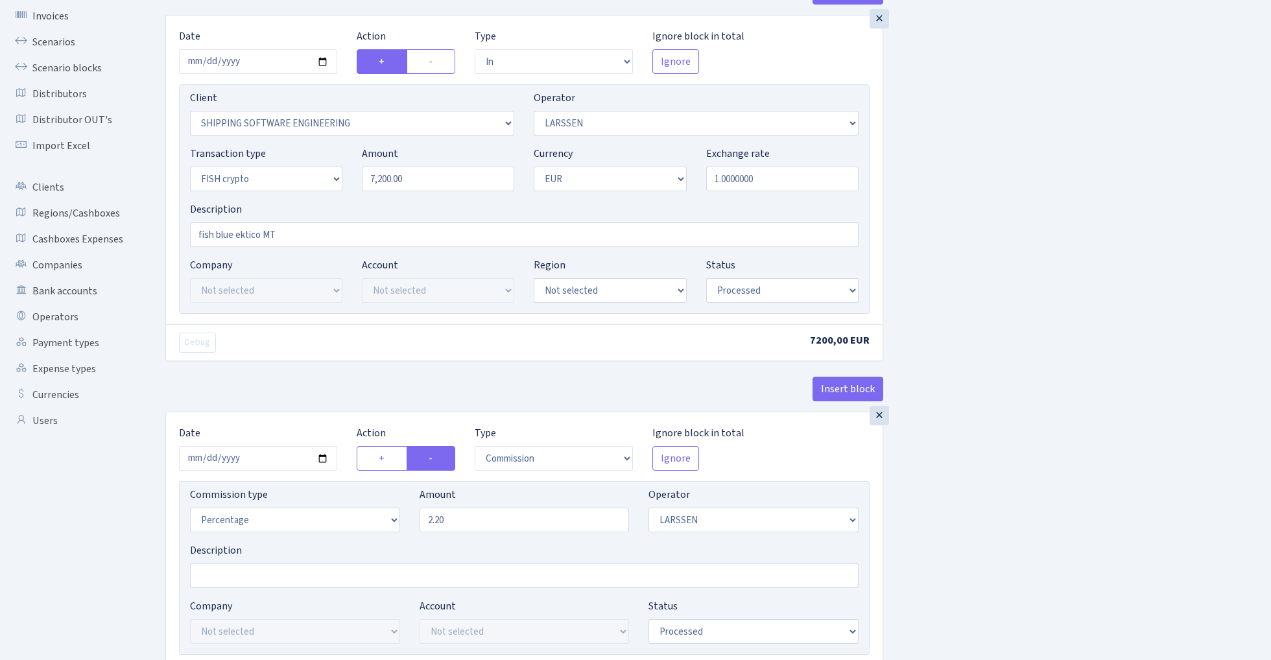
scroll to position [117, 0]
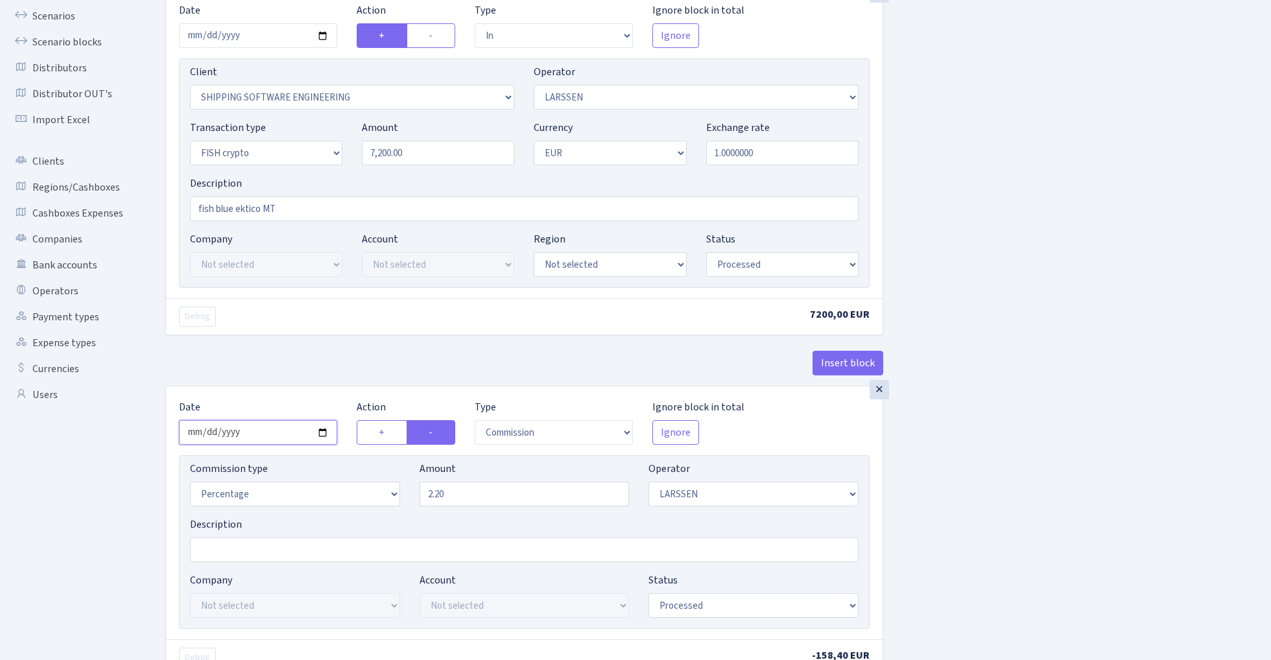
click at [252, 432] on input "[DATE]" at bounding box center [258, 432] width 158 height 25
type input "[DATE]"
click at [305, 346] on div "× Date [DATE] Action + - Type --- In Out Commission Field required. [GEOGRAPHIC…" at bounding box center [524, 187] width 718 height 397
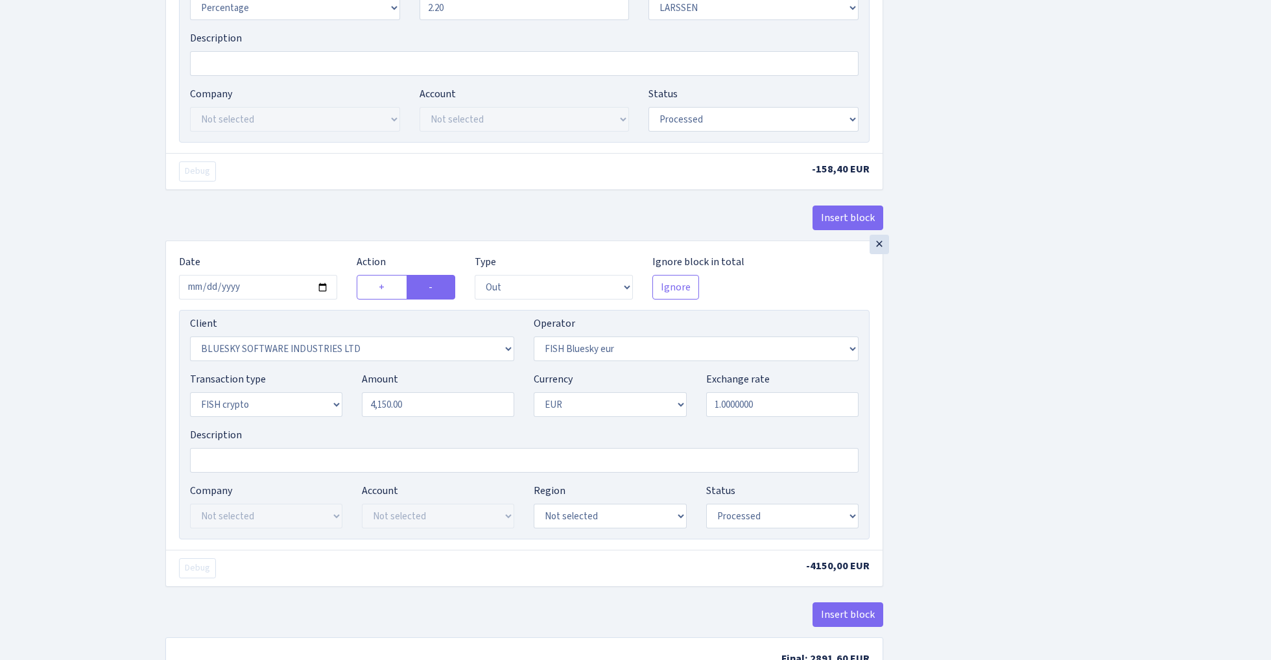
scroll to position [620, 0]
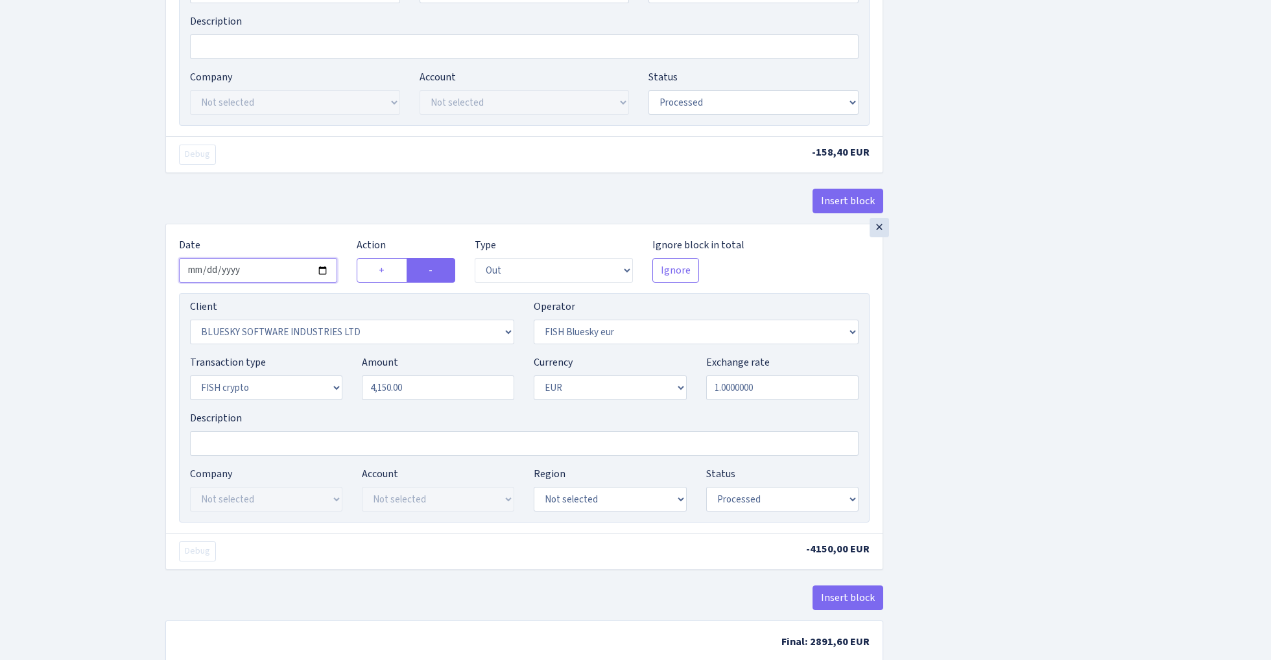
click at [257, 273] on input "[DATE]" at bounding box center [258, 270] width 158 height 25
type input "[DATE]"
click at [314, 172] on div "Debug -158,40 EUR" at bounding box center [524, 154] width 716 height 36
click at [451, 390] on input "4150.00" at bounding box center [438, 387] width 152 height 25
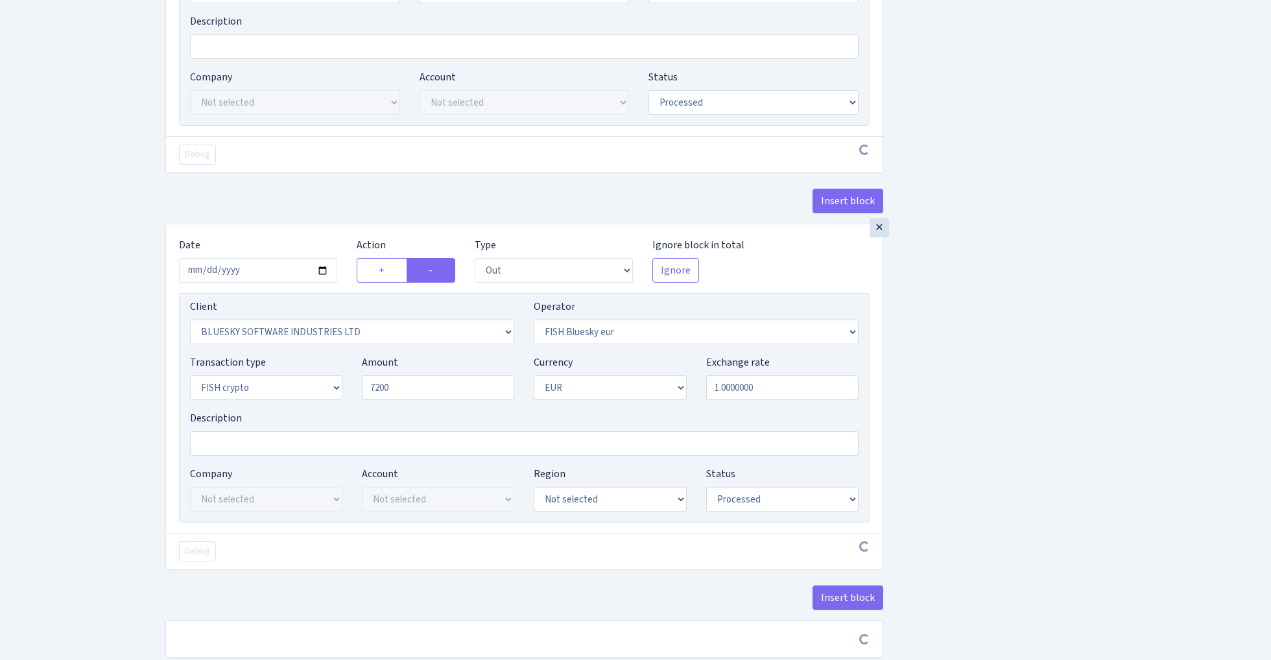
type input "7,200.00"
click at [1122, 379] on div "Insert block × Date [DATE] Action + - Type --- In Out Commission Field required…" at bounding box center [709, 62] width 1106 height 1223
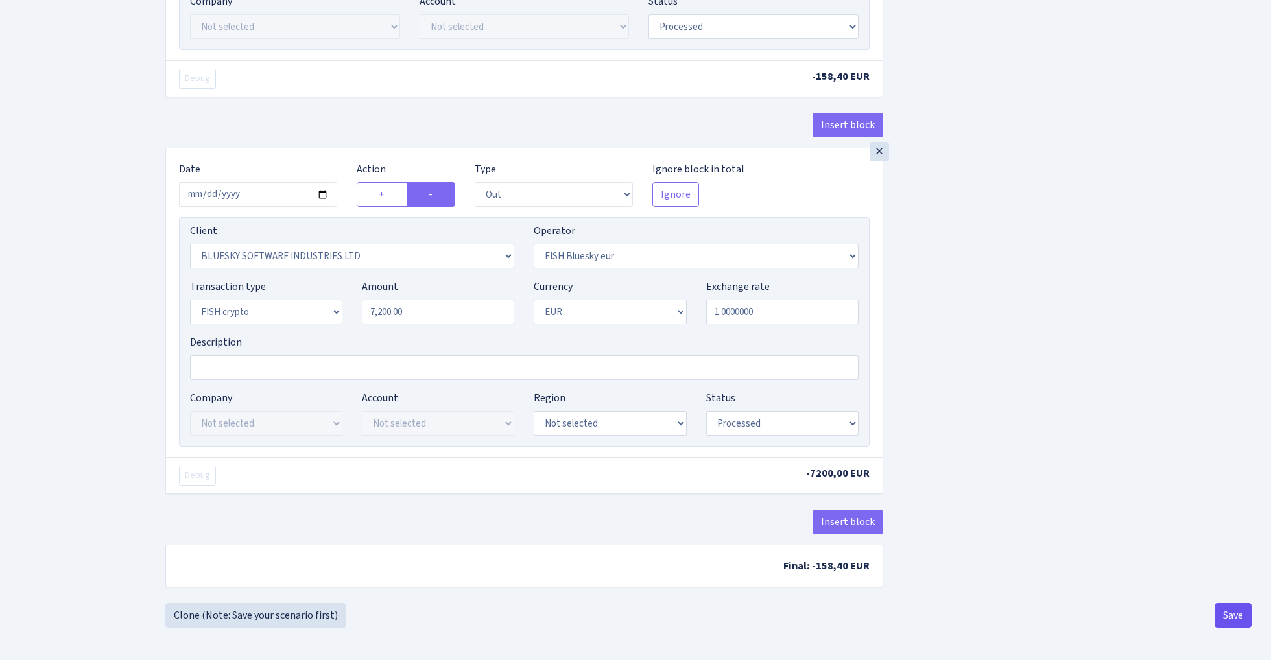
scroll to position [701, 0]
click at [1229, 616] on button "Save" at bounding box center [1232, 615] width 37 height 25
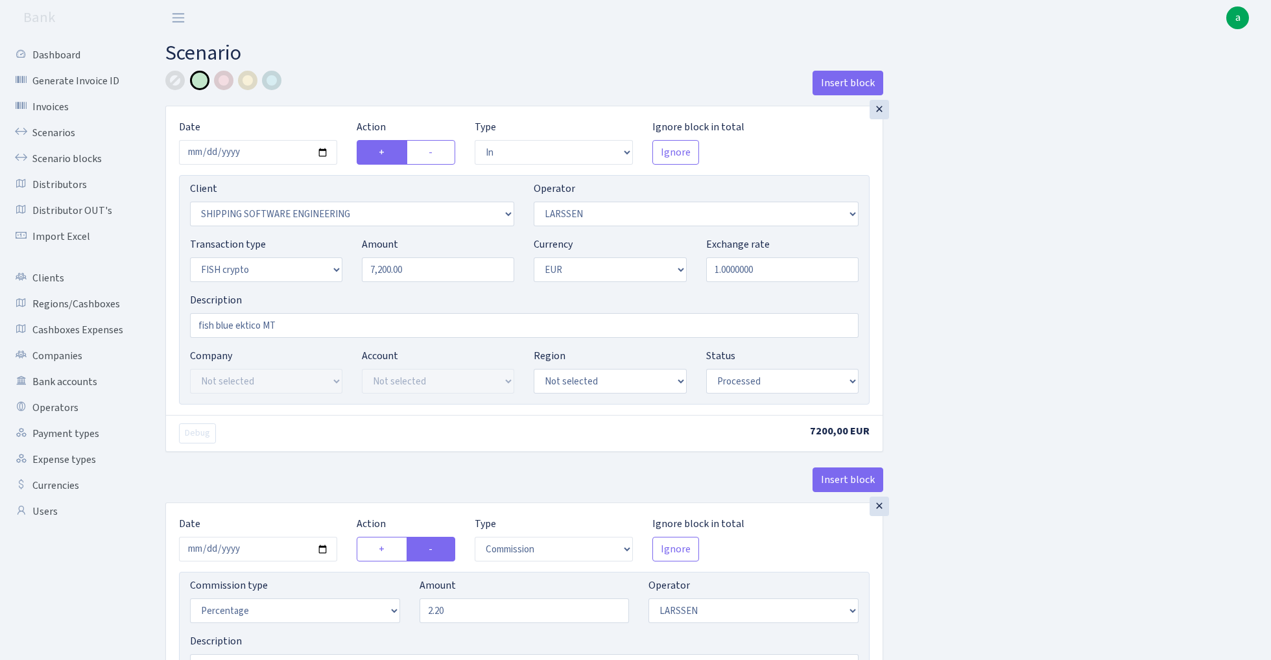
select select "in"
select select "305"
select select "36"
select select "17"
select select "1"
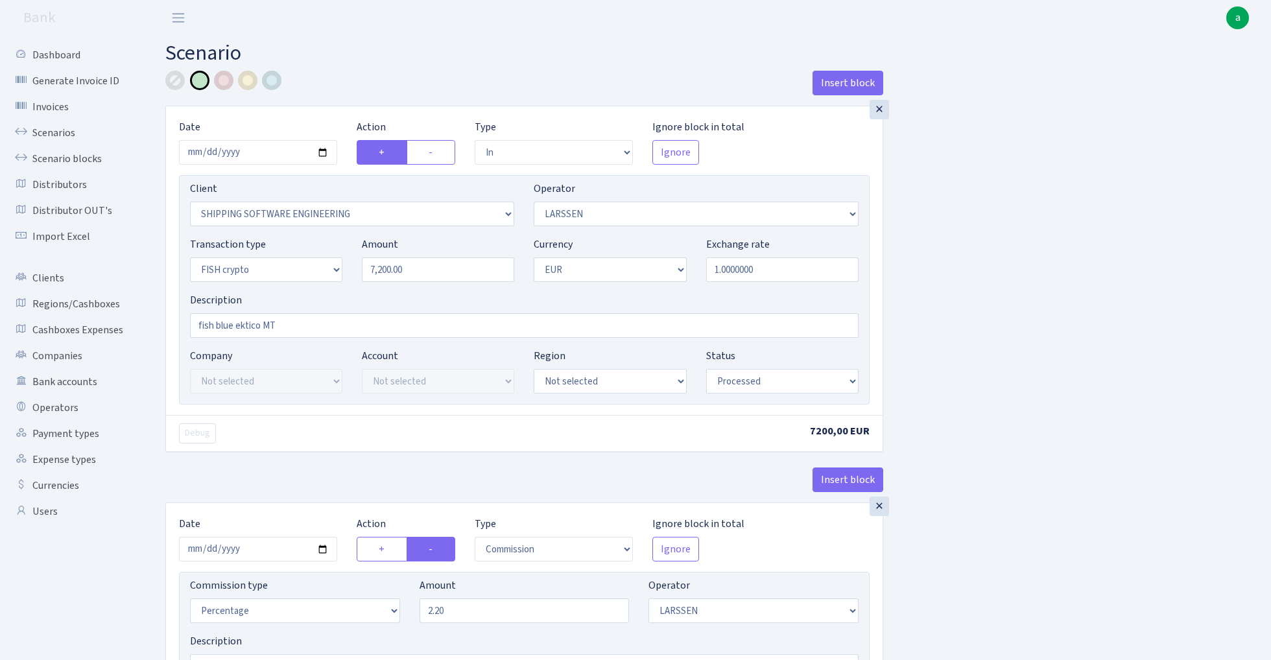
select select "processed"
select select "commission"
select select "36"
select select "processed"
select select "out"
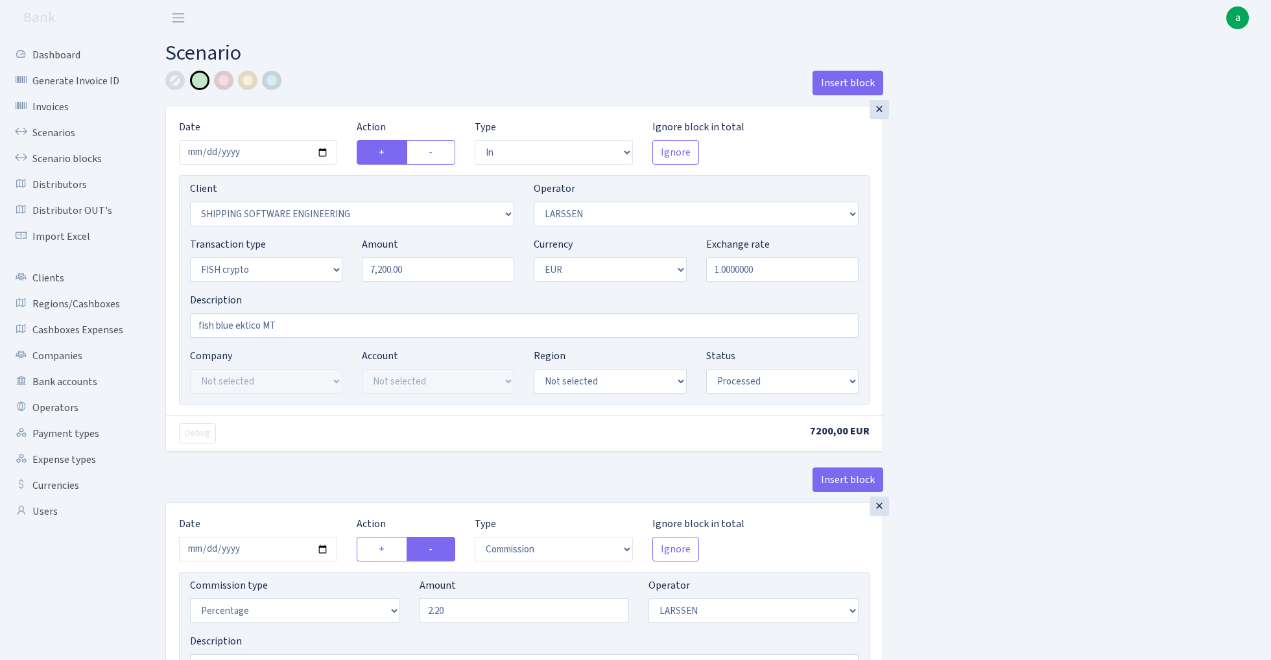
select select "2867"
select select "460"
select select "17"
select select "1"
select select "processed"
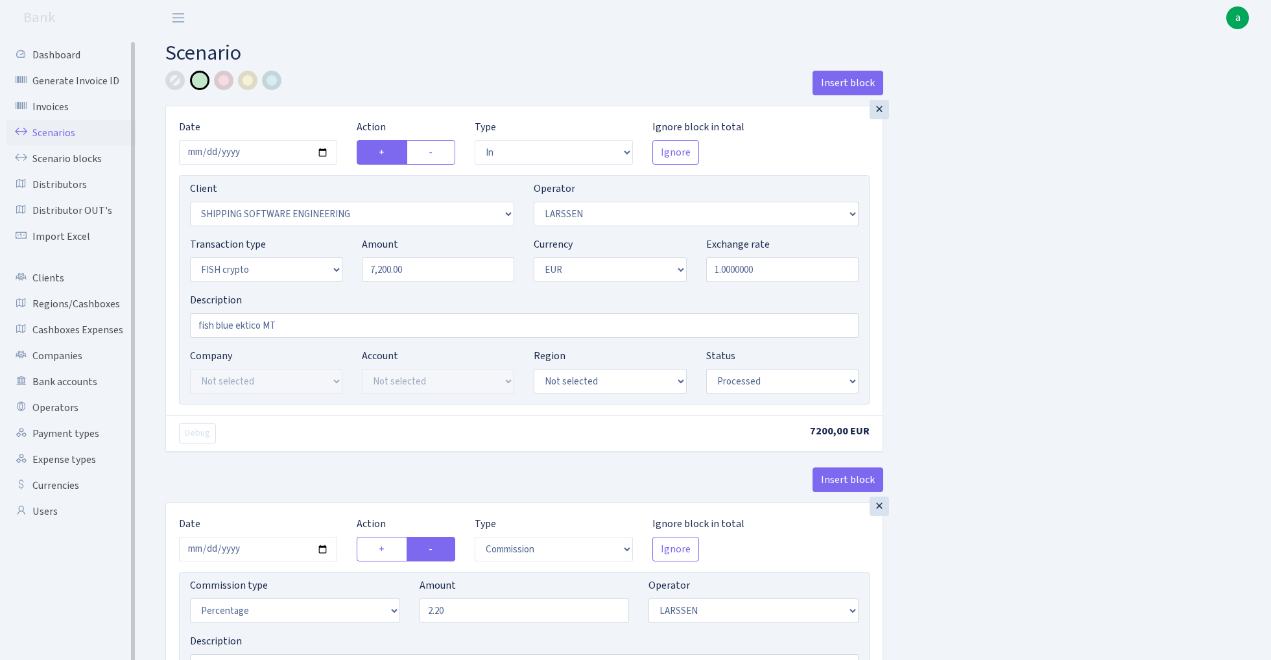
click at [53, 131] on link "Scenarios" at bounding box center [71, 133] width 130 height 26
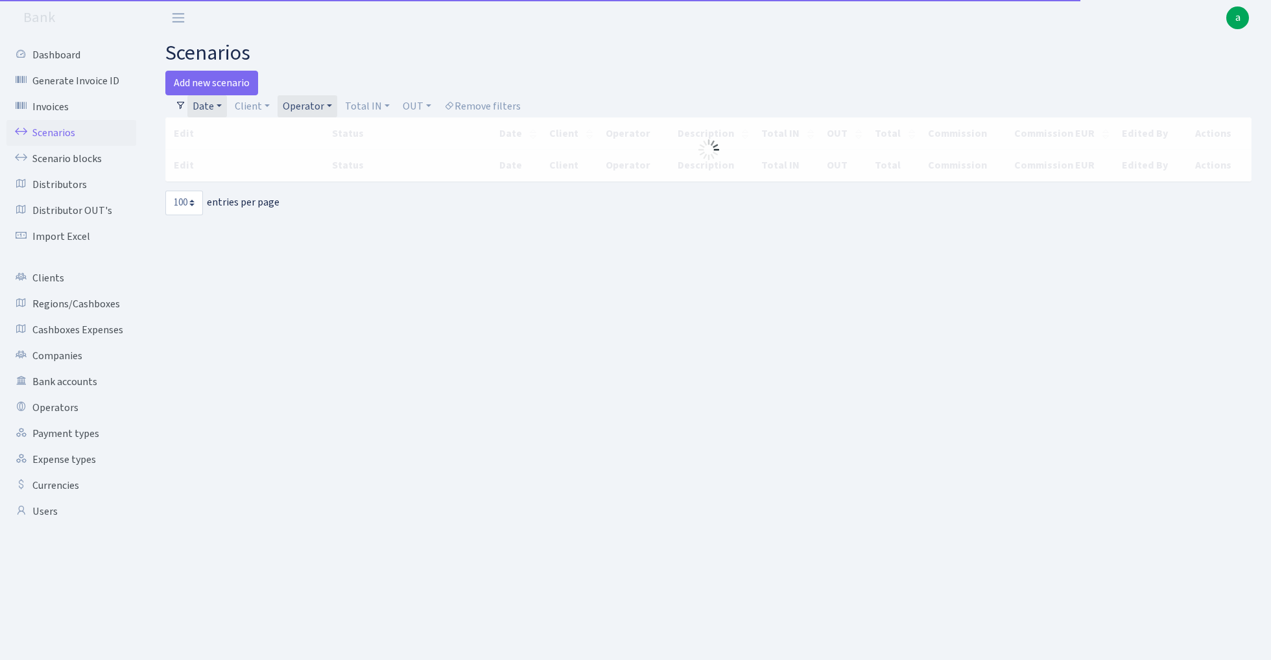
select select "100"
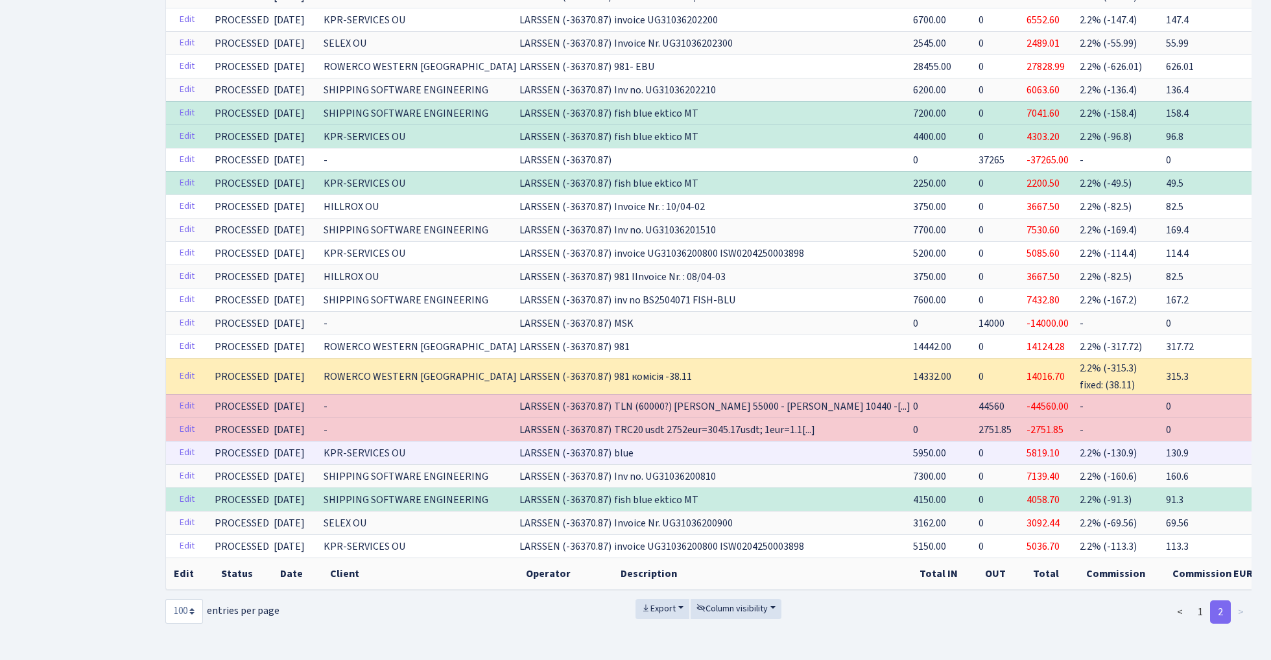
scroll to position [888, 0]
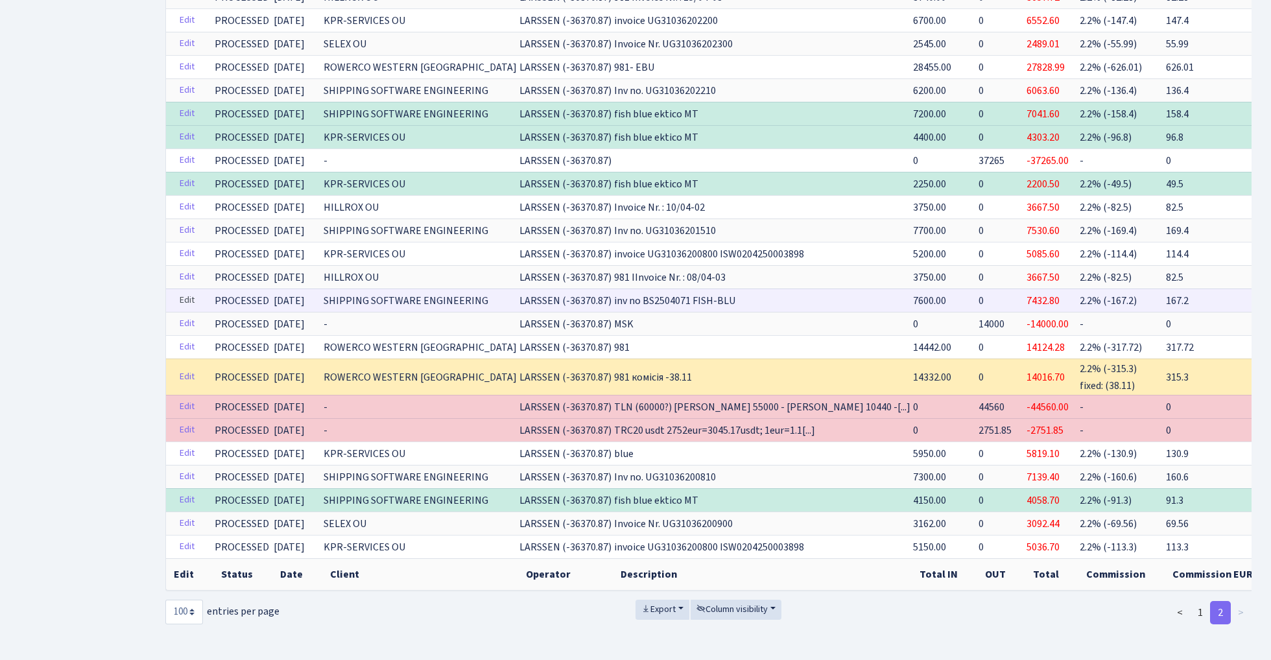
click at [184, 296] on link "Edit" at bounding box center [187, 300] width 27 height 20
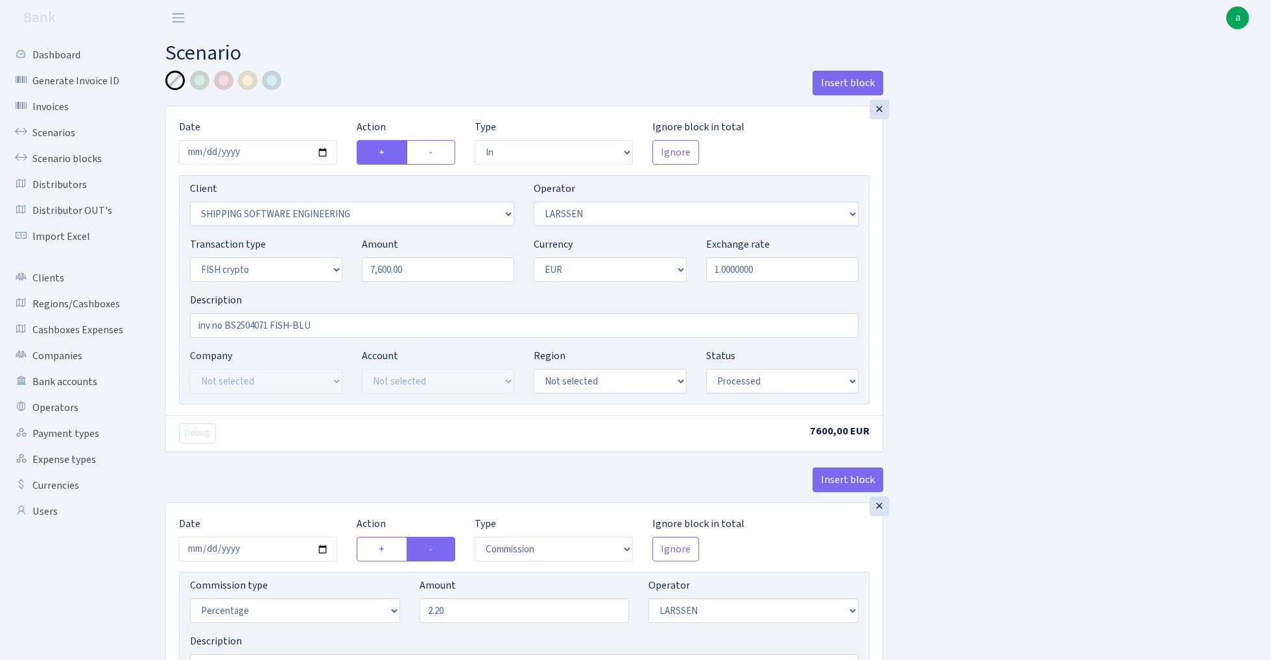
select select "in"
select select "305"
select select "36"
select select "17"
select select "1"
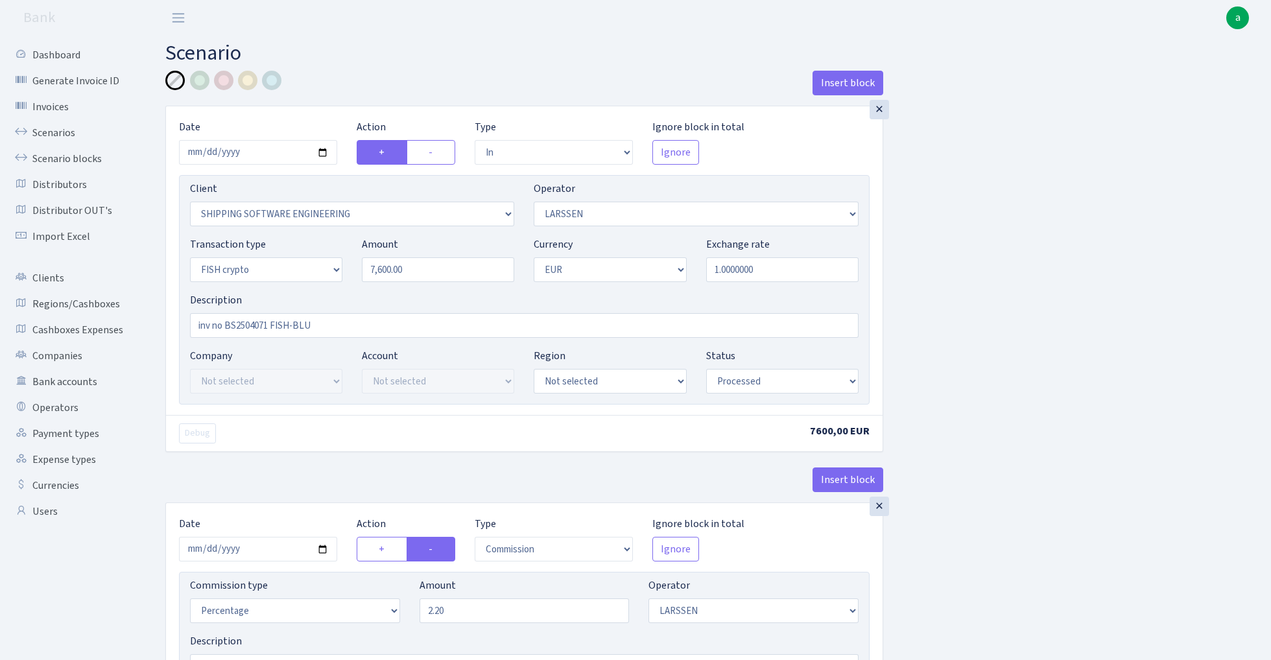
select select "processed"
select select "commission"
select select "36"
select select "processed"
select select "out"
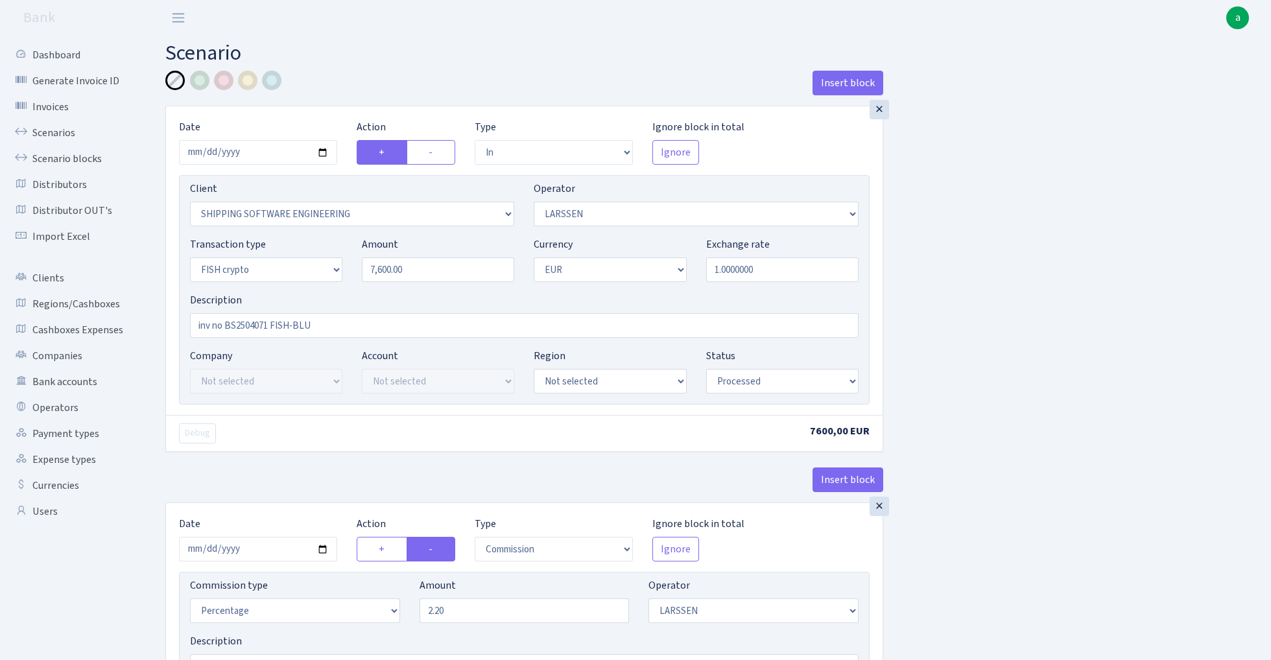
select select "2867"
select select "460"
select select "17"
select select "1"
select select "processed"
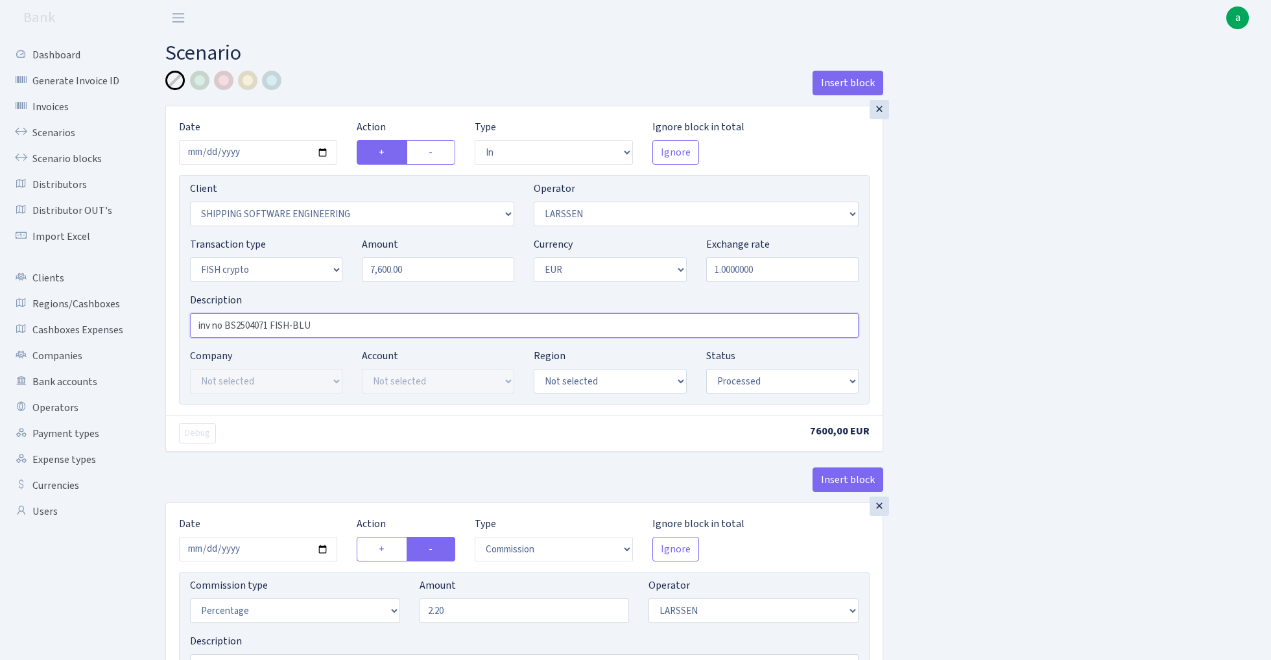
click at [333, 323] on input "inv no BS2504071 FISH-BLU" at bounding box center [524, 325] width 668 height 25
paste input "fish blue ektico MT"
type input "fish blue ektico MT"
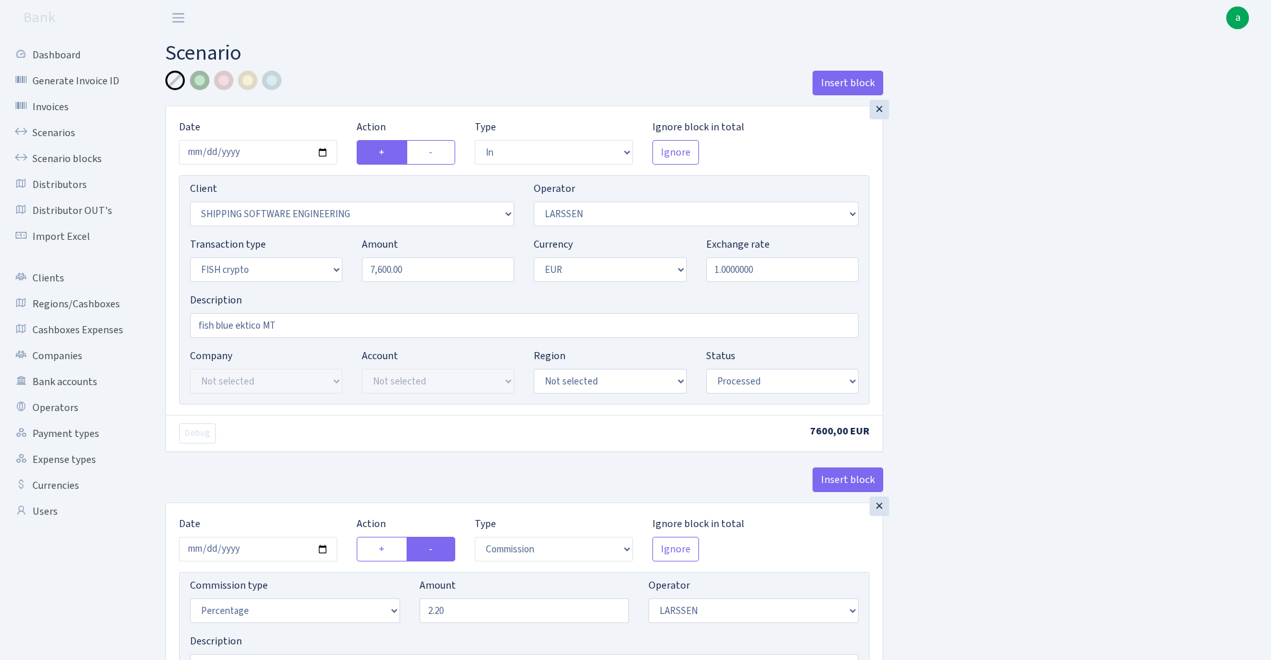
click at [200, 81] on div at bounding box center [199, 80] width 19 height 19
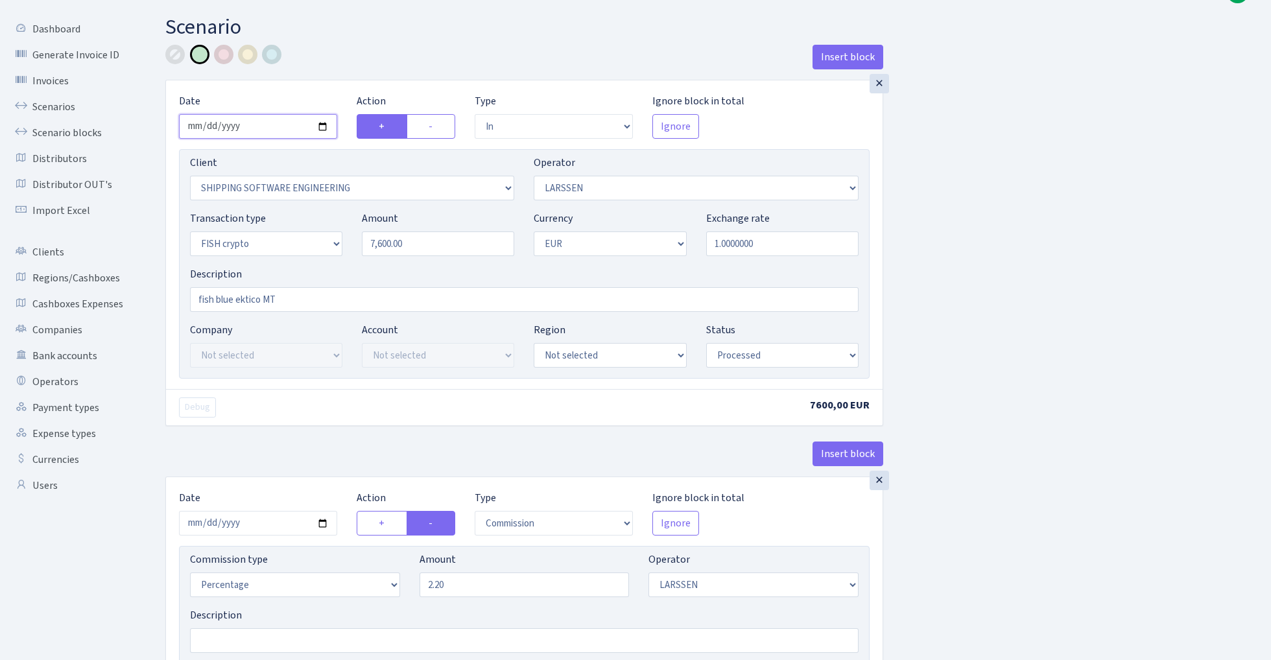
click at [259, 128] on input "[DATE]" at bounding box center [258, 126] width 158 height 25
type input "[DATE]"
click at [336, 60] on div "Insert block" at bounding box center [524, 62] width 718 height 35
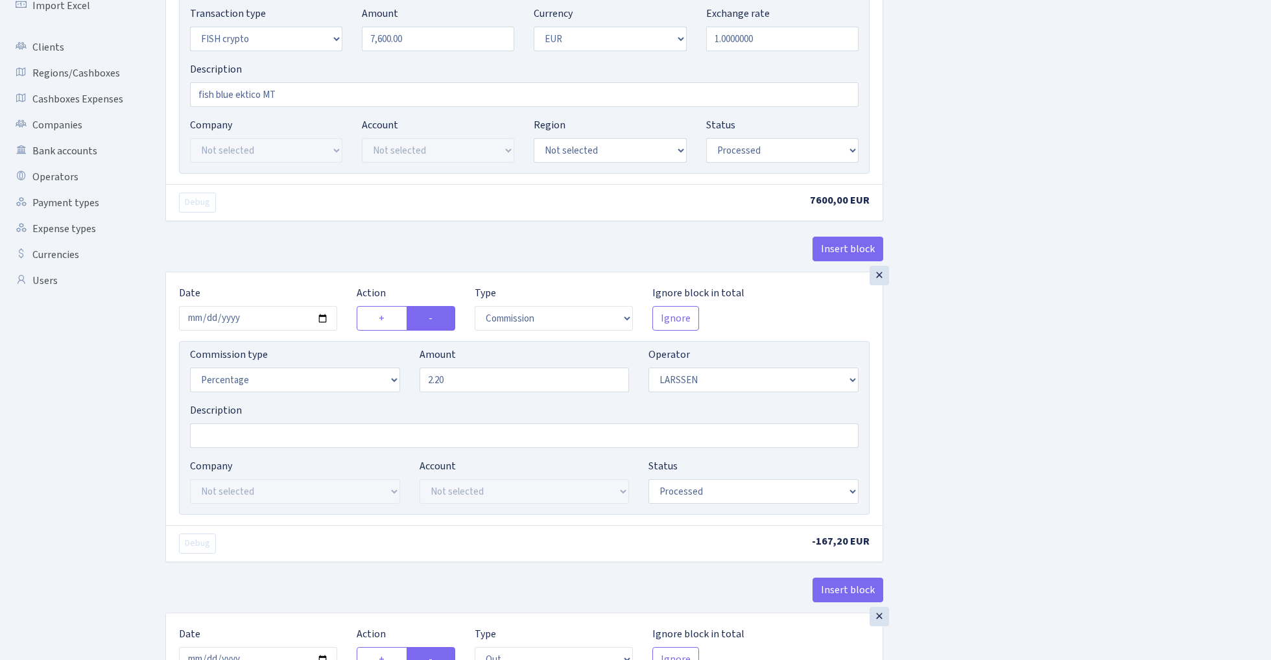
scroll to position [265, 0]
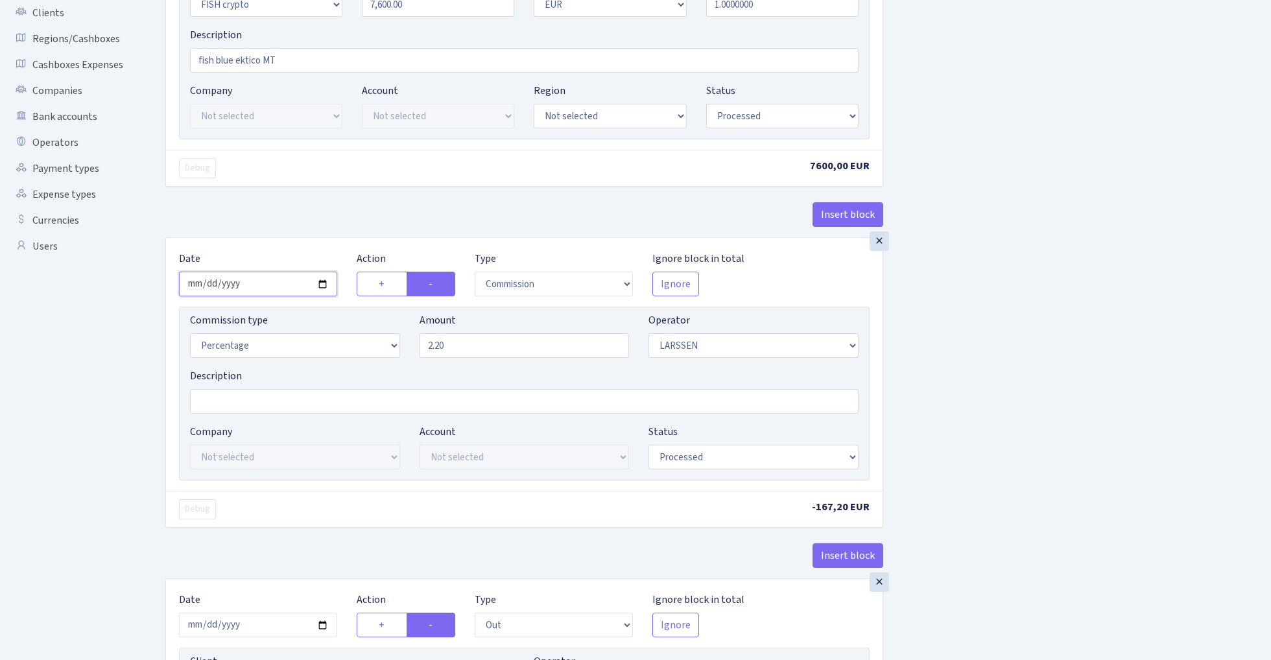
click at [255, 284] on input "2025-04-09" at bounding box center [258, 284] width 158 height 25
type input "[DATE]"
click at [270, 225] on div "Insert block" at bounding box center [524, 219] width 718 height 35
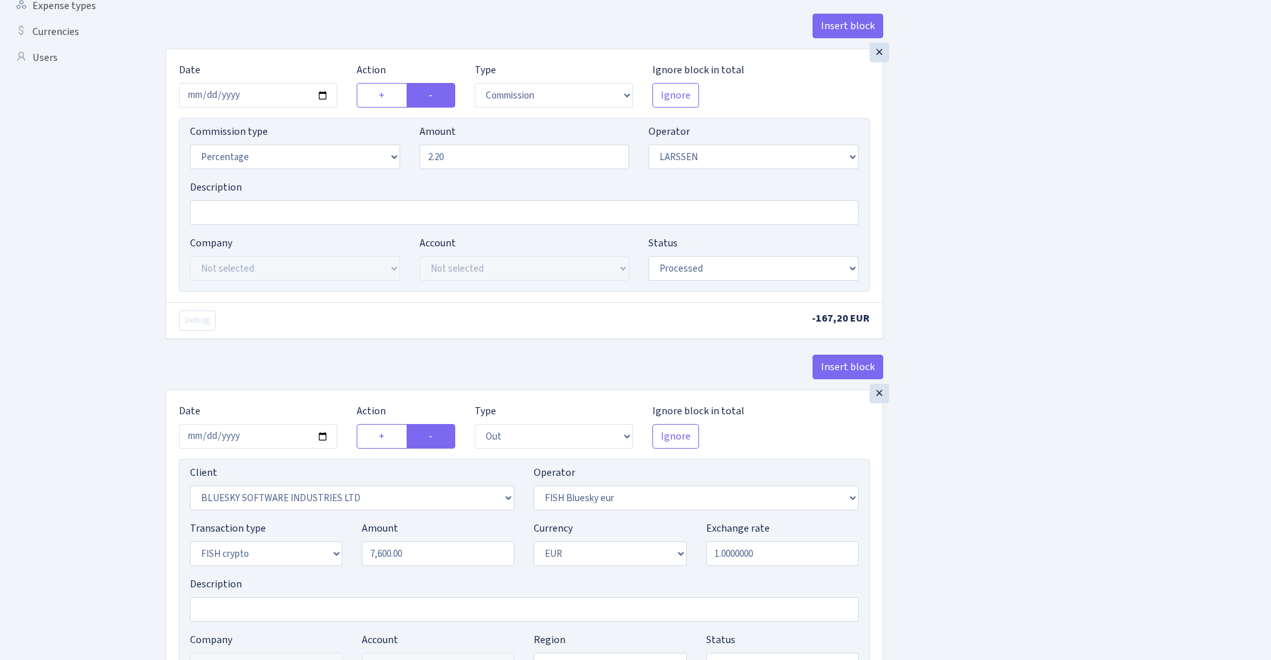
scroll to position [564, 0]
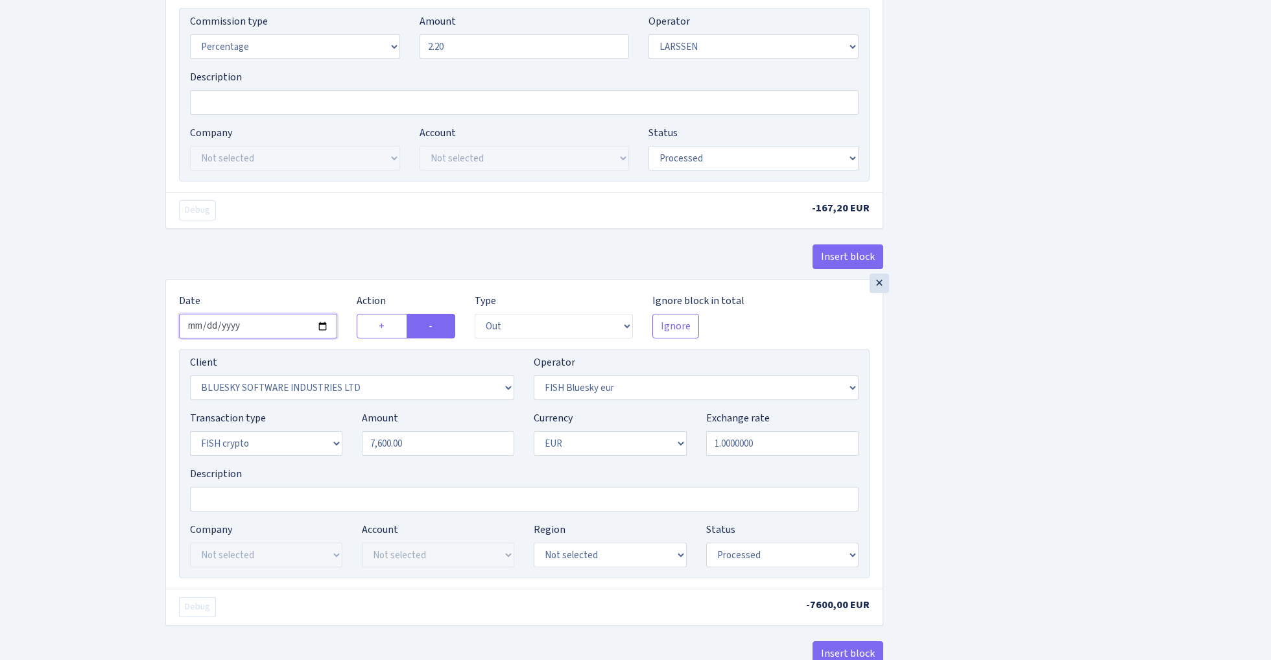
click at [250, 327] on input "2025-04-09" at bounding box center [258, 326] width 158 height 25
type input "[DATE]"
click at [294, 279] on div "Insert block" at bounding box center [524, 261] width 718 height 35
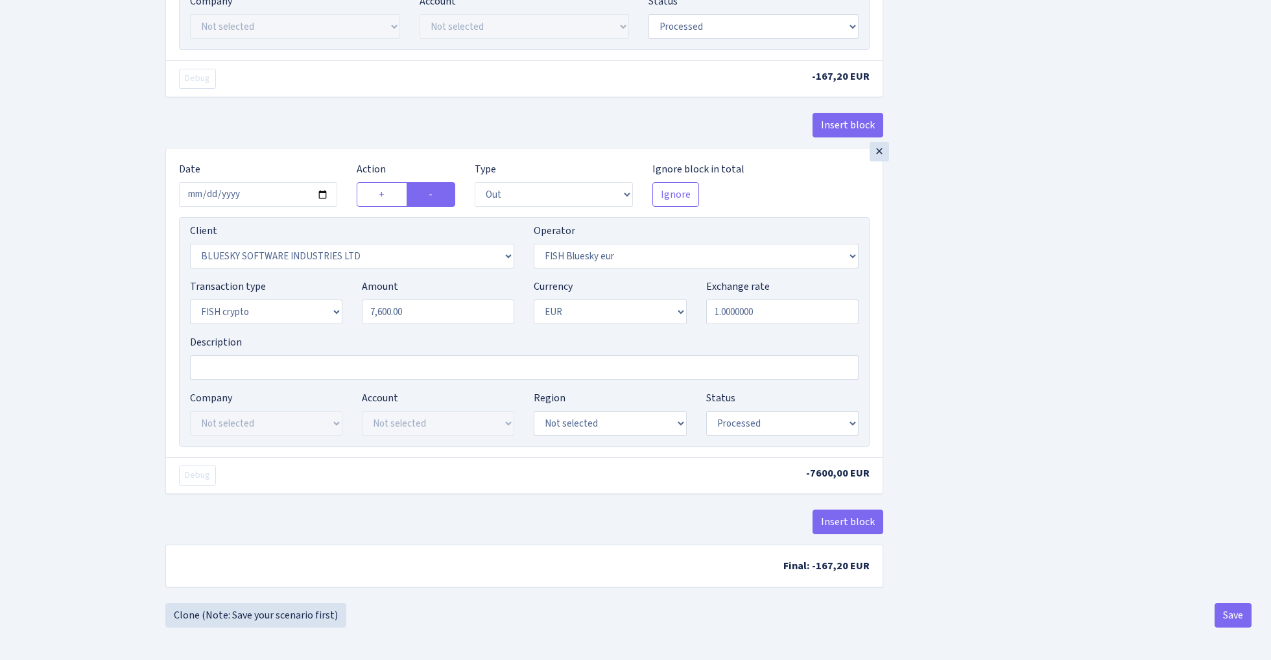
scroll to position [701, 0]
click at [1227, 611] on button "Save" at bounding box center [1232, 615] width 37 height 25
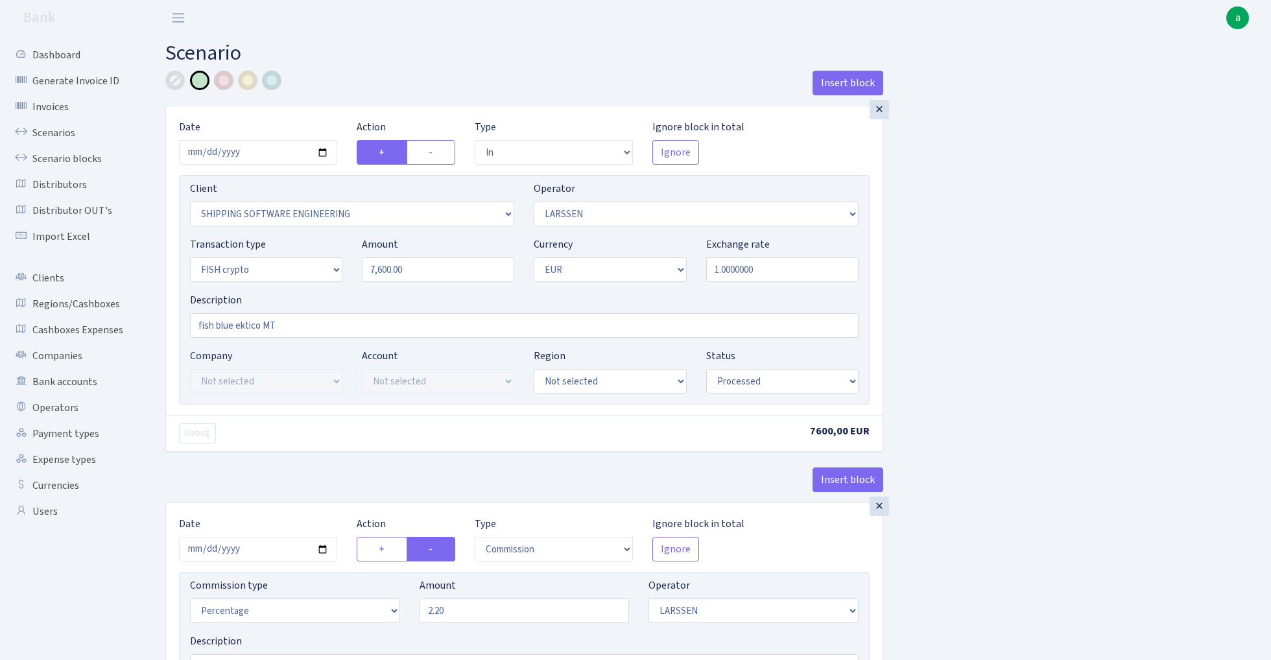
select select "in"
select select "305"
select select "36"
select select "17"
select select "1"
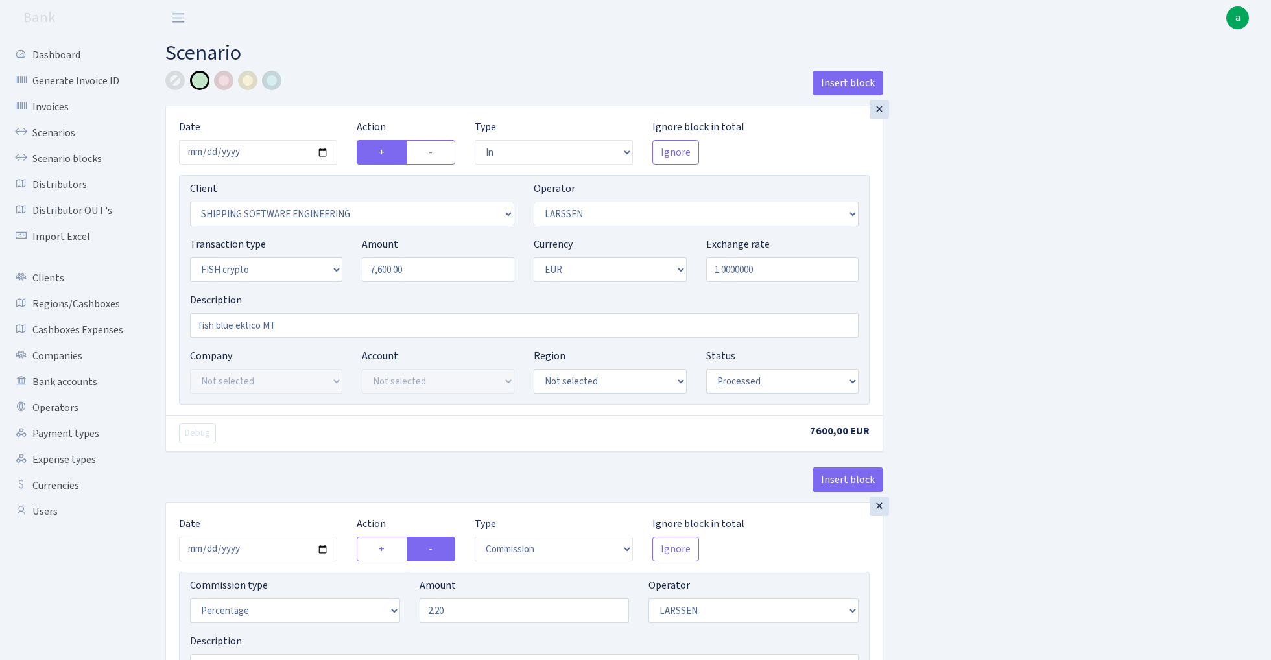
select select "processed"
select select "commission"
select select "36"
select select "processed"
select select "out"
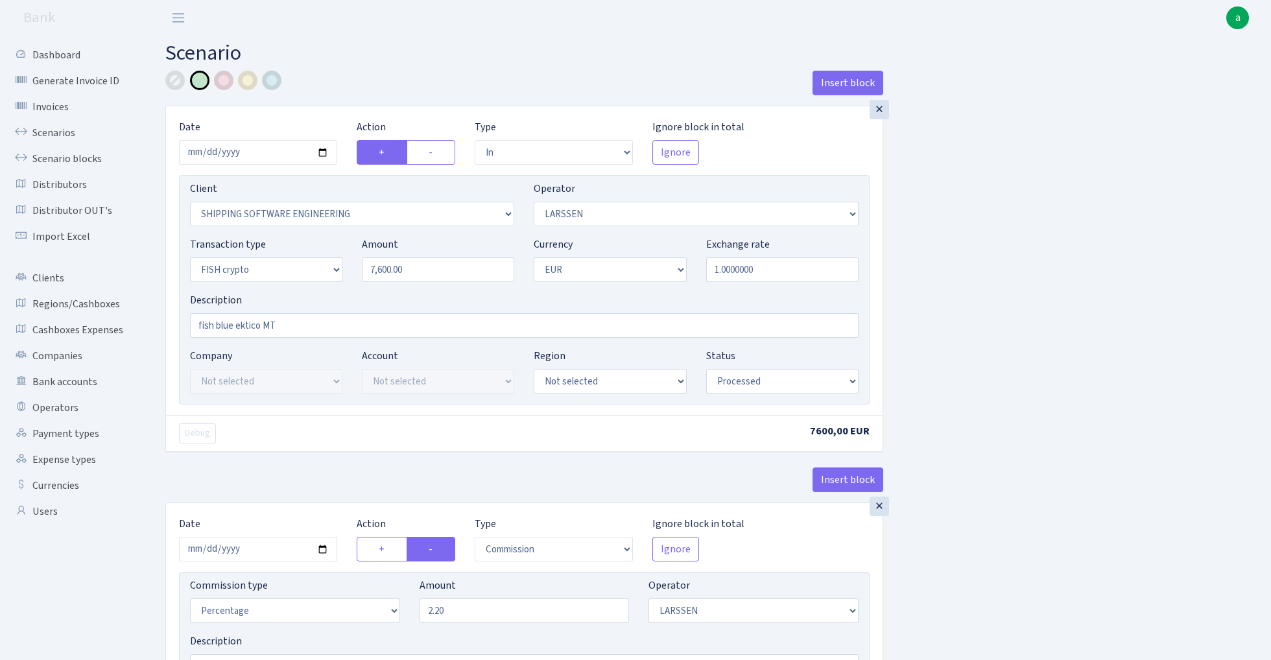
select select "2867"
select select "460"
select select "17"
select select "1"
select select "processed"
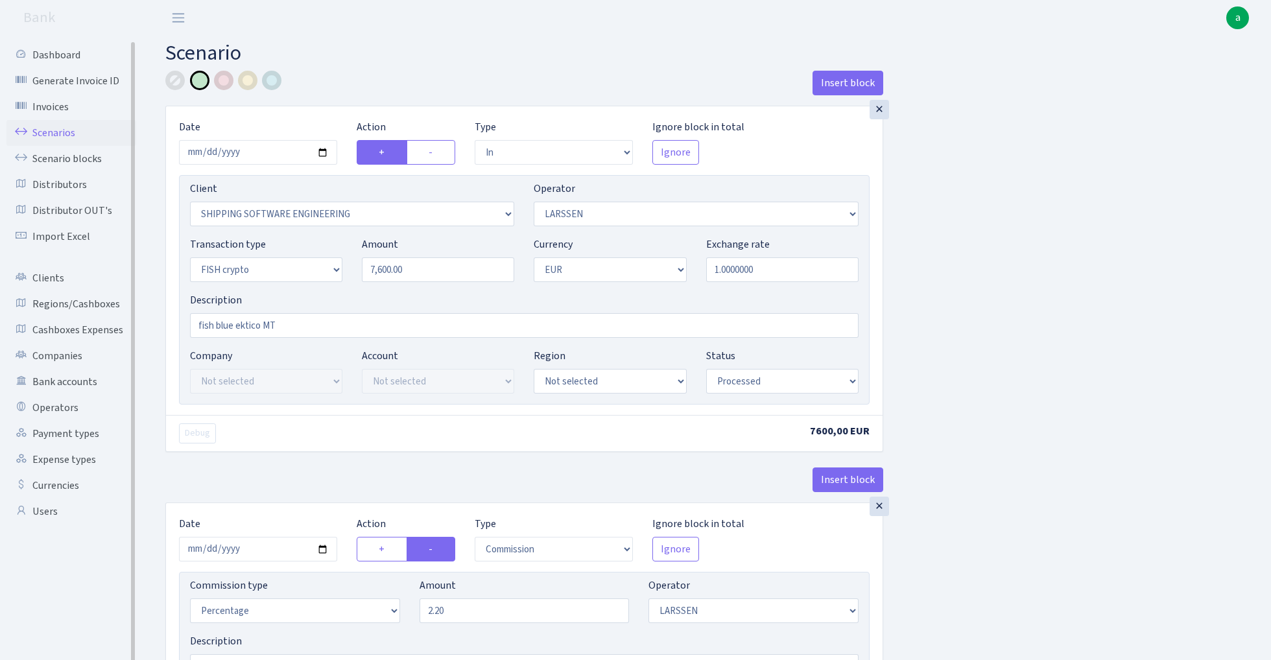
click at [49, 130] on link "Scenarios" at bounding box center [71, 133] width 130 height 26
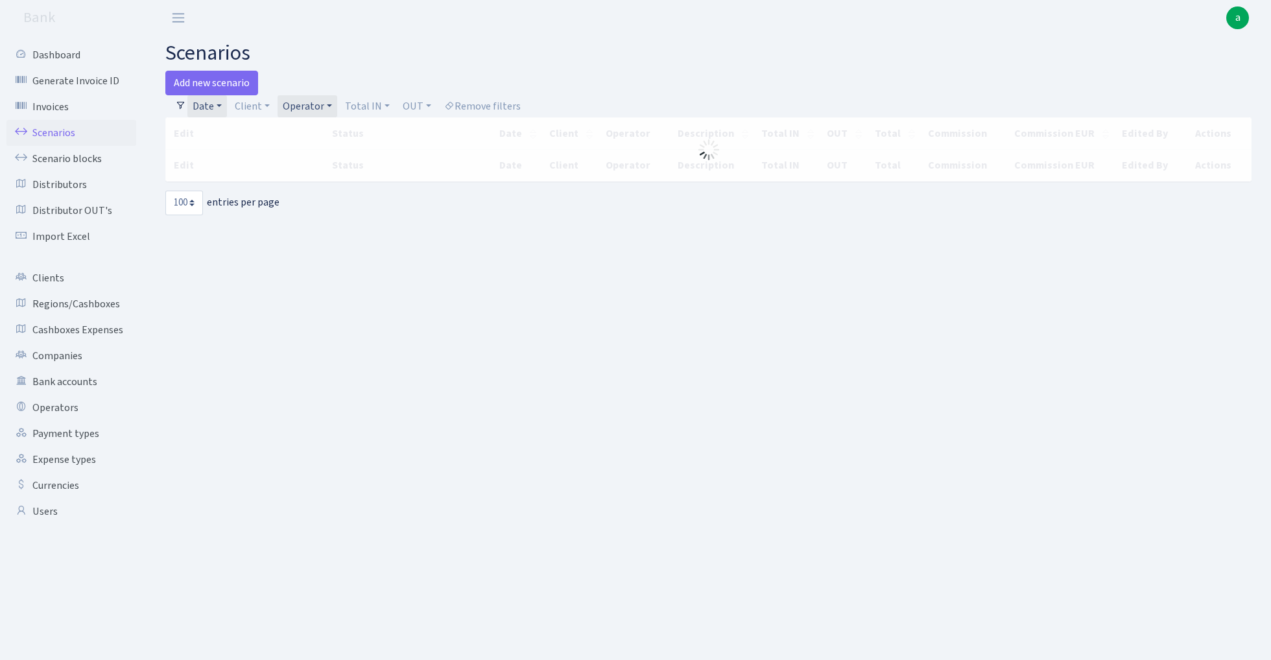
select select "100"
